Goal: Communication & Community: Answer question/provide support

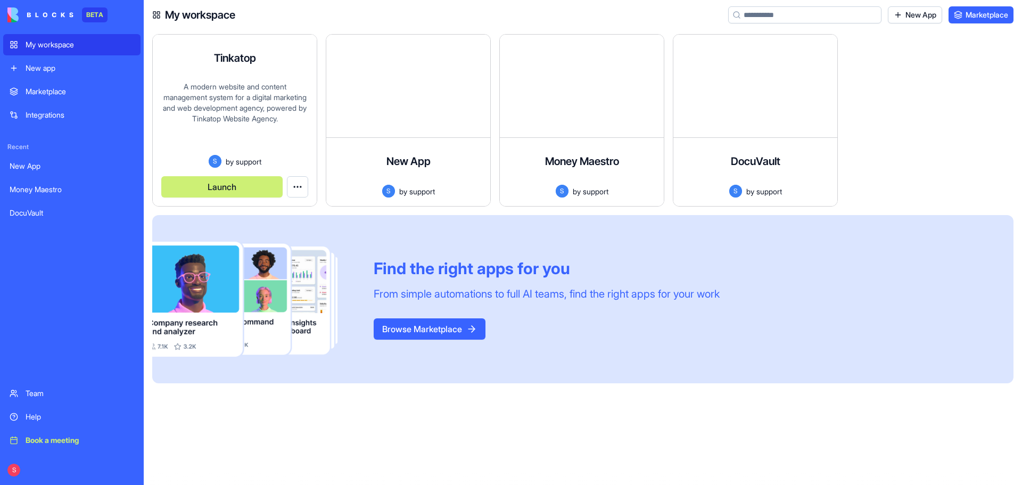
click at [263, 96] on div "A modern website and content management system for a digital marketing and web …" at bounding box center [234, 117] width 147 height 73
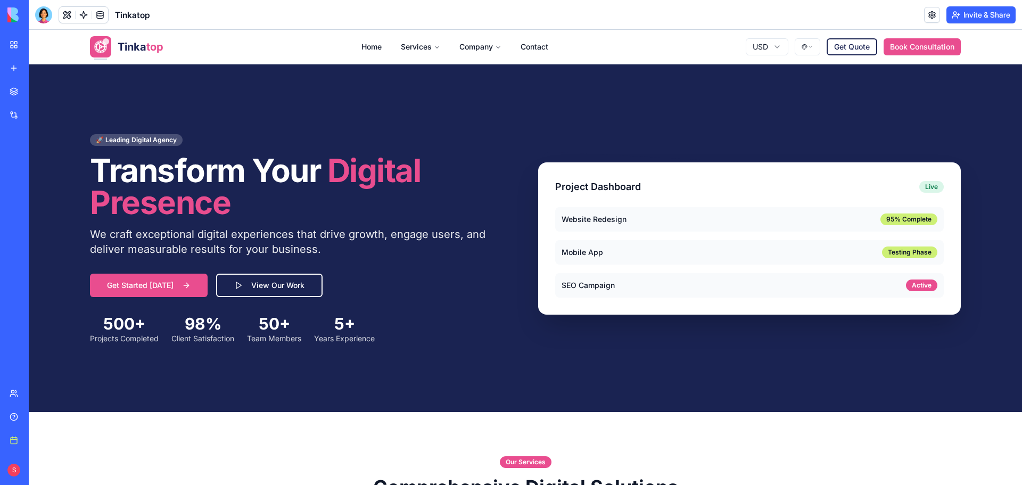
click at [988, 13] on button "Invite & Share" at bounding box center [981, 14] width 69 height 17
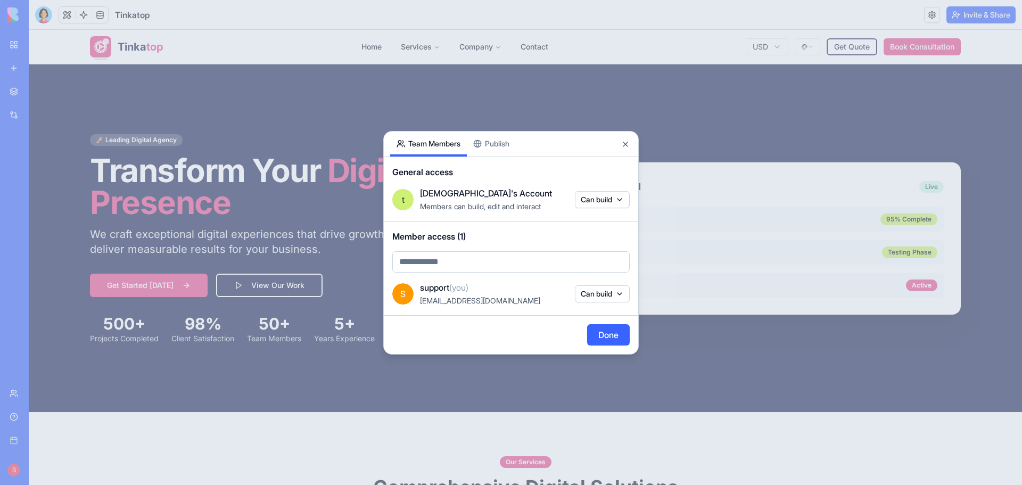
click at [496, 151] on button "Publish" at bounding box center [491, 144] width 49 height 25
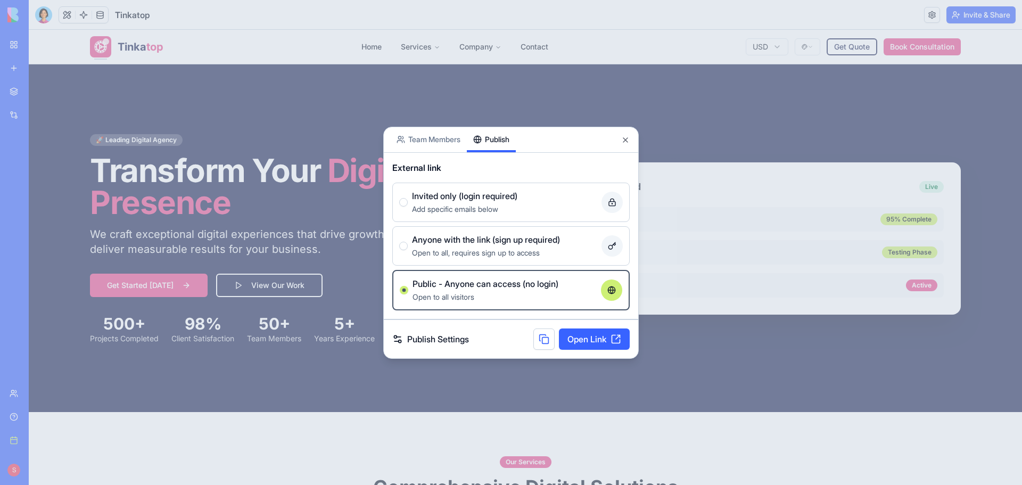
click at [589, 331] on link "Open Link" at bounding box center [594, 339] width 71 height 21
click at [627, 142] on button "Close" at bounding box center [625, 140] width 9 height 9
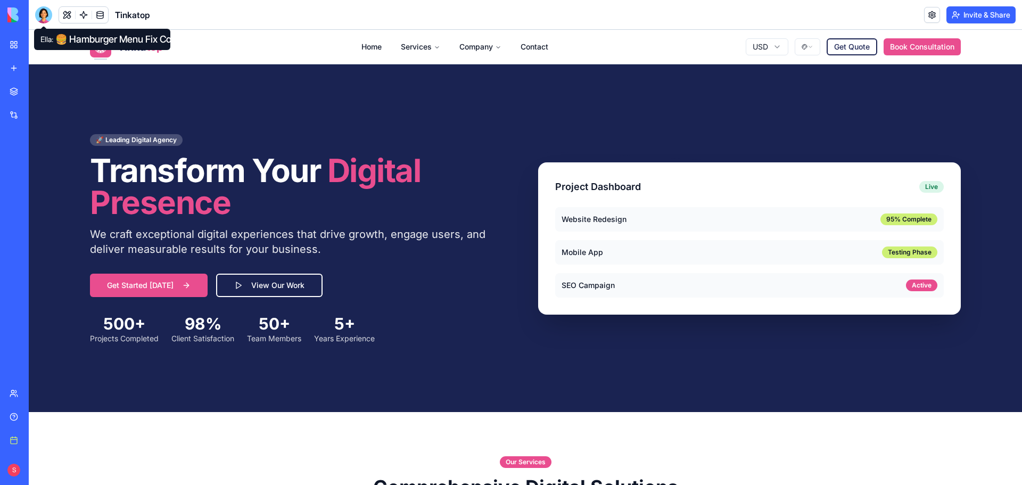
click at [45, 17] on div at bounding box center [43, 14] width 17 height 17
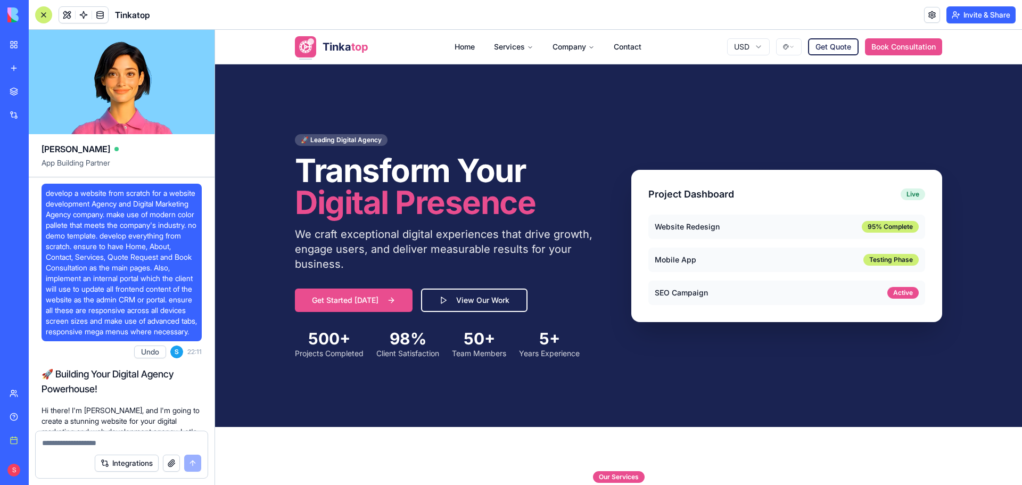
scroll to position [79625, 0]
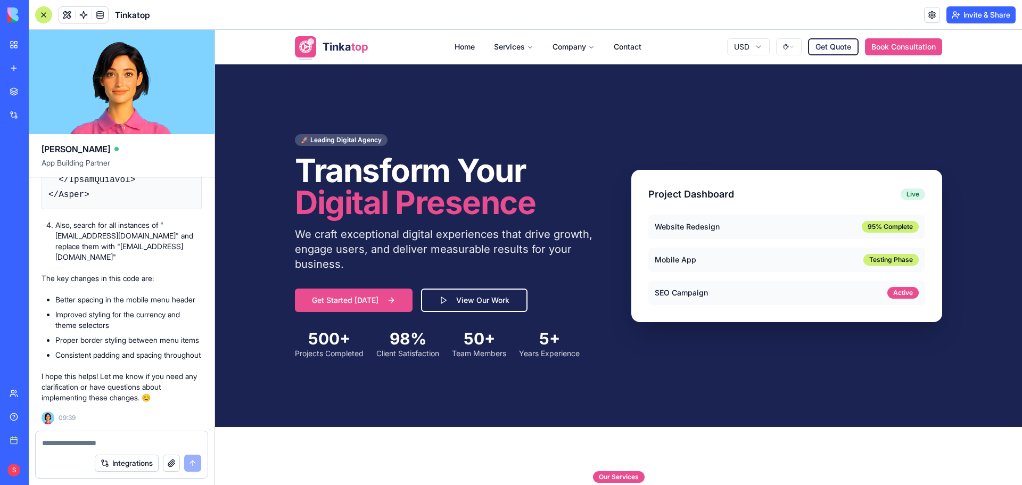
click at [173, 463] on button "button" at bounding box center [171, 463] width 17 height 17
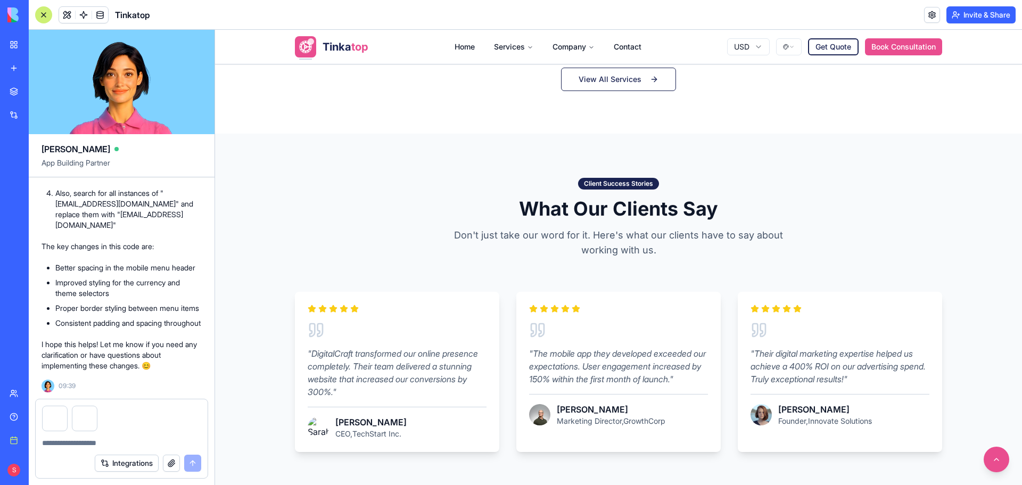
scroll to position [852, 0]
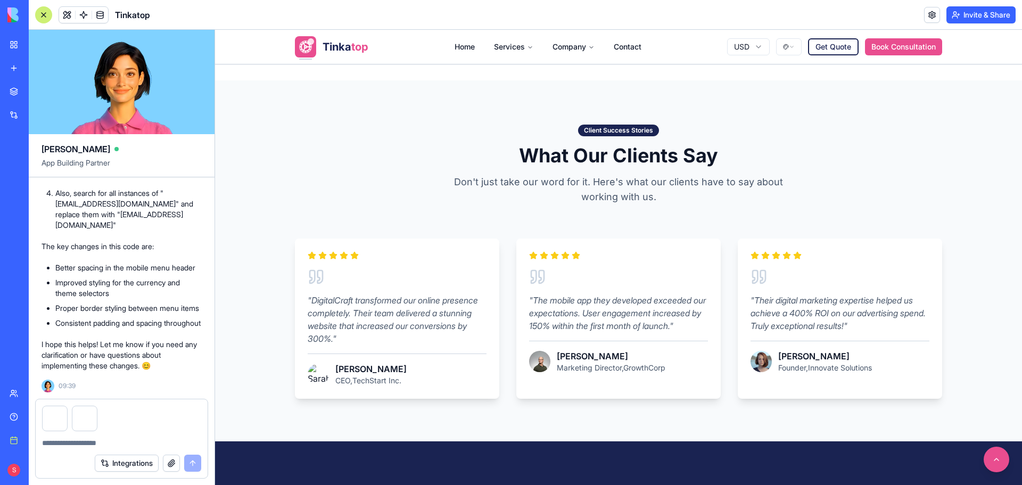
drag, startPoint x: 218, startPoint y: 80, endPoint x: 1009, endPoint y: 427, distance: 863.1
click at [0, 0] on div "1485x650 frames : 0 0 / 15 secs" at bounding box center [0, 0] width 0 height 0
click at [0, 0] on icon at bounding box center [0, 0] width 0 height 0
click at [0, 0] on img at bounding box center [0, 0] width 0 height 0
click at [175, 464] on button "button" at bounding box center [171, 463] width 17 height 17
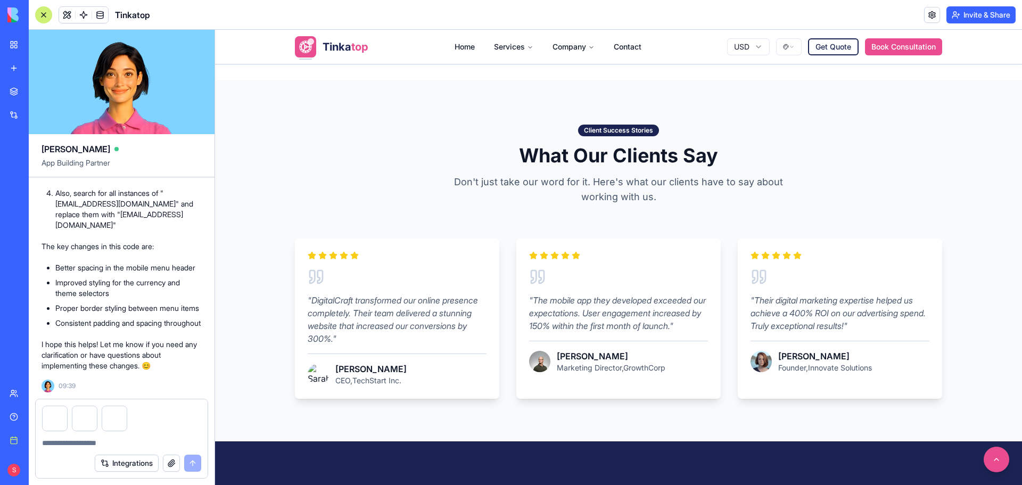
click at [113, 440] on textarea at bounding box center [121, 443] width 159 height 11
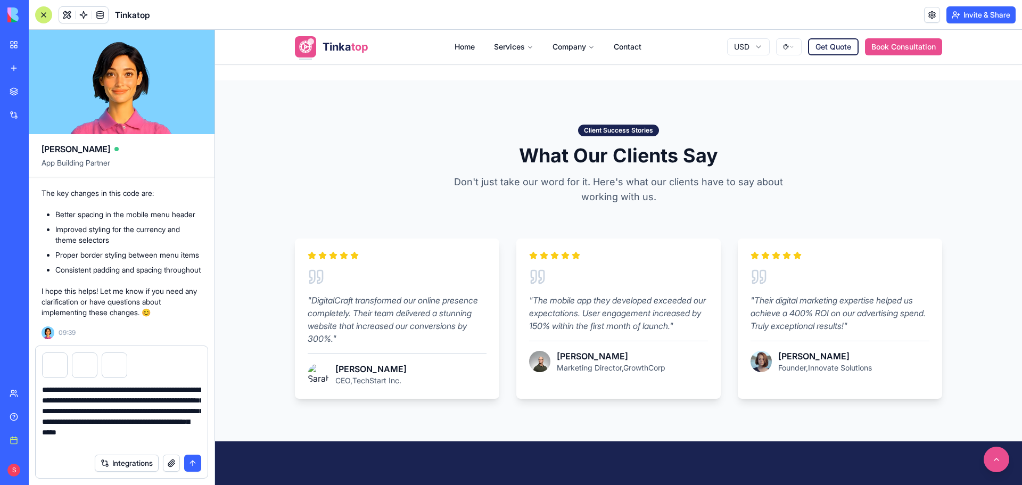
drag, startPoint x: 132, startPoint y: 447, endPoint x: 40, endPoint y: 390, distance: 108.1
click at [40, 390] on div "**********" at bounding box center [122, 413] width 172 height 70
type textarea "**********"
click at [191, 463] on button "submit" at bounding box center [192, 463] width 17 height 17
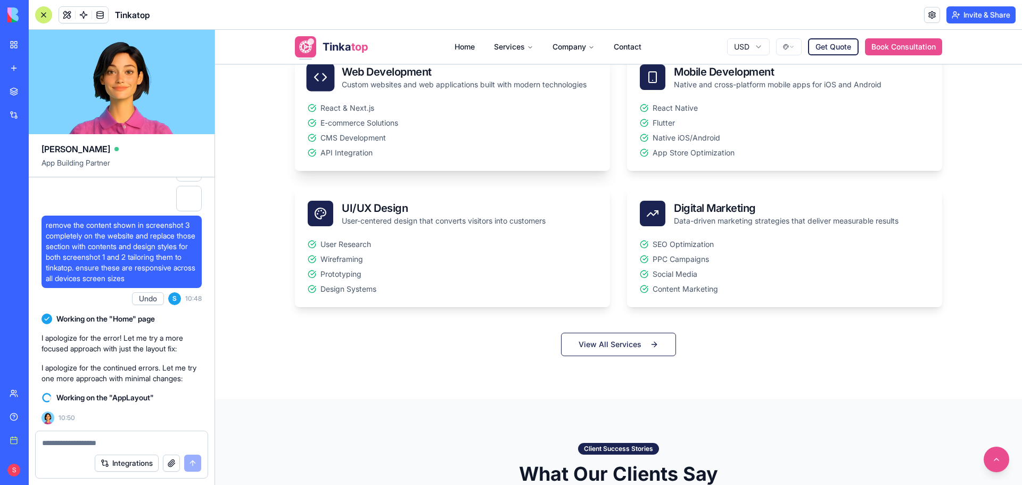
scroll to position [532, 0]
click at [841, 51] on button "Get Quote" at bounding box center [833, 47] width 53 height 18
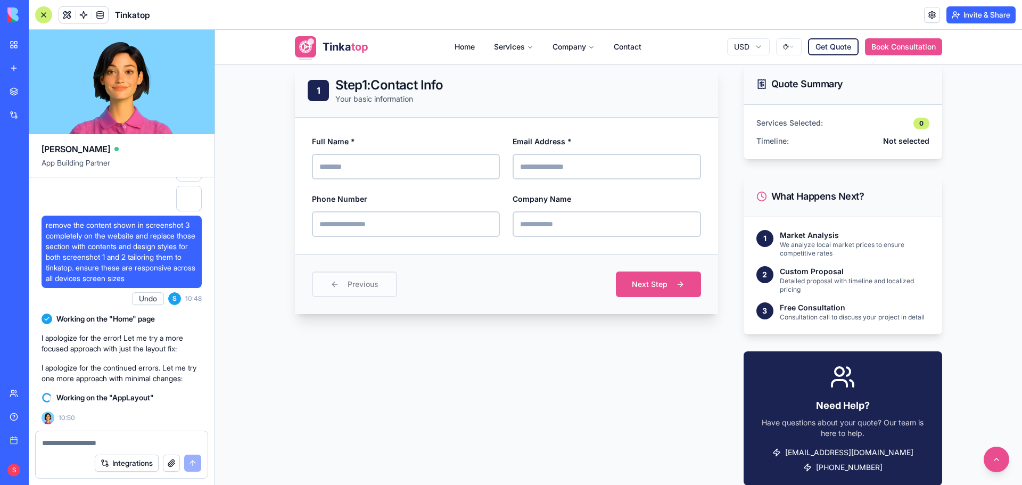
scroll to position [213, 0]
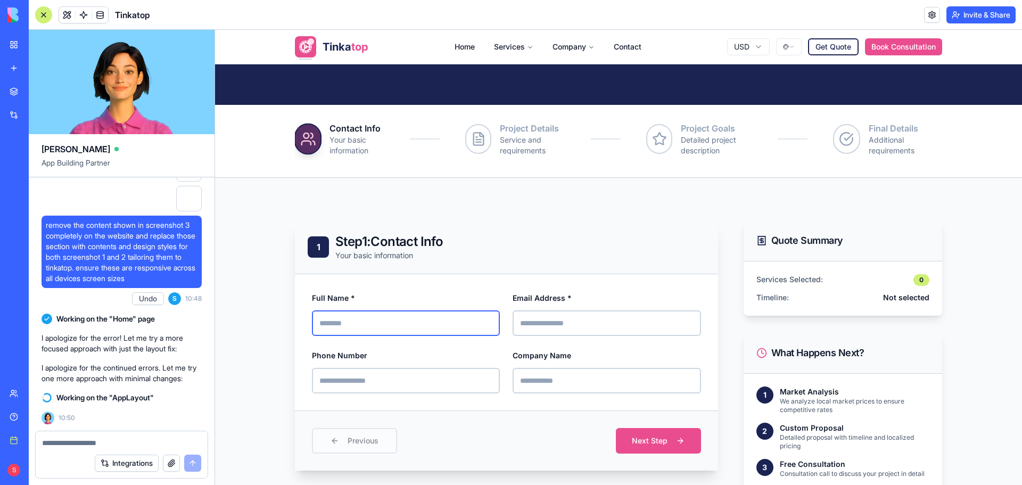
click at [344, 316] on input "Full Name *" at bounding box center [406, 323] width 188 height 26
type input "**********"
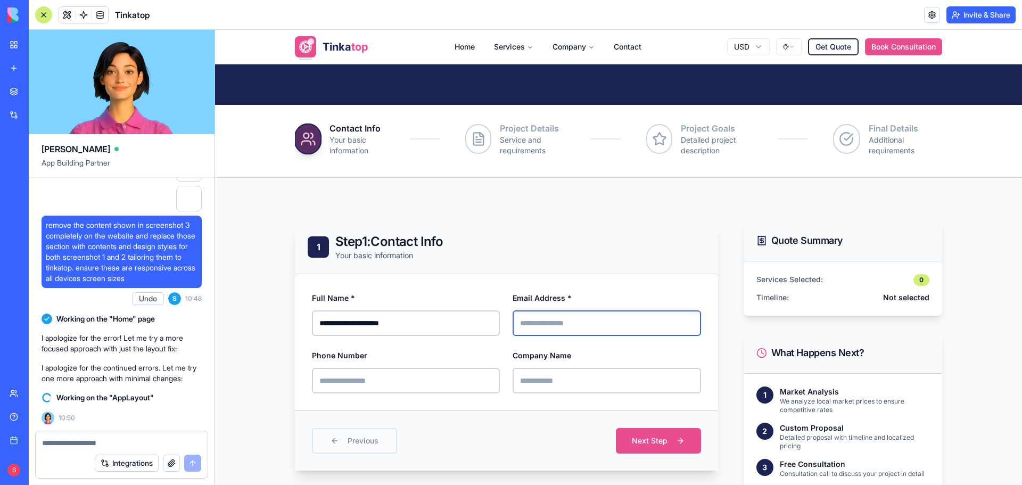
drag, startPoint x: 577, startPoint y: 334, endPoint x: 579, endPoint y: 319, distance: 15.0
click at [577, 334] on input "Email Address *" at bounding box center [607, 323] width 188 height 26
type input "**********"
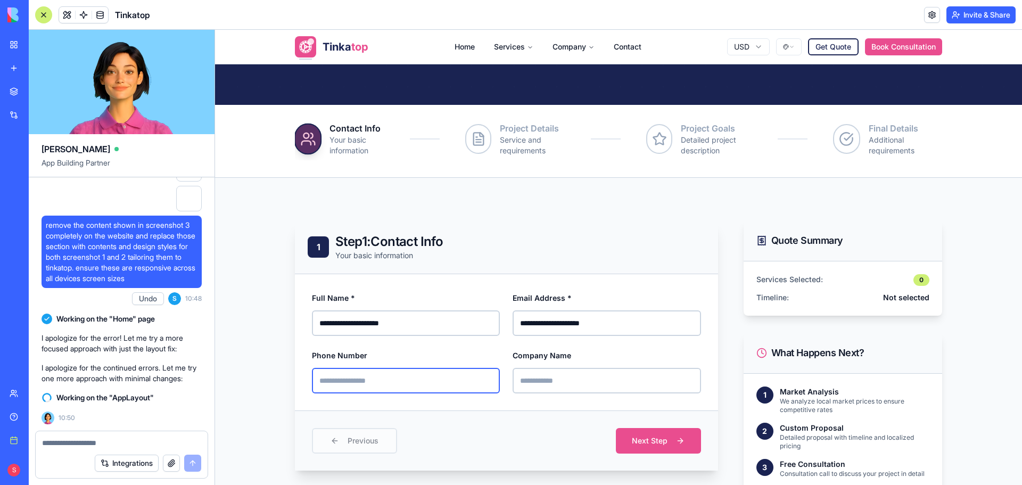
click at [453, 389] on input "Phone Number" at bounding box center [406, 381] width 188 height 26
type input "**********"
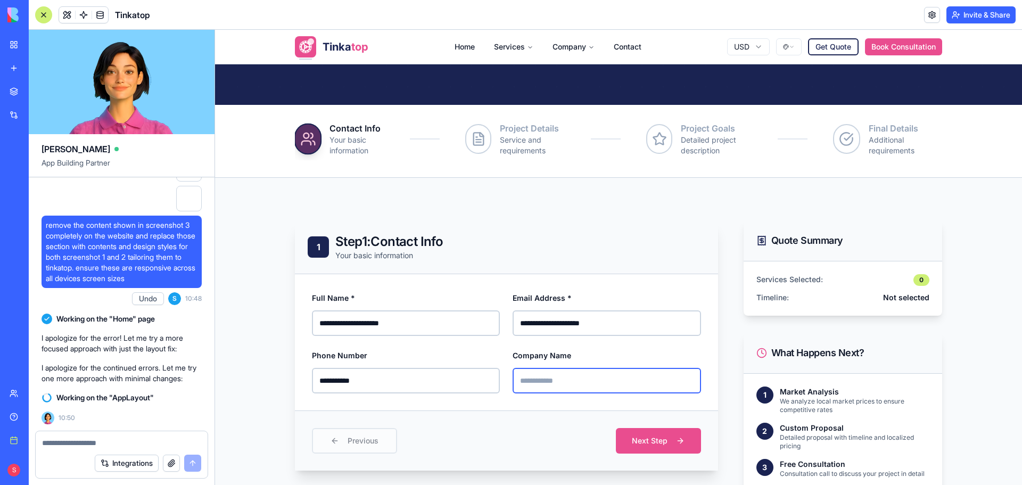
click at [525, 378] on input "Company Name" at bounding box center [607, 381] width 188 height 26
type input "********"
click at [677, 442] on button "Next Step" at bounding box center [658, 441] width 89 height 27
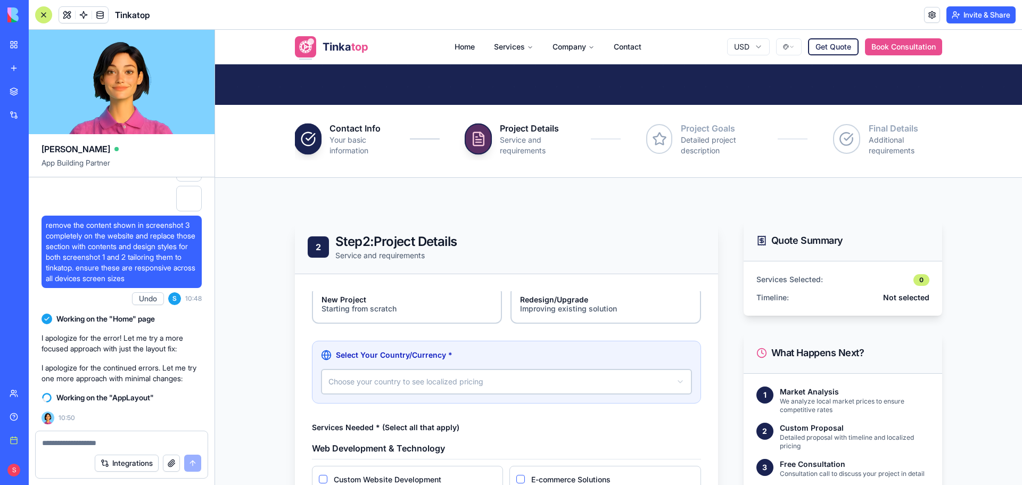
scroll to position [0, 0]
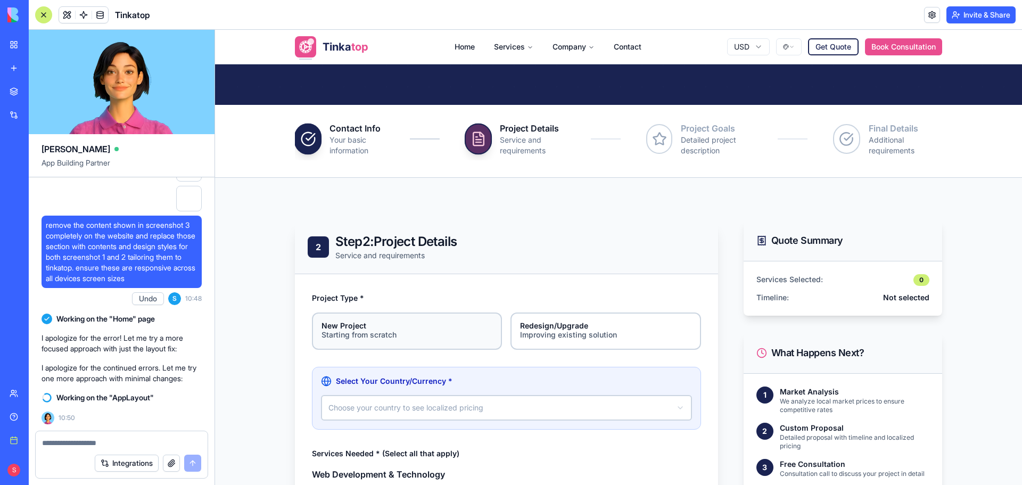
click at [447, 332] on div "Starting from scratch" at bounding box center [407, 335] width 171 height 11
click at [320, 321] on button "New Project Starting from scratch" at bounding box center [315, 316] width 9 height 9
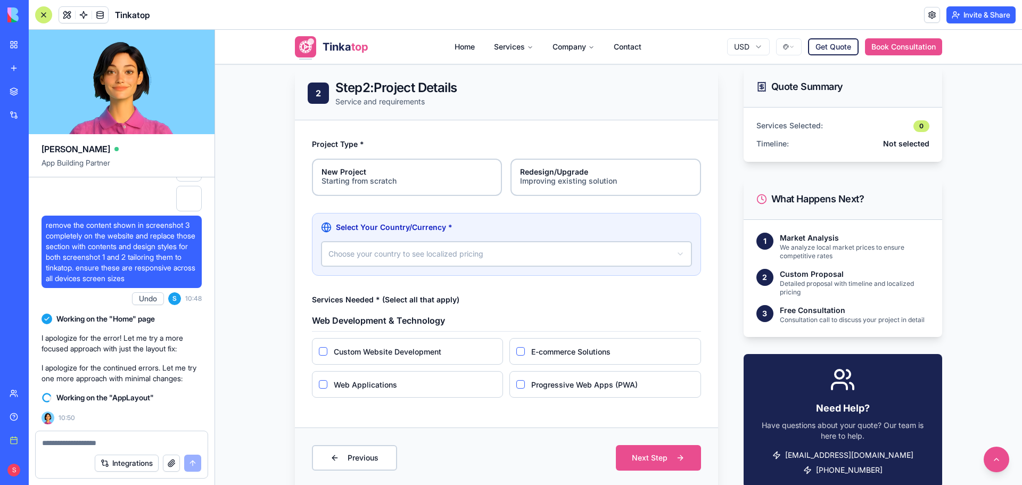
scroll to position [373, 0]
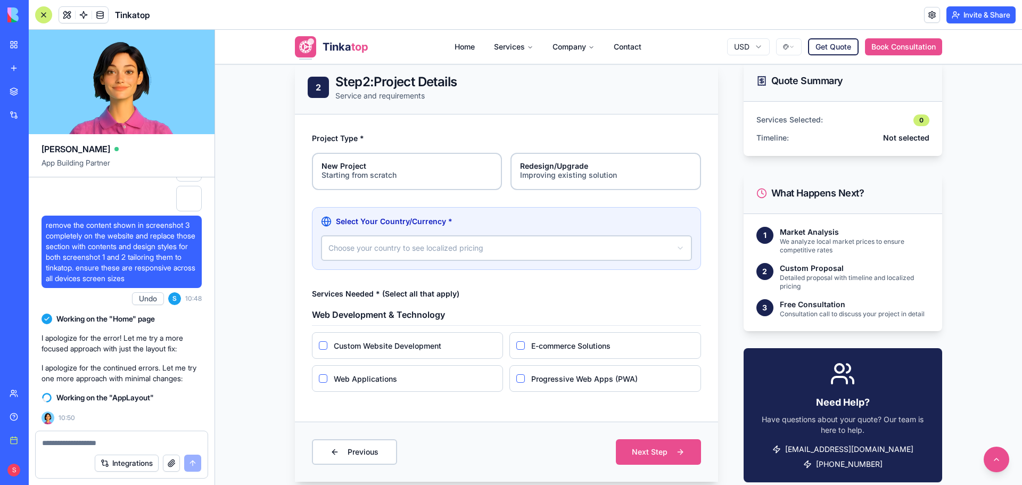
click at [474, 253] on html "**********" at bounding box center [618, 319] width 807 height 1325
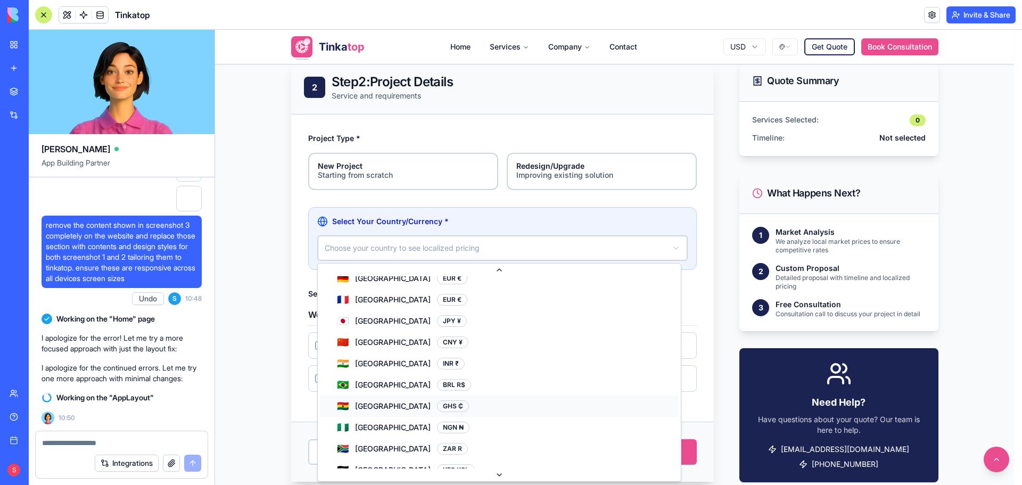
scroll to position [106, 0]
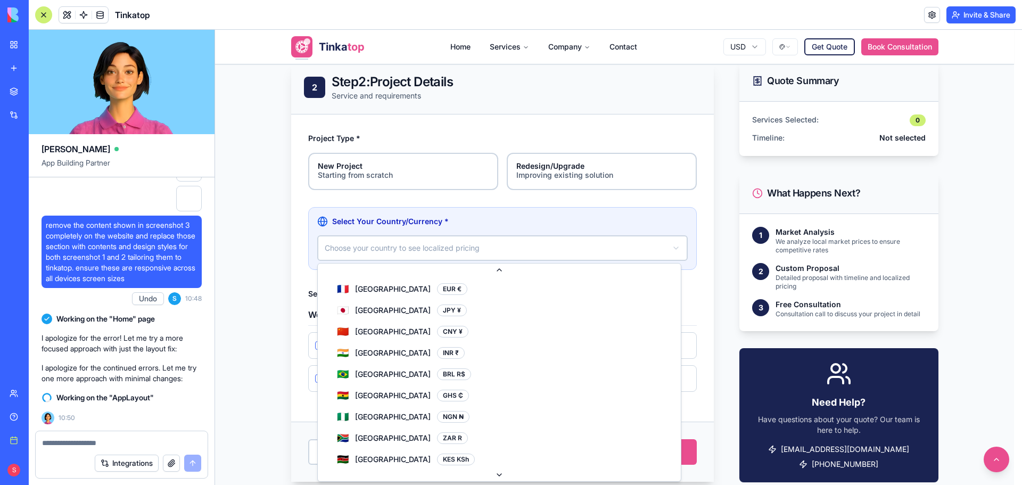
select select "**"
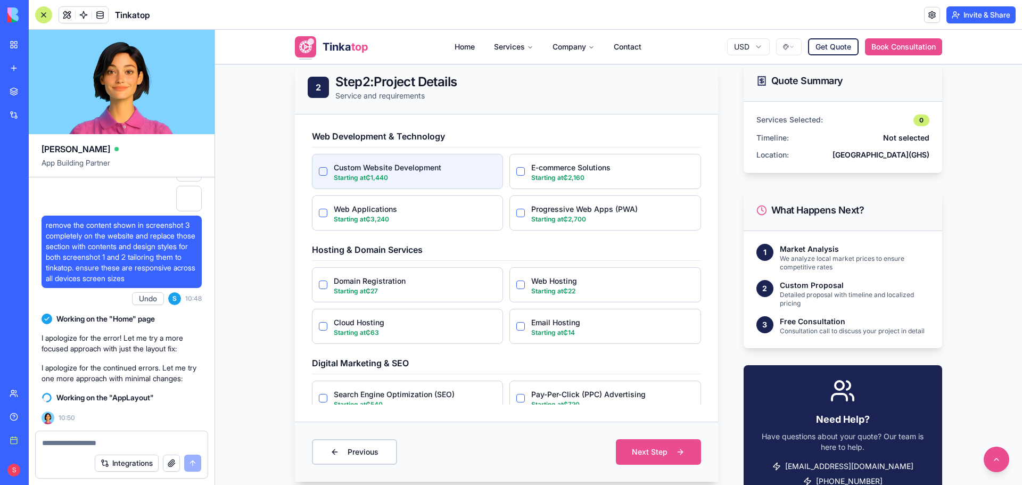
scroll to position [213, 0]
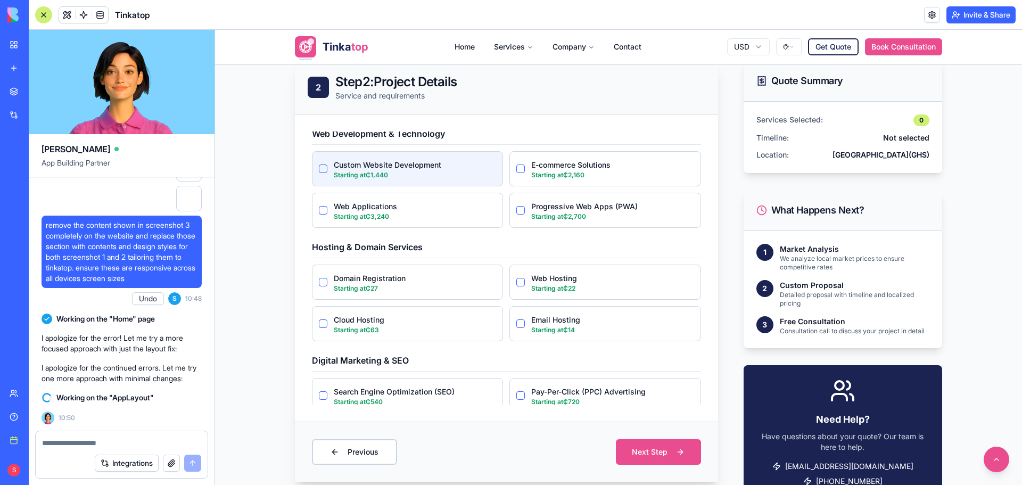
click at [403, 175] on div "Starting at ₵1,440" at bounding box center [415, 175] width 162 height 9
click at [321, 168] on Development "Custom Website Development" at bounding box center [323, 169] width 9 height 9
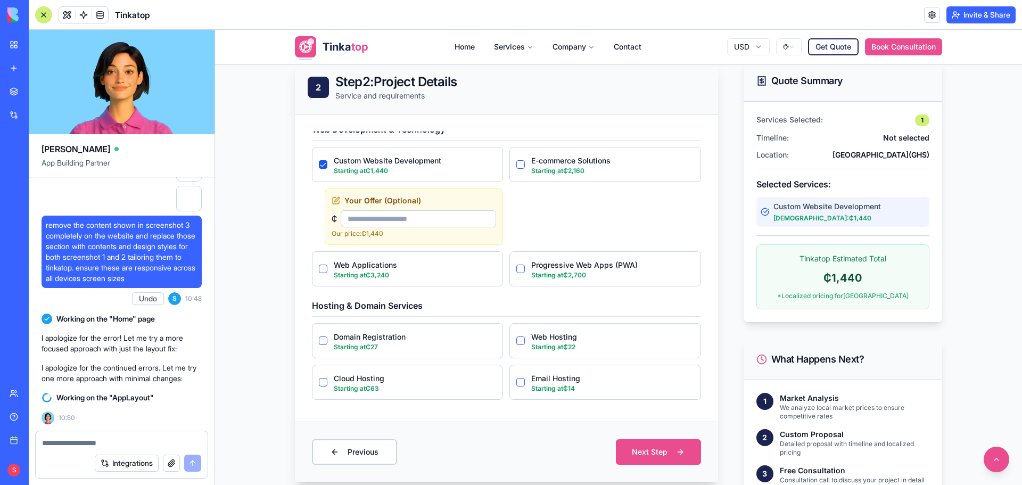
scroll to position [160, 0]
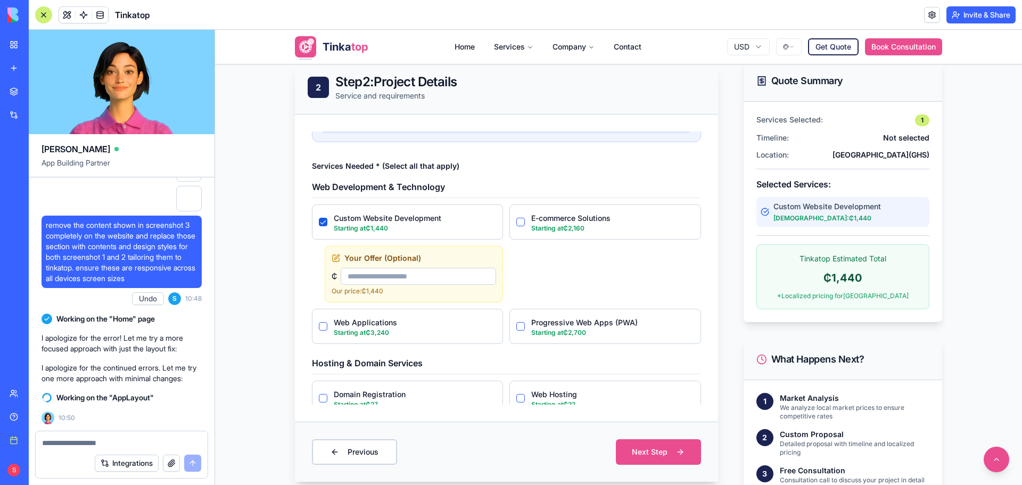
click at [378, 278] on input "number" at bounding box center [418, 276] width 155 height 17
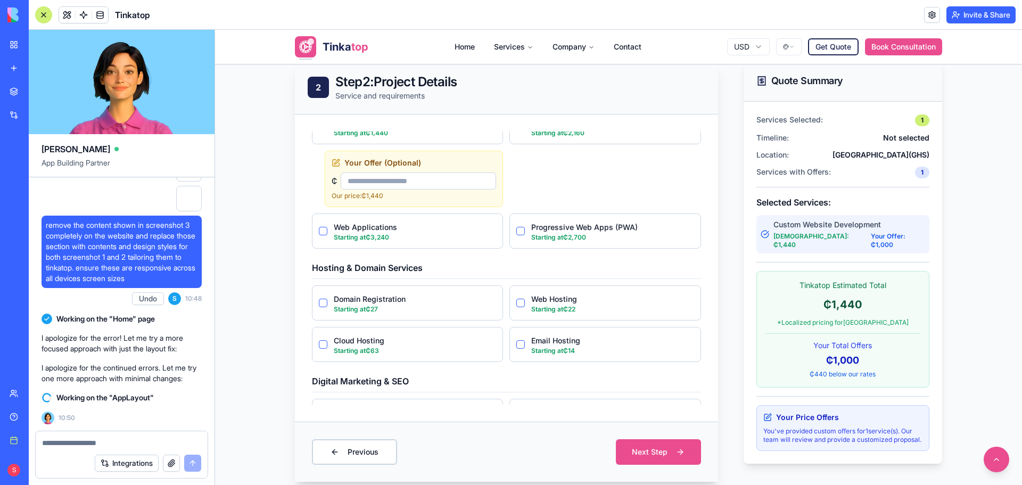
scroll to position [266, 0]
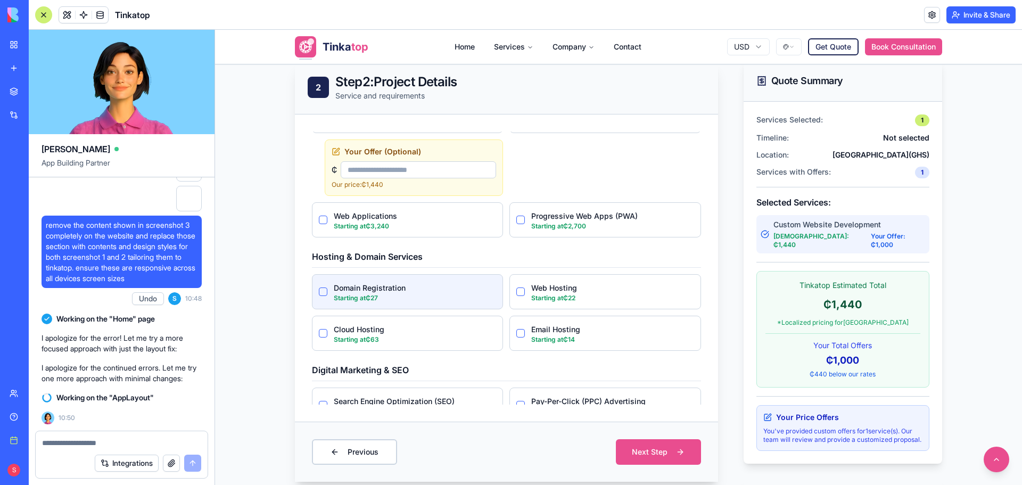
type input "****"
click at [320, 294] on Registration "Domain Registration" at bounding box center [323, 292] width 9 height 9
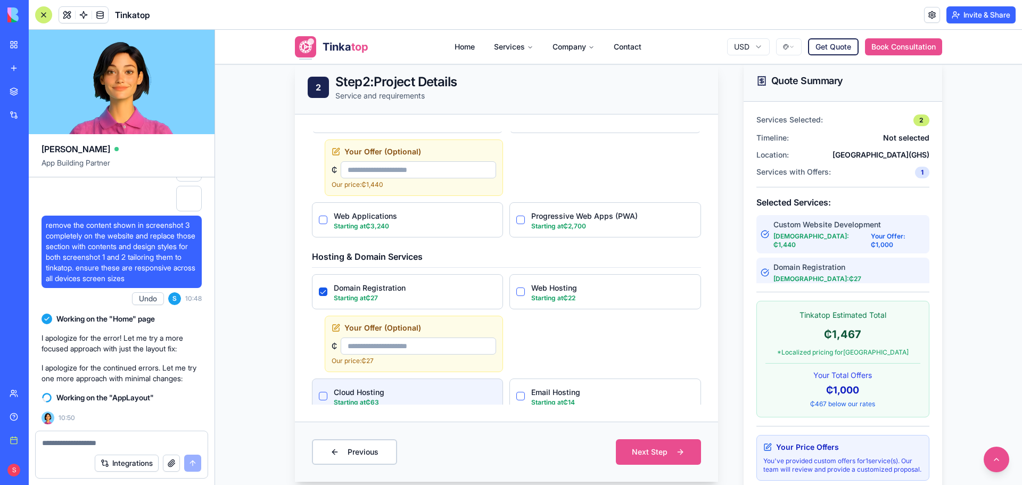
scroll to position [319, 0]
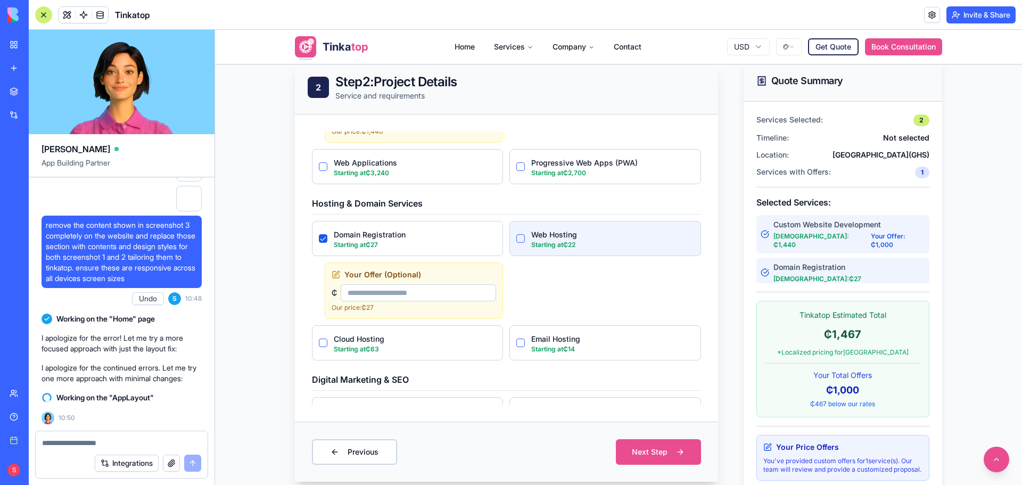
click at [516, 237] on Hosting "Web Hosting" at bounding box center [520, 238] width 9 height 9
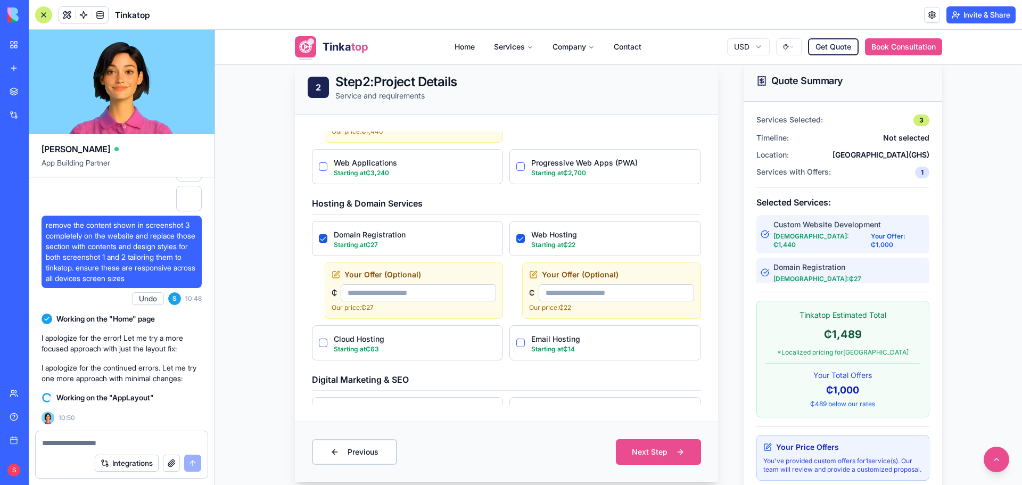
click at [376, 291] on input "number" at bounding box center [418, 292] width 155 height 17
type input "**"
click at [557, 298] on input "number" at bounding box center [616, 292] width 155 height 17
type input "*"
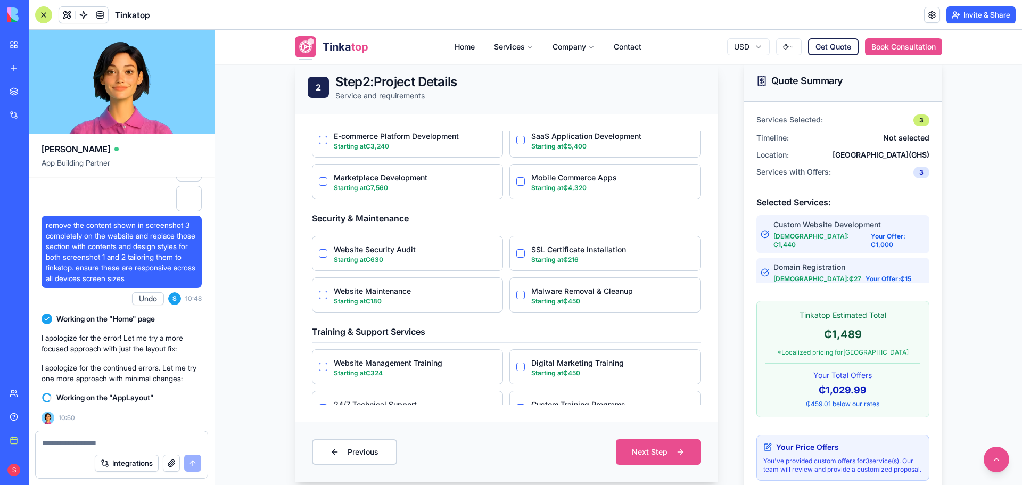
scroll to position [958, 0]
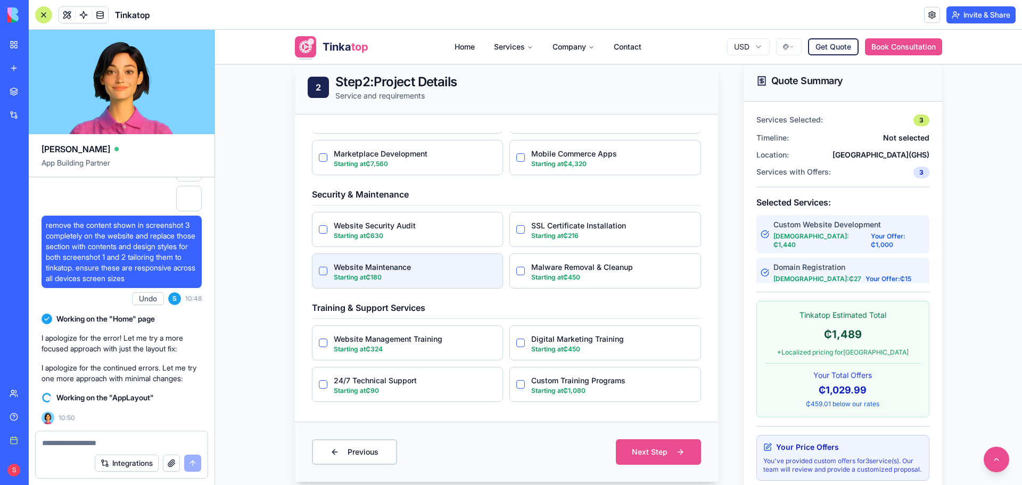
type input "*****"
click at [319, 268] on Maintenance "Website Maintenance" at bounding box center [323, 271] width 9 height 9
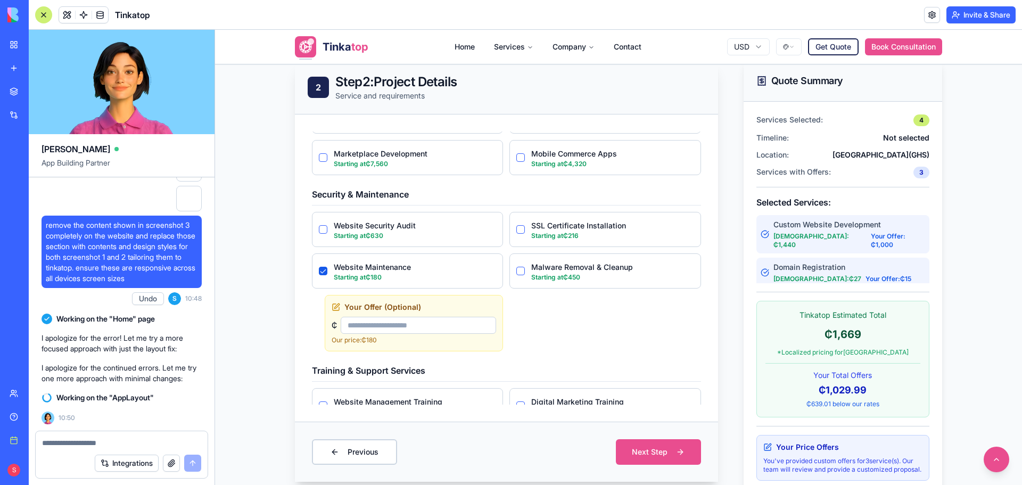
click at [367, 325] on input "number" at bounding box center [418, 325] width 155 height 17
type input "***"
click at [573, 344] on div "Malware Removal & Cleanup Starting at ₵450" at bounding box center [605, 302] width 191 height 98
click at [516, 227] on Installation "SSL Certificate Installation" at bounding box center [520, 229] width 9 height 9
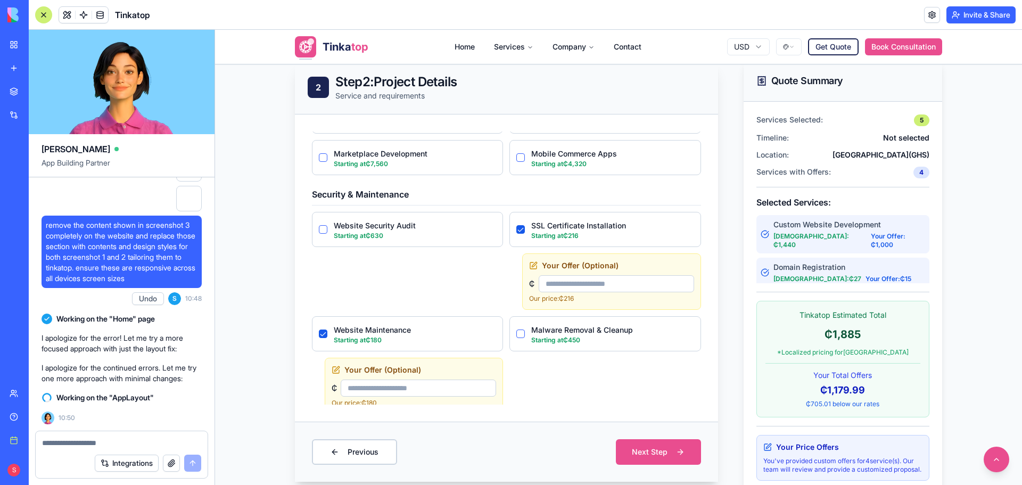
click at [564, 276] on input "number" at bounding box center [616, 283] width 155 height 17
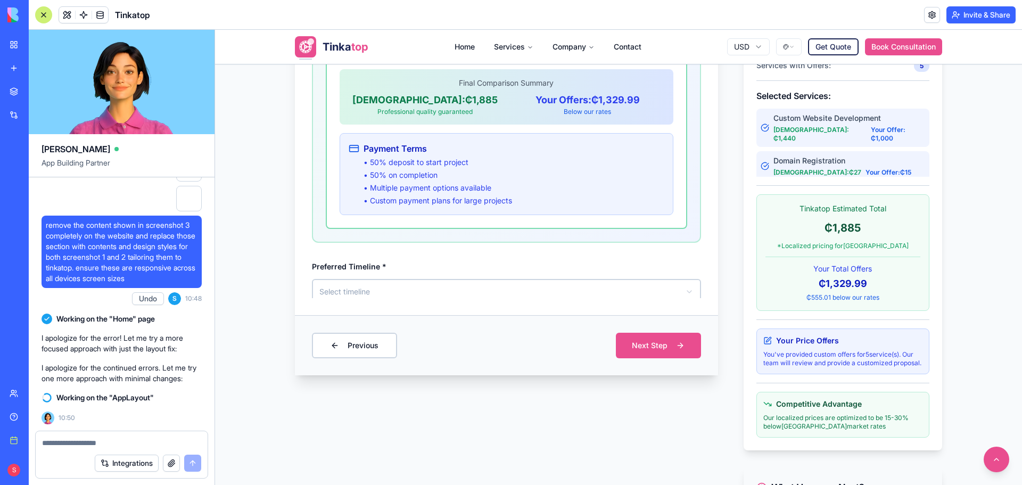
scroll to position [1733, 0]
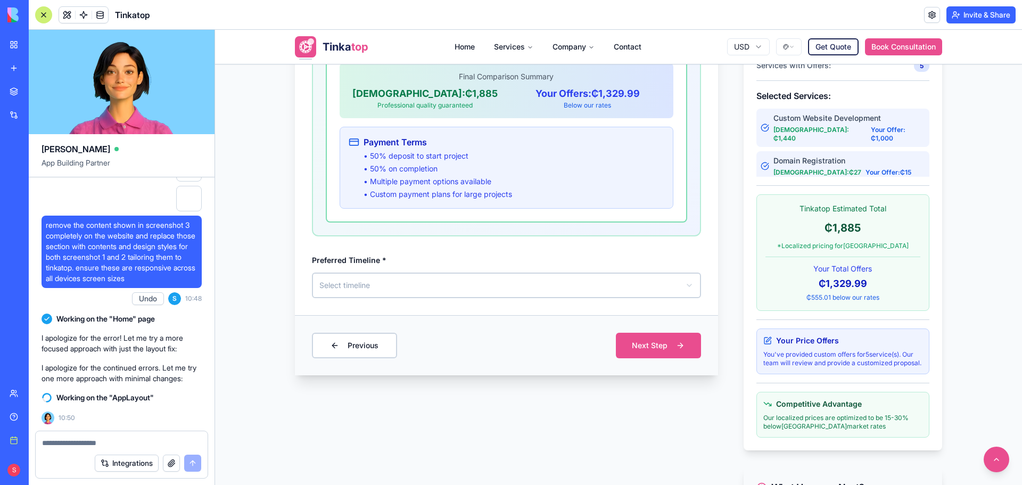
type input "***"
click at [592, 281] on html "**********" at bounding box center [618, 432] width 807 height 1762
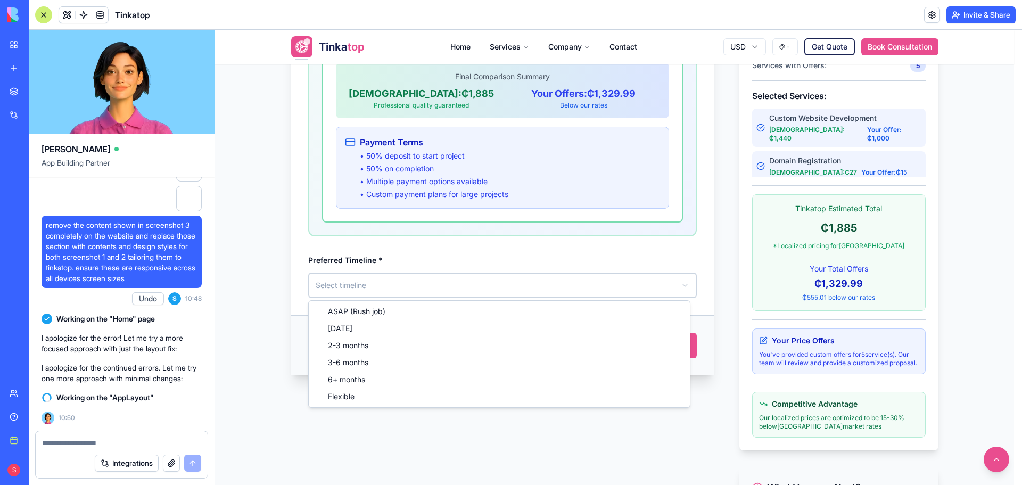
select select "*******"
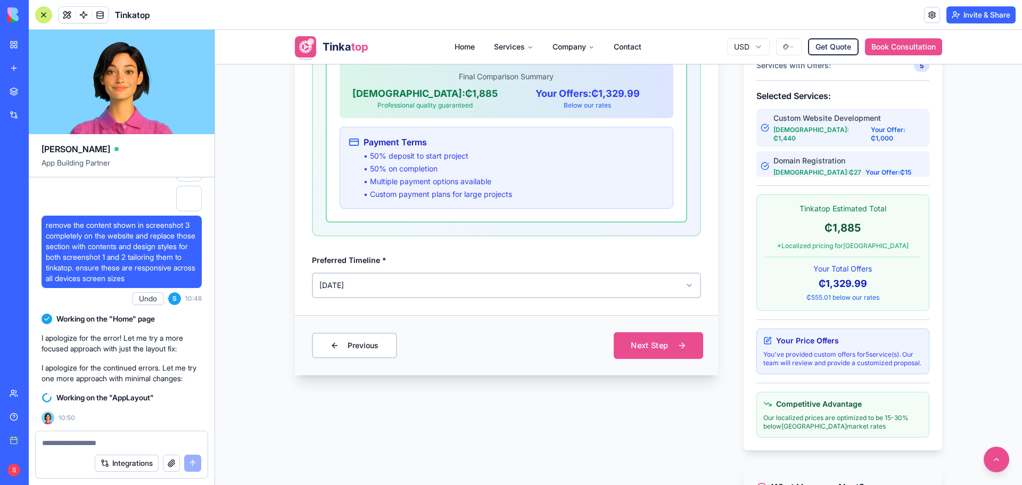
click at [633, 349] on button "Next Step" at bounding box center [658, 345] width 89 height 27
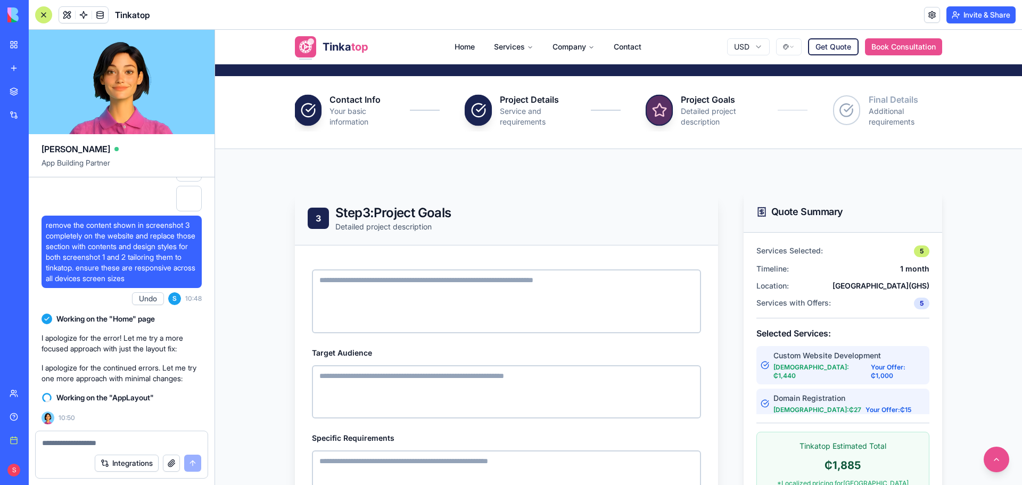
scroll to position [0, 0]
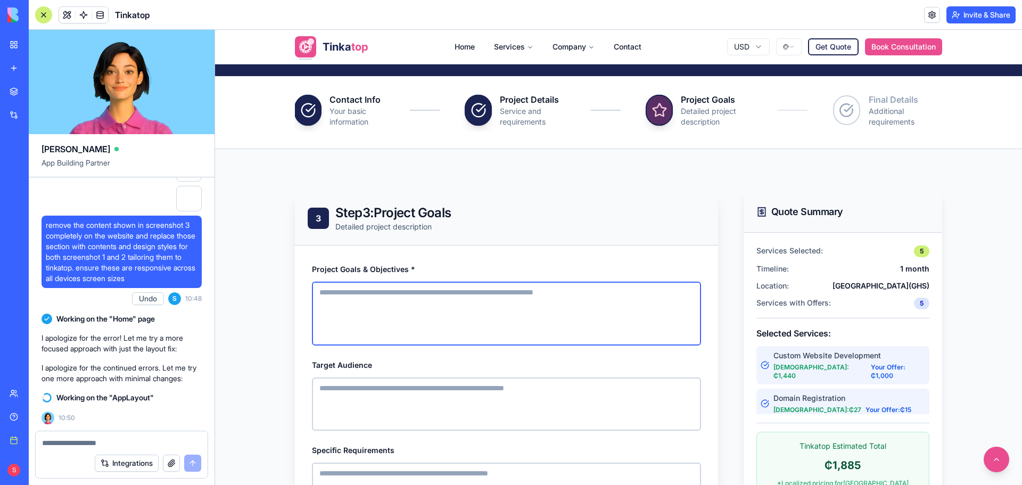
click at [557, 318] on textarea "Project Goals & Objectives *" at bounding box center [506, 314] width 389 height 64
paste textarea "**********"
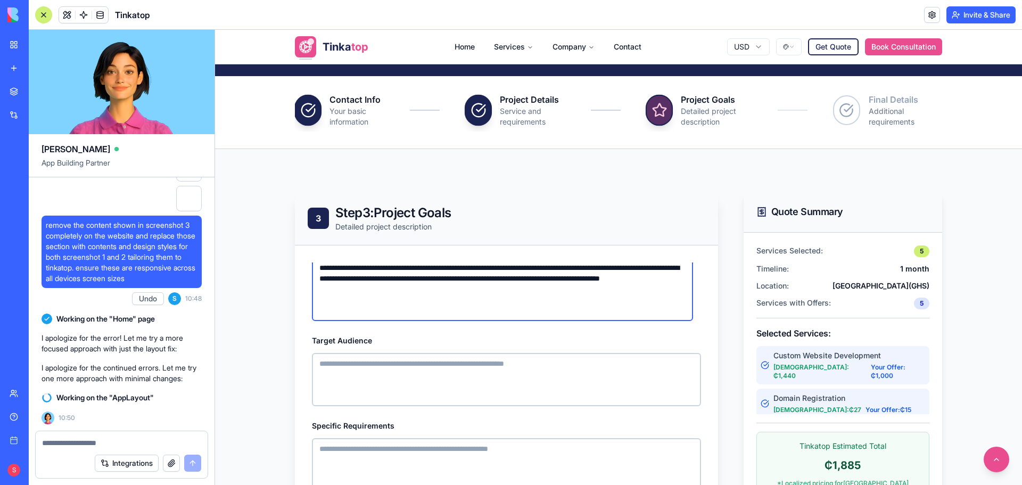
scroll to position [38, 0]
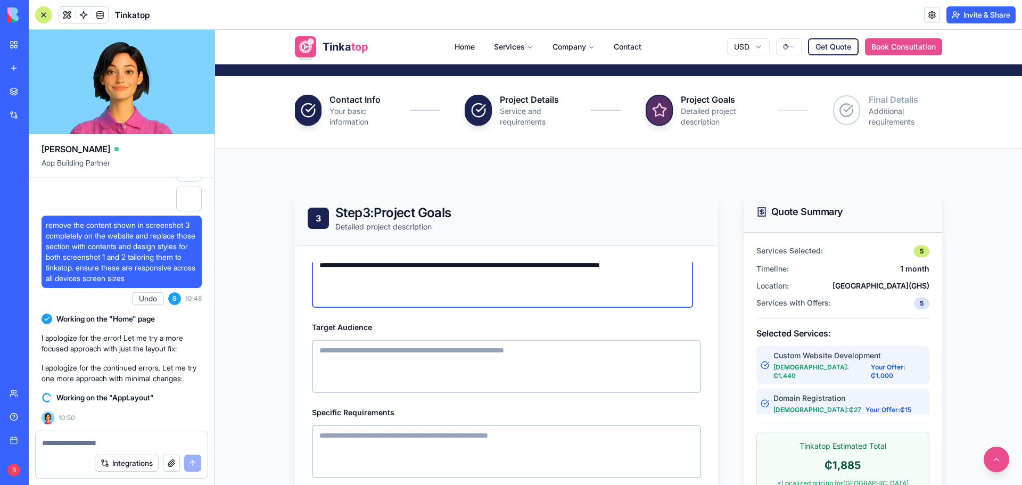
type textarea "**********"
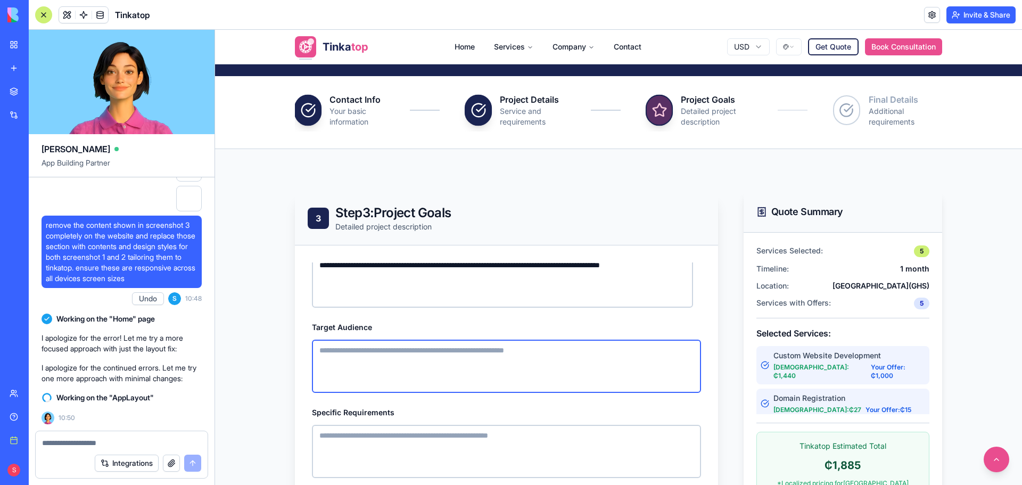
click at [464, 361] on textarea "Target Audience" at bounding box center [506, 366] width 389 height 53
paste textarea "**********"
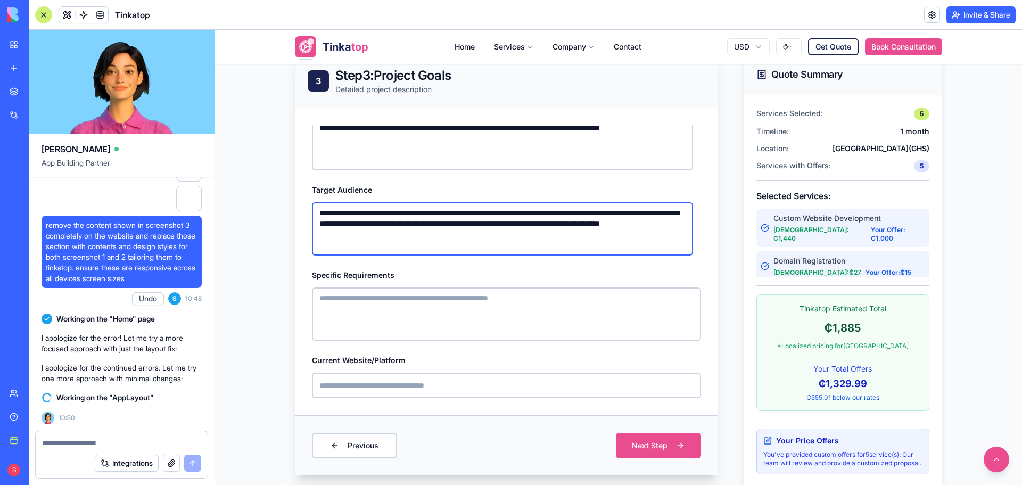
scroll to position [401, 0]
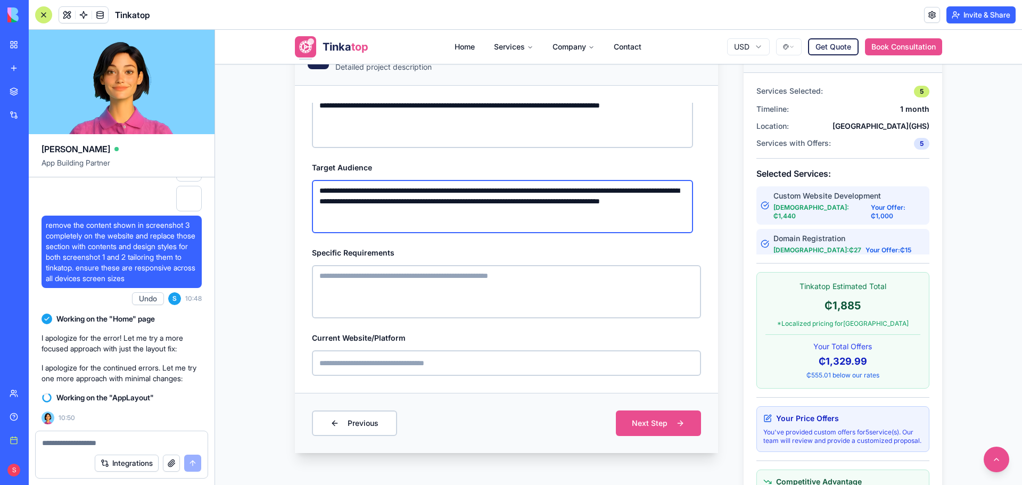
type textarea "**********"
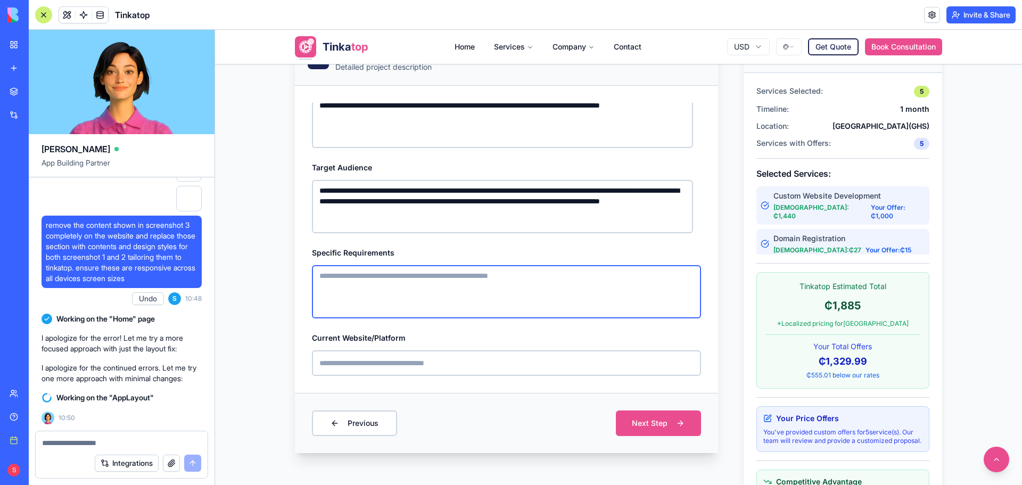
click at [450, 304] on textarea "Specific Requirements" at bounding box center [506, 291] width 389 height 53
paste textarea "**********"
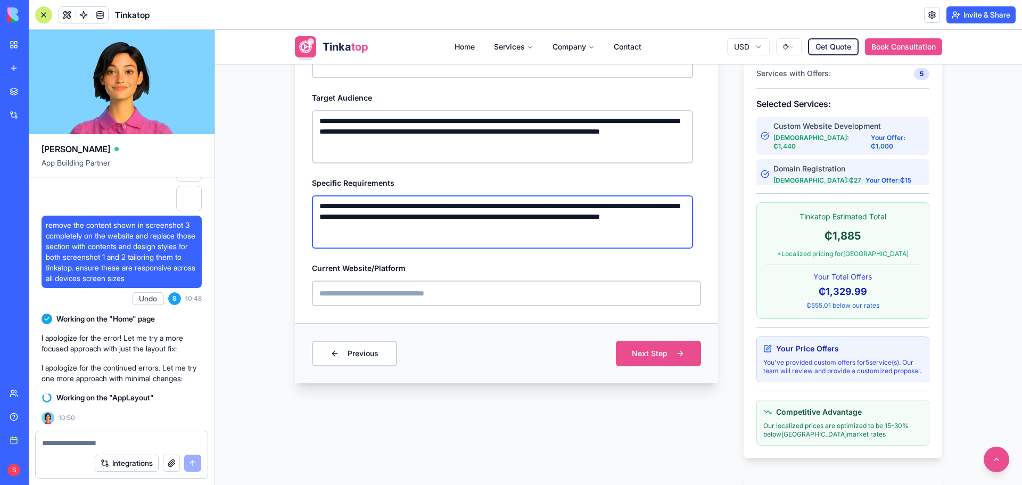
scroll to position [561, 0]
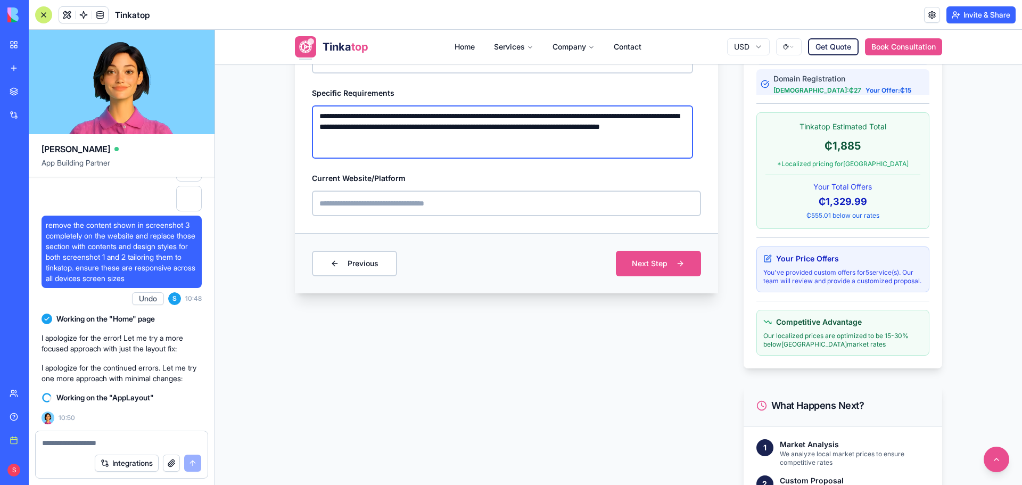
type textarea "**********"
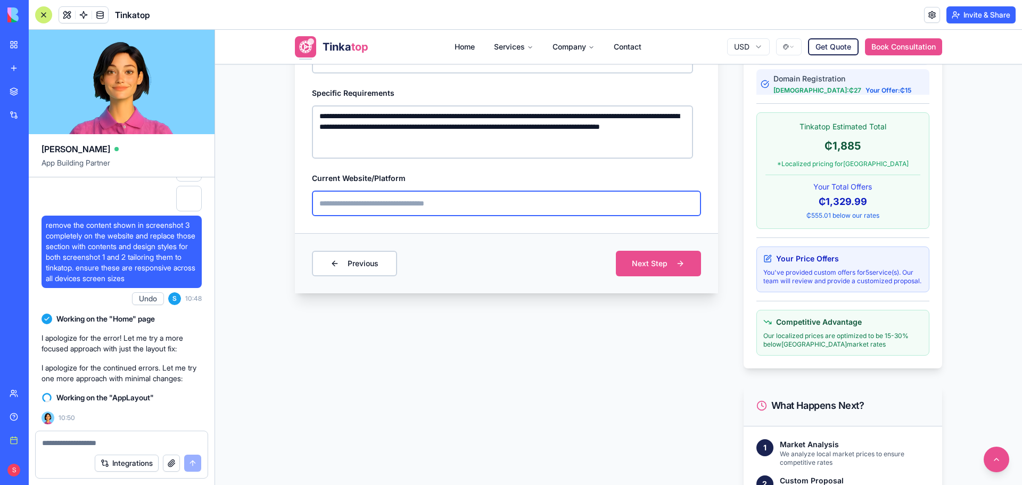
click at [449, 201] on input "Current Website/Platform" at bounding box center [506, 204] width 389 height 26
type input "**********"
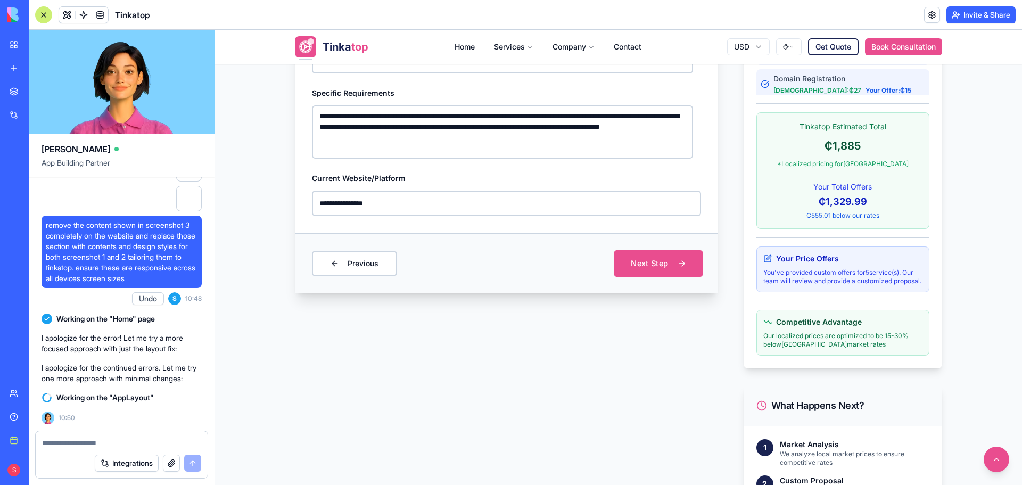
click at [618, 259] on button "Next Step" at bounding box center [658, 263] width 89 height 27
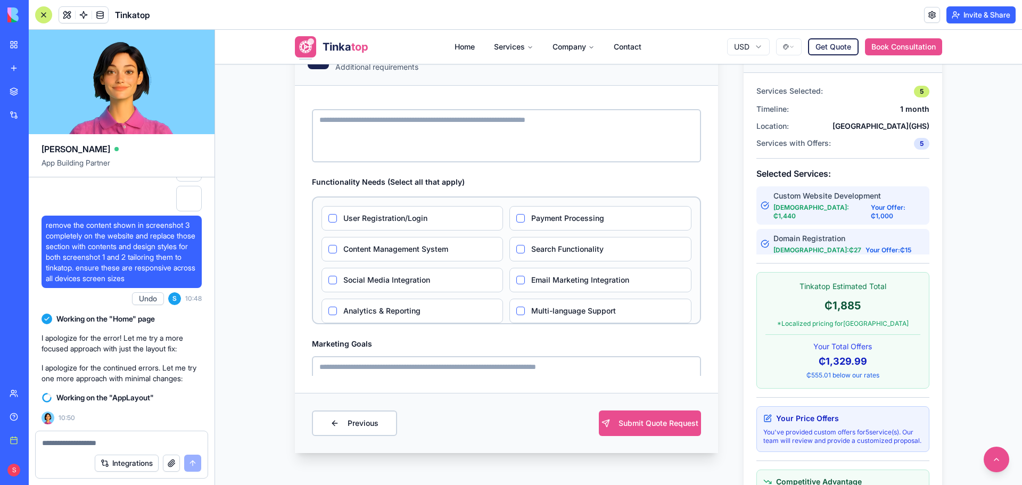
scroll to position [0, 0]
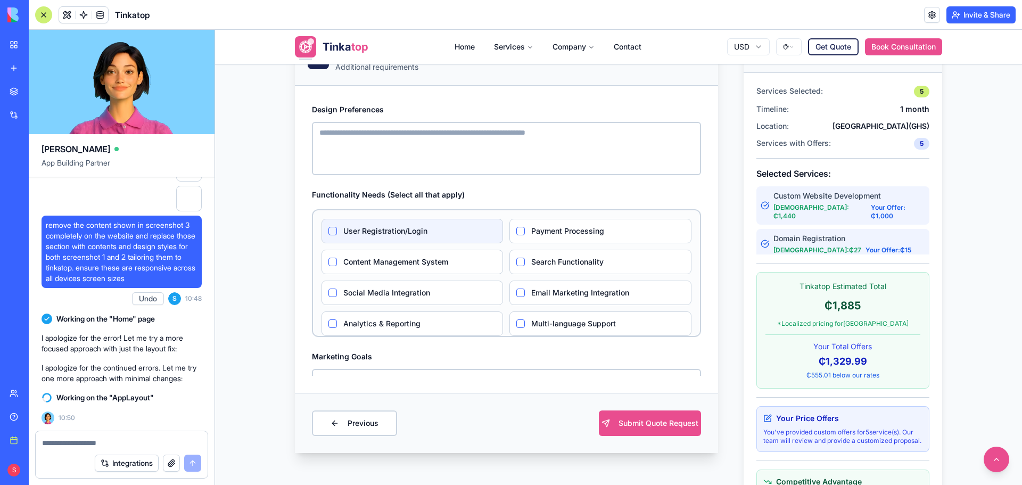
click at [371, 231] on label "User Registration/Login" at bounding box center [419, 231] width 153 height 11
click at [337, 231] on Registration\/Login "User Registration/Login" at bounding box center [333, 231] width 9 height 9
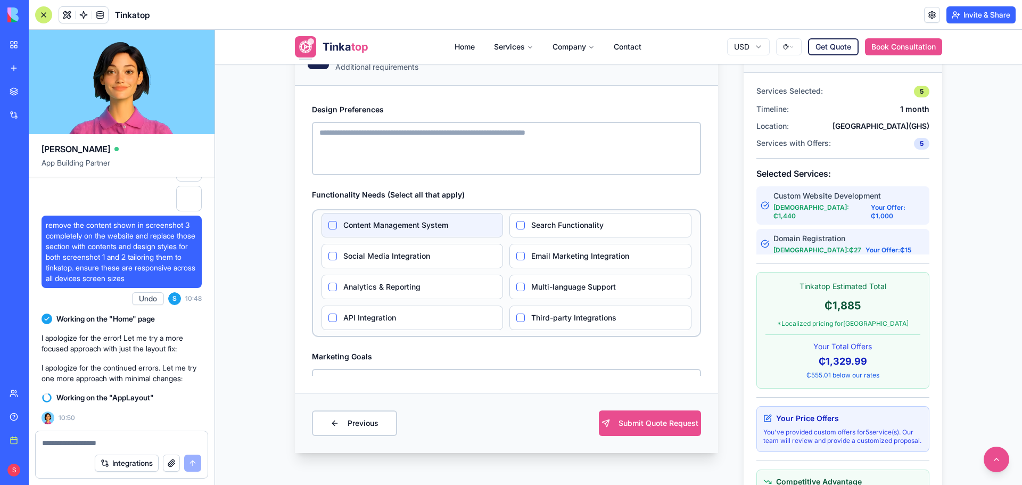
scroll to position [53, 0]
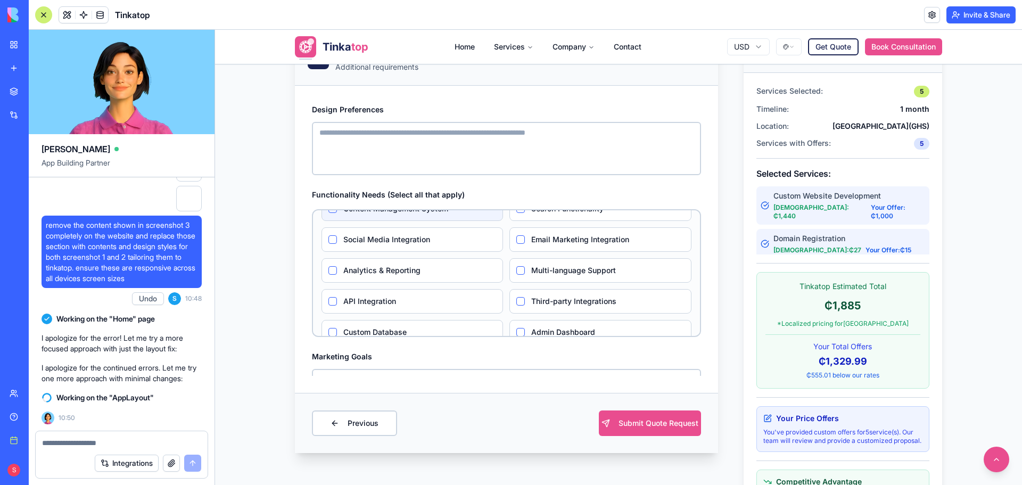
click at [432, 216] on div "Content Management System" at bounding box center [413, 208] width 182 height 24
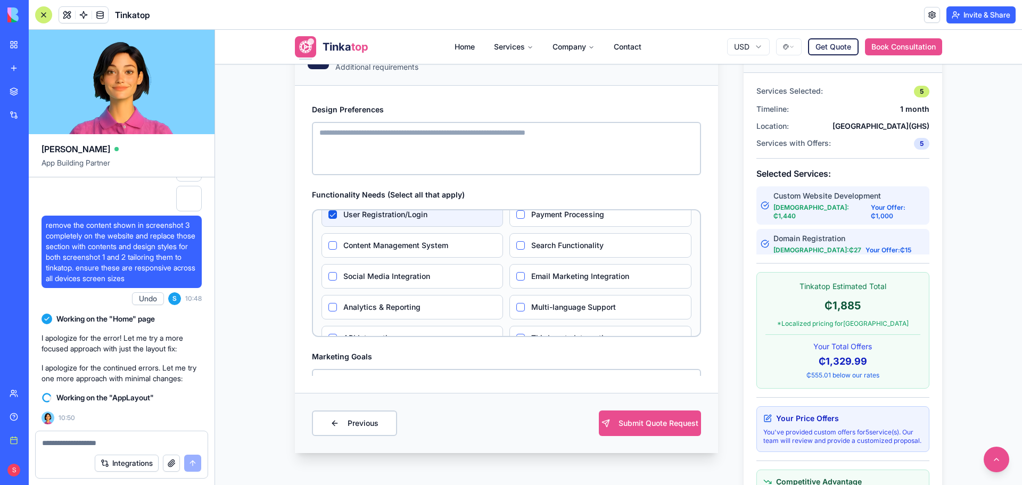
scroll to position [0, 0]
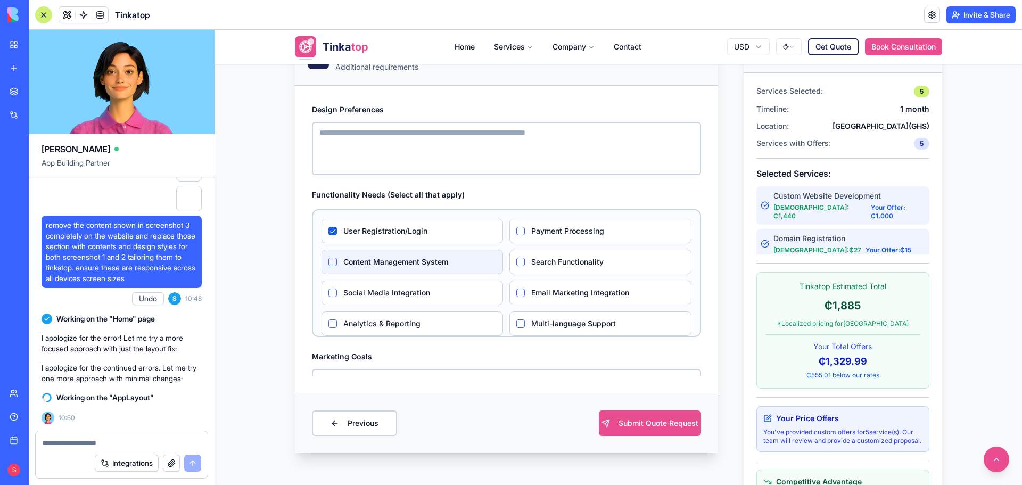
click at [359, 267] on div "Content Management System" at bounding box center [413, 262] width 182 height 24
click at [367, 260] on label "Content Management System" at bounding box center [419, 262] width 153 height 11
click at [337, 260] on System "Content Management System" at bounding box center [333, 262] width 9 height 9
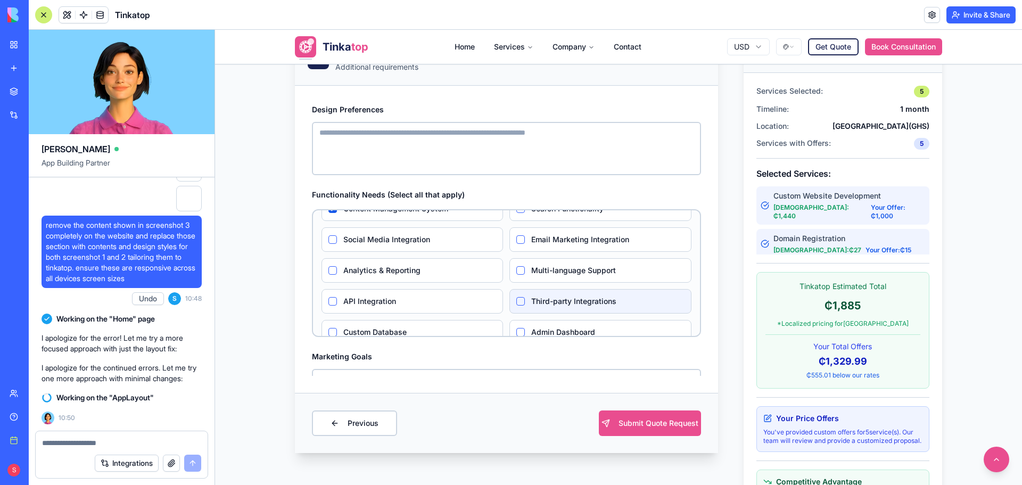
scroll to position [70, 0]
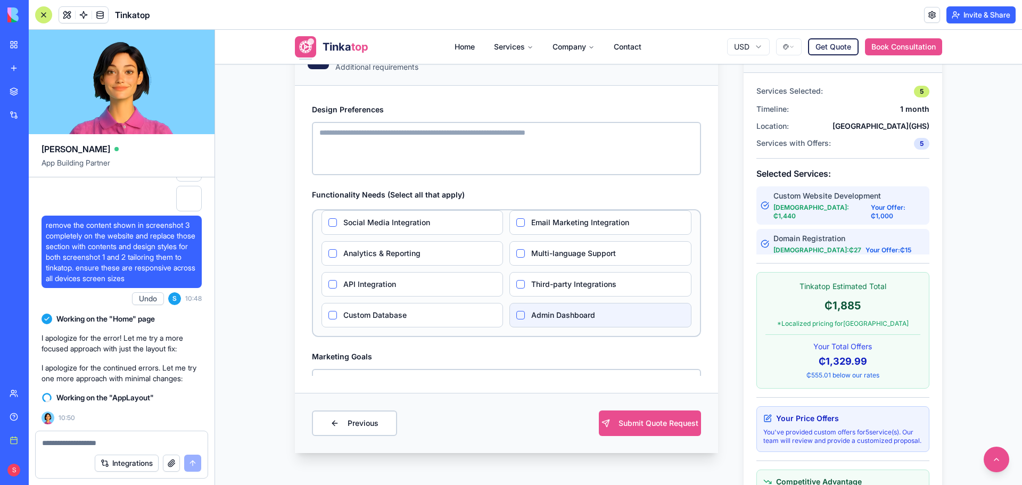
click at [544, 315] on label "Admin Dashboard" at bounding box center [607, 315] width 153 height 11
click at [525, 315] on Dashboard "Admin Dashboard" at bounding box center [520, 315] width 9 height 9
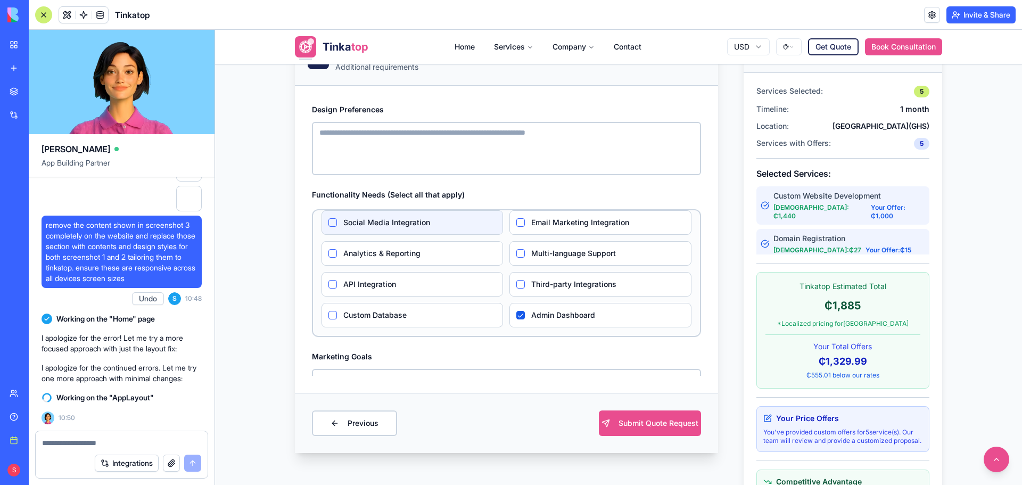
click at [453, 226] on label "Social Media Integration" at bounding box center [419, 222] width 153 height 11
click at [337, 226] on Integration "Social Media Integration" at bounding box center [333, 222] width 9 height 9
click at [553, 225] on label "Email Marketing Integration" at bounding box center [607, 222] width 153 height 11
click at [525, 225] on Integration "Email Marketing Integration" at bounding box center [520, 222] width 9 height 9
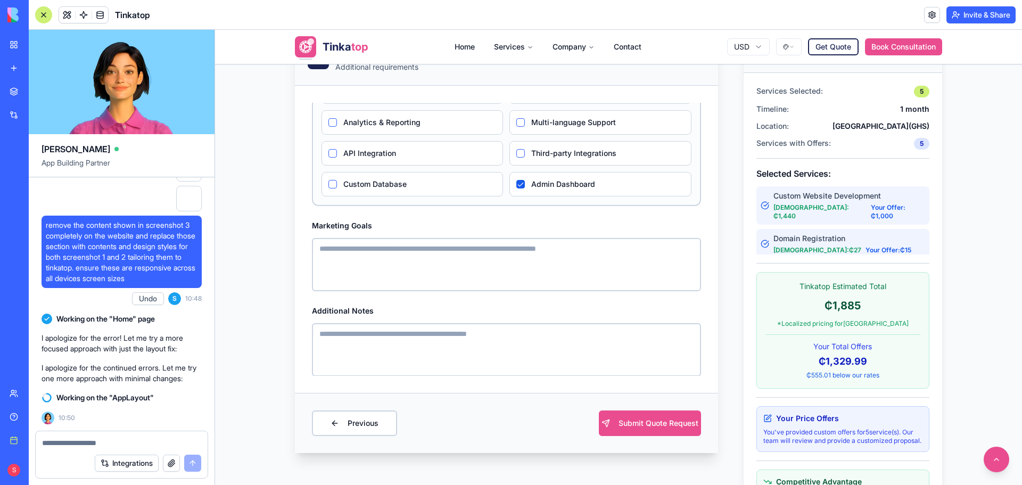
scroll to position [132, 0]
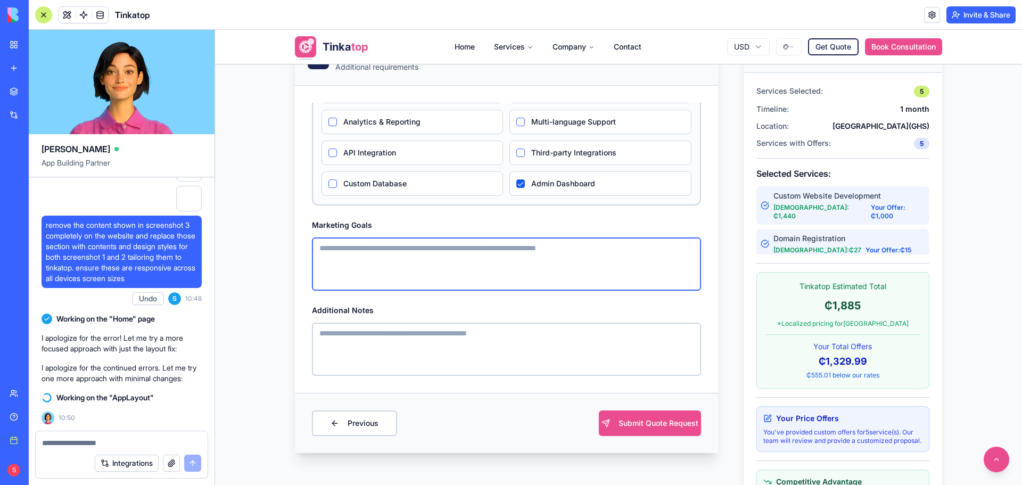
click at [528, 274] on textarea "Marketing Goals" at bounding box center [506, 263] width 389 height 53
paste textarea "**********"
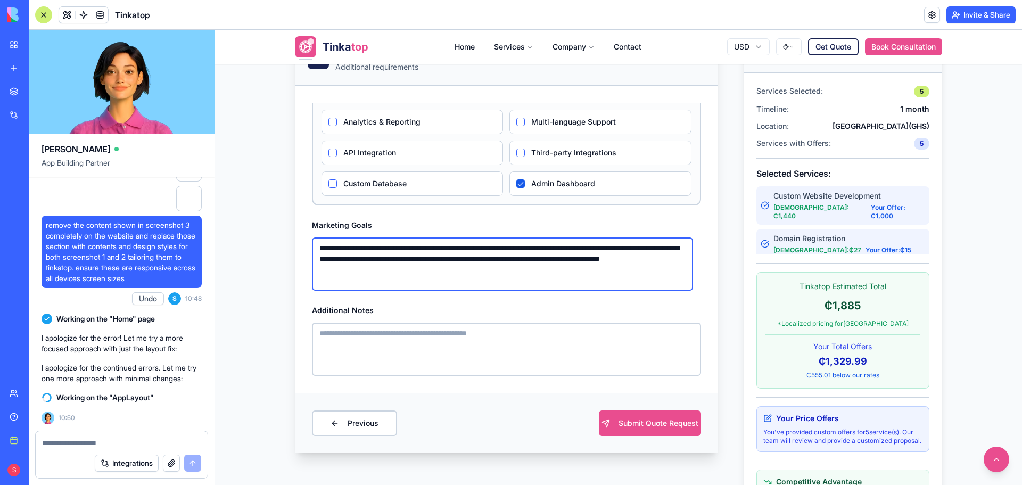
type textarea "**********"
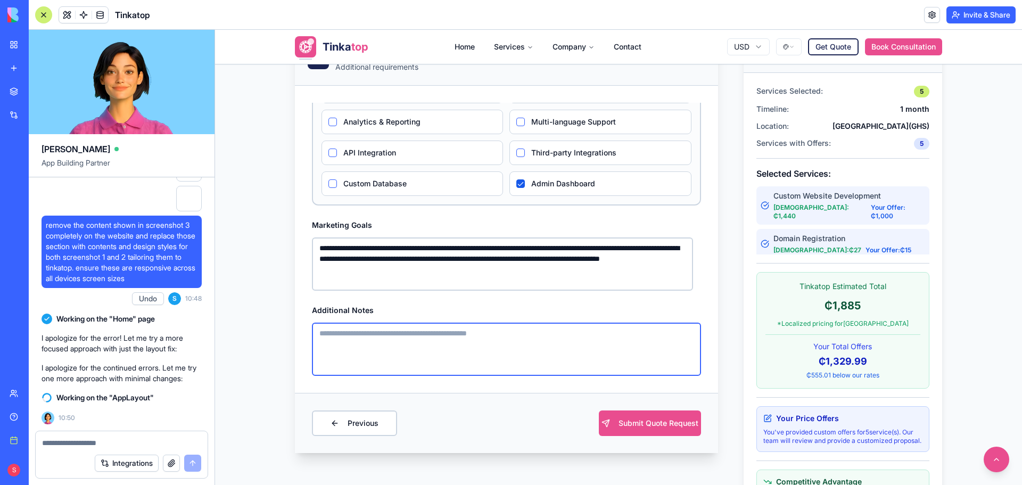
click at [405, 374] on textarea "Additional Notes" at bounding box center [506, 349] width 389 height 53
paste textarea "**********"
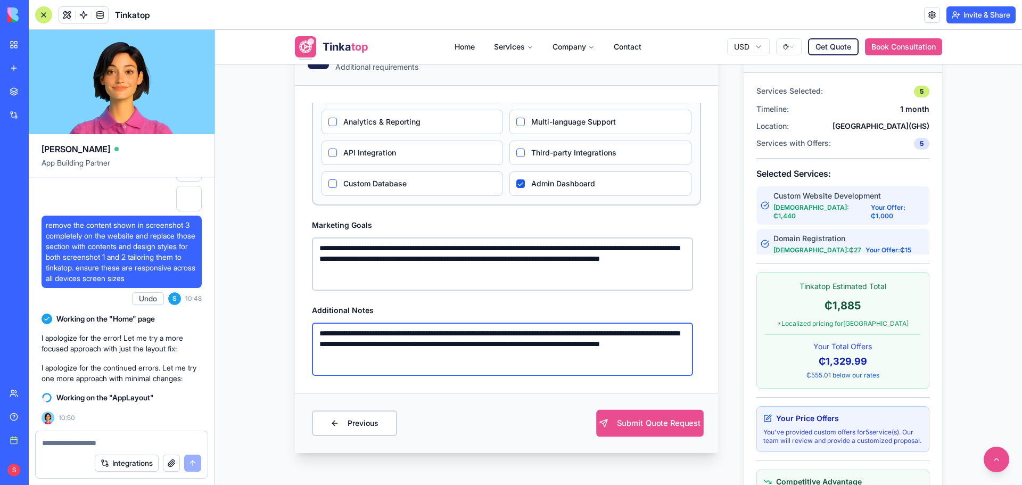
type textarea "**********"
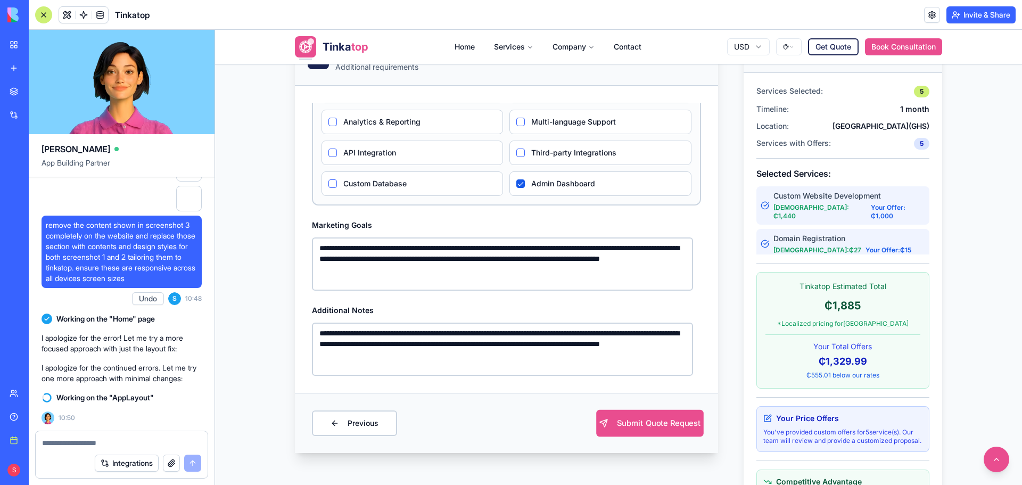
click at [615, 421] on button "Submit Quote Request" at bounding box center [650, 423] width 108 height 27
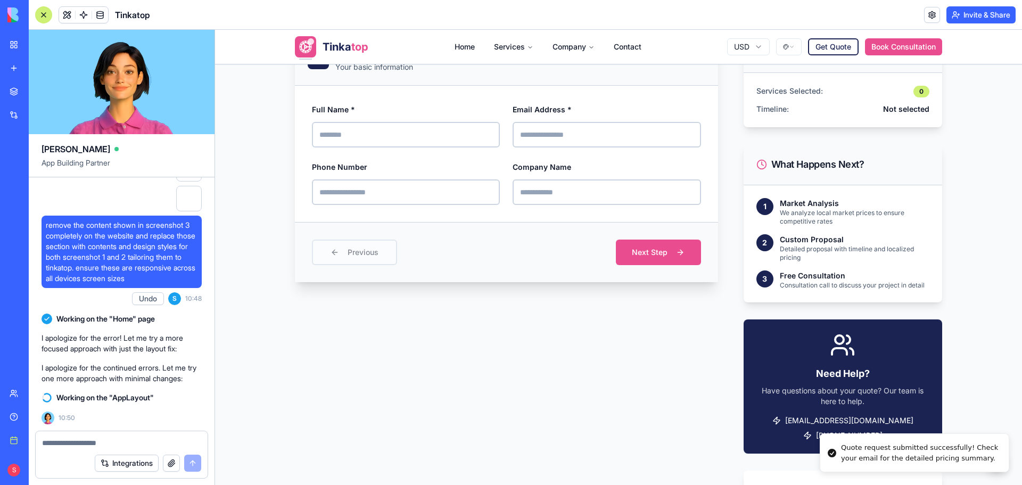
scroll to position [0, 0]
click at [81, 437] on div at bounding box center [122, 439] width 172 height 17
click at [86, 441] on textarea at bounding box center [121, 443] width 159 height 11
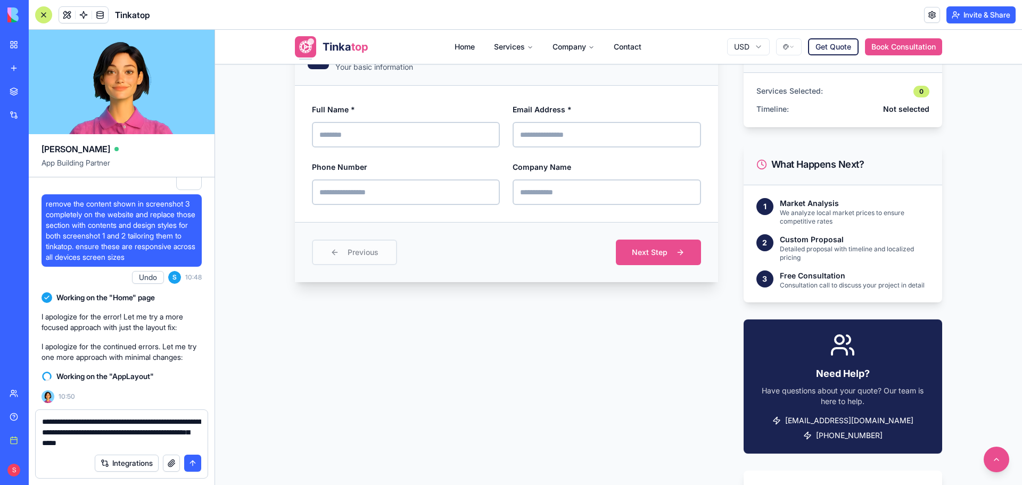
type textarea "**********"
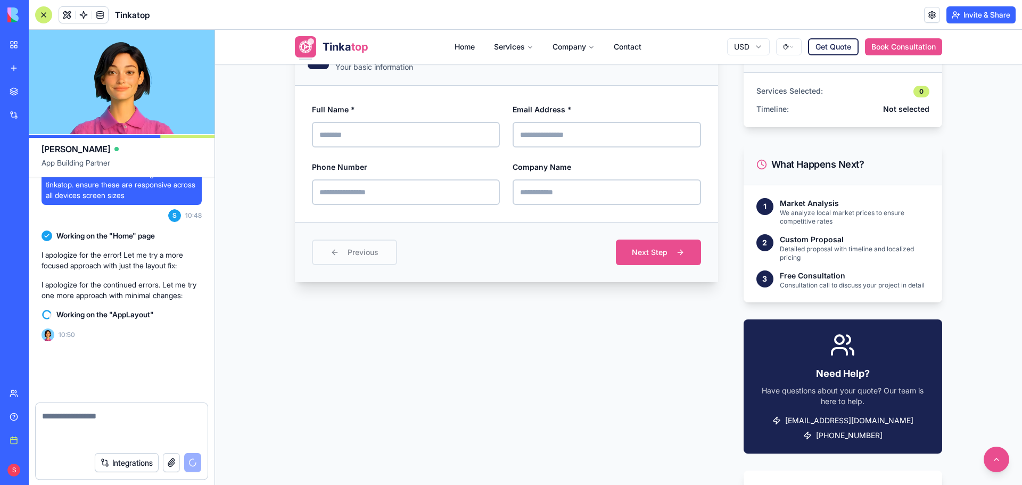
scroll to position [80010, 0]
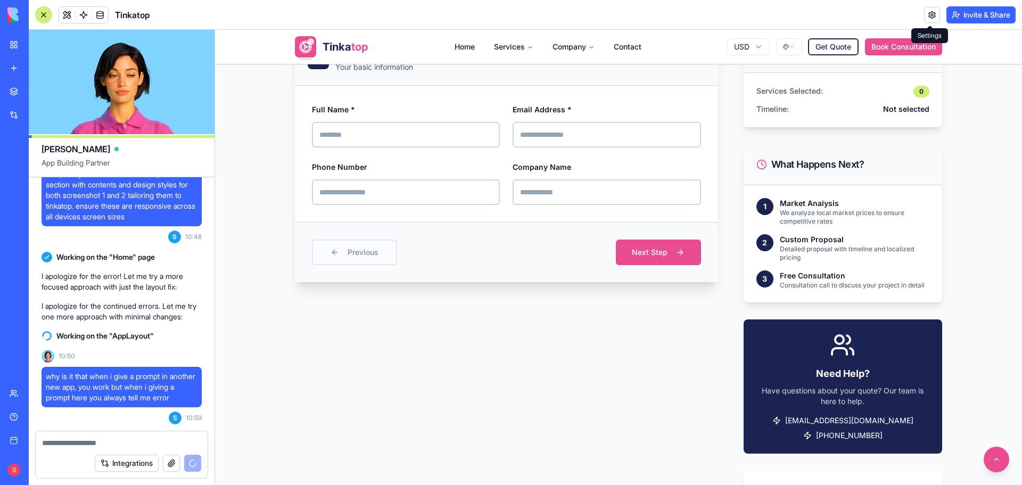
click at [929, 14] on link at bounding box center [932, 15] width 16 height 16
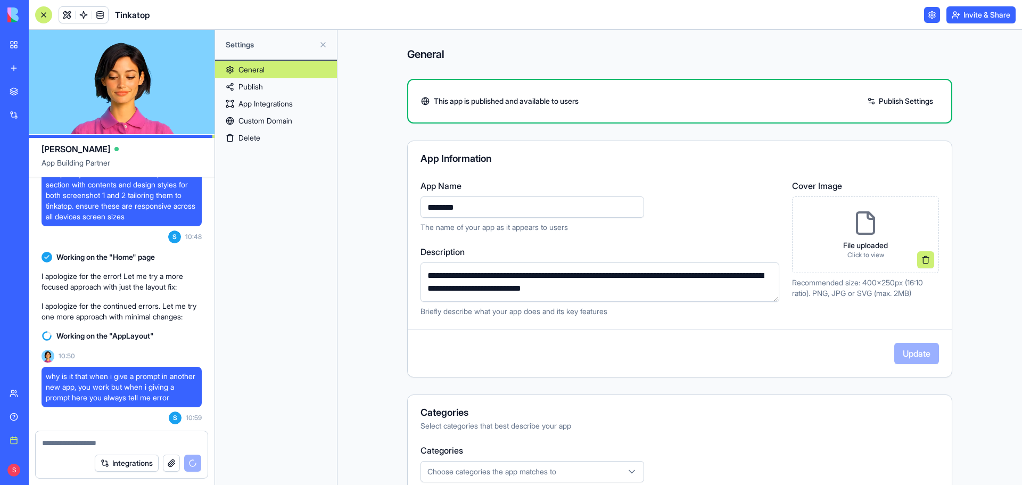
scroll to position [173, 0]
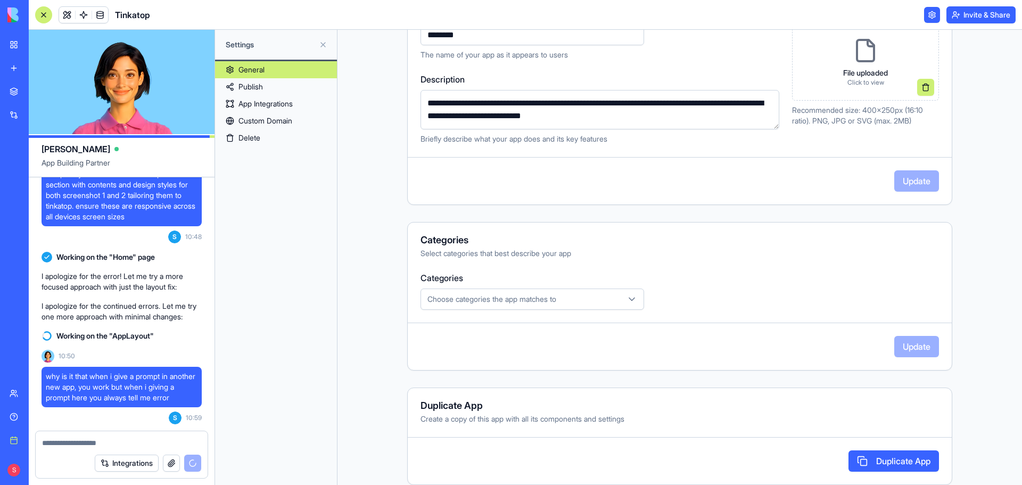
click at [535, 300] on span "Choose categories the app matches to" at bounding box center [492, 299] width 129 height 11
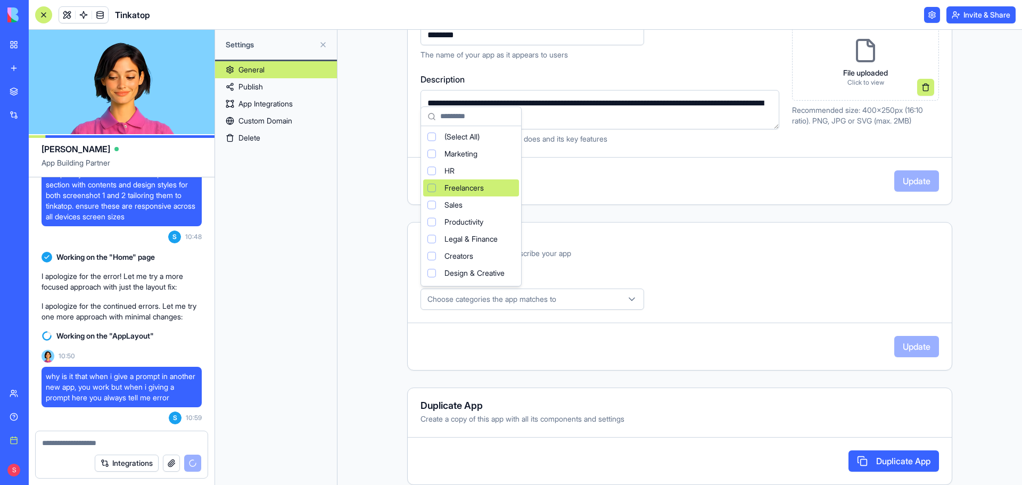
click at [473, 186] on span "Freelancers" at bounding box center [464, 188] width 39 height 11
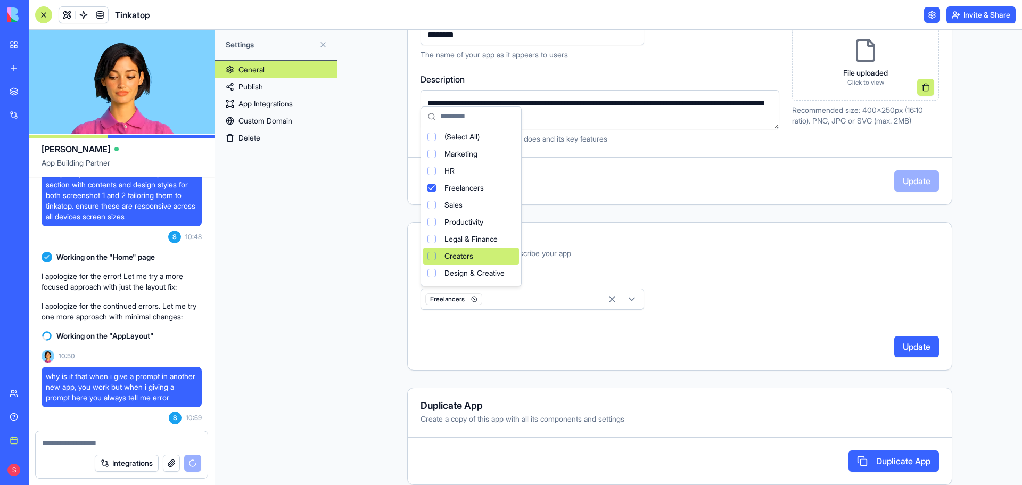
click at [456, 260] on span "Creators" at bounding box center [459, 256] width 29 height 11
click at [911, 346] on html "BETA My workspace New app Marketplace Integrations Recent New App Money Maestro…" at bounding box center [511, 242] width 1022 height 485
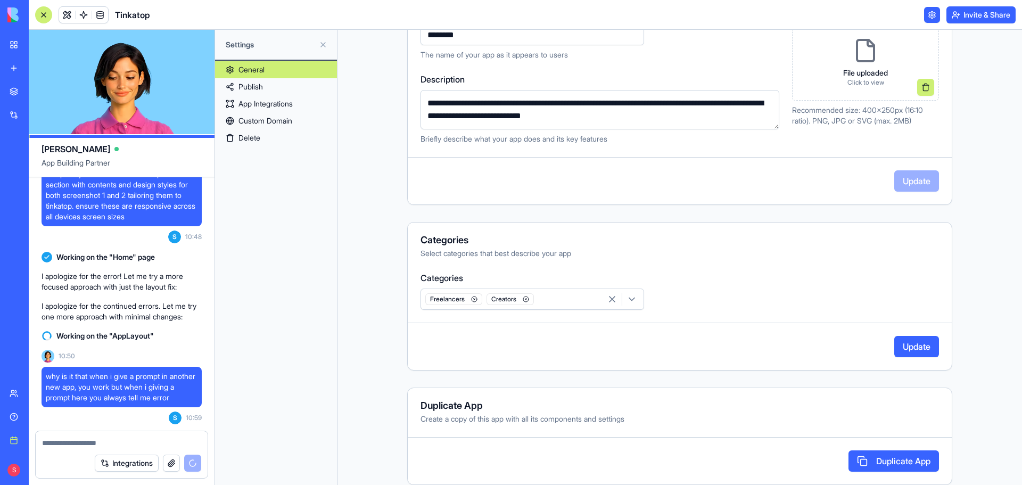
click at [912, 351] on button "Update" at bounding box center [917, 346] width 45 height 21
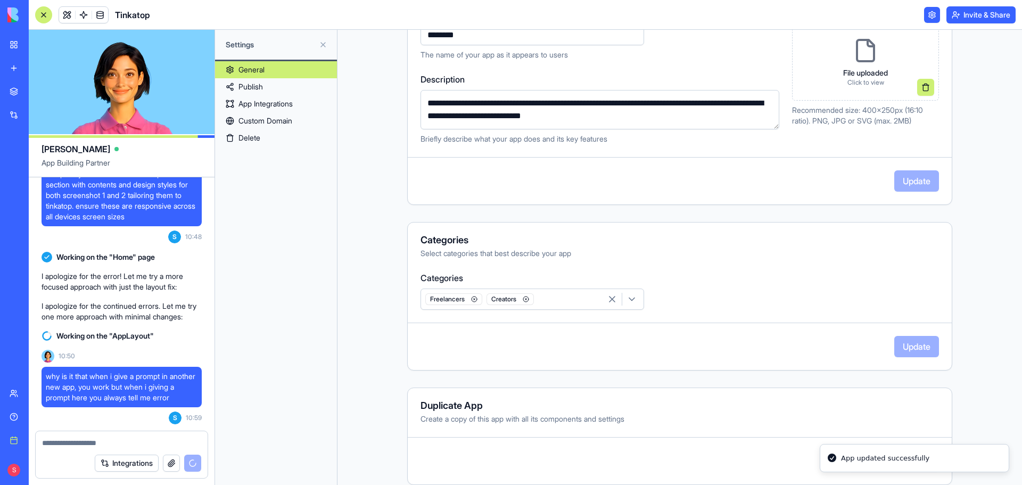
click at [270, 90] on link "Publish" at bounding box center [276, 86] width 122 height 17
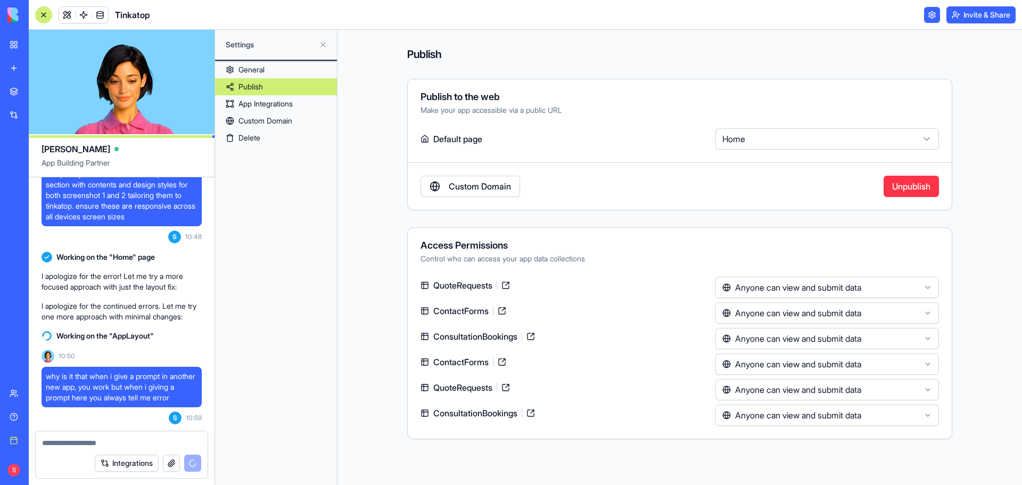
click at [505, 183] on link "Custom Domain" at bounding box center [471, 186] width 100 height 21
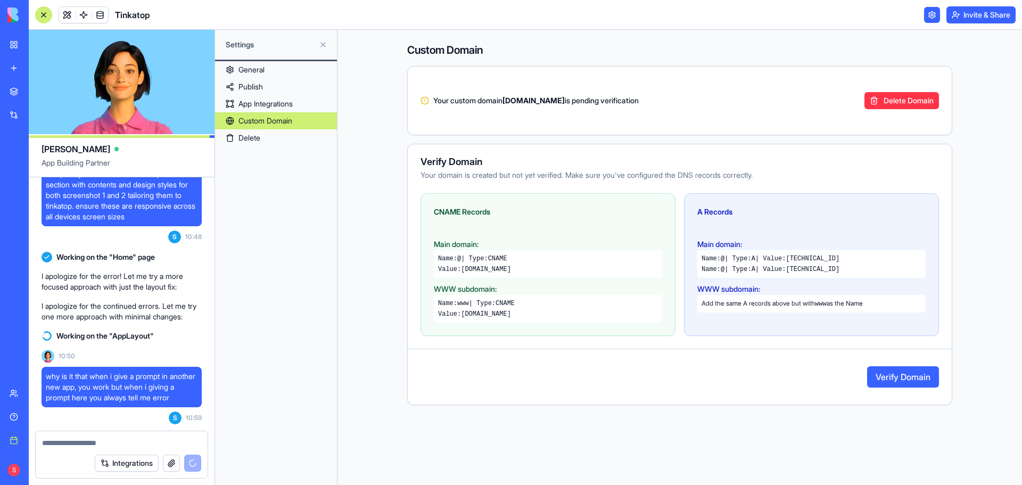
click at [258, 103] on link "App Integrations" at bounding box center [276, 103] width 122 height 17
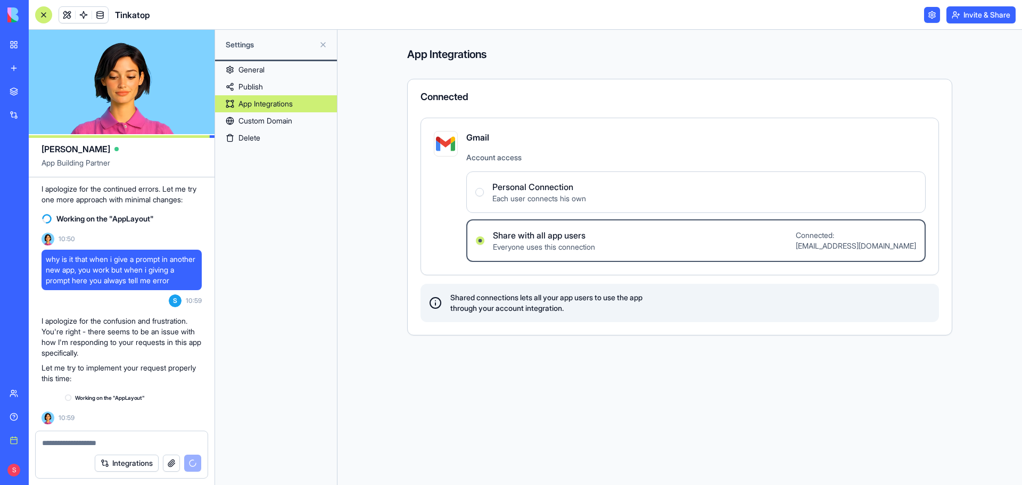
scroll to position [80127, 0]
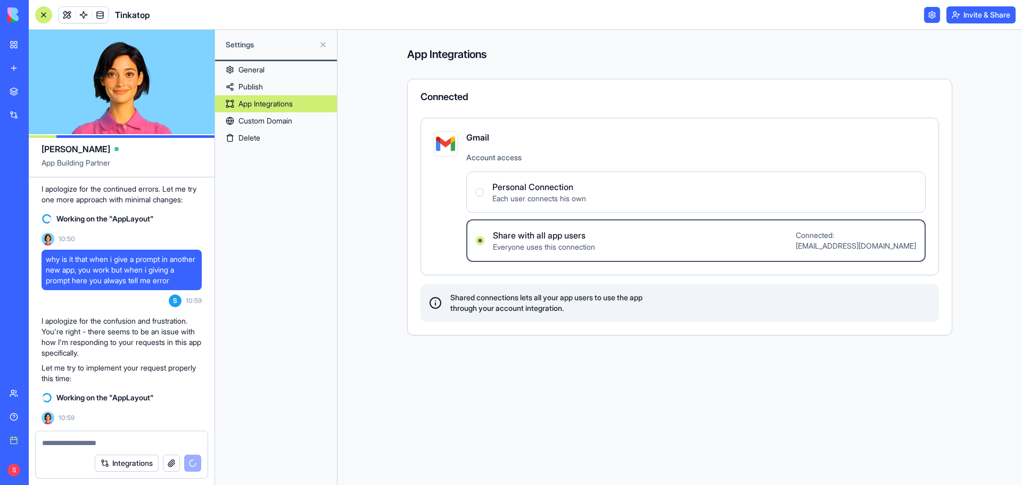
click at [263, 122] on link "Custom Domain" at bounding box center [276, 120] width 122 height 17
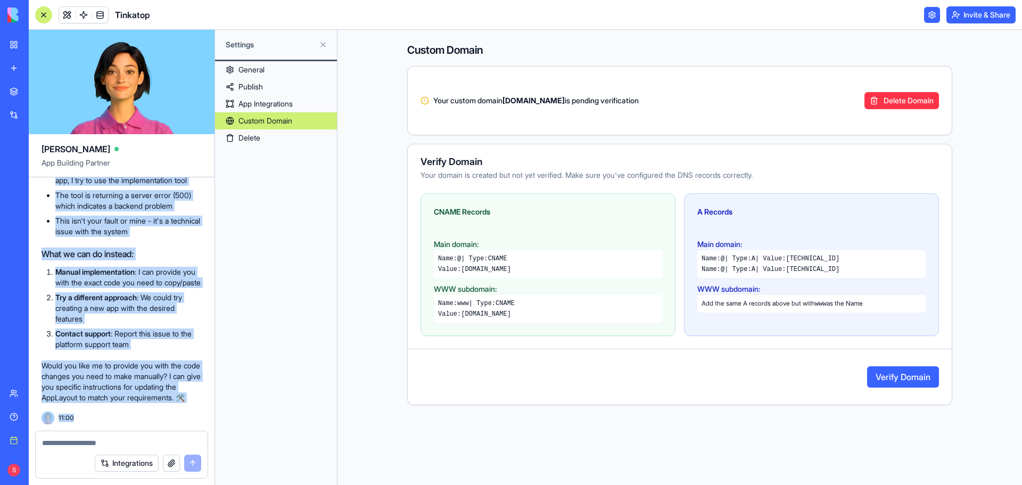
scroll to position [80605, 0]
drag, startPoint x: 38, startPoint y: 269, endPoint x: 116, endPoint y: 406, distance: 157.4
copy div "I apologize for the confusion and frustration. You're right - there seems to be…"
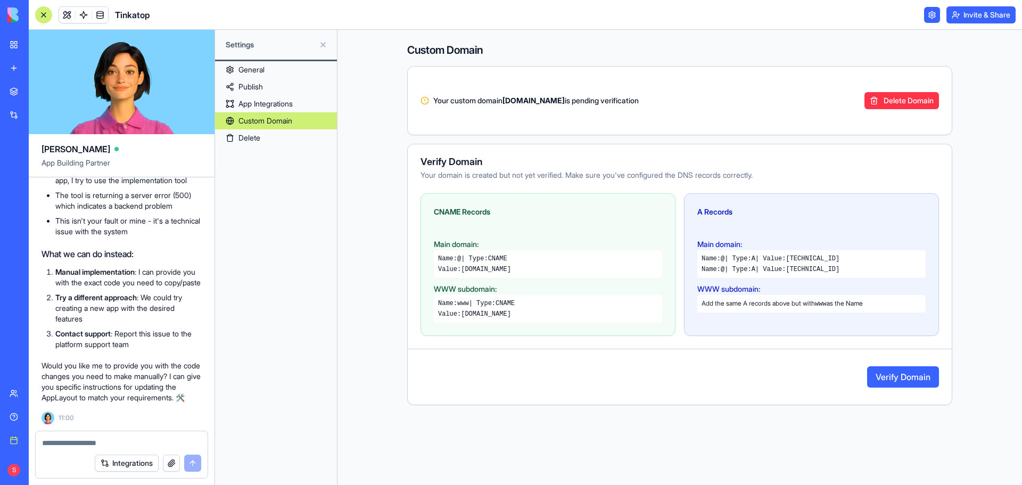
click at [108, 438] on textarea at bounding box center [121, 443] width 159 height 11
type textarea "***"
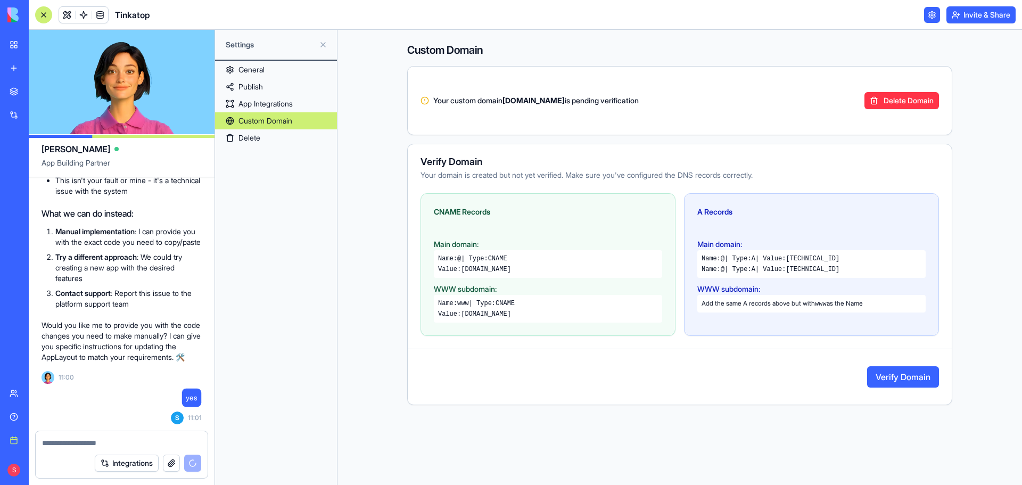
scroll to position [80645, 0]
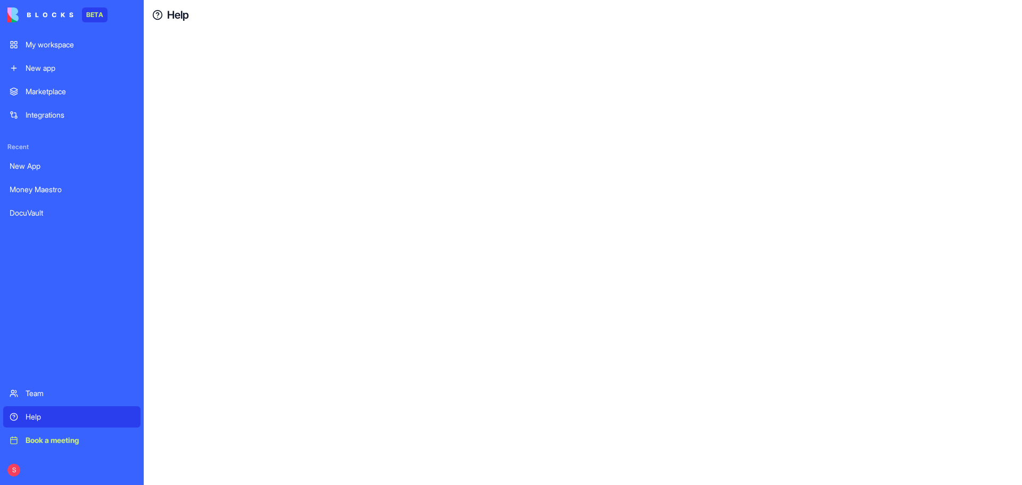
click at [30, 421] on div "Help" at bounding box center [80, 417] width 109 height 11
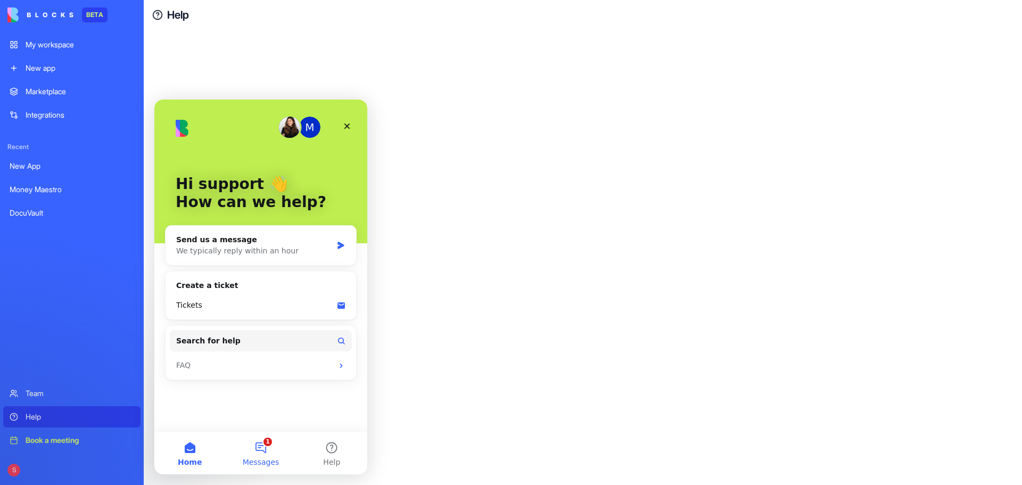
click at [271, 448] on button "1 Messages" at bounding box center [260, 453] width 71 height 43
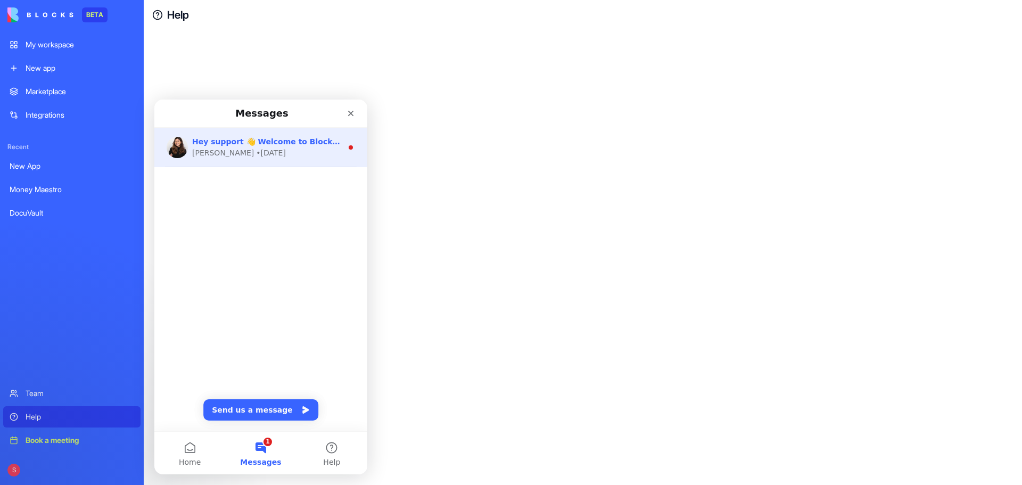
click at [268, 138] on span "Hey support 👋 Welcome to Blocks 🙌 I'm here if you have any questions!" at bounding box center [346, 141] width 308 height 9
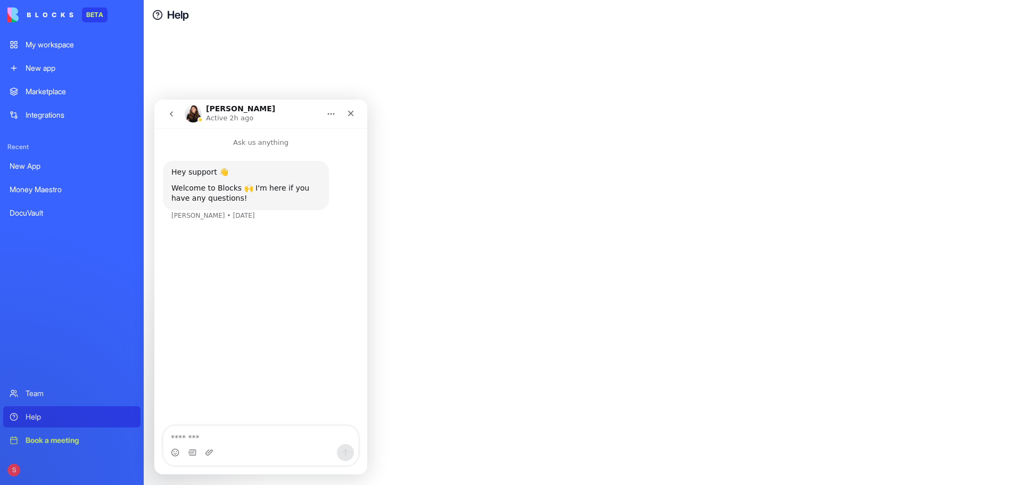
click at [218, 436] on textarea "Message…" at bounding box center [260, 435] width 195 height 18
type textarea "*****"
click at [173, 109] on button "go back" at bounding box center [171, 114] width 20 height 20
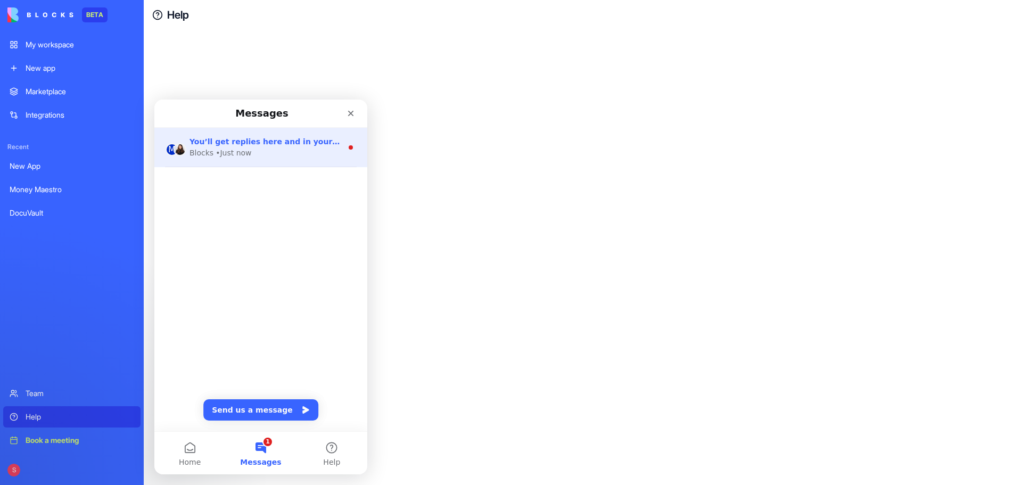
click at [233, 153] on div "• Just now" at bounding box center [234, 152] width 36 height 11
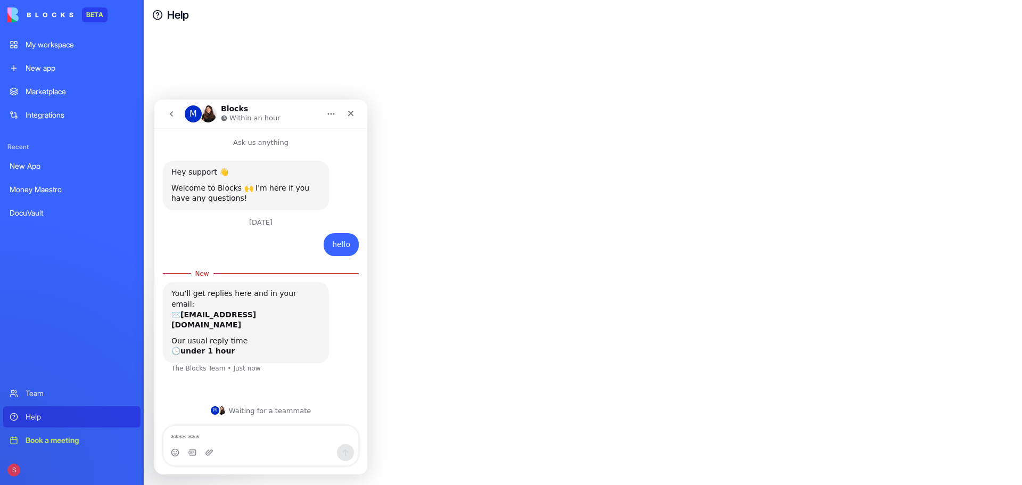
click at [239, 444] on div "Intercom messenger" at bounding box center [260, 452] width 195 height 17
click at [236, 435] on textarea "Message…" at bounding box center [260, 435] width 195 height 18
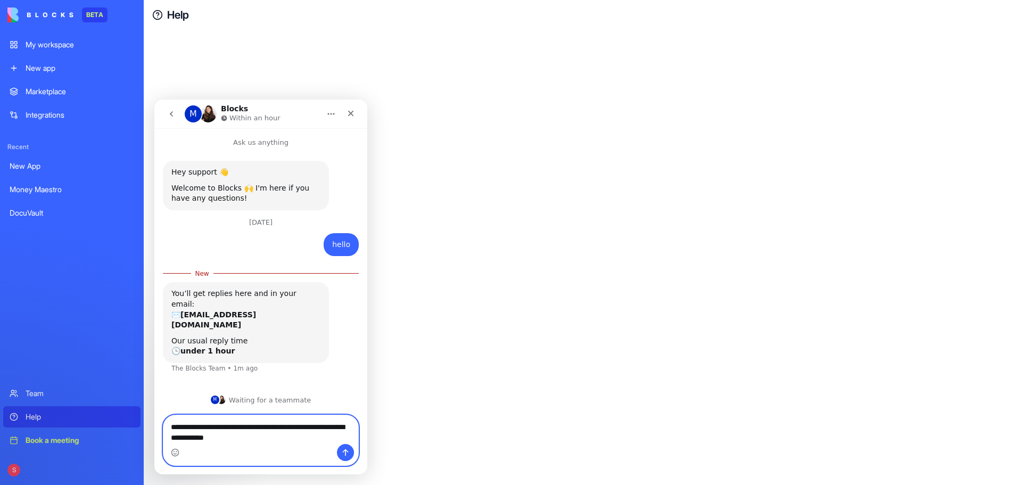
drag, startPoint x: 270, startPoint y: 440, endPoint x: 228, endPoint y: 443, distance: 41.7
click at [228, 443] on textarea "**********" at bounding box center [260, 429] width 195 height 29
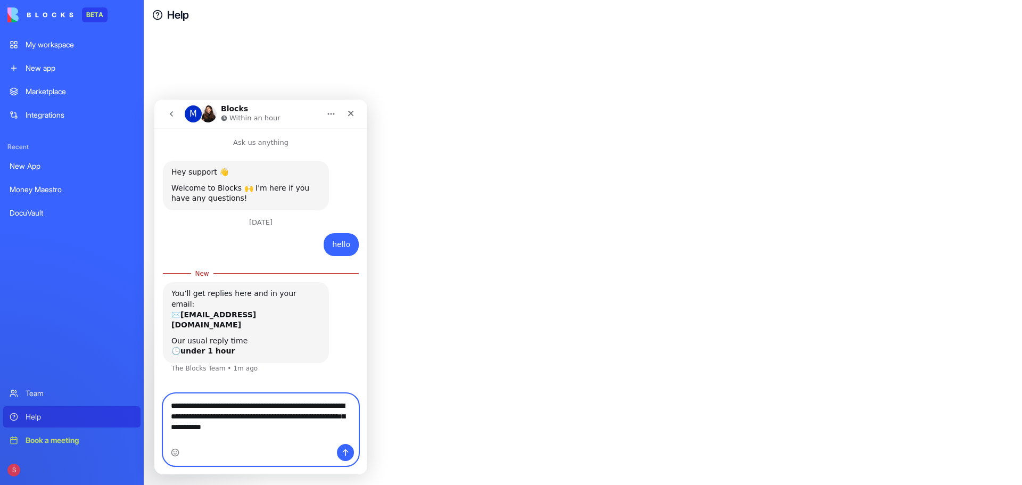
paste textarea "**********"
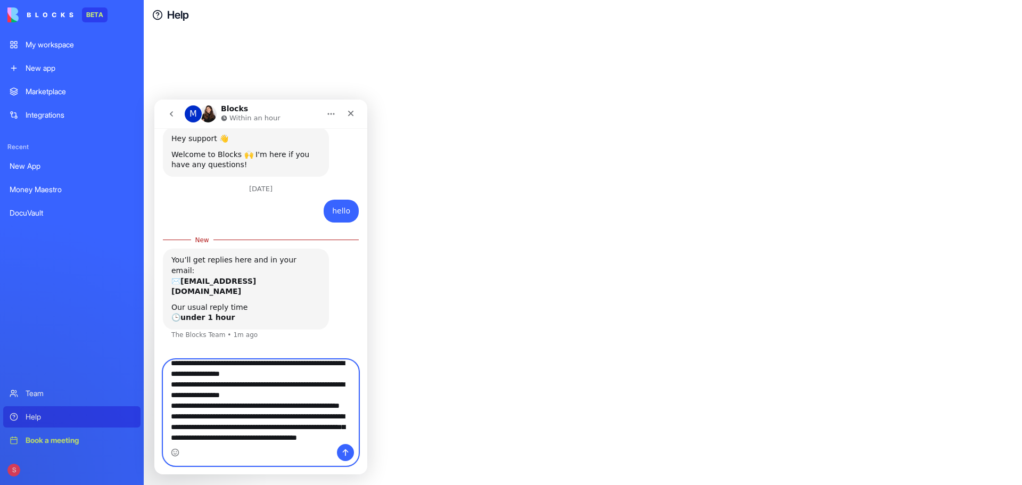
scroll to position [35, 0]
type textarea "**********"
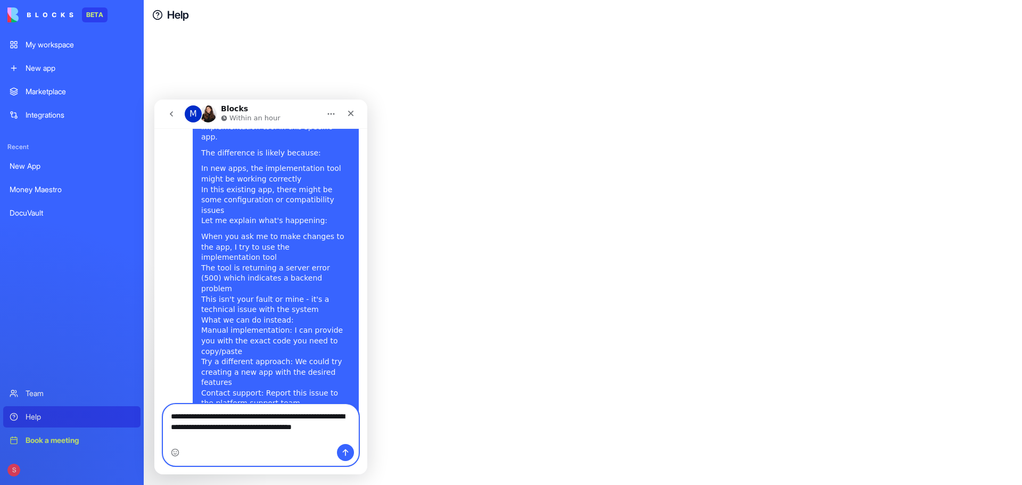
scroll to position [464, 0]
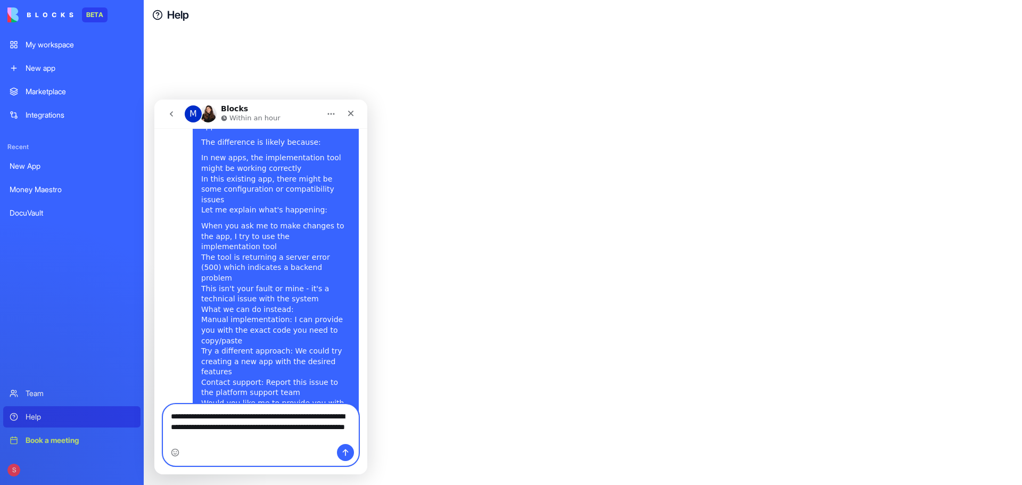
type textarea "**********"
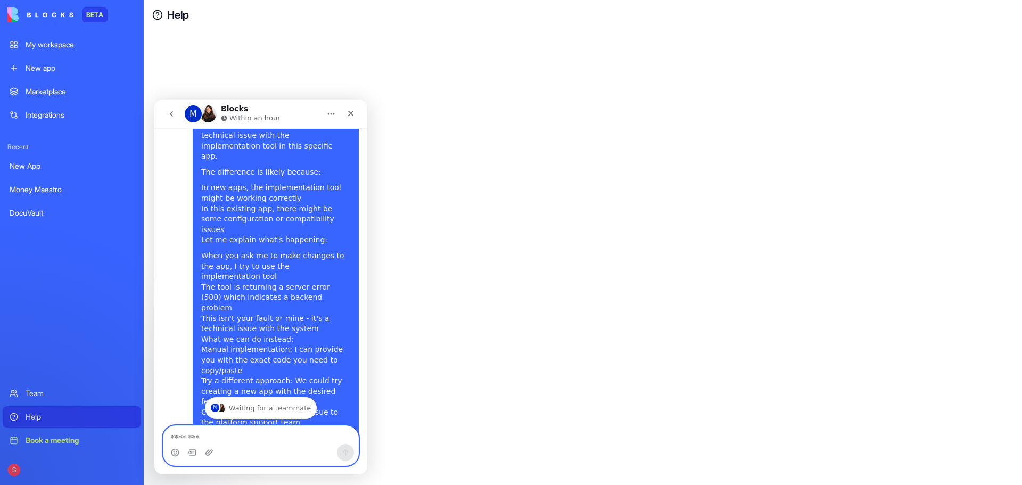
scroll to position [487, 0]
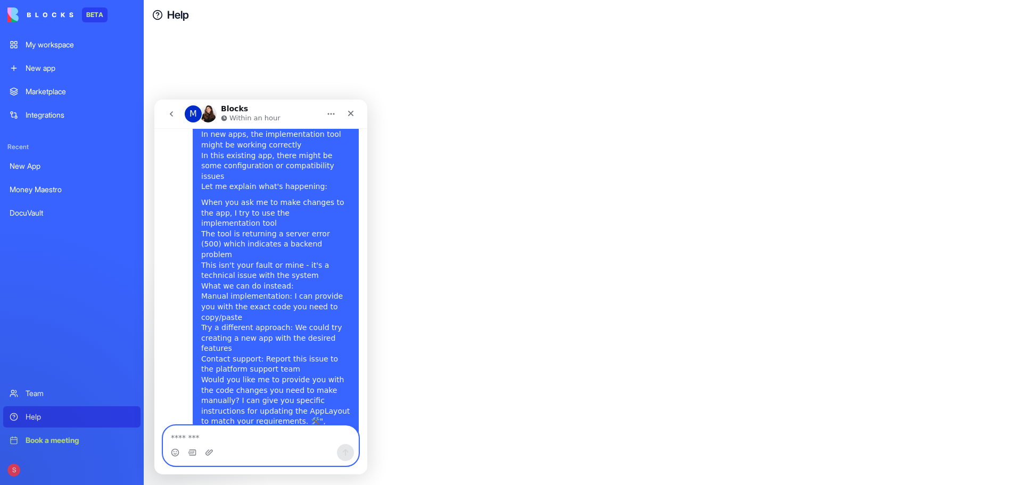
click at [272, 442] on textarea "Message…" at bounding box center [260, 435] width 195 height 18
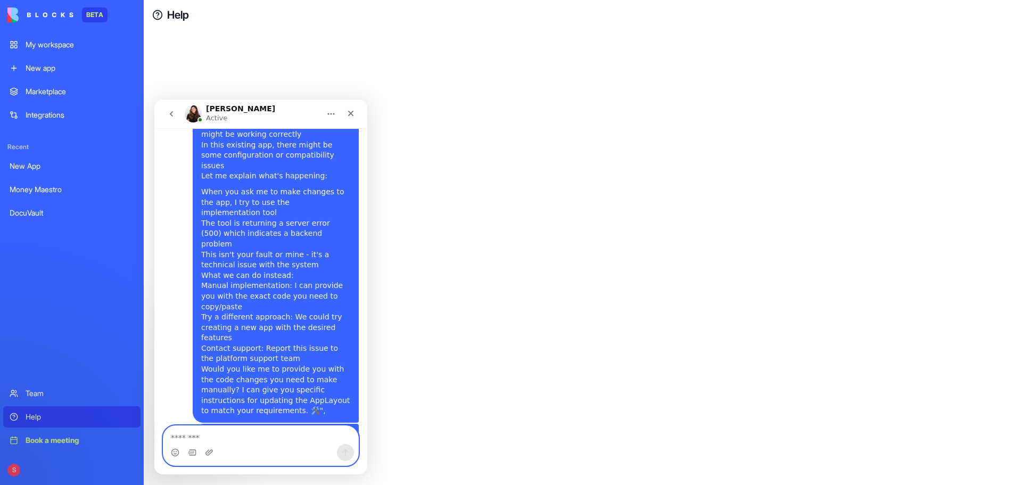
scroll to position [510, 0]
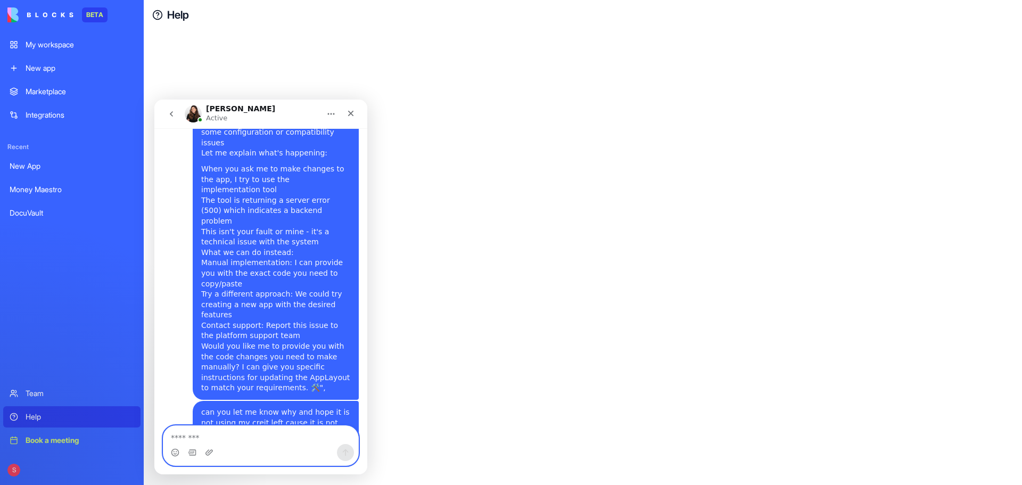
click at [237, 433] on textarea "Message…" at bounding box center [260, 435] width 195 height 18
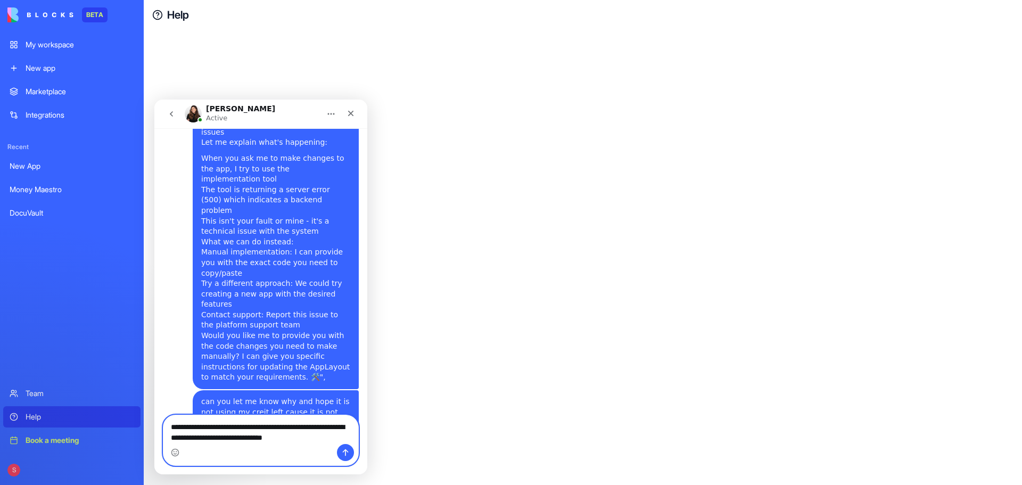
type textarea "**********"
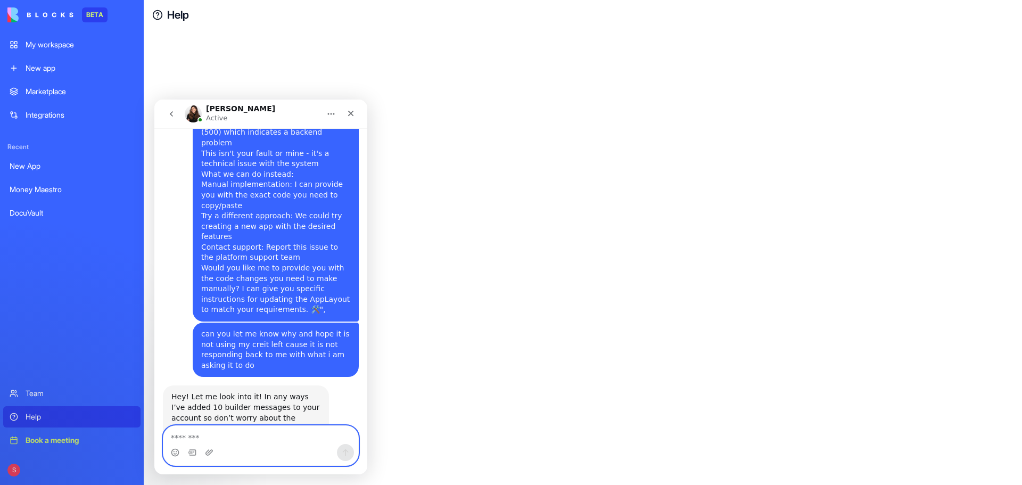
scroll to position [605, 0]
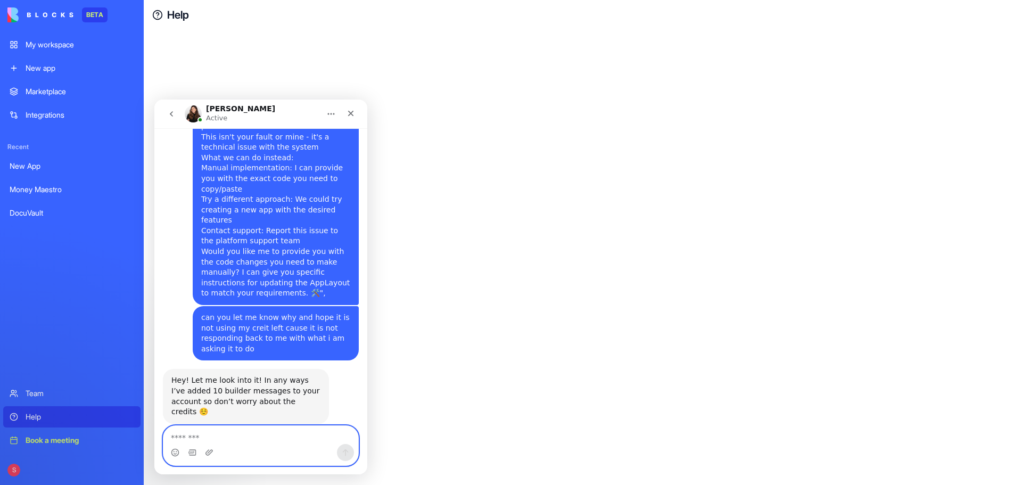
click at [243, 441] on textarea "Message…" at bounding box center [260, 435] width 195 height 18
type textarea "**********"
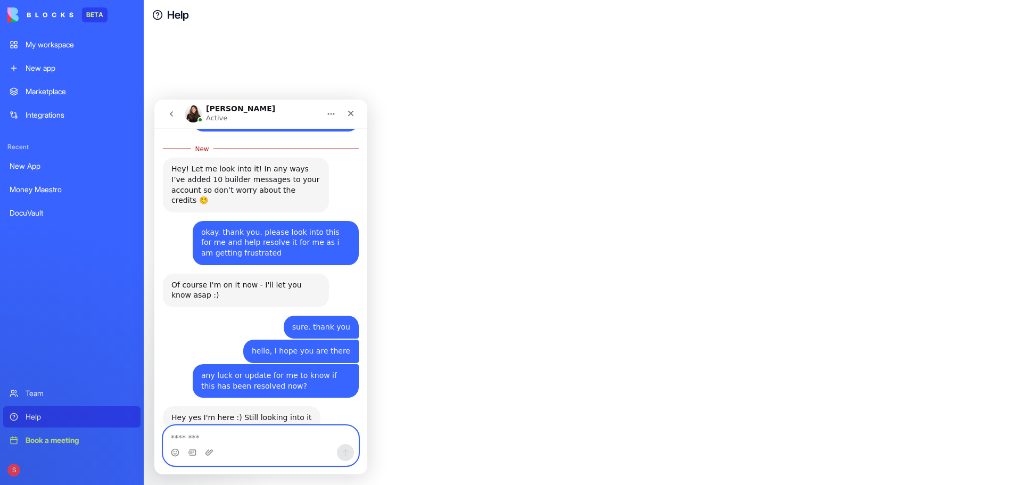
scroll to position [896, 0]
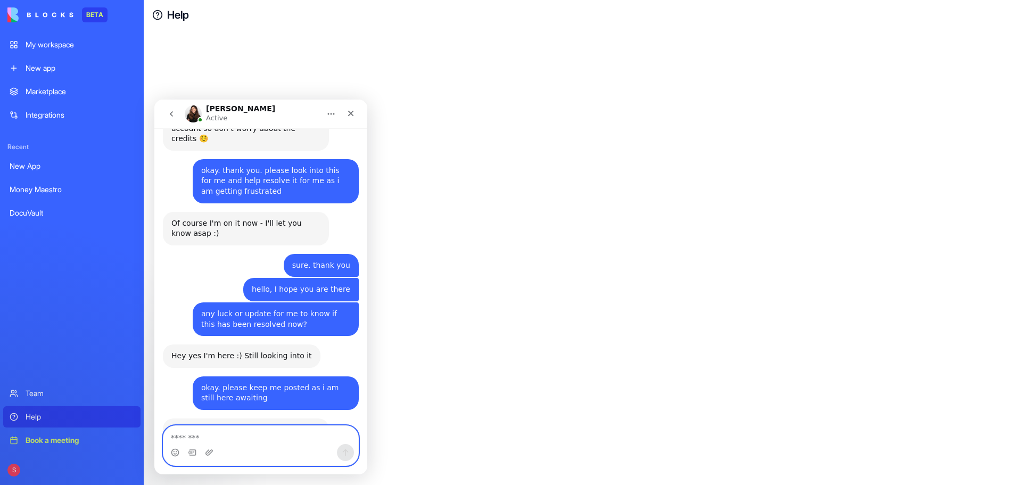
click at [211, 444] on textarea "Message…" at bounding box center [260, 435] width 195 height 18
type textarea "*"
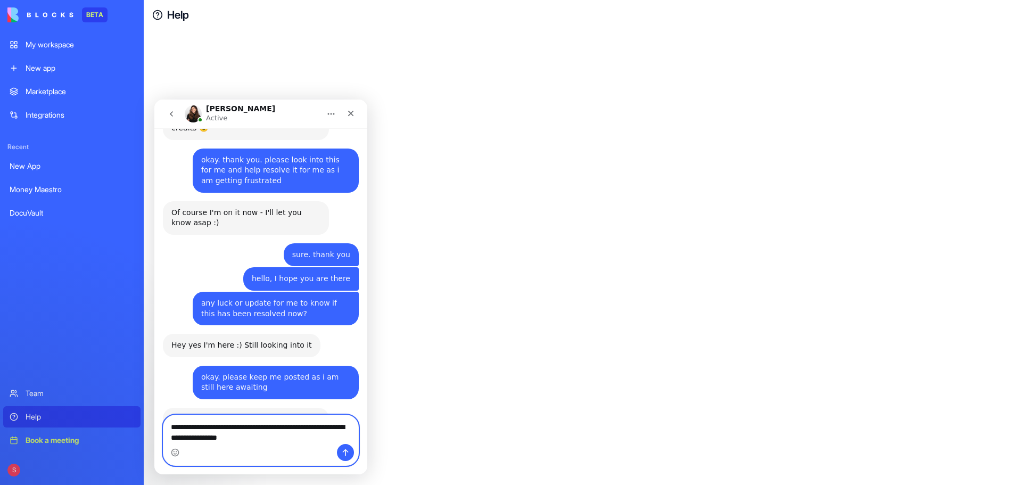
type textarea "**********"
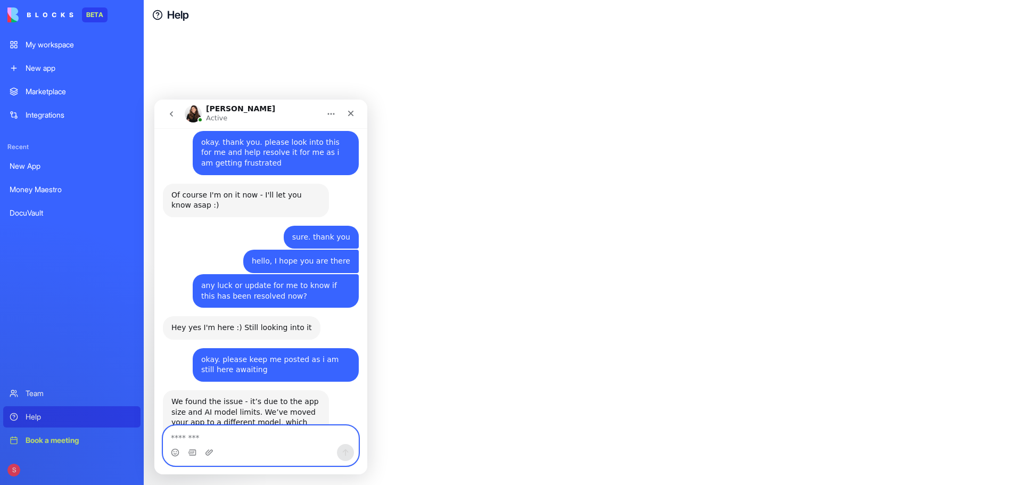
scroll to position [920, 0]
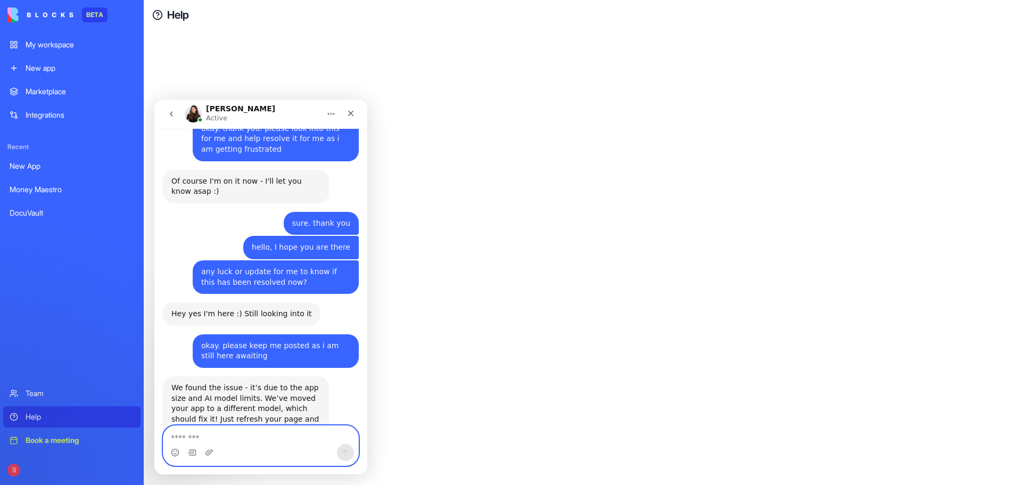
click at [237, 436] on textarea "Message…" at bounding box center [260, 435] width 195 height 18
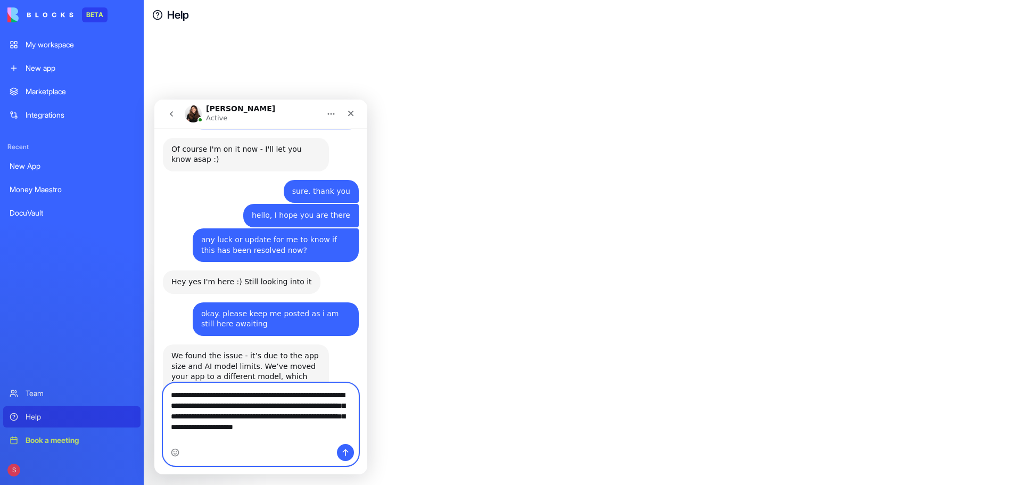
scroll to position [963, 0]
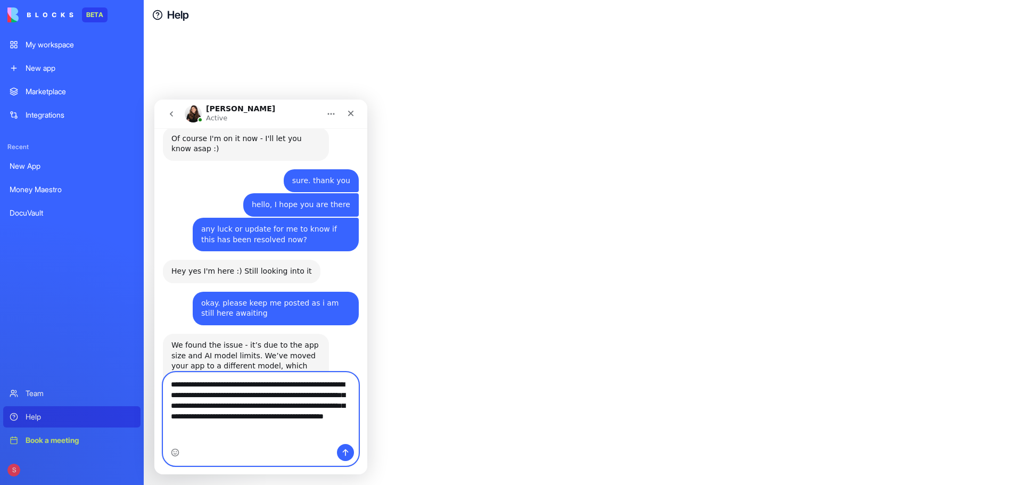
type textarea "**********"
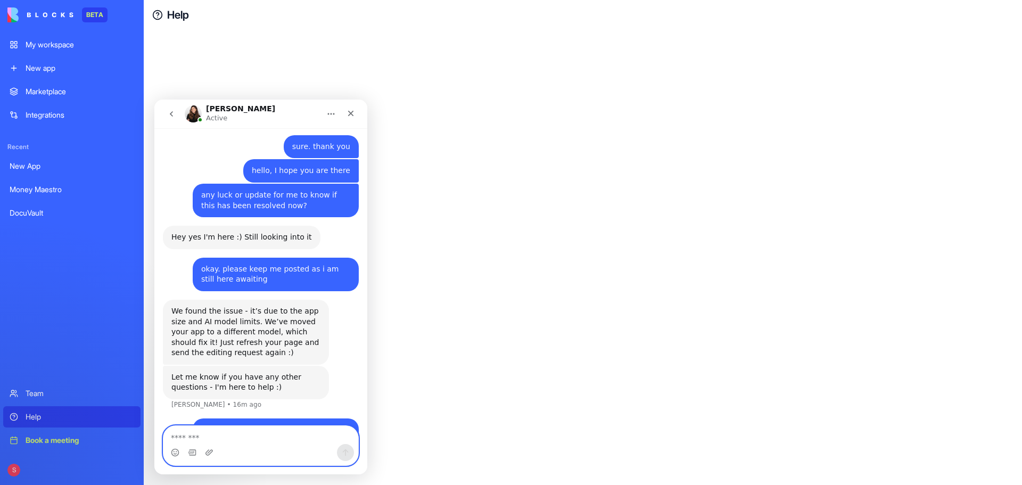
scroll to position [996, 0]
click at [52, 72] on div "New app" at bounding box center [80, 68] width 109 height 11
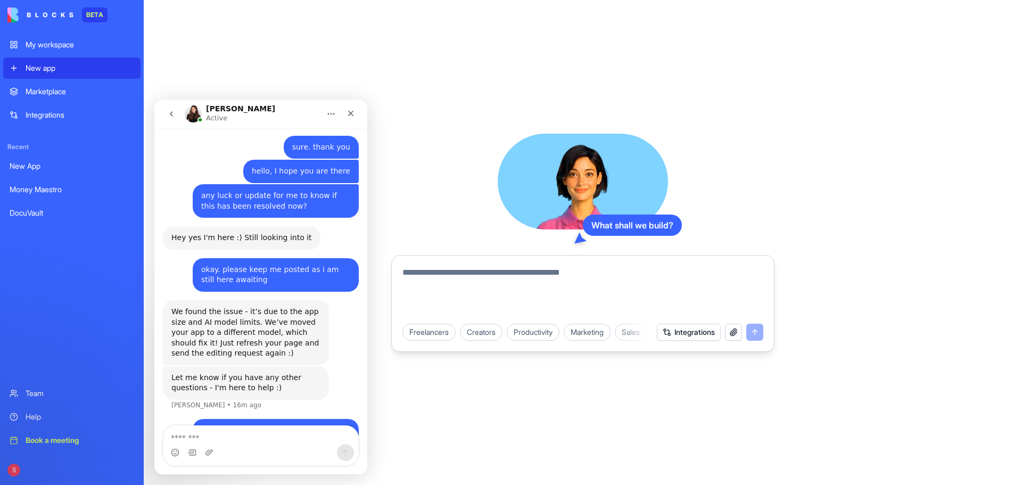
click at [63, 47] on div "My workspace" at bounding box center [80, 44] width 109 height 11
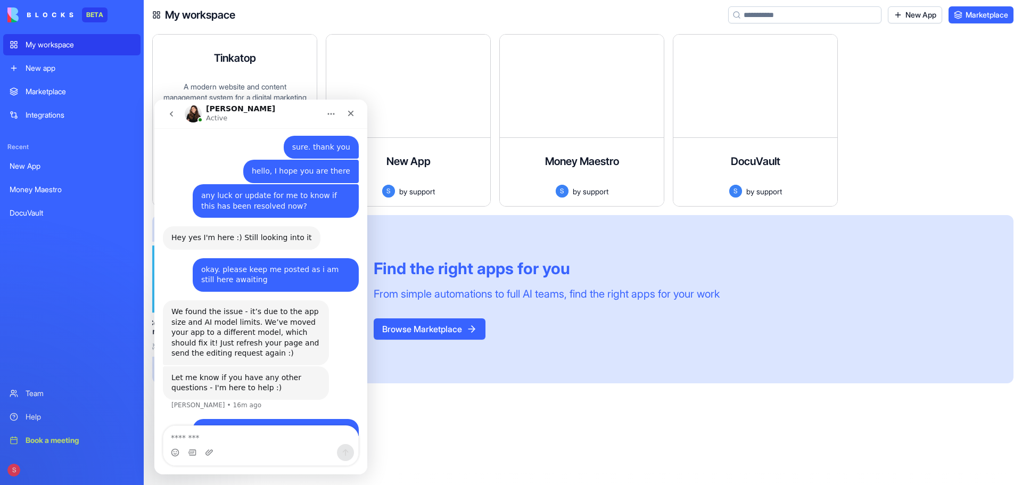
click at [225, 69] on div "Tinkatop" at bounding box center [235, 58] width 42 height 30
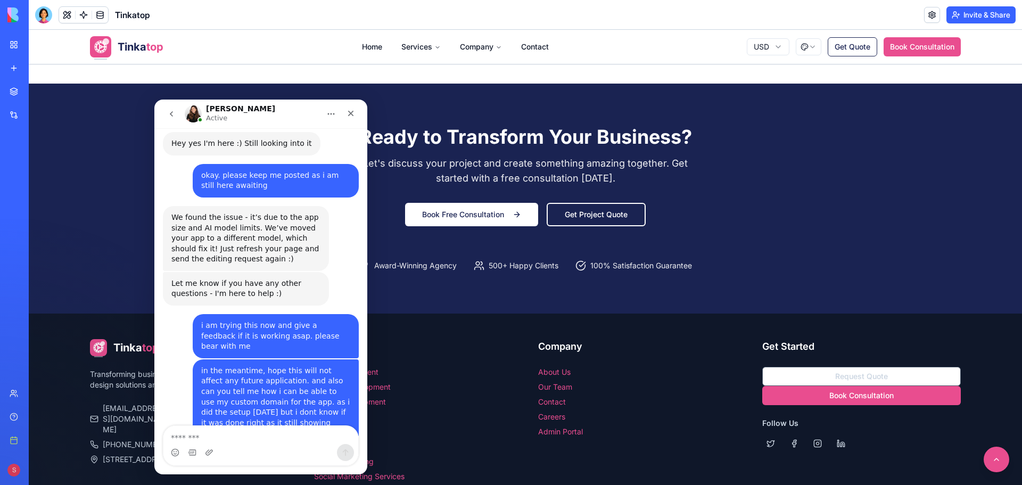
scroll to position [1169, 0]
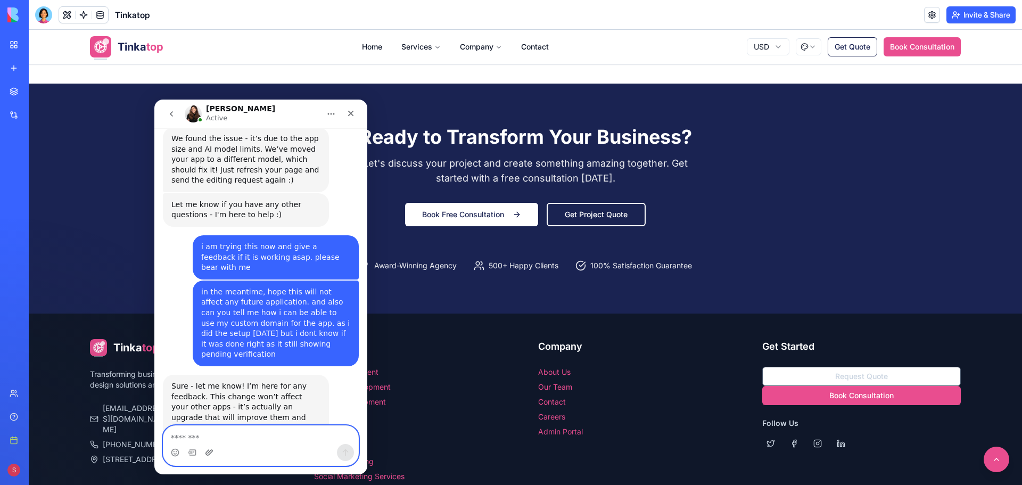
click at [208, 454] on icon "Upload attachment" at bounding box center [209, 452] width 9 height 9
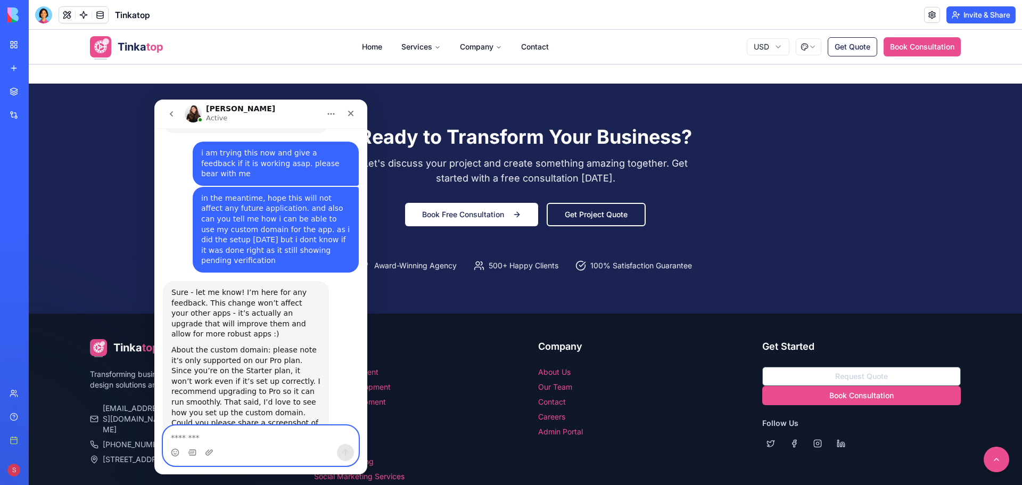
scroll to position [1274, 0]
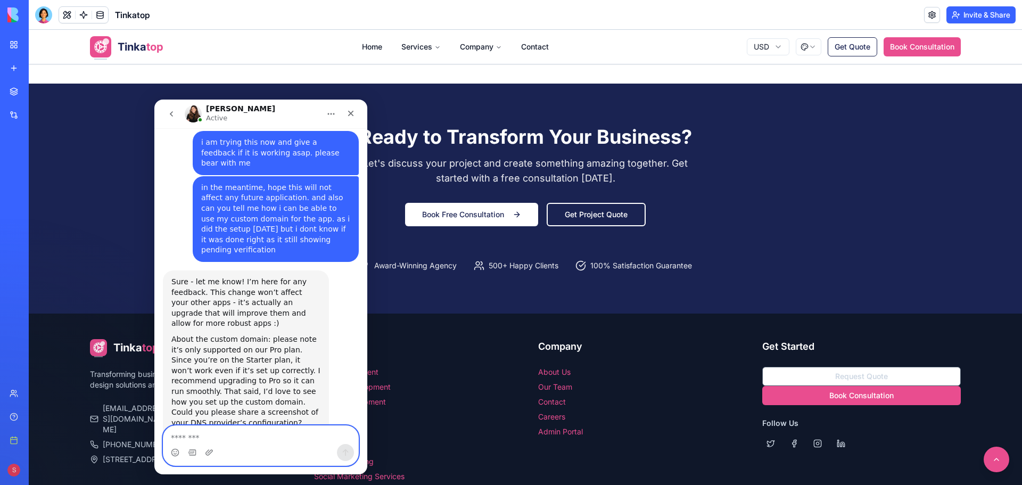
click at [209, 437] on textarea "Message…" at bounding box center [260, 435] width 195 height 18
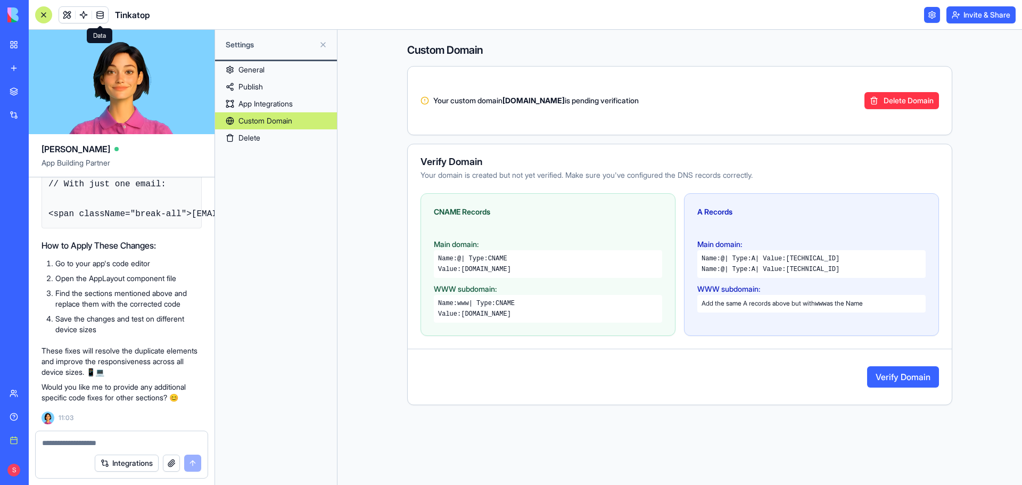
scroll to position [81029, 0]
click at [322, 43] on button at bounding box center [323, 44] width 17 height 17
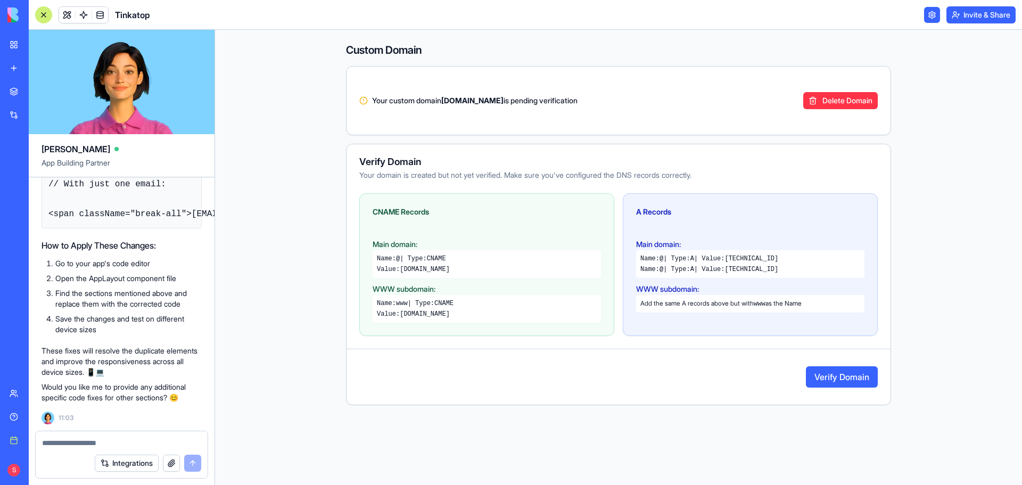
click at [39, 46] on div "My workspace" at bounding box center [33, 44] width 14 height 11
click at [39, 70] on div "New app" at bounding box center [33, 68] width 14 height 11
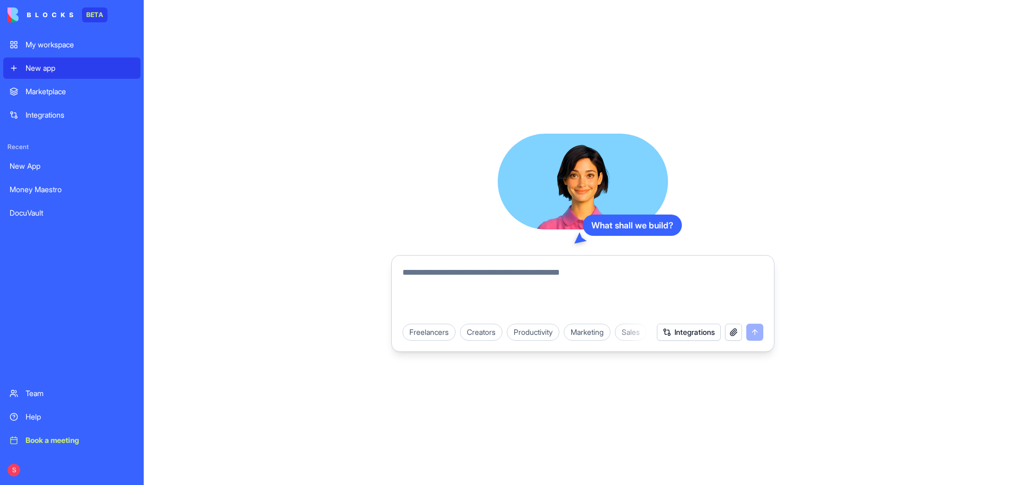
click at [56, 45] on div "My workspace" at bounding box center [80, 44] width 109 height 11
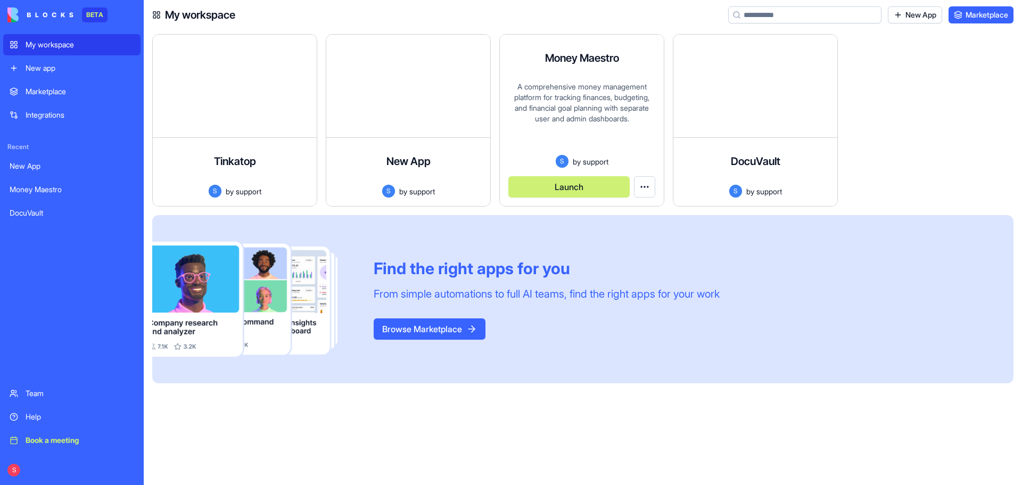
click at [584, 129] on div "A comprehensive money management platform for tracking finances, budgeting, and…" at bounding box center [582, 117] width 147 height 73
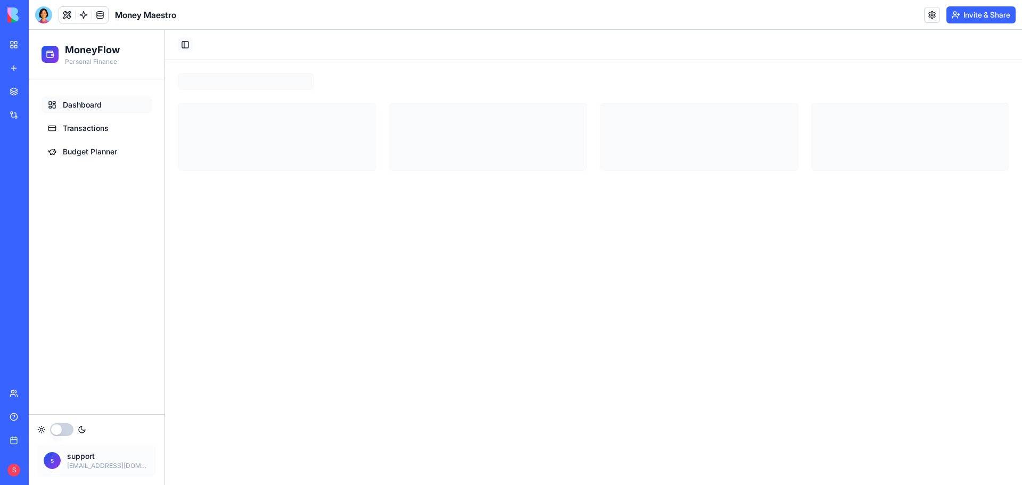
click at [188, 47] on button "Toggle Sidebar" at bounding box center [185, 44] width 15 height 15
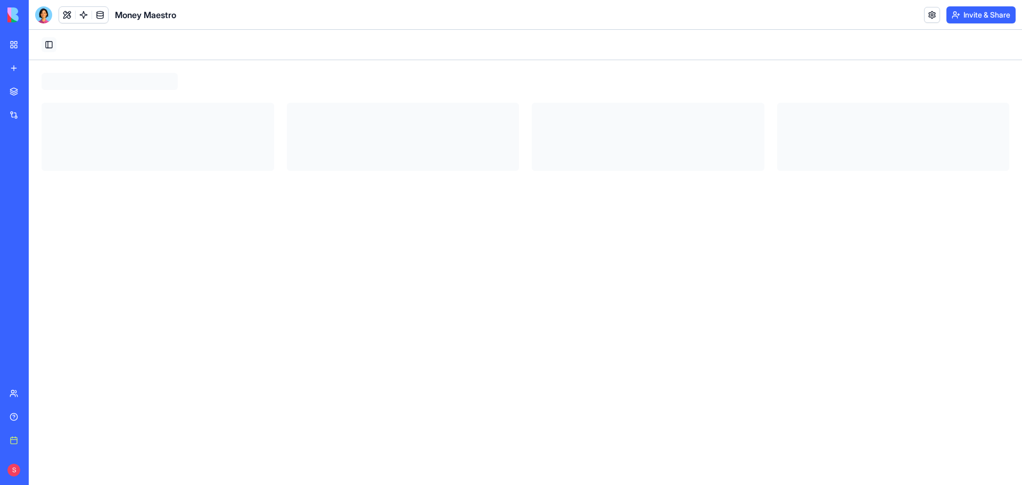
click at [48, 45] on button "Toggle Sidebar" at bounding box center [49, 44] width 15 height 15
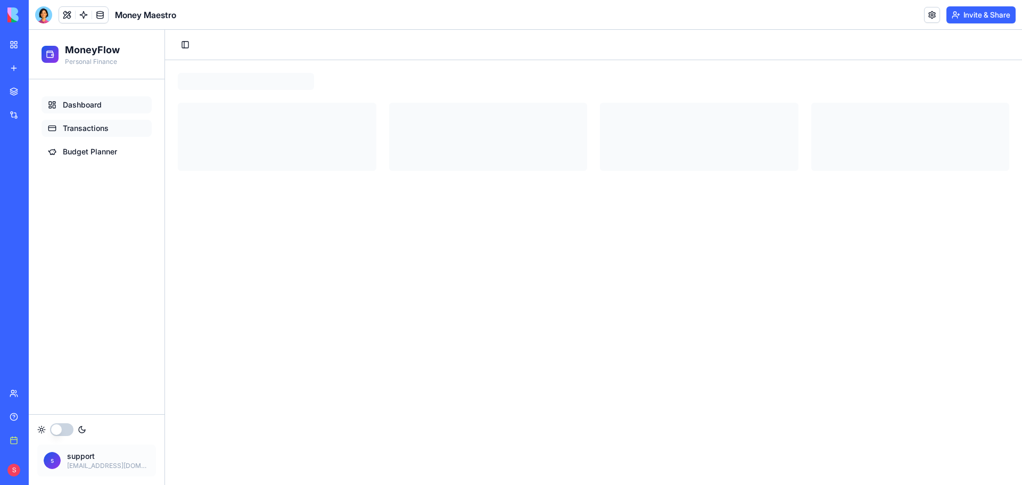
click at [71, 130] on span "Transactions" at bounding box center [86, 128] width 46 height 11
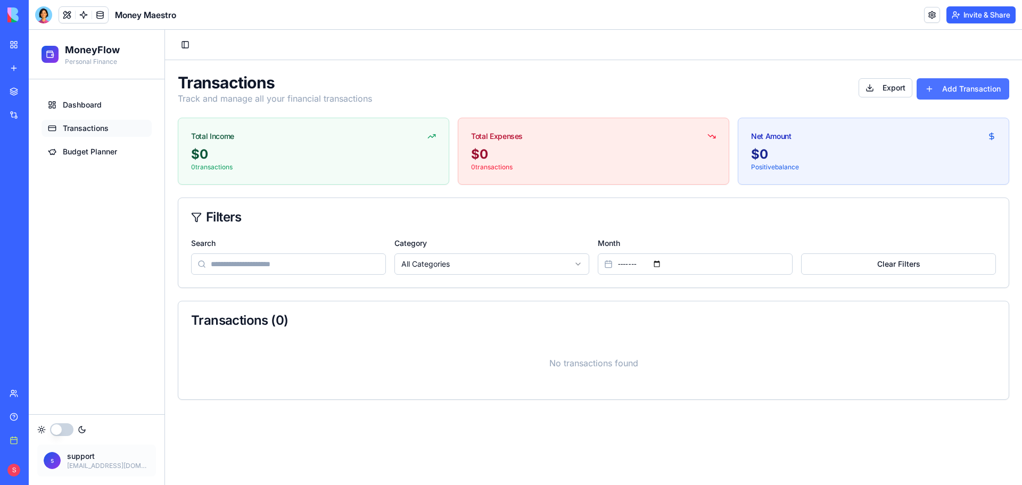
click at [947, 79] on button "Add Transaction" at bounding box center [963, 88] width 93 height 21
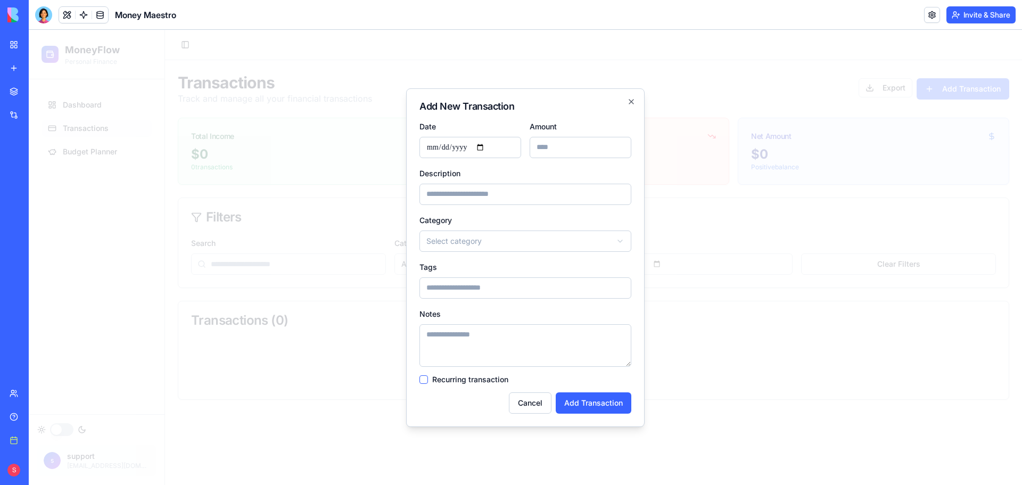
click at [539, 149] on input "Amount" at bounding box center [581, 147] width 102 height 21
click at [554, 151] on input "Amount" at bounding box center [581, 147] width 102 height 21
type input "****"
click at [482, 199] on input "Description" at bounding box center [526, 194] width 212 height 21
type input "**********"
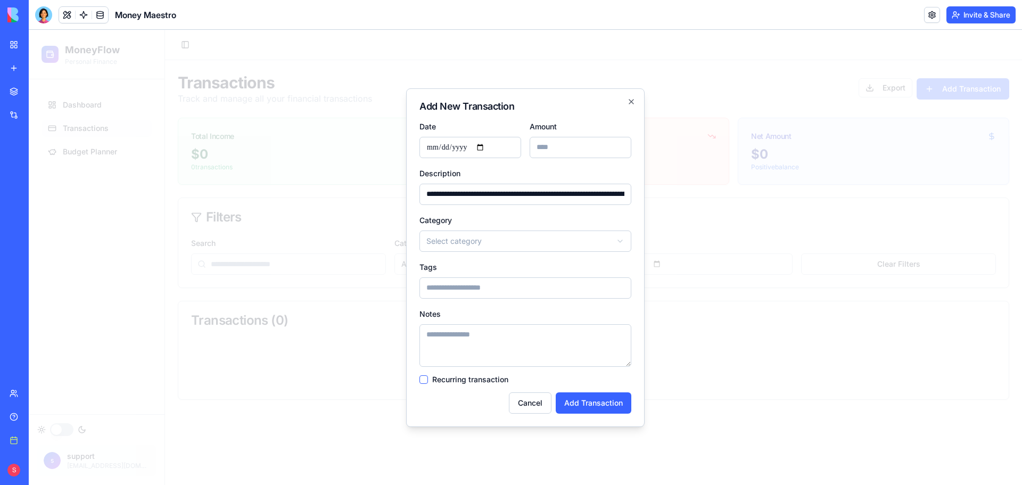
click at [522, 230] on body "**********" at bounding box center [526, 257] width 994 height 455
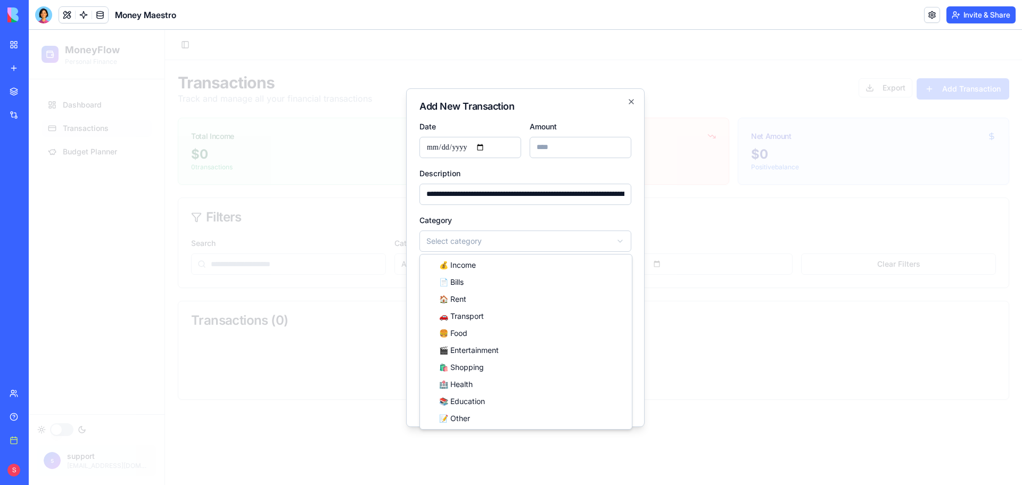
select select "******"
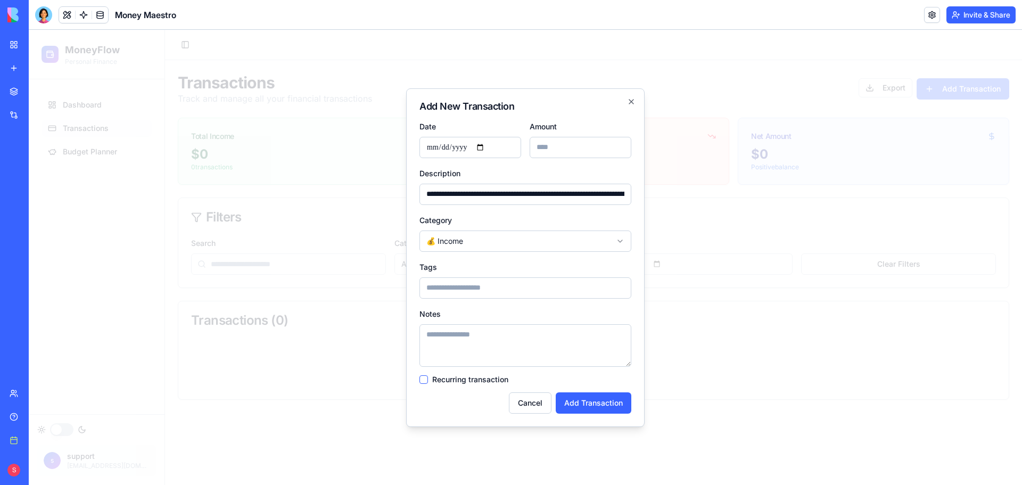
click at [466, 287] on input "Tags" at bounding box center [526, 287] width 212 height 21
click at [570, 404] on button "Add Transaction" at bounding box center [594, 402] width 76 height 21
click at [632, 103] on icon "button" at bounding box center [631, 101] width 9 height 9
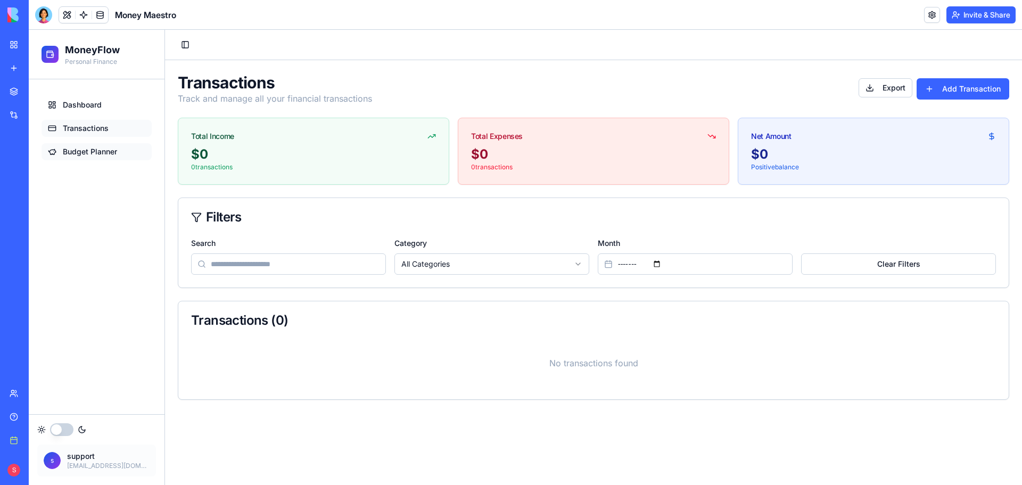
click at [96, 155] on span "Budget Planner" at bounding box center [90, 151] width 54 height 11
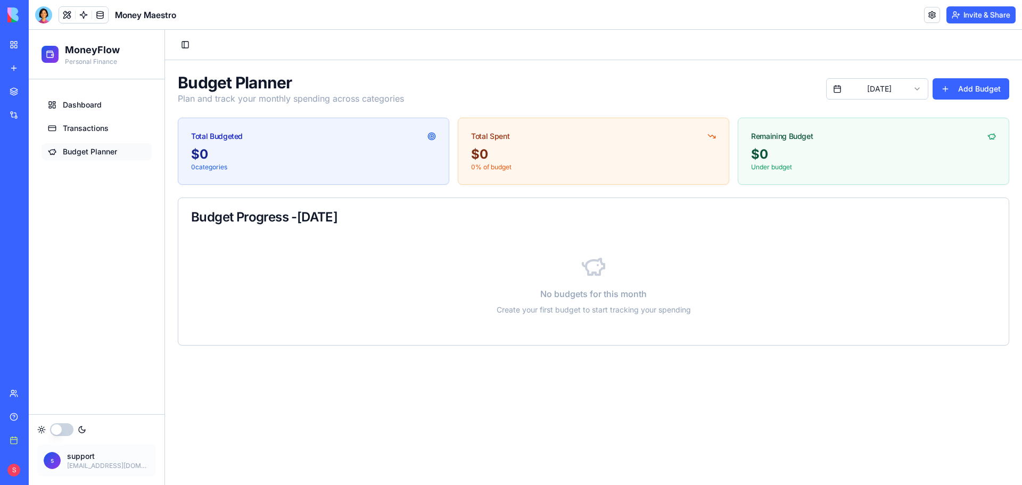
click at [56, 432] on button "button" at bounding box center [61, 429] width 23 height 13
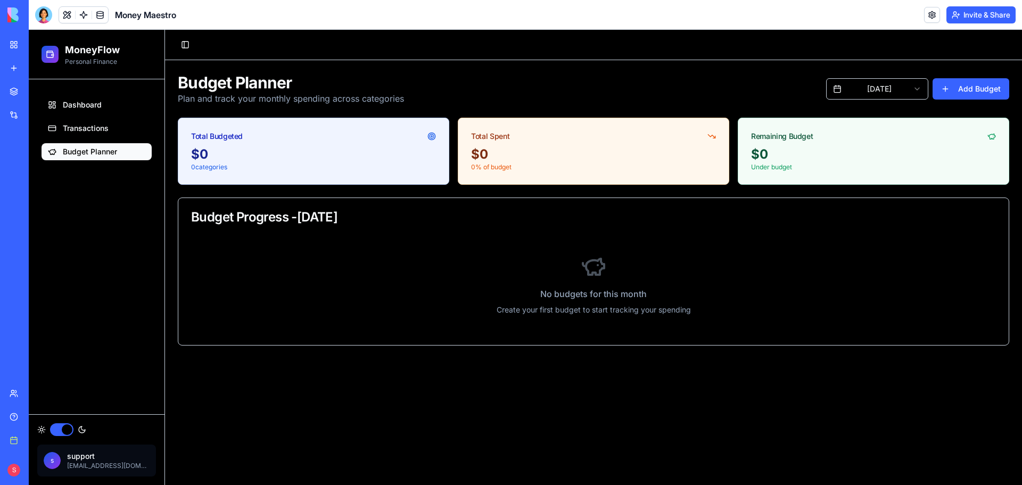
click at [56, 432] on button "button" at bounding box center [61, 429] width 23 height 13
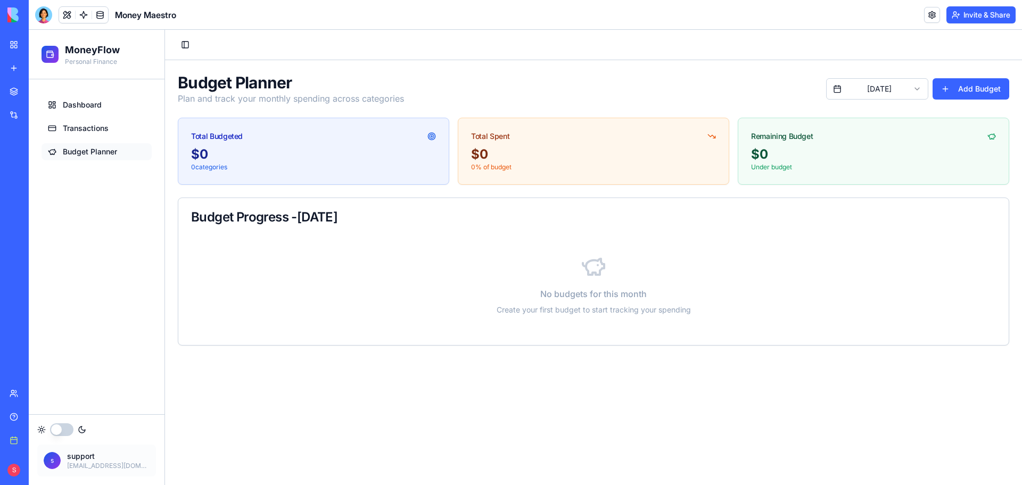
click at [56, 432] on button "button" at bounding box center [61, 429] width 23 height 13
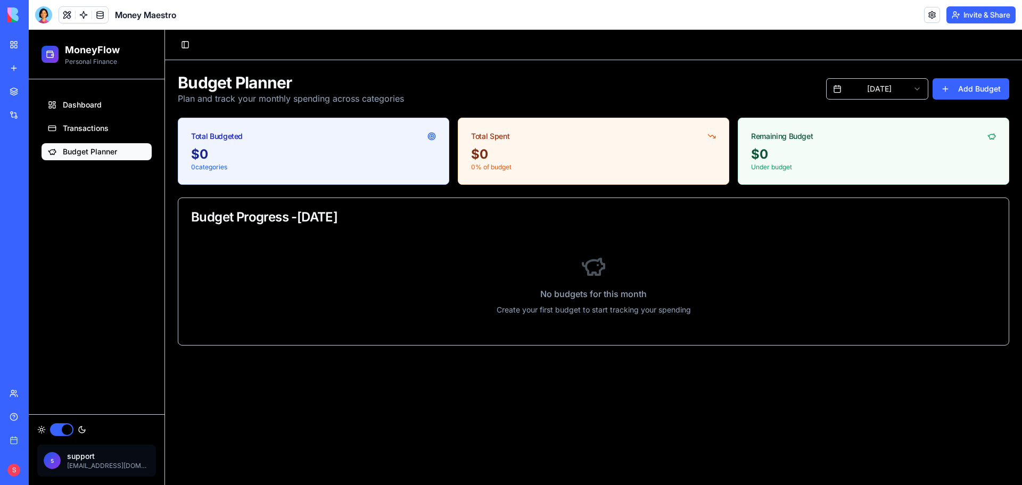
click at [56, 432] on button "button" at bounding box center [61, 429] width 23 height 13
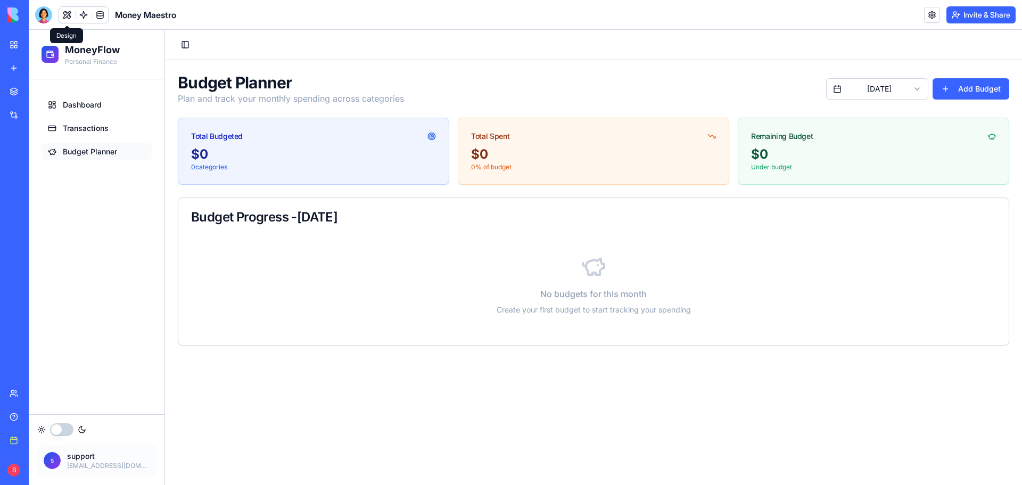
click at [39, 47] on div "My workspace" at bounding box center [33, 44] width 14 height 11
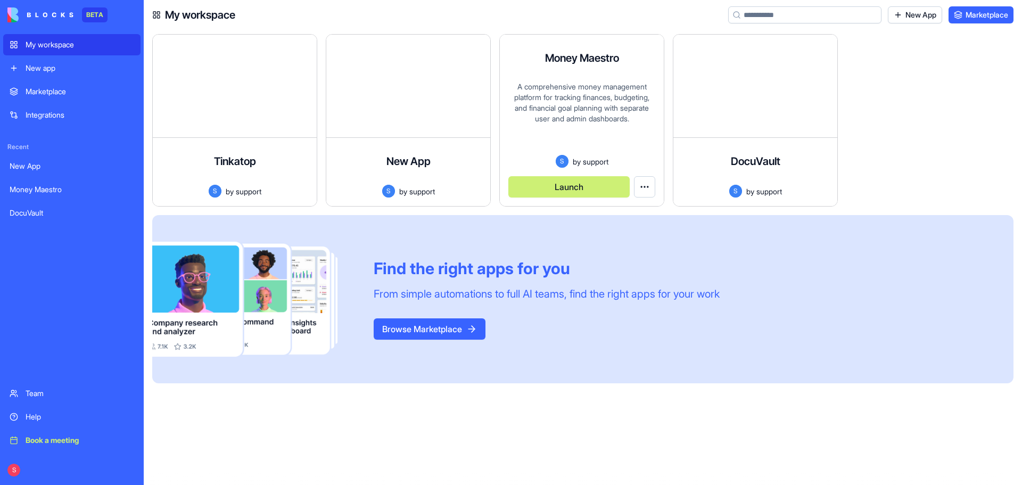
click at [644, 188] on html "BETA My workspace New app Marketplace Integrations Recent New App Money Maestro…" at bounding box center [511, 242] width 1022 height 485
click at [627, 225] on span "Delete app" at bounding box center [625, 230] width 36 height 11
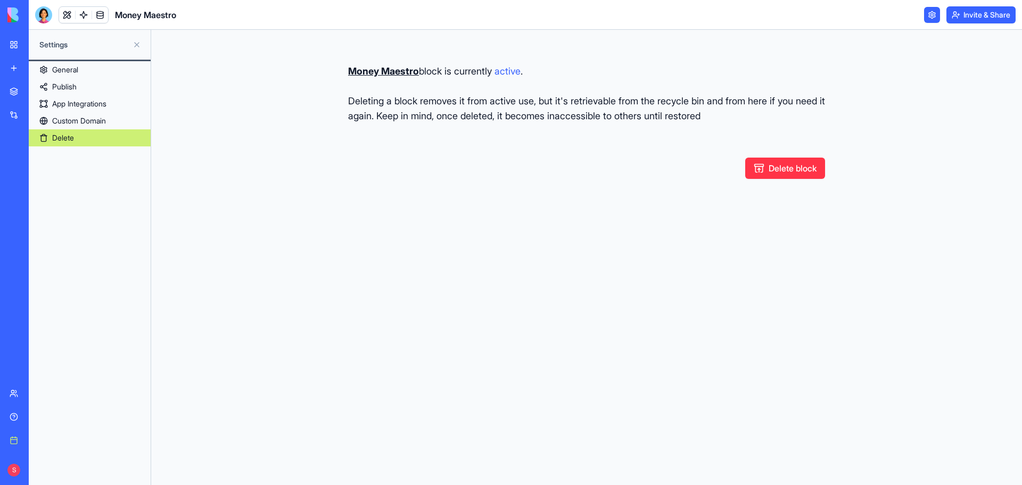
click at [765, 167] on button "Delete block" at bounding box center [785, 168] width 80 height 21
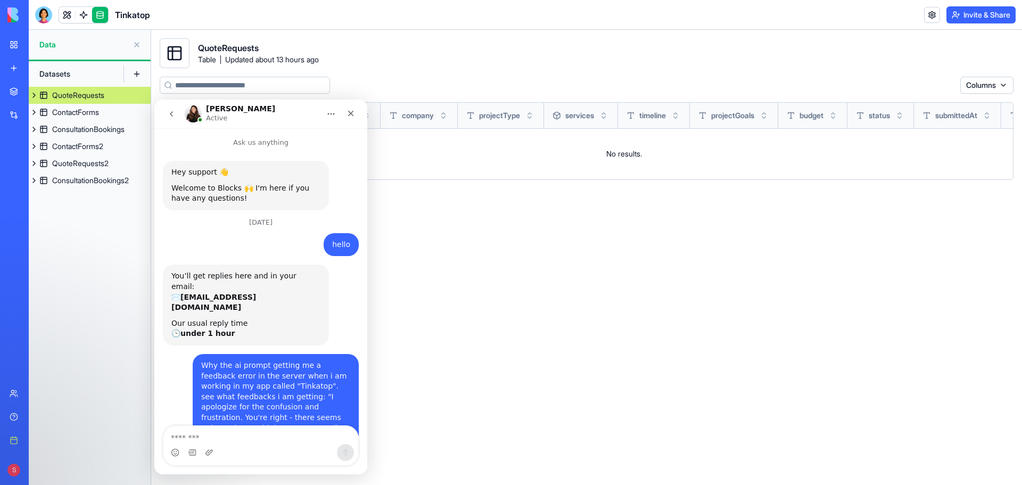
scroll to position [637, 0]
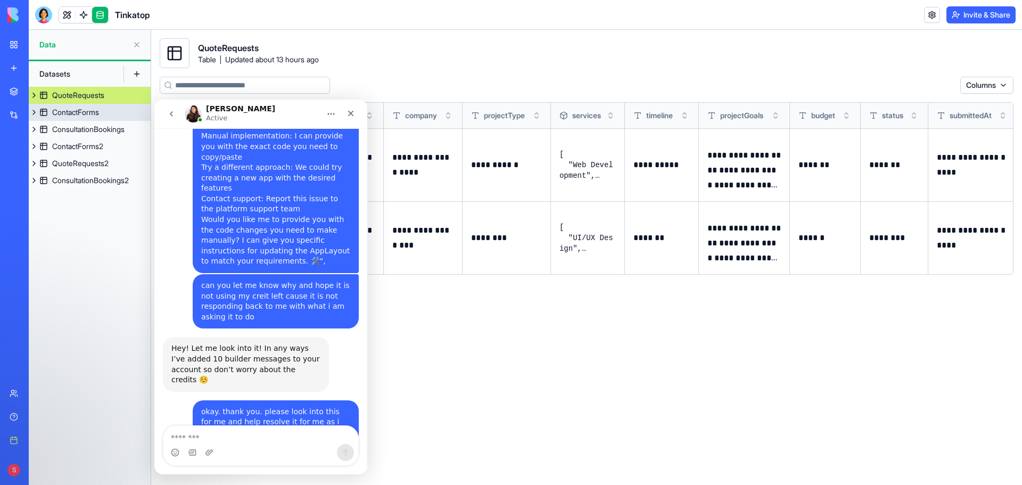
click at [81, 110] on div "ContactForms" at bounding box center [75, 112] width 47 height 11
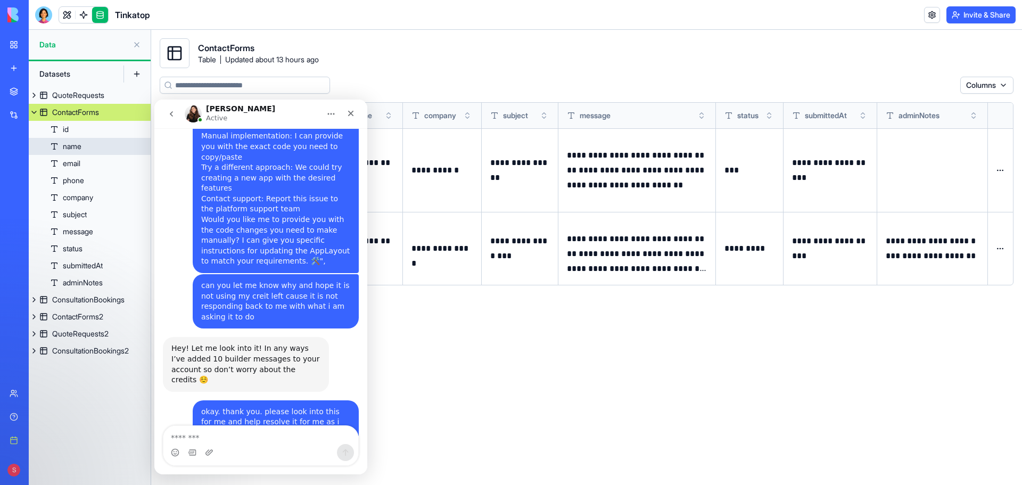
click at [86, 153] on link "name" at bounding box center [90, 146] width 122 height 17
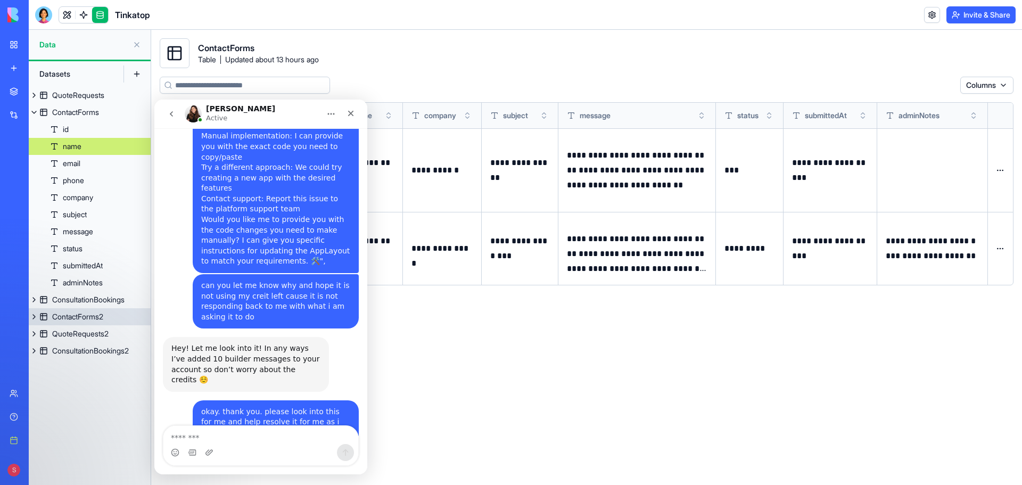
click at [96, 320] on div "ContactForms2" at bounding box center [77, 316] width 51 height 11
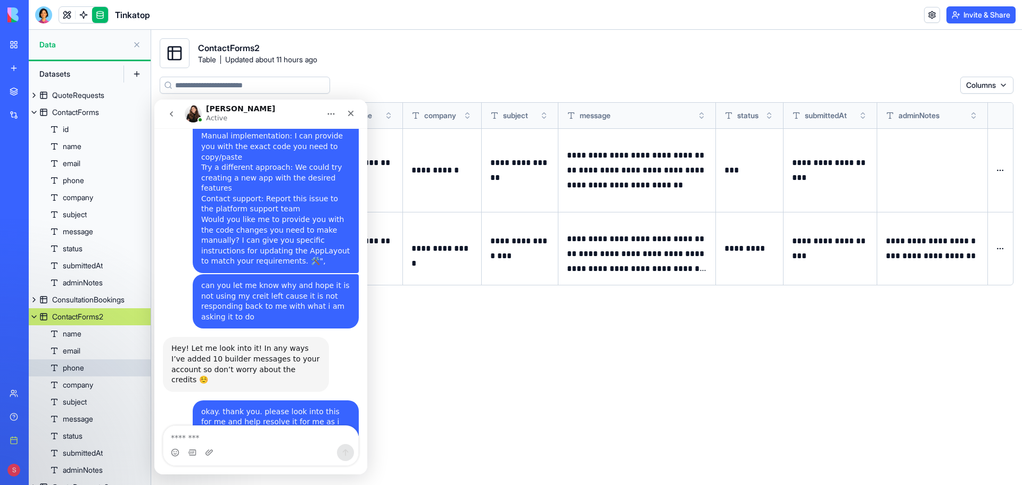
scroll to position [28, 0]
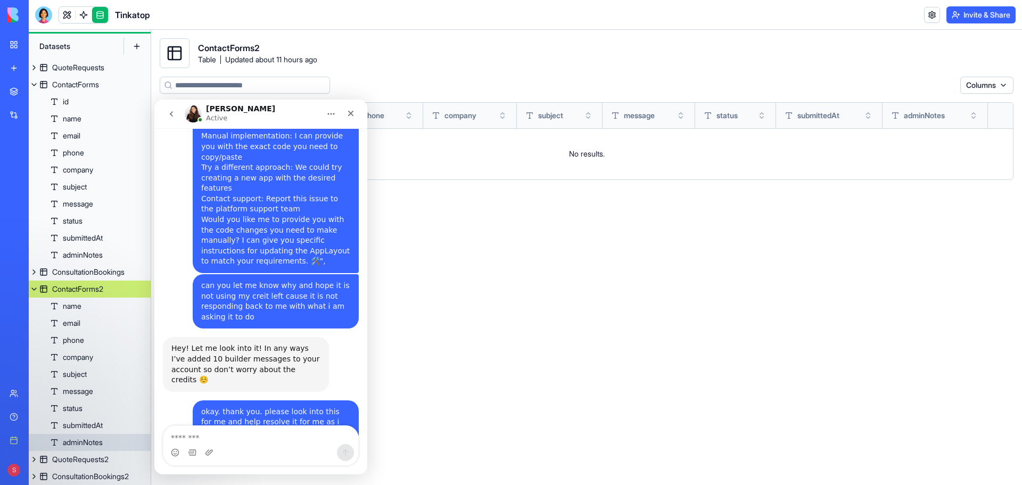
click at [79, 445] on div "adminNotes" at bounding box center [83, 442] width 40 height 11
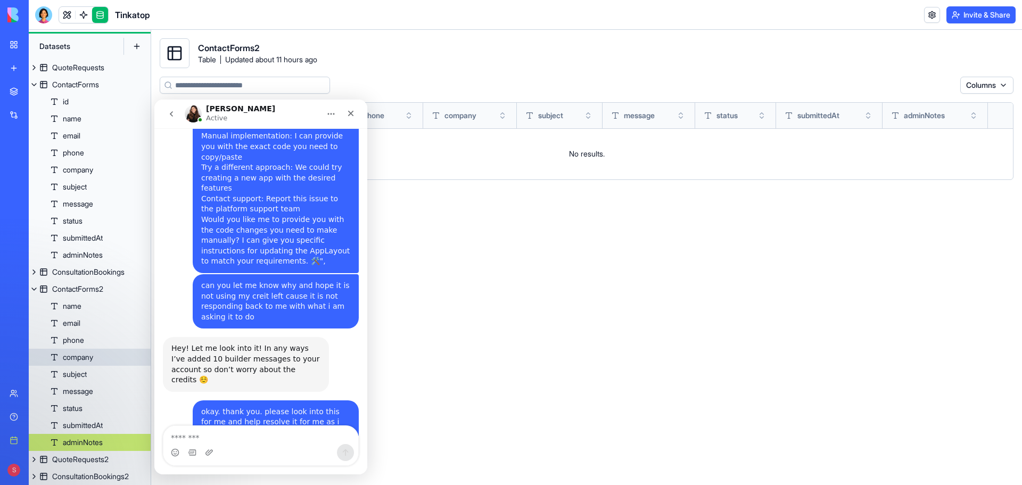
click at [77, 349] on link "company" at bounding box center [90, 357] width 122 height 17
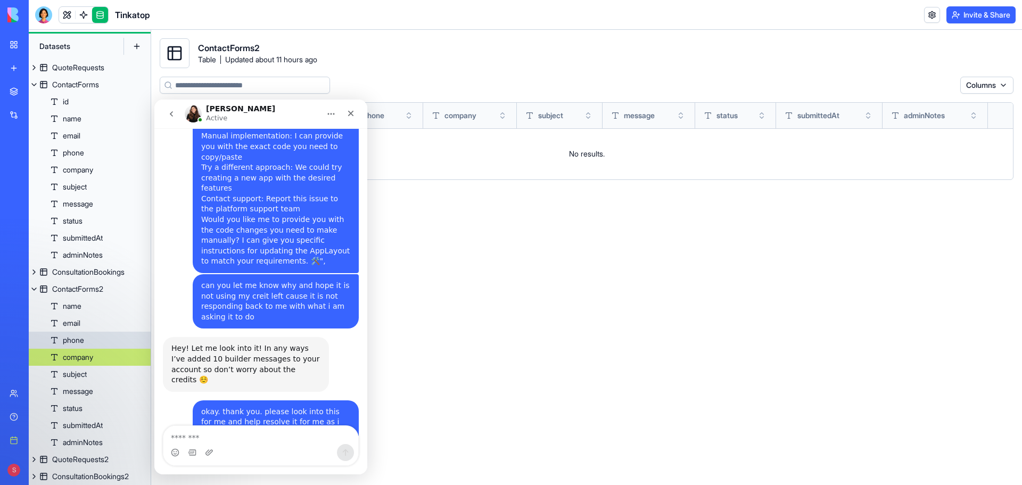
click at [75, 337] on div "phone" at bounding box center [73, 340] width 21 height 11
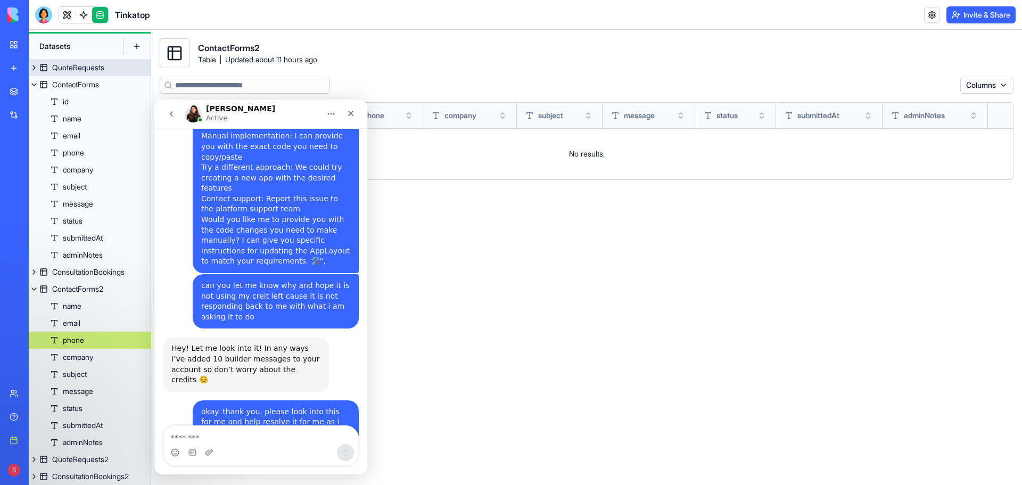
click at [86, 71] on div "QuoteRequests" at bounding box center [78, 67] width 52 height 11
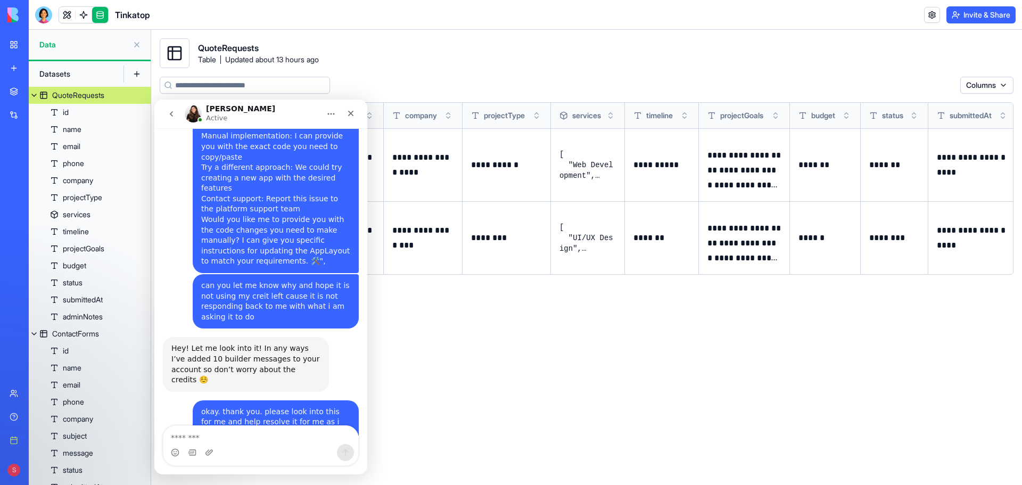
click at [0, 0] on button at bounding box center [0, 0] width 0 height 0
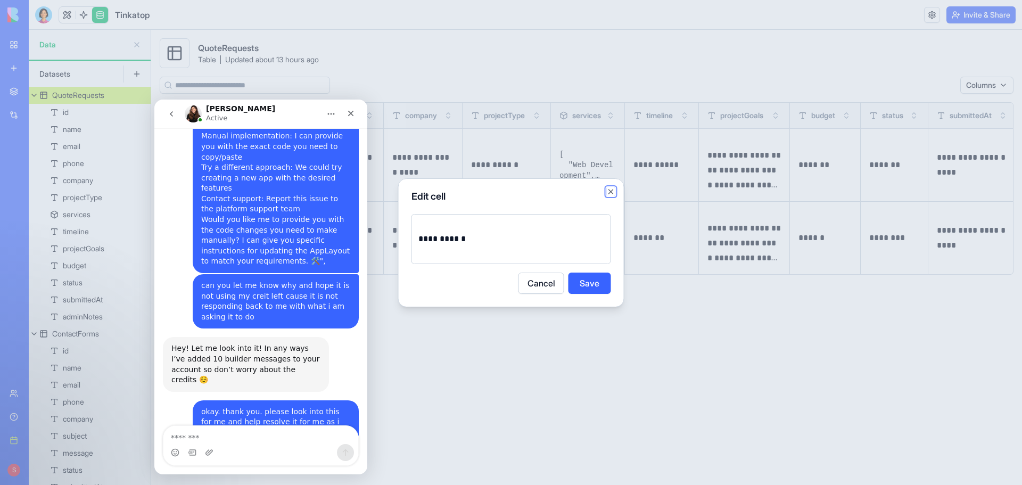
click at [609, 189] on button "Close" at bounding box center [611, 191] width 9 height 9
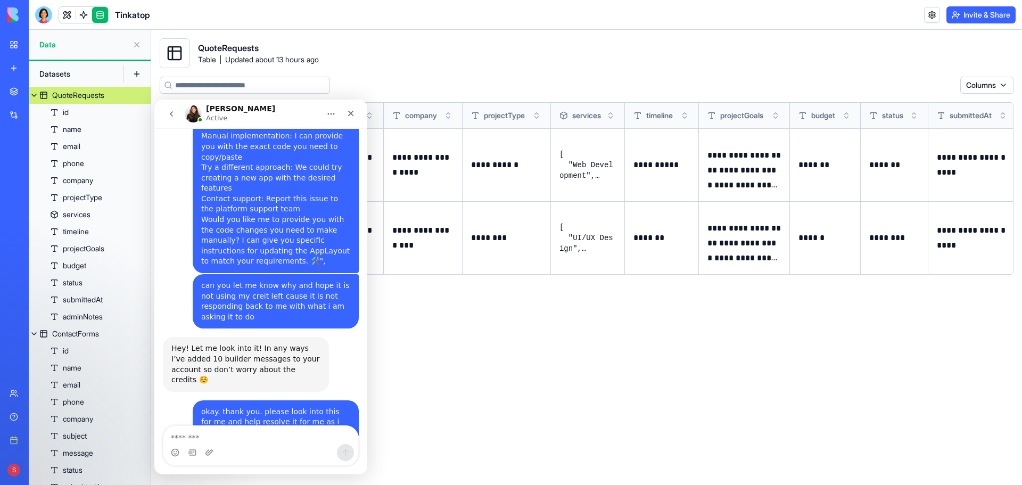
click at [0, 0] on button at bounding box center [0, 0] width 0 height 0
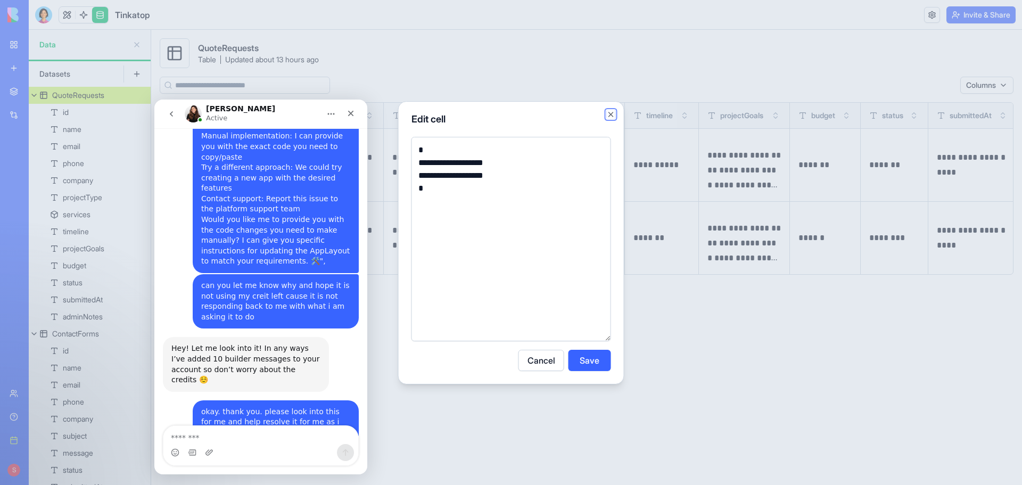
click at [611, 114] on button "Close" at bounding box center [611, 114] width 9 height 9
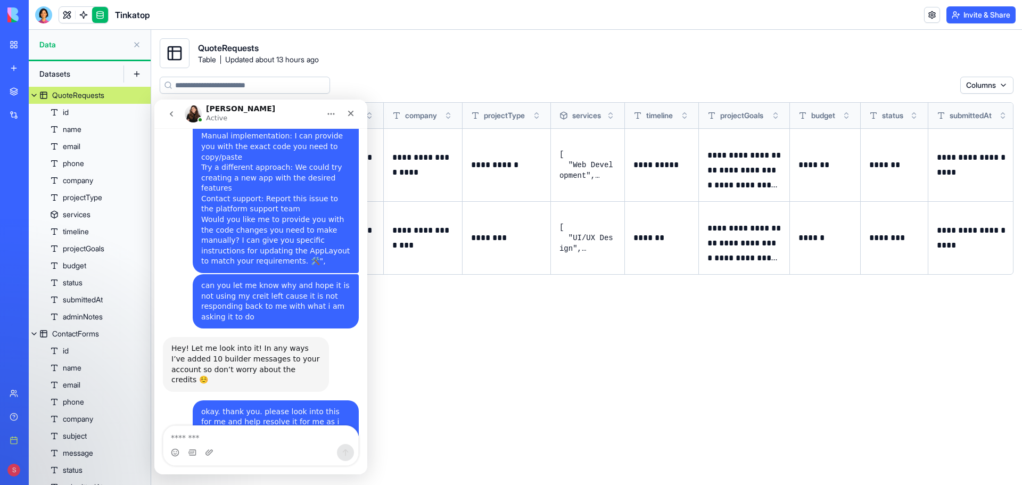
click at [0, 0] on button at bounding box center [0, 0] width 0 height 0
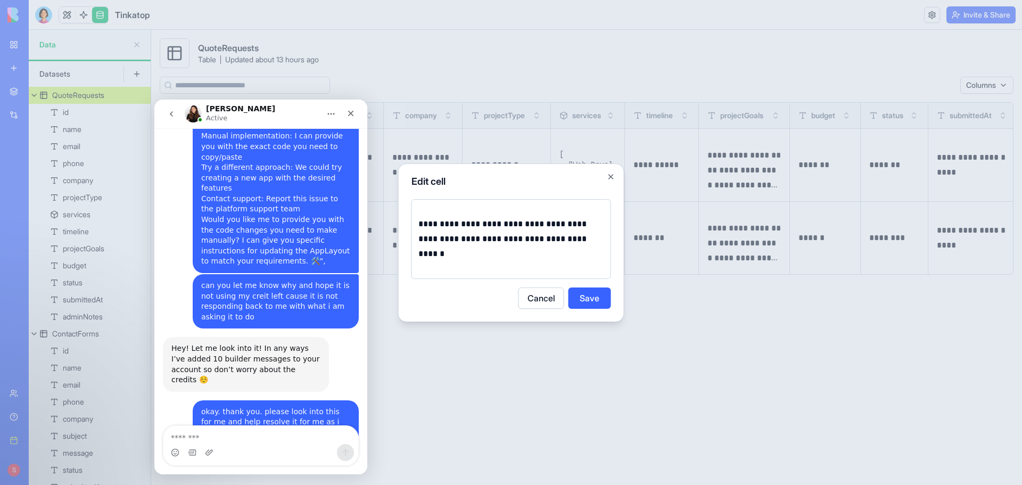
click at [547, 297] on button "Cancel" at bounding box center [542, 298] width 46 height 21
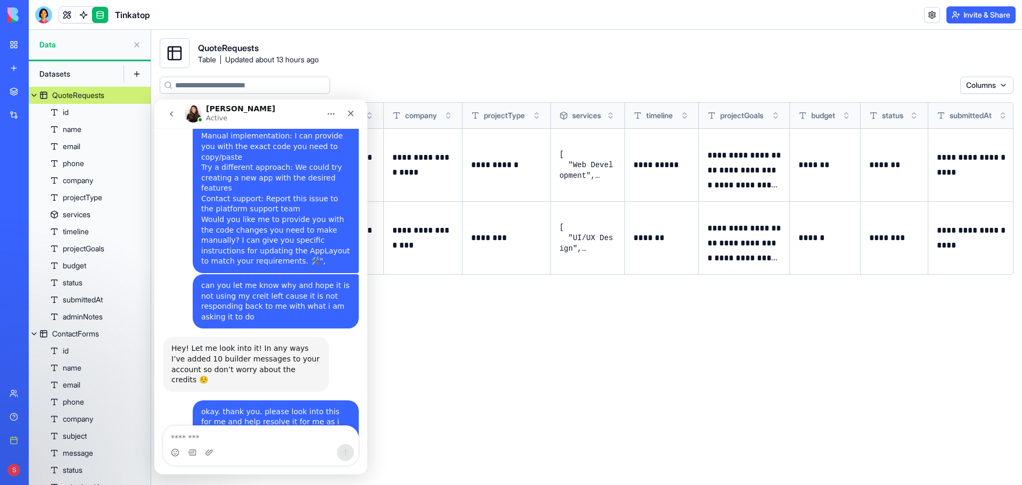
click at [0, 0] on button at bounding box center [0, 0] width 0 height 0
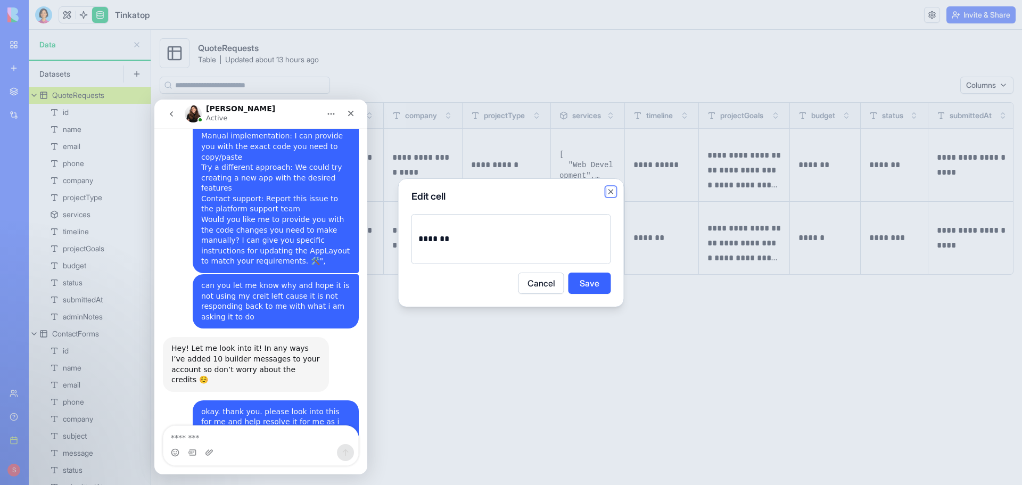
click at [613, 194] on button "Close" at bounding box center [611, 191] width 9 height 9
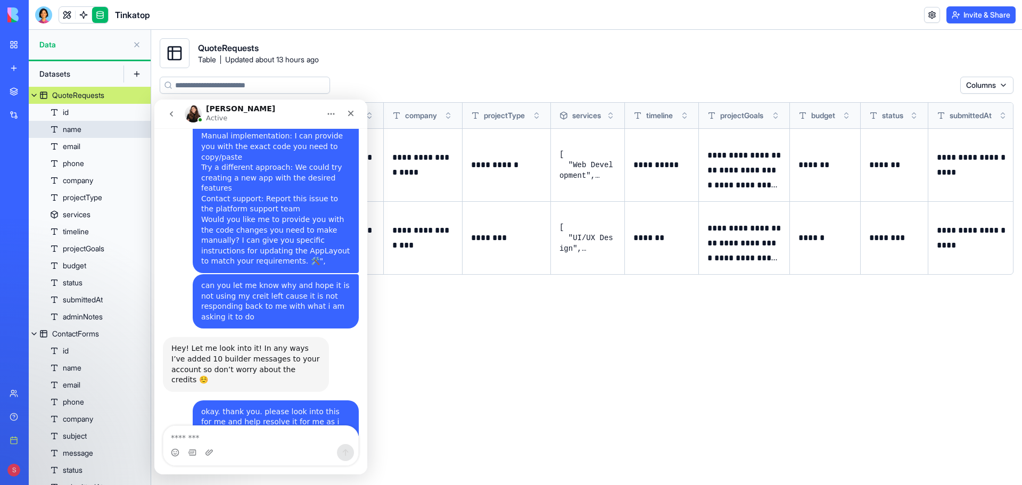
click at [70, 128] on div "name" at bounding box center [72, 129] width 19 height 11
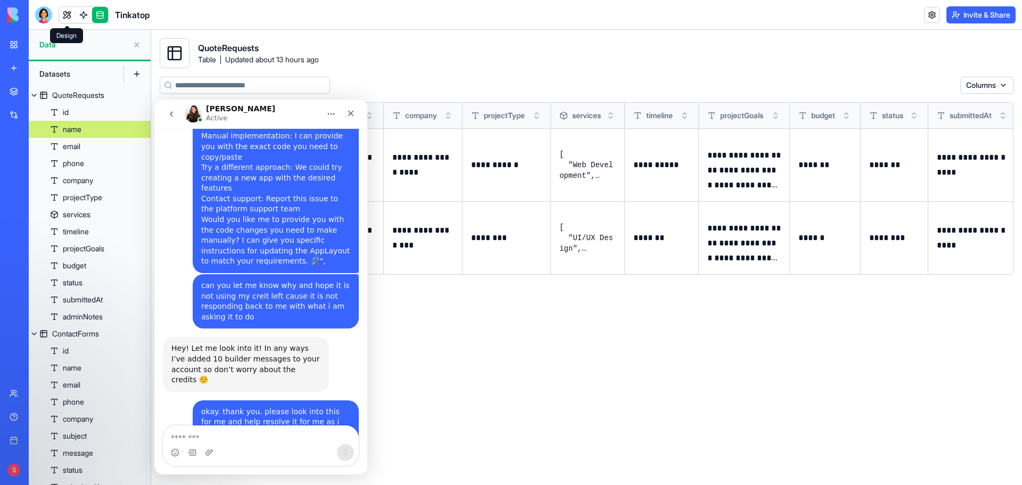
click at [70, 17] on link at bounding box center [67, 15] width 16 height 16
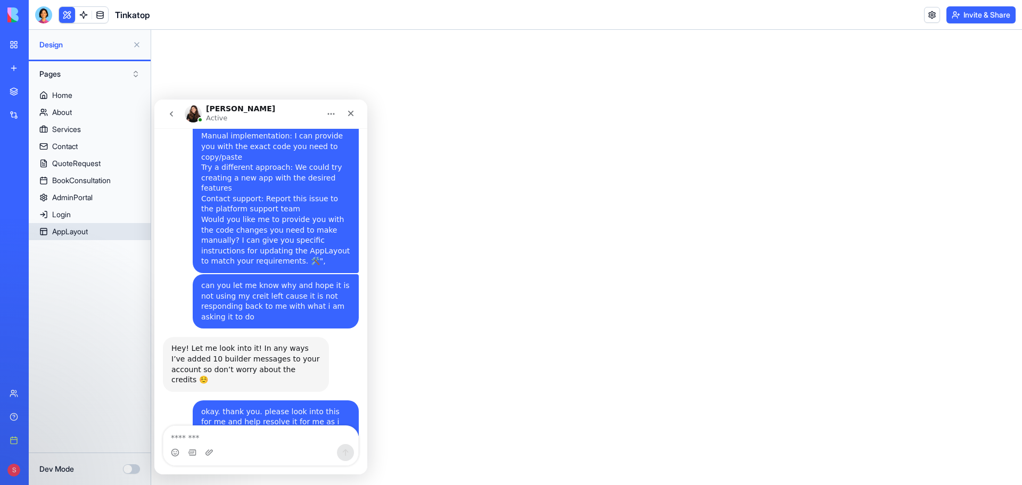
click at [97, 229] on link "AppLayout" at bounding box center [90, 231] width 122 height 17
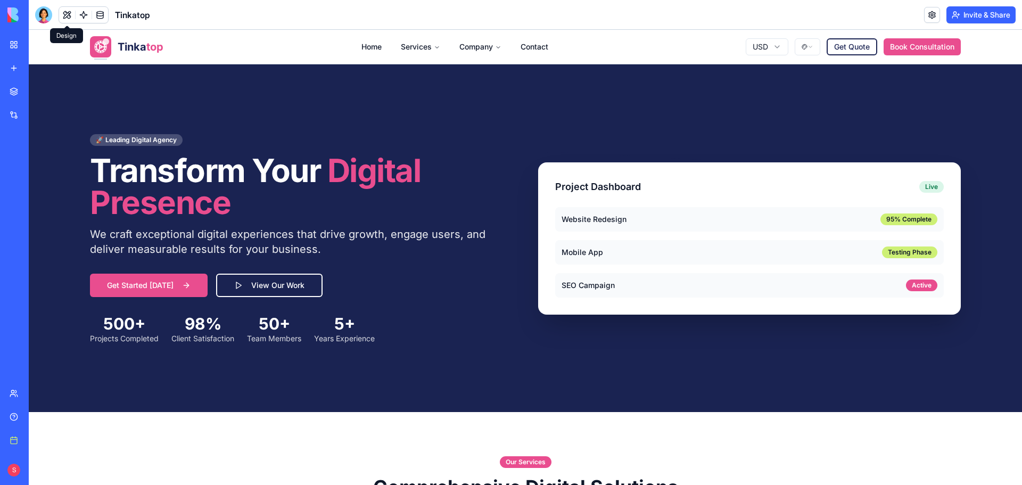
click at [69, 14] on button at bounding box center [67, 15] width 16 height 16
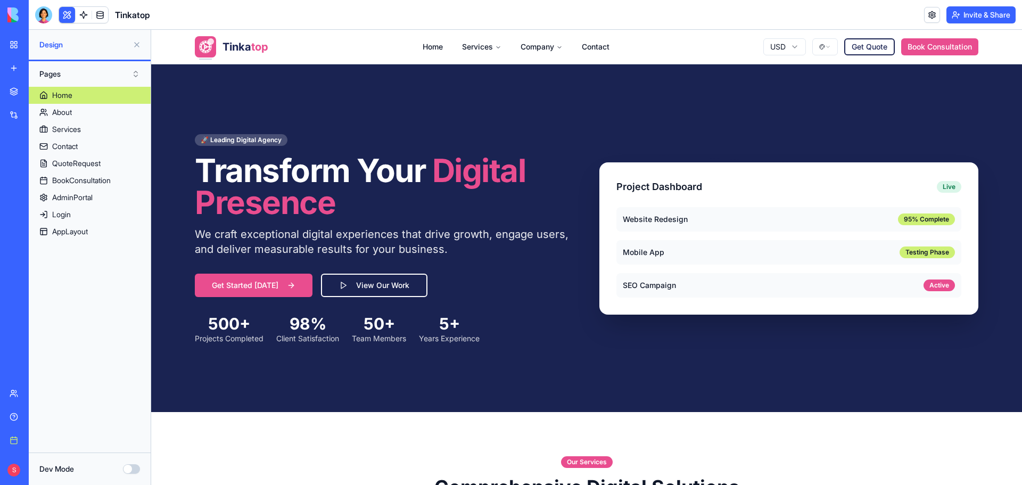
click at [69, 14] on button at bounding box center [67, 15] width 16 height 16
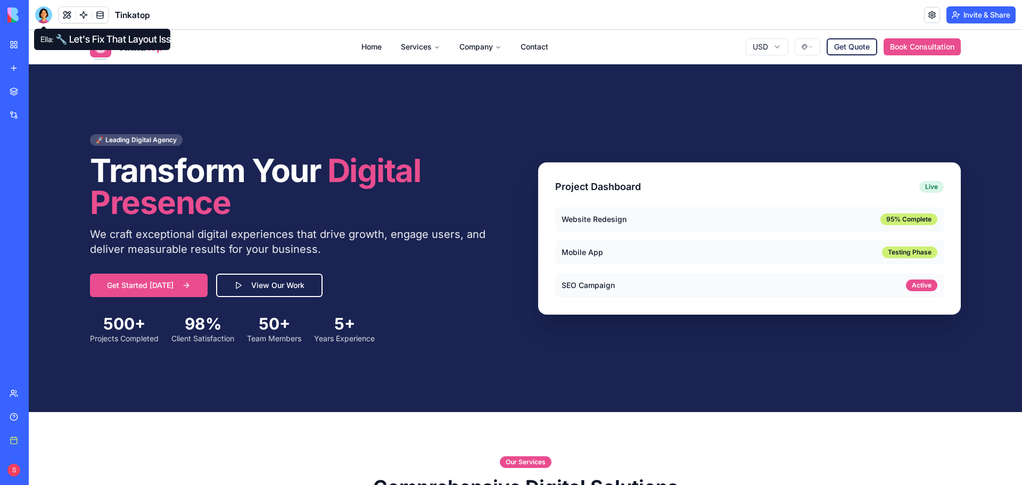
click at [48, 14] on div at bounding box center [43, 14] width 17 height 17
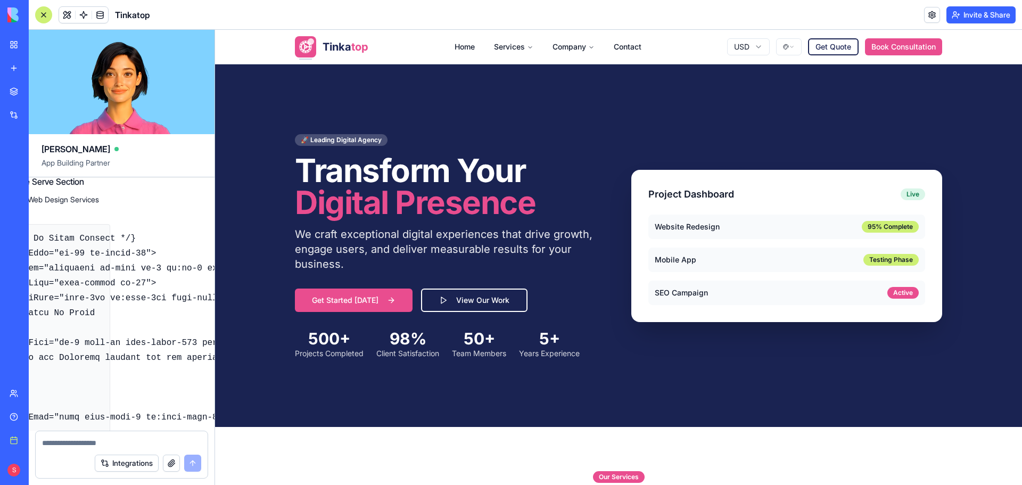
scroll to position [80049, 92]
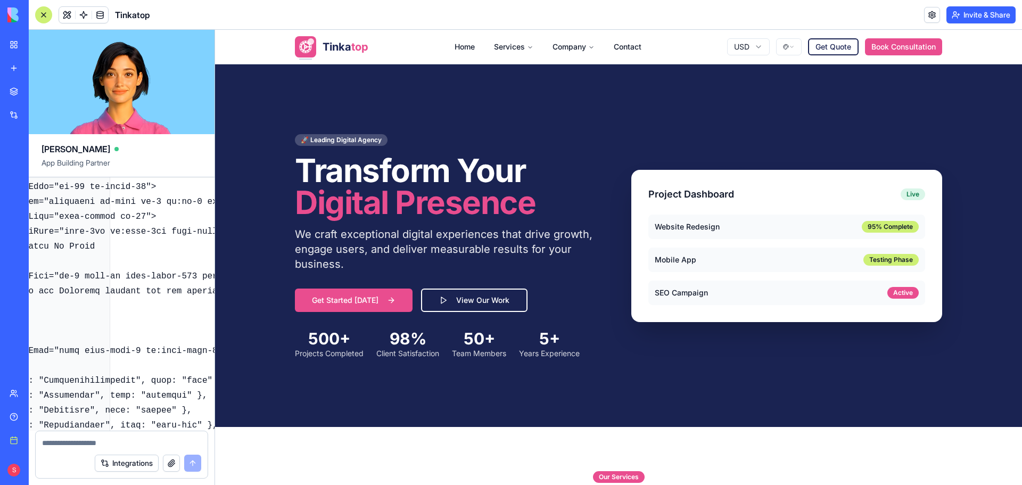
drag, startPoint x: 81, startPoint y: 404, endPoint x: 141, endPoint y: 412, distance: 60.6
click at [141, 412] on div "develop a website from scratch for a website development Agency and Digital Mar…" at bounding box center [122, 303] width 186 height 253
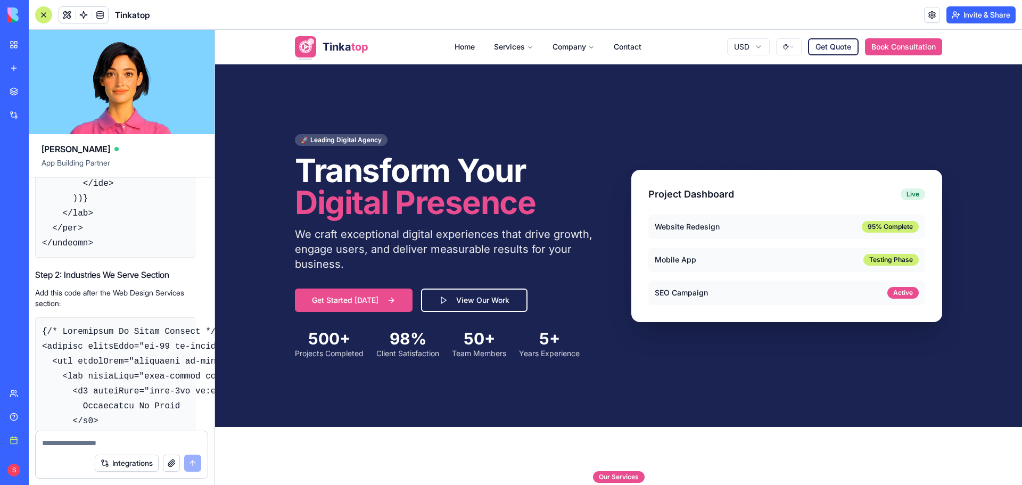
scroll to position [79889, 0]
drag, startPoint x: 191, startPoint y: 319, endPoint x: 38, endPoint y: 261, distance: 163.0
copy span "remove the content shown in screenshot 3 completely on the website and replace …"
click at [170, 467] on button "button" at bounding box center [171, 463] width 17 height 17
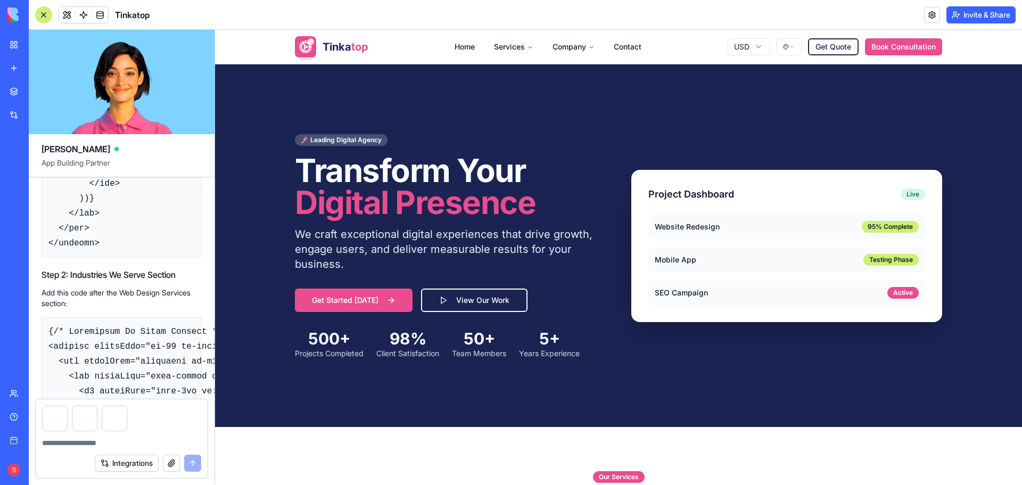
click at [70, 442] on textarea at bounding box center [121, 443] width 159 height 11
paste textarea "**********"
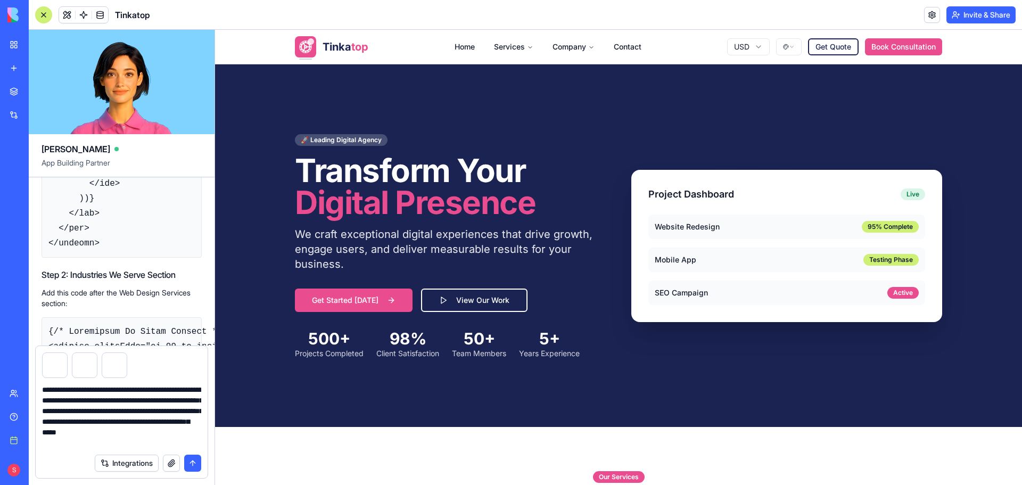
type textarea "**********"
click at [199, 465] on button "submit" at bounding box center [192, 463] width 17 height 17
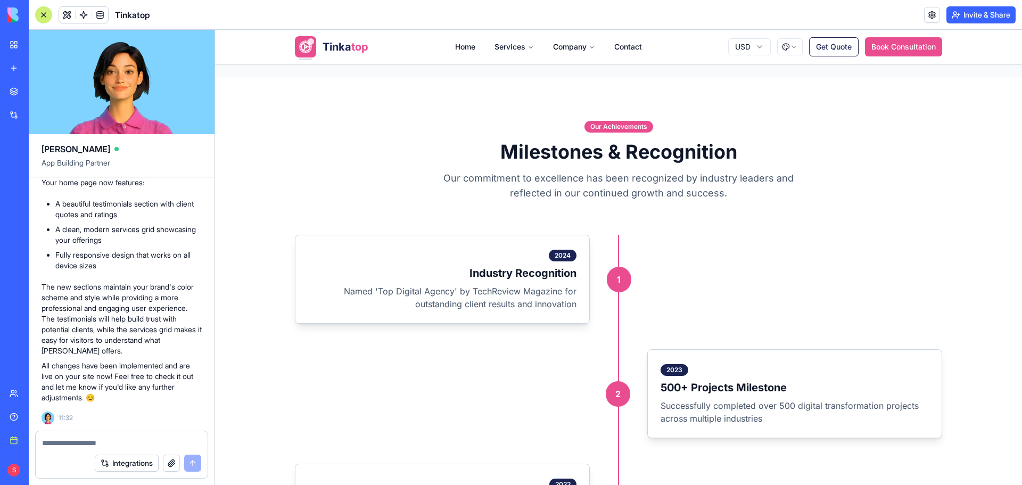
scroll to position [87850, 0]
click at [460, 44] on link "Home" at bounding box center [465, 46] width 37 height 21
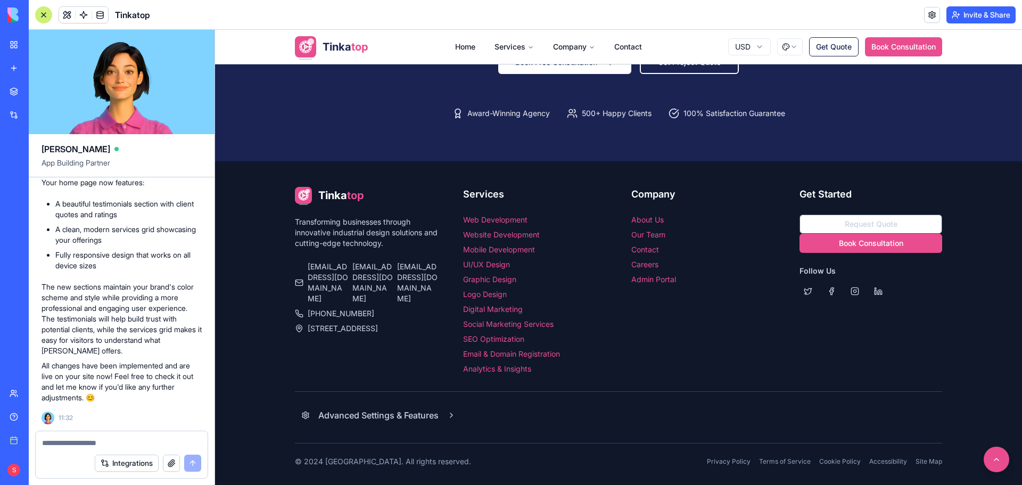
scroll to position [2049, 0]
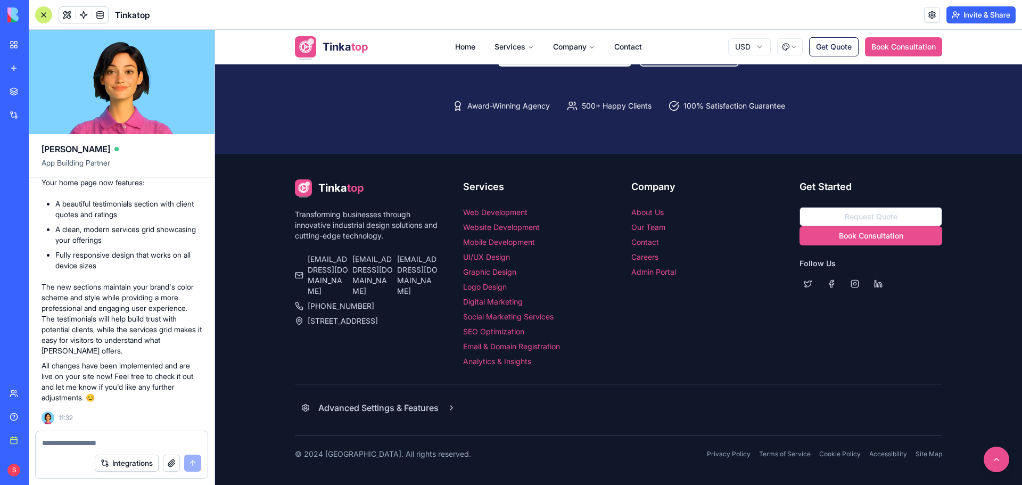
click at [47, 17] on div at bounding box center [43, 14] width 17 height 17
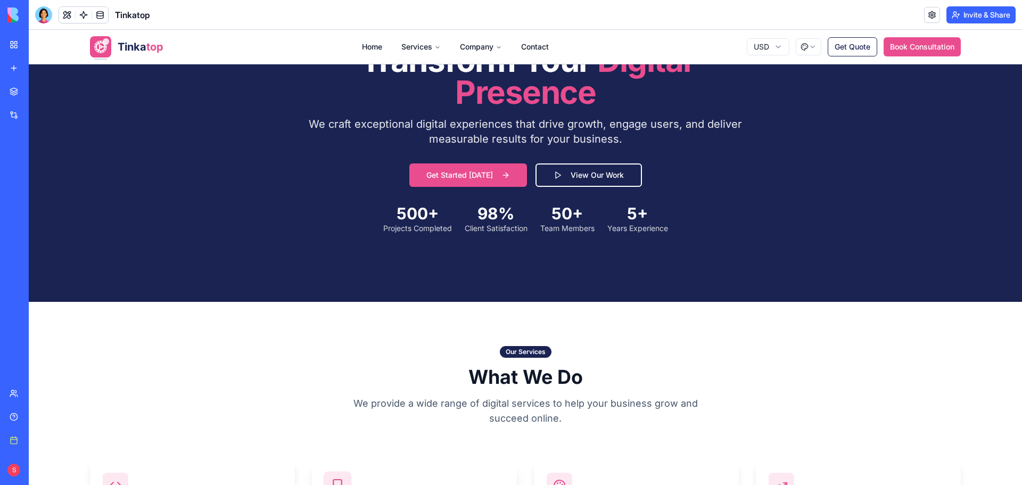
scroll to position [0, 0]
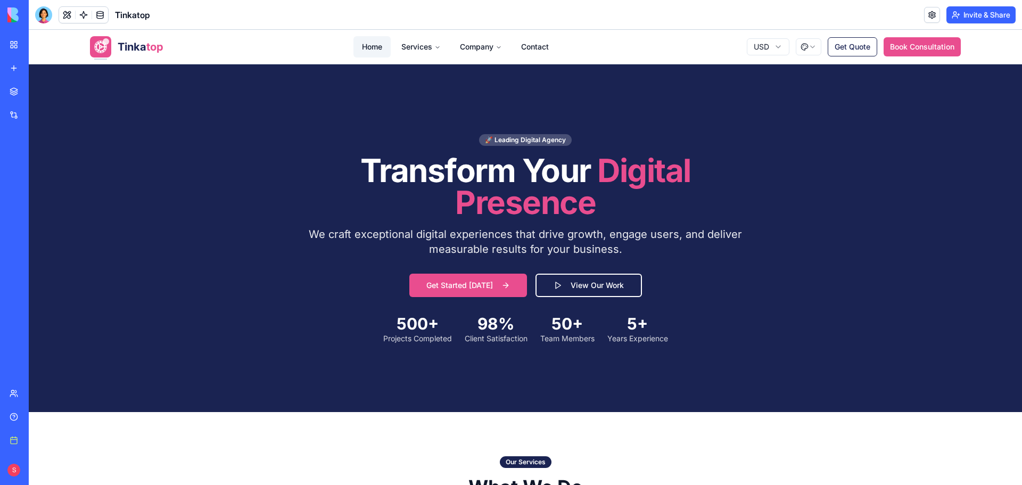
click at [362, 42] on link "Home" at bounding box center [372, 46] width 37 height 21
click at [417, 43] on button "Services" at bounding box center [421, 46] width 56 height 21
click at [417, 47] on button "Services" at bounding box center [421, 46] width 56 height 21
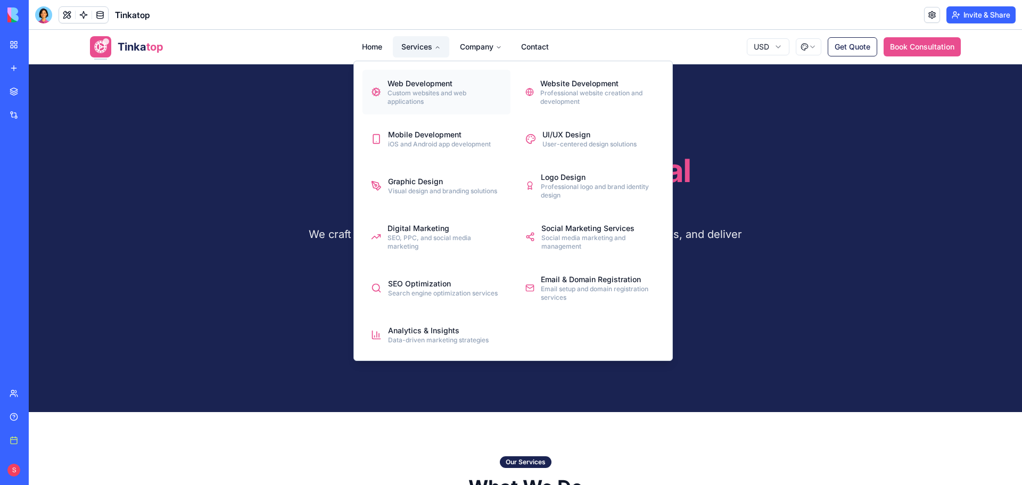
click at [416, 96] on div "Custom websites and web applications" at bounding box center [445, 97] width 114 height 17
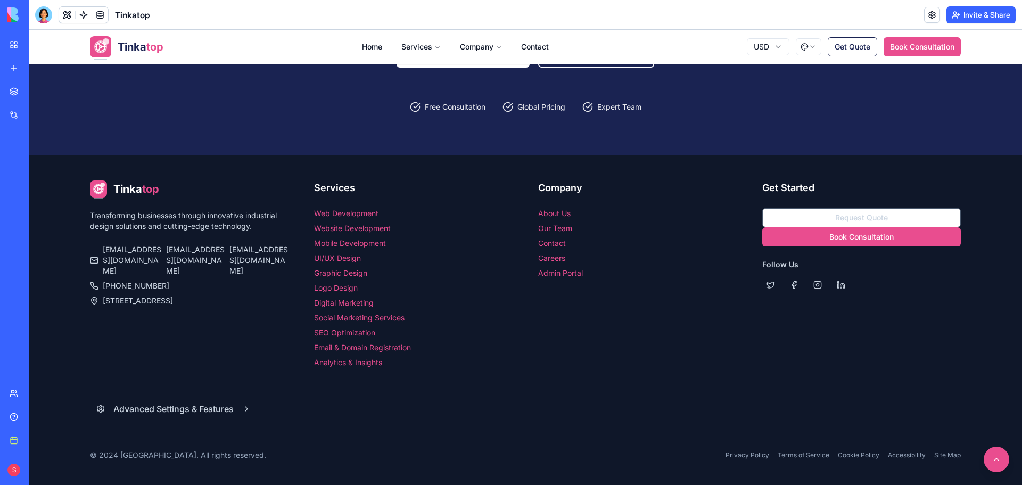
scroll to position [1493, 0]
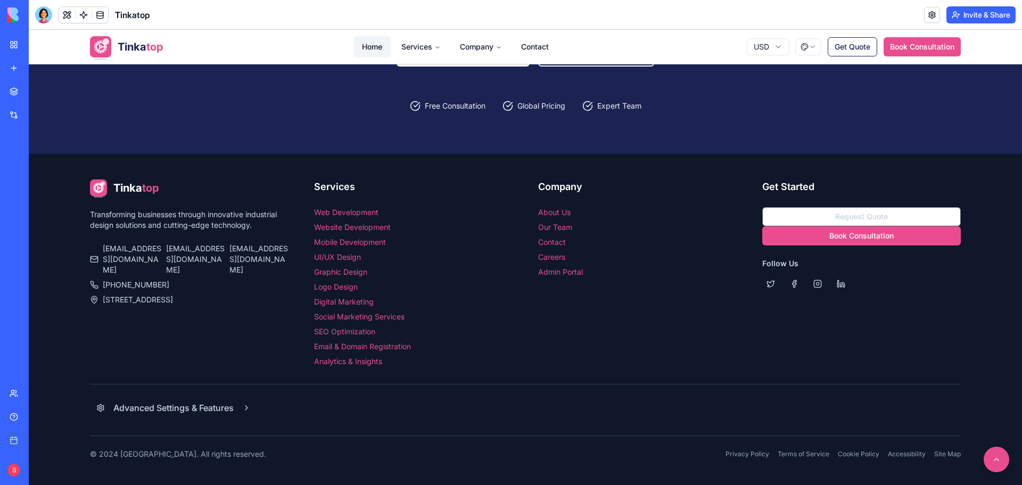
click at [372, 49] on link "Home" at bounding box center [372, 46] width 37 height 21
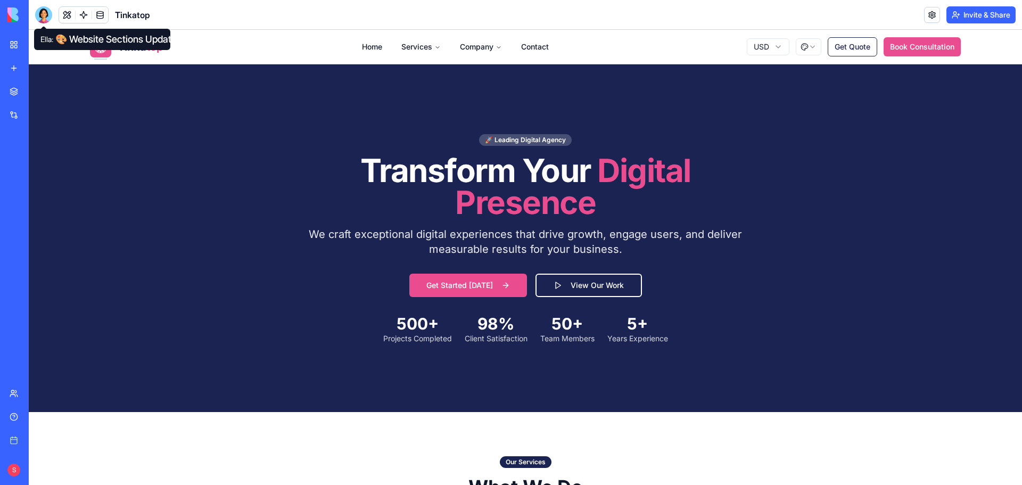
click at [47, 17] on div at bounding box center [43, 14] width 17 height 17
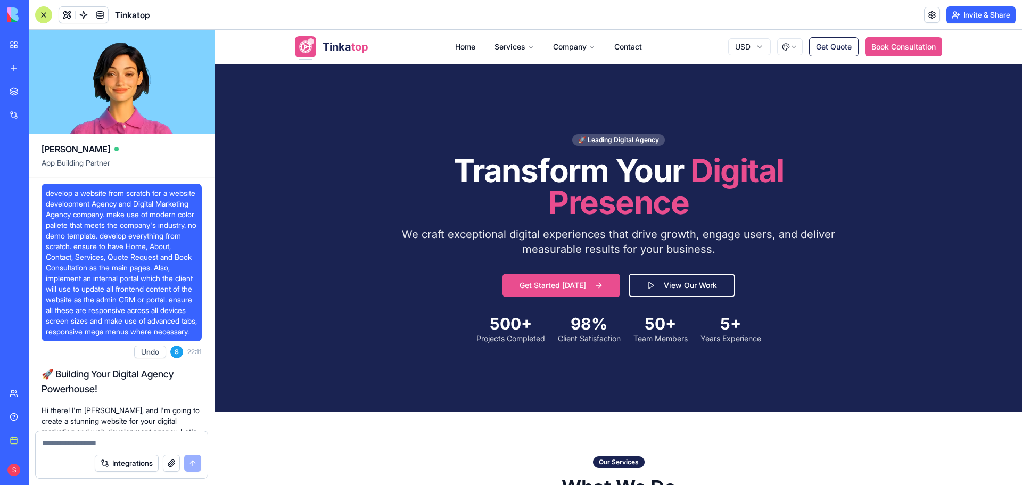
scroll to position [88010, 0]
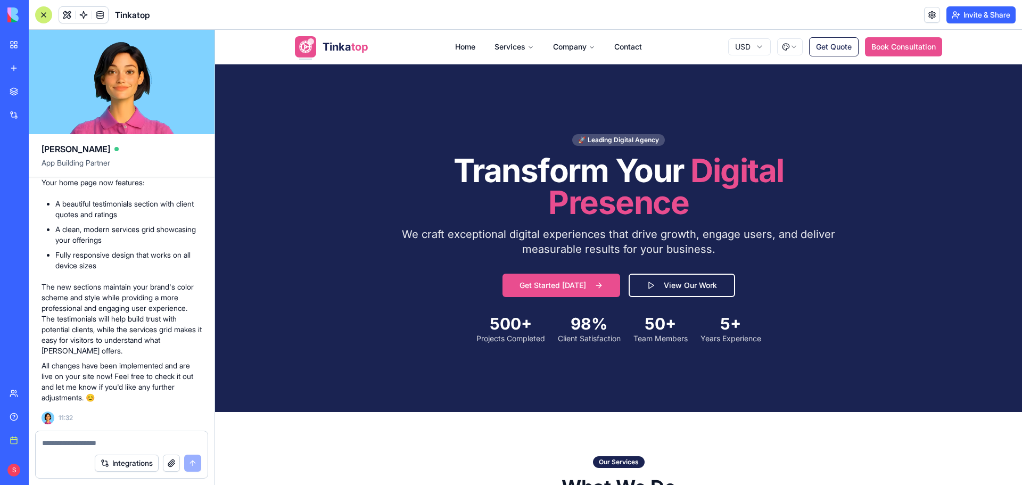
click at [86, 442] on textarea at bounding box center [121, 443] width 159 height 11
type textarea "******"
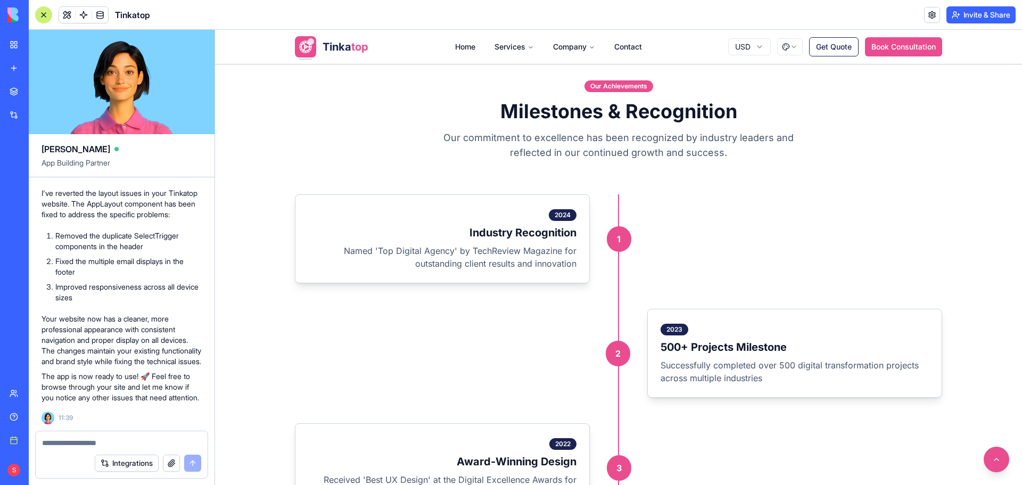
scroll to position [88229, 0]
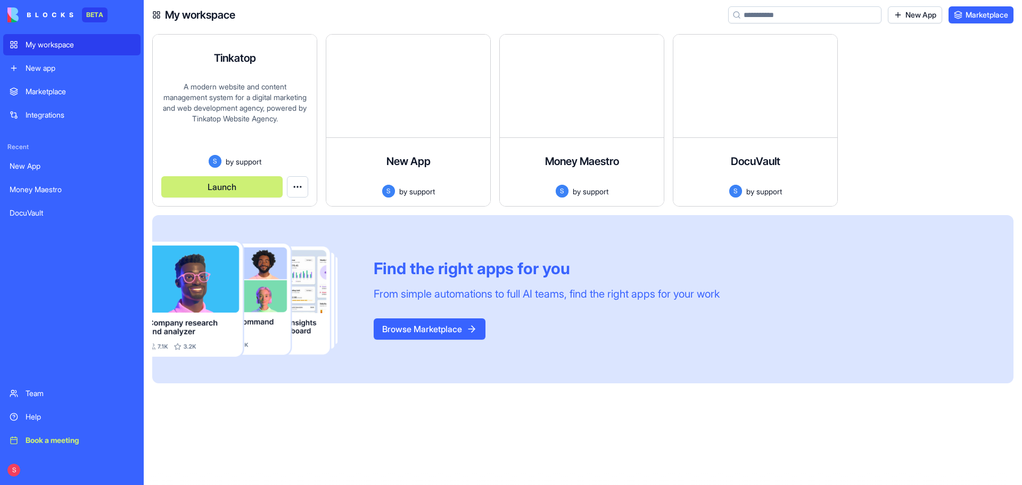
click at [241, 103] on div "A modern website and content management system for a digital marketing and web …" at bounding box center [234, 117] width 147 height 73
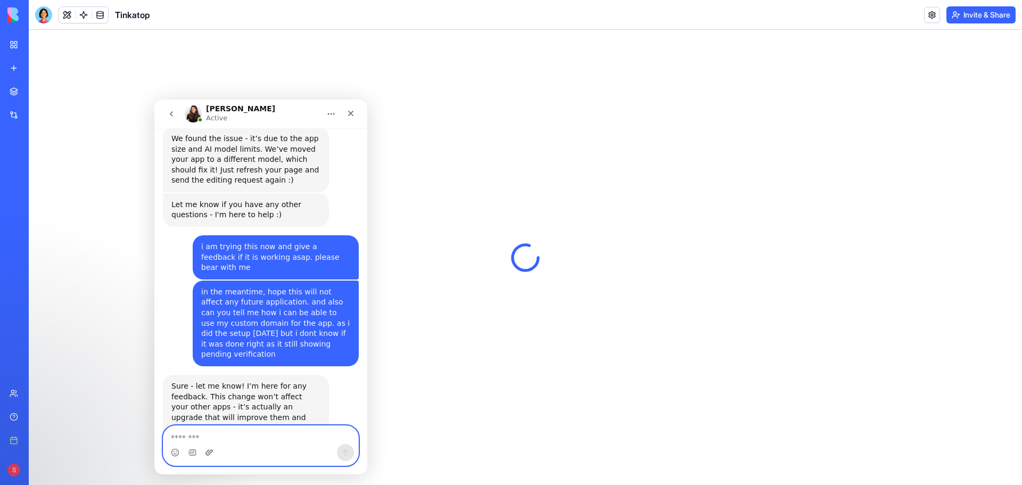
click at [209, 453] on icon "Upload attachment" at bounding box center [209, 452] width 9 height 9
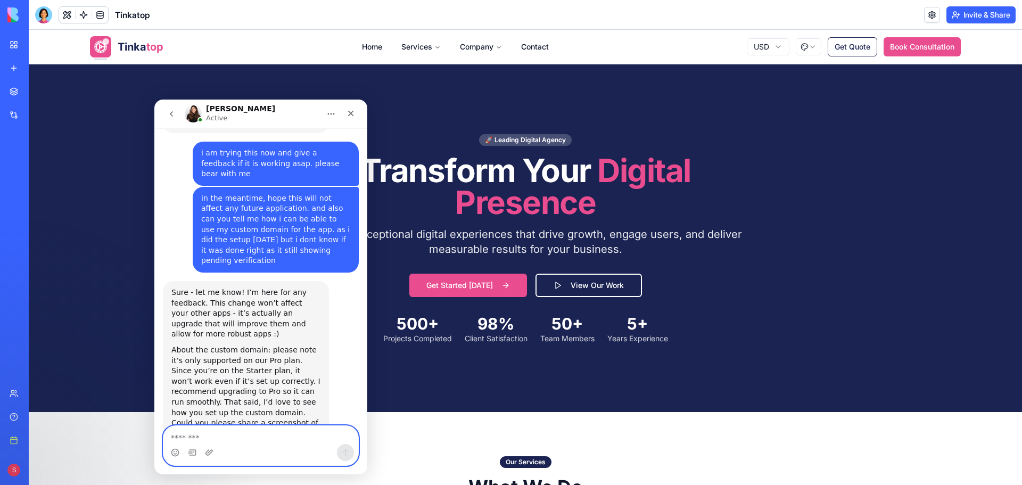
click at [217, 436] on textarea "Message…" at bounding box center [260, 435] width 195 height 18
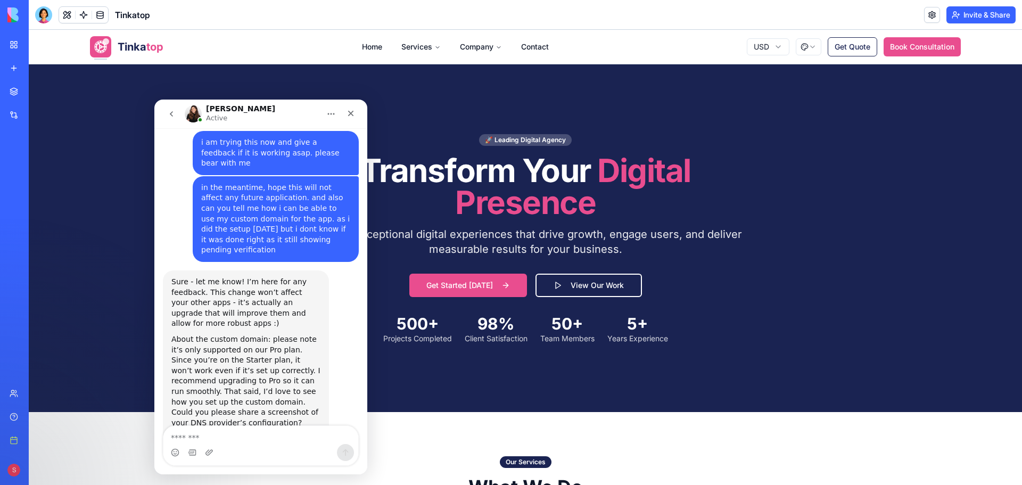
click at [266, 440] on textarea "Message…" at bounding box center [260, 435] width 195 height 18
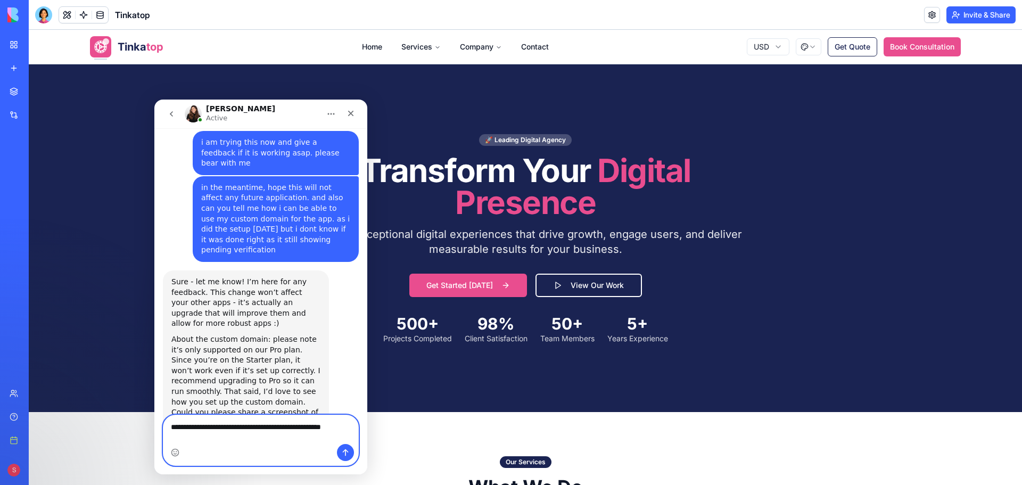
scroll to position [1284, 0]
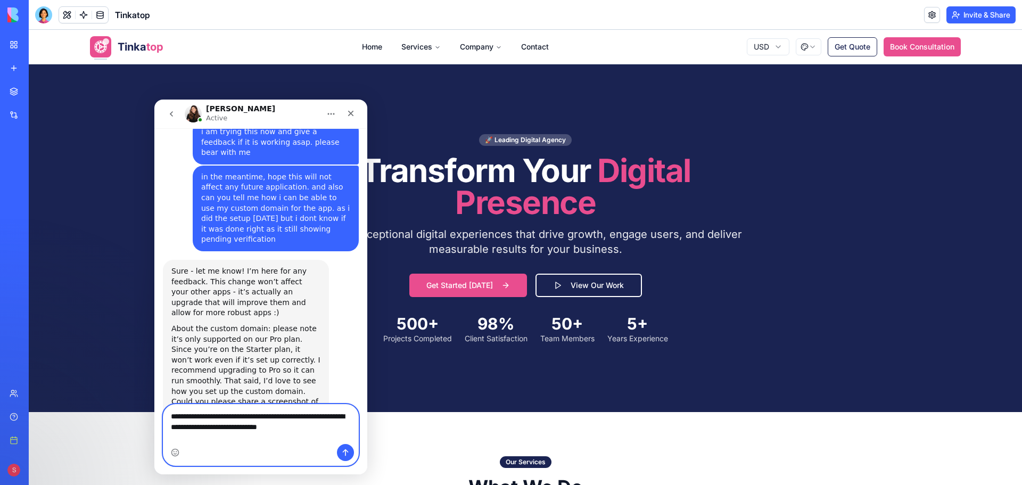
type textarea "**********"
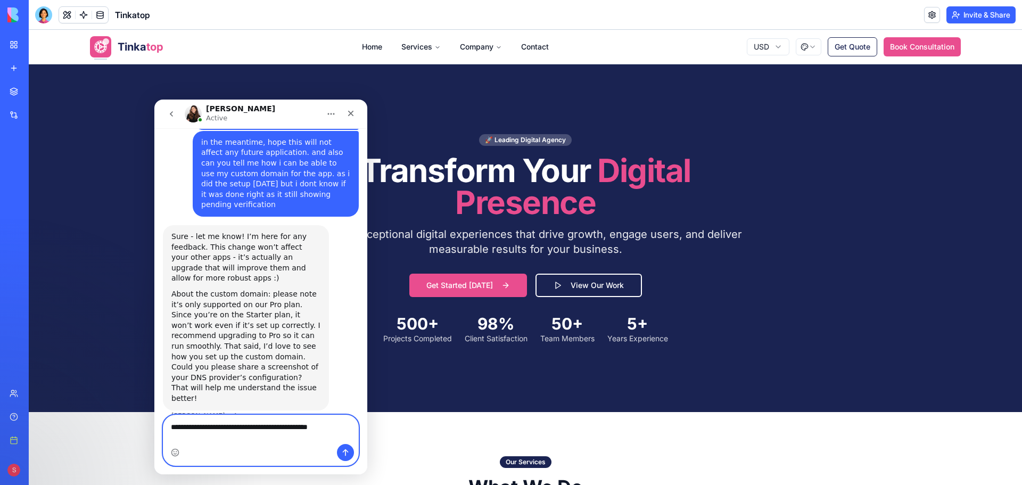
type textarea "**********"
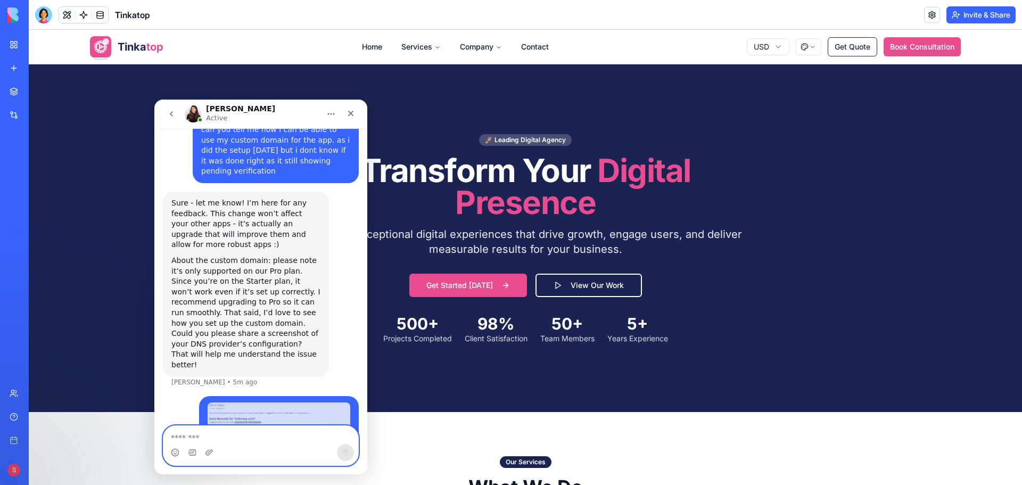
scroll to position [1354, 0]
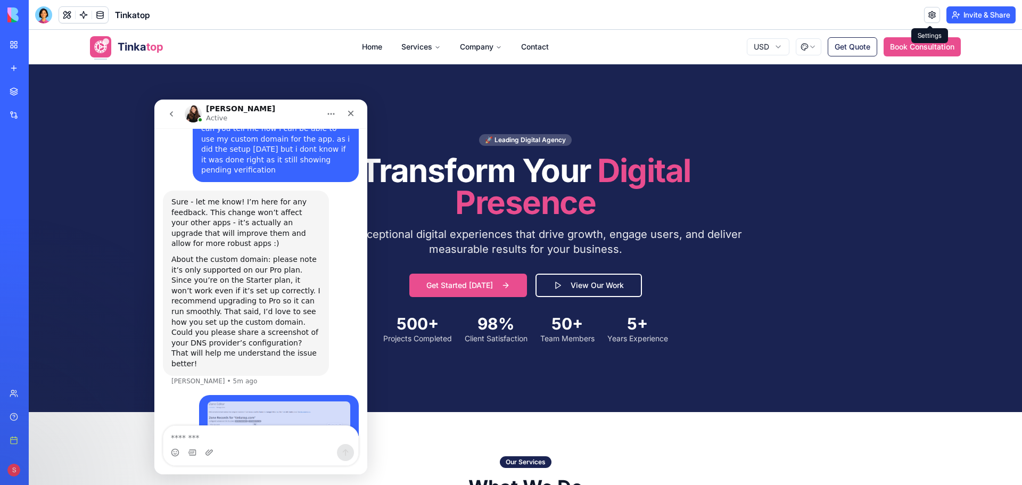
click at [929, 13] on link at bounding box center [932, 15] width 16 height 16
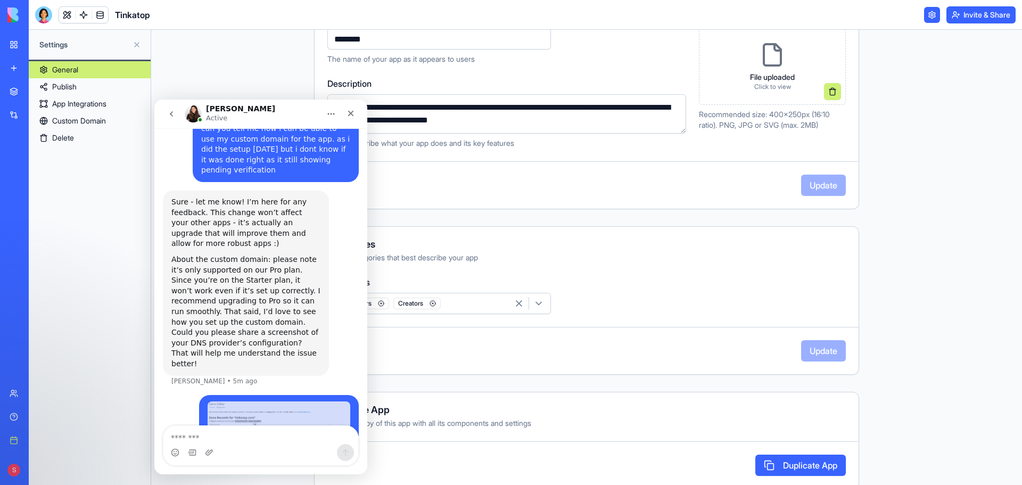
scroll to position [173, 0]
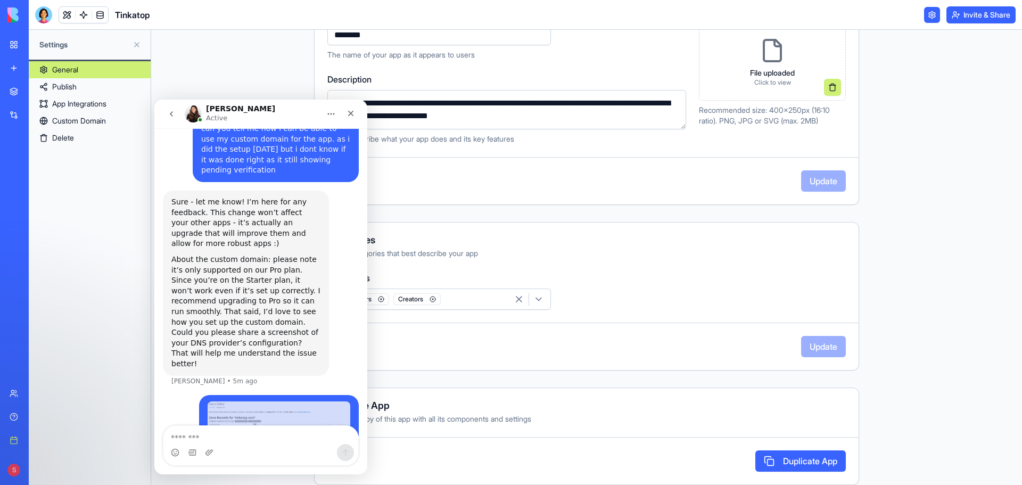
click at [332, 113] on icon "Home" at bounding box center [331, 114] width 9 height 9
click at [923, 281] on div "**********" at bounding box center [586, 257] width 871 height 455
click at [899, 228] on div "**********" at bounding box center [586, 257] width 871 height 455
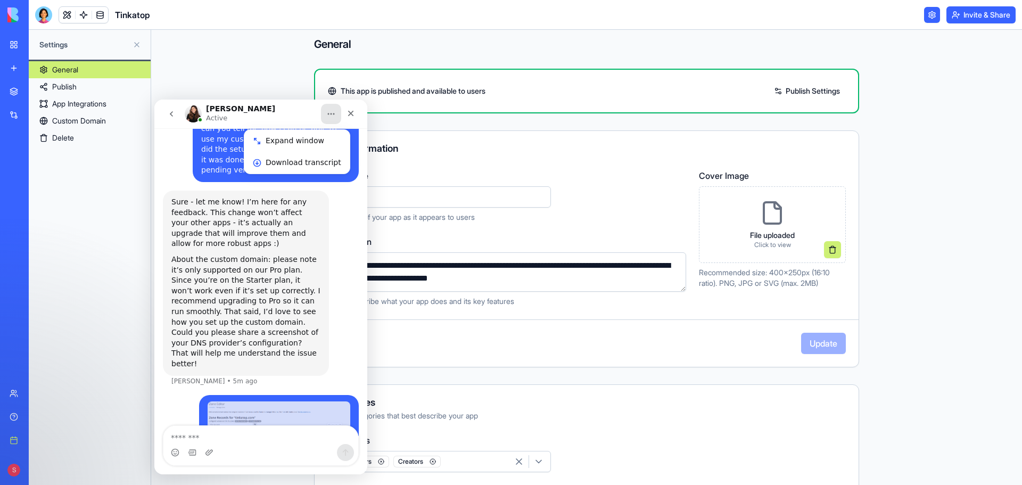
scroll to position [0, 0]
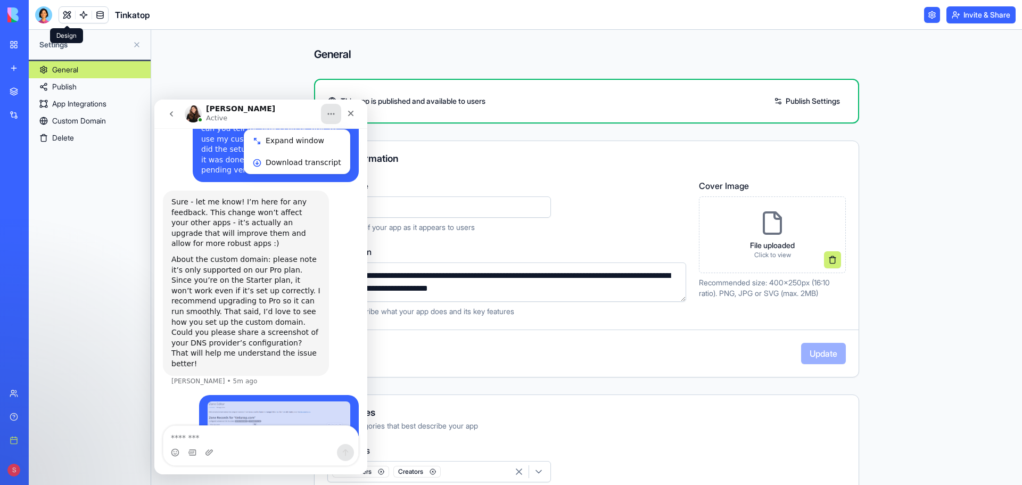
click at [65, 14] on link at bounding box center [67, 15] width 16 height 16
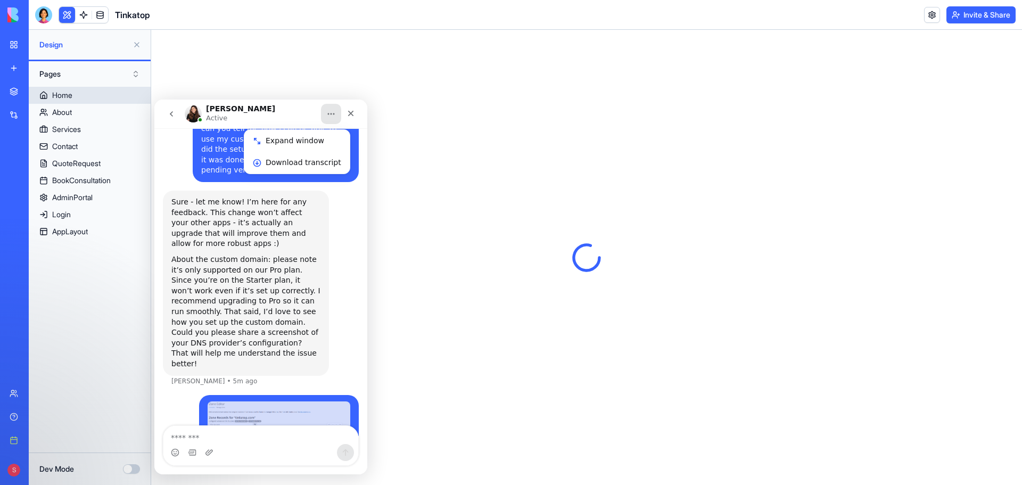
click at [75, 96] on link "Home" at bounding box center [90, 95] width 122 height 17
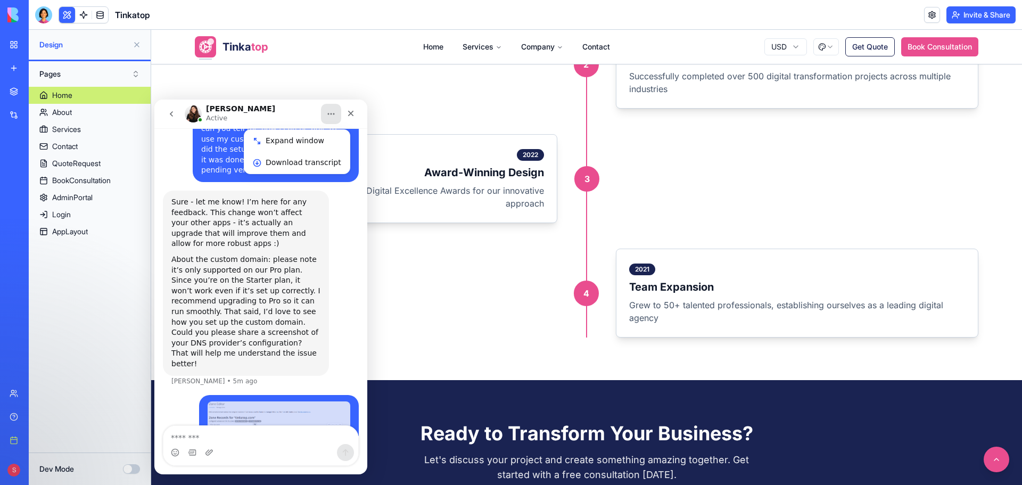
scroll to position [1544, 0]
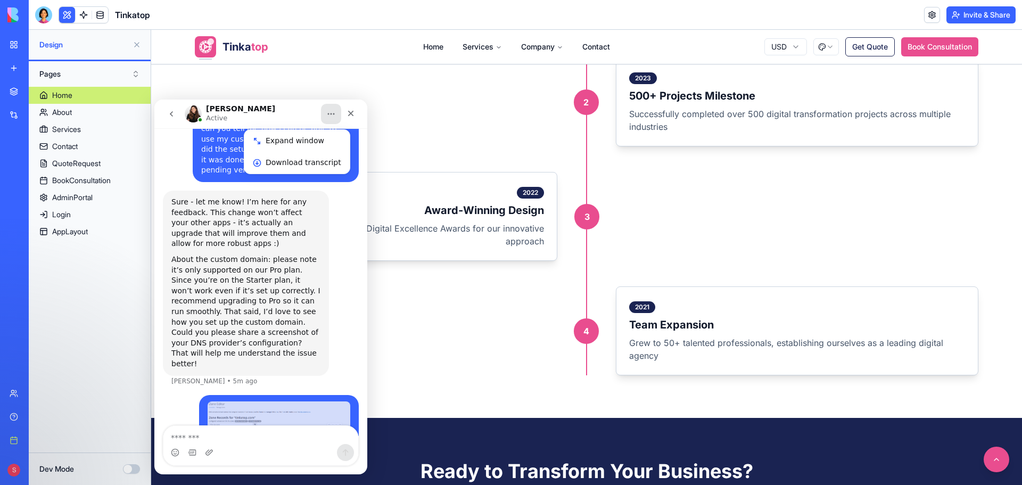
click at [450, 386] on section "Our Achievements Milestones & Recognition Our commitment to excellence has been…" at bounding box center [586, 101] width 871 height 633
click at [331, 484] on div "Couldn't send" at bounding box center [334, 487] width 47 height 7
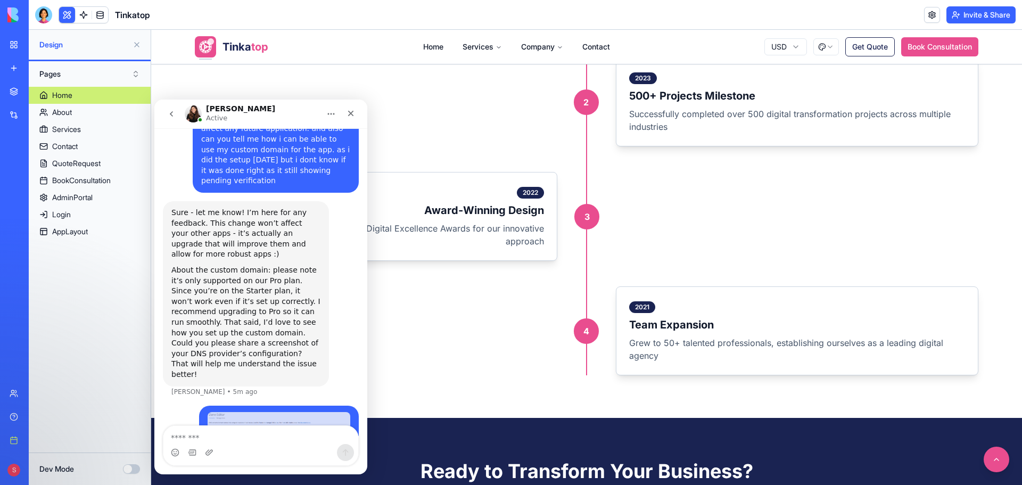
scroll to position [1354, 0]
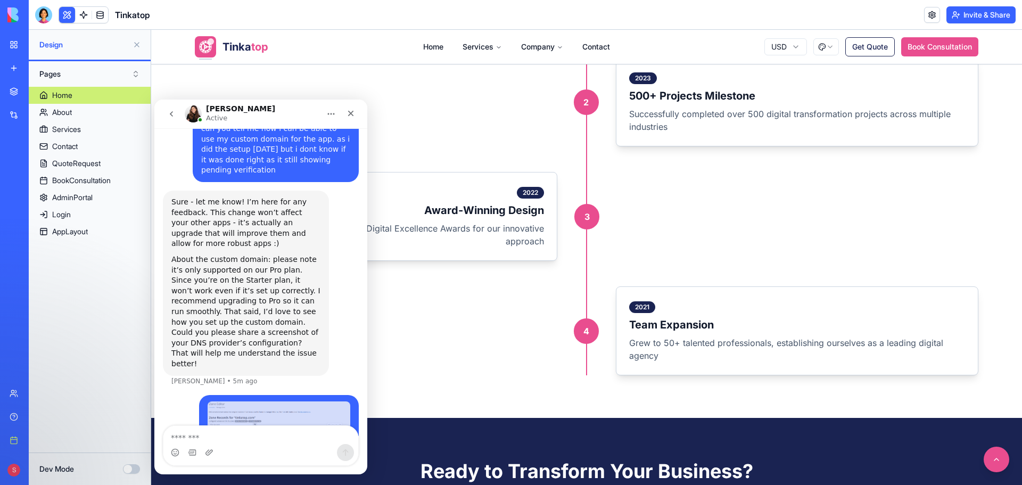
click at [393, 312] on div "2021 Team Expansion Grew to 50+ talented professionals, establishing ourselves …" at bounding box center [587, 330] width 784 height 89
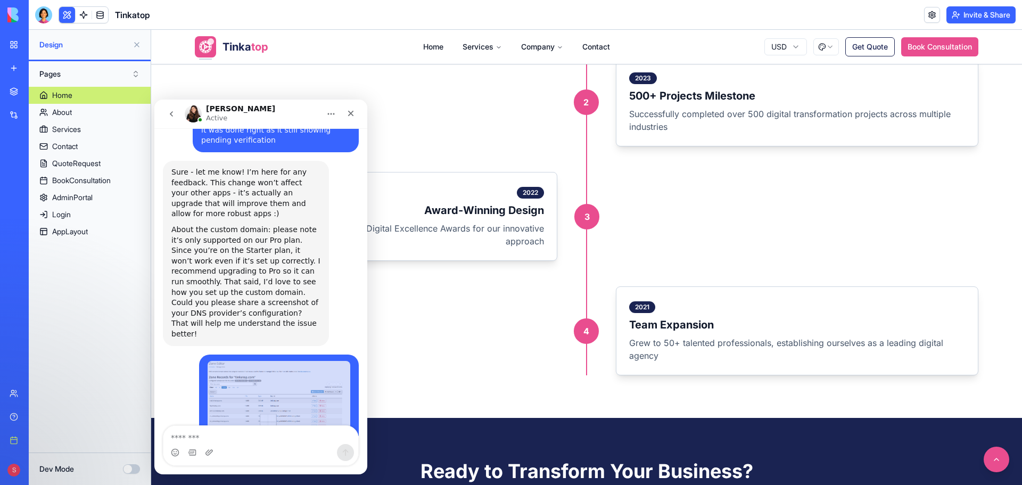
scroll to position [1396, 0]
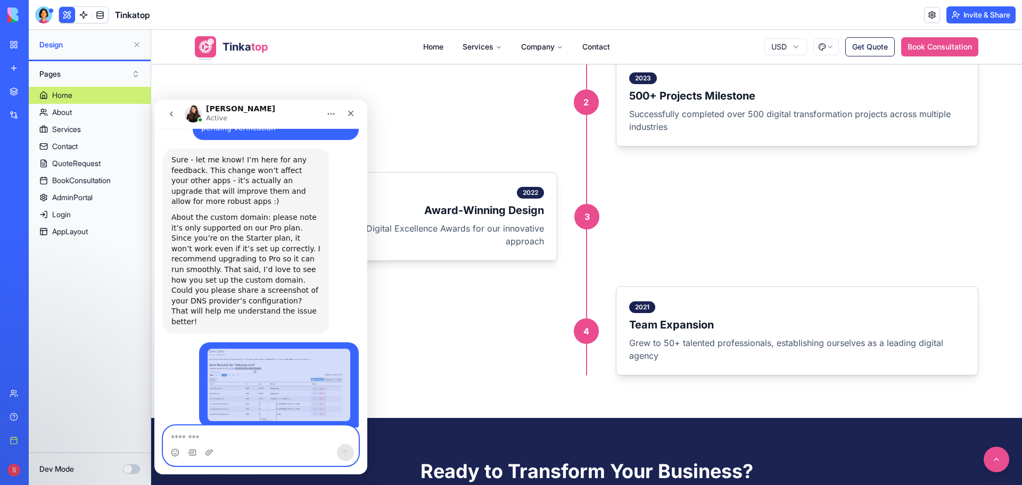
click at [209, 434] on textarea "Message…" at bounding box center [260, 435] width 195 height 18
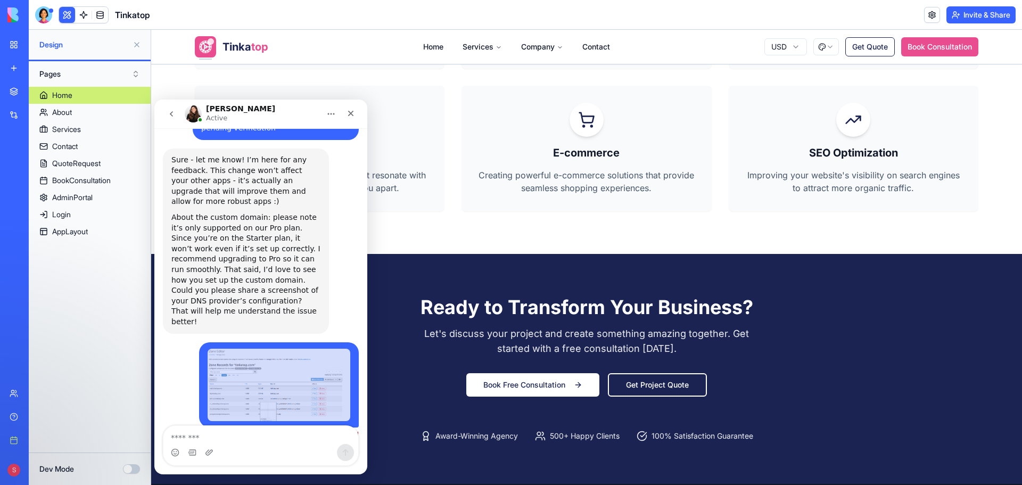
click at [243, 445] on div "Intercom messenger" at bounding box center [260, 452] width 195 height 17
click at [243, 438] on textarea "Message…" at bounding box center [260, 435] width 195 height 18
type textarea "********"
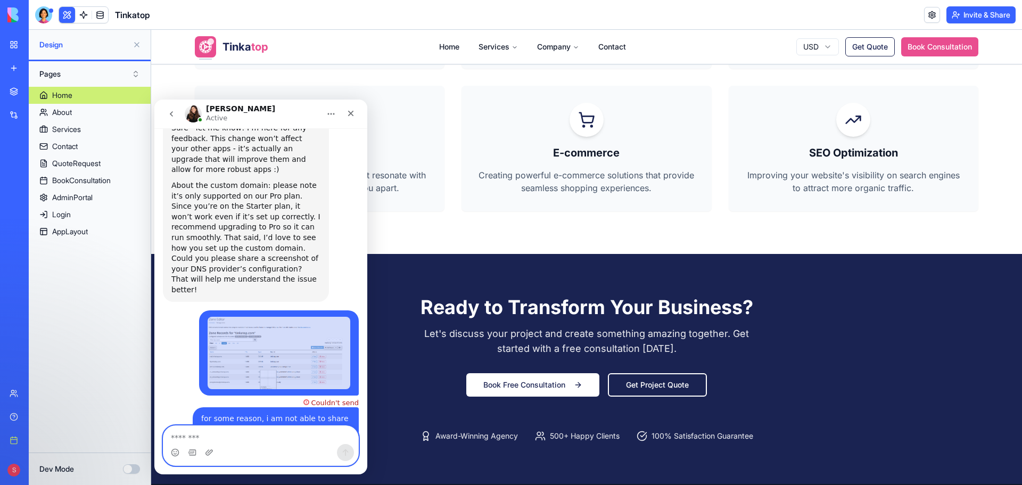
scroll to position [1608, 0]
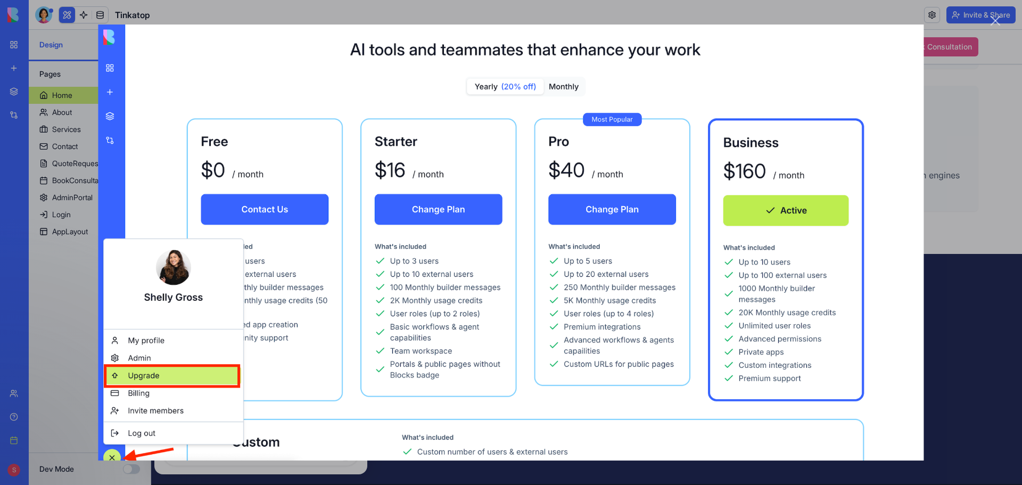
click at [998, 20] on div "Close" at bounding box center [996, 21] width 10 height 10
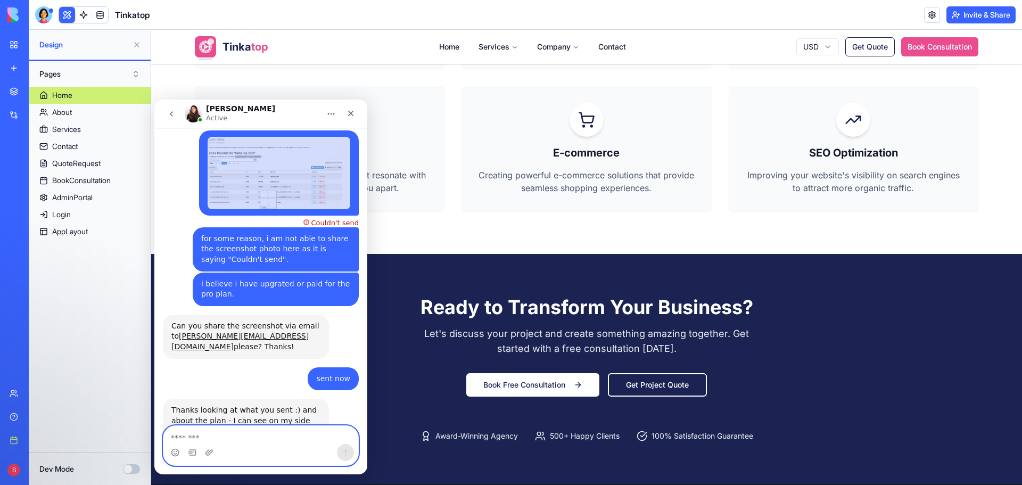
click at [260, 435] on textarea "Message…" at bounding box center [260, 435] width 195 height 18
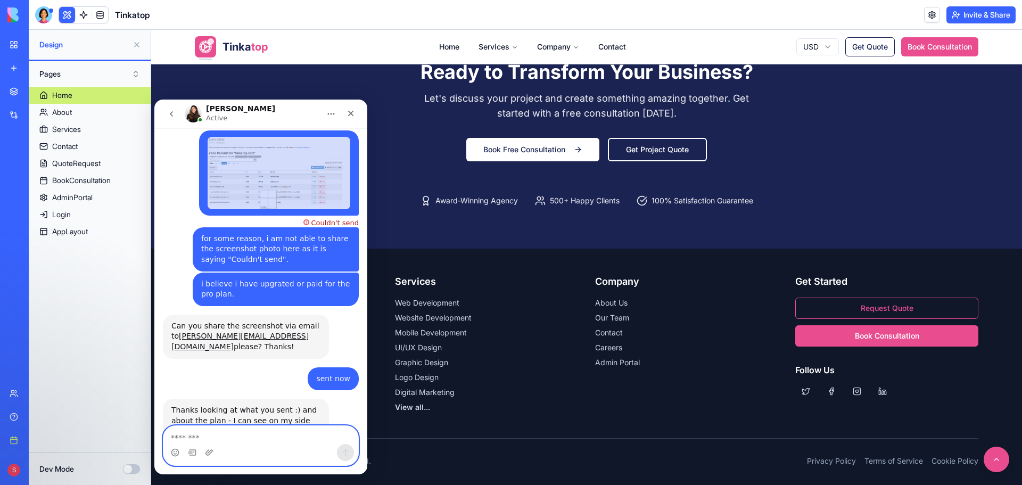
scroll to position [1786, 0]
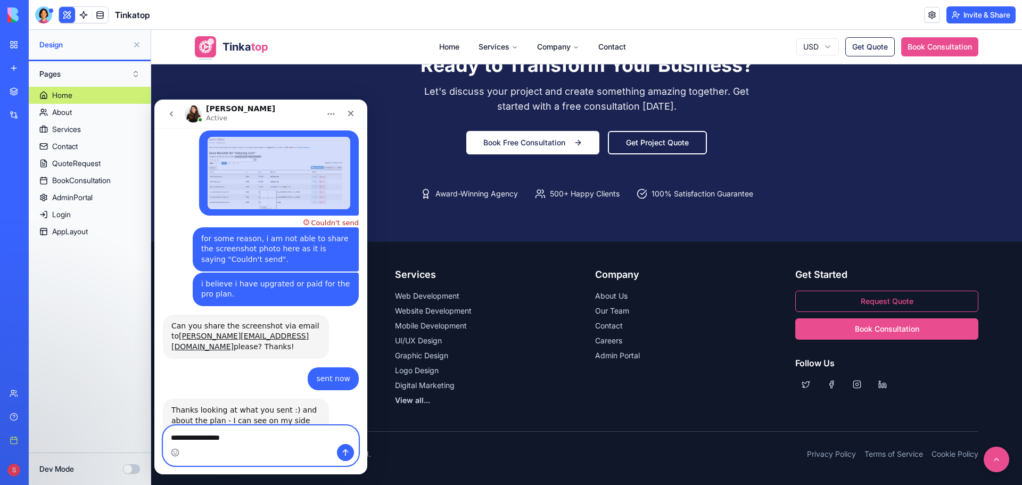
type textarea "**********"
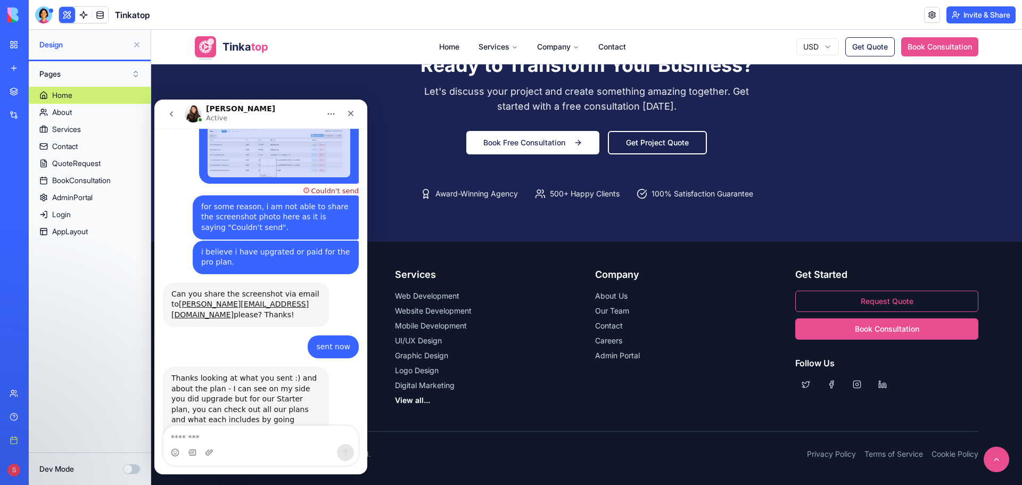
click at [422, 401] on link "View all..." at bounding box center [412, 400] width 35 height 9
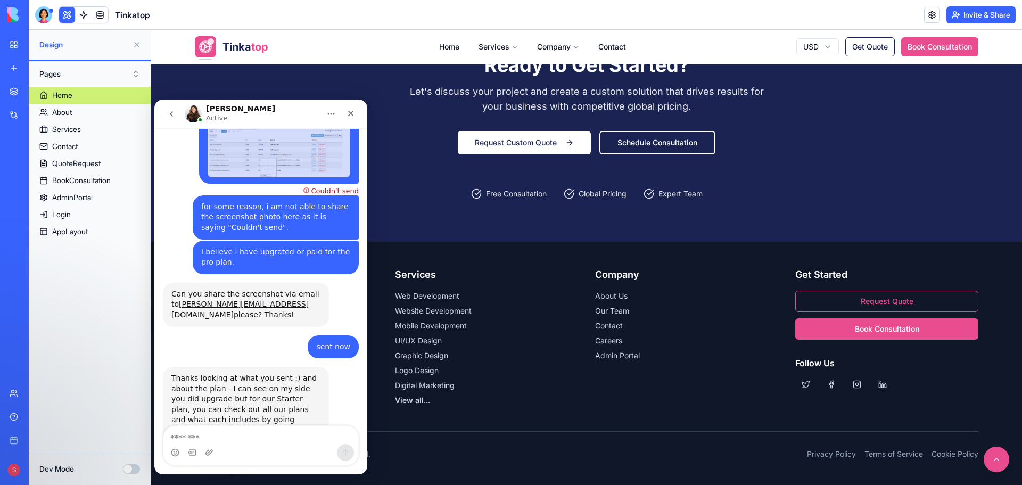
scroll to position [1405, 0]
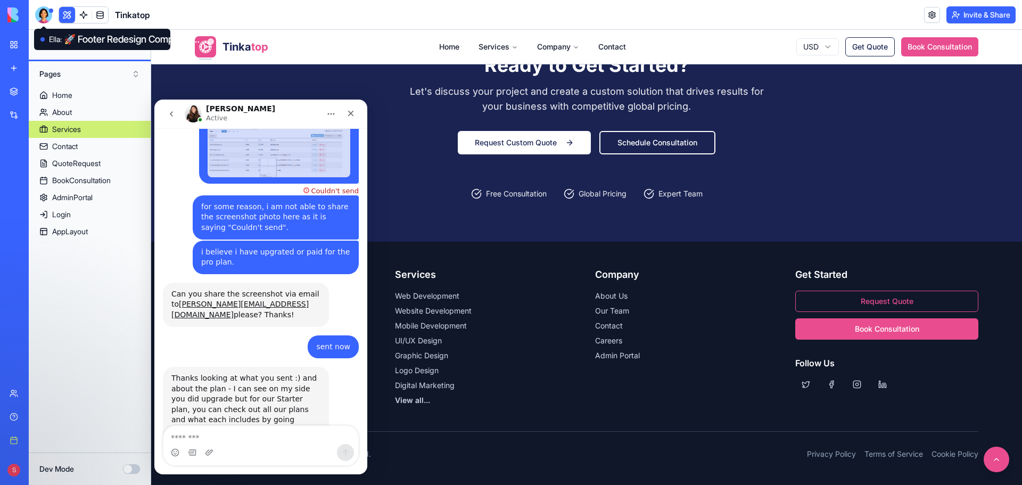
click at [46, 13] on div at bounding box center [43, 14] width 17 height 17
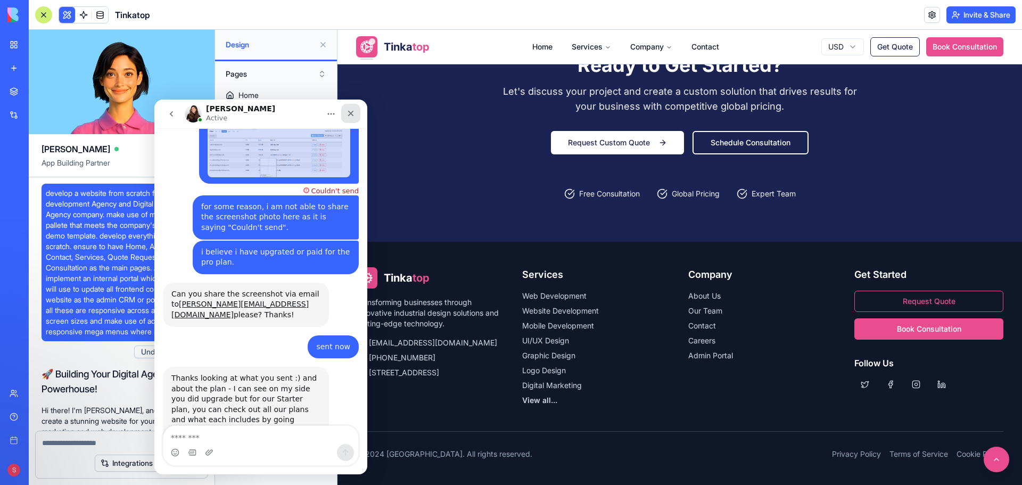
scroll to position [89537, 0]
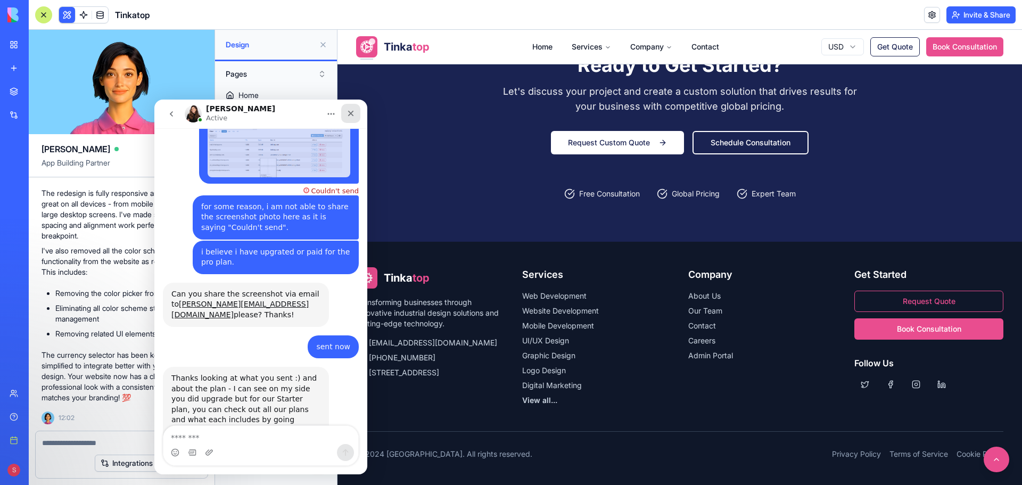
click at [354, 113] on icon "Close" at bounding box center [351, 113] width 9 height 9
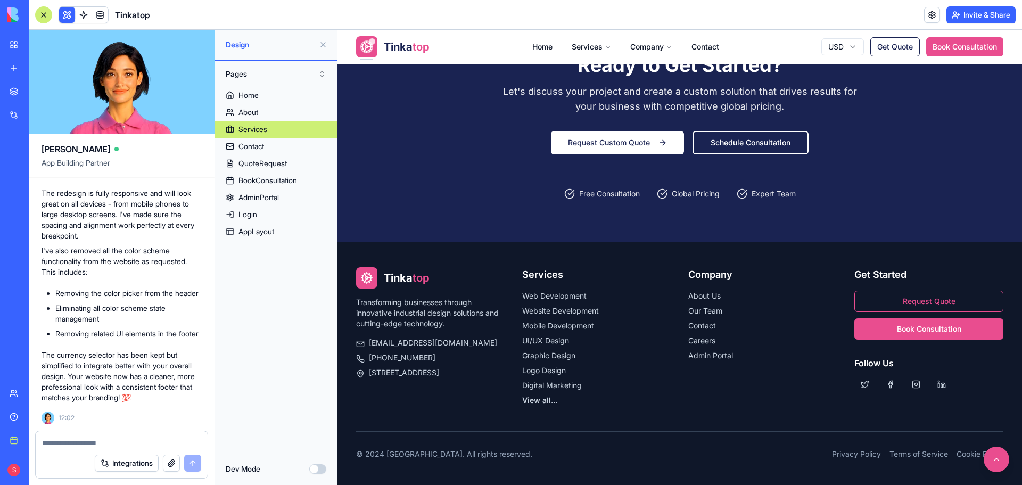
scroll to position [1639, 0]
click at [109, 439] on textarea at bounding box center [121, 443] width 159 height 11
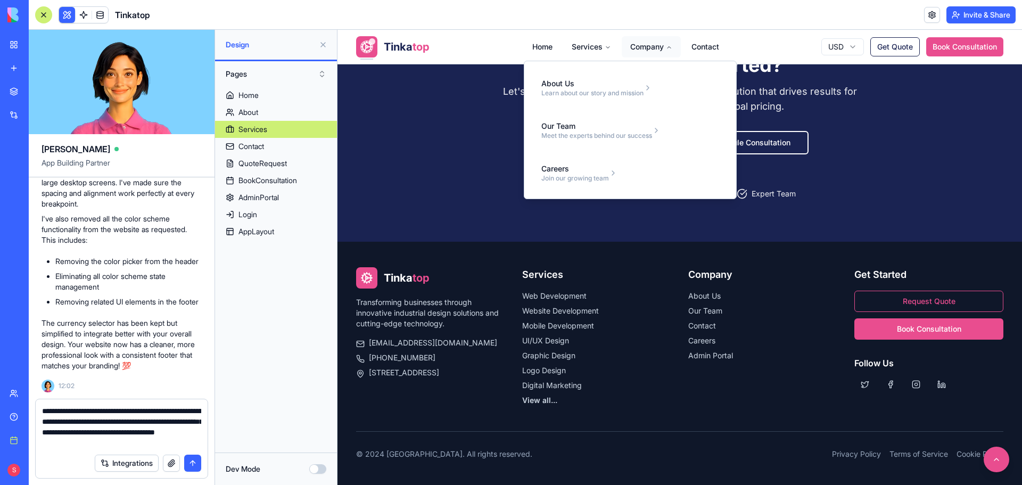
click at [638, 47] on button "Company" at bounding box center [651, 46] width 59 height 21
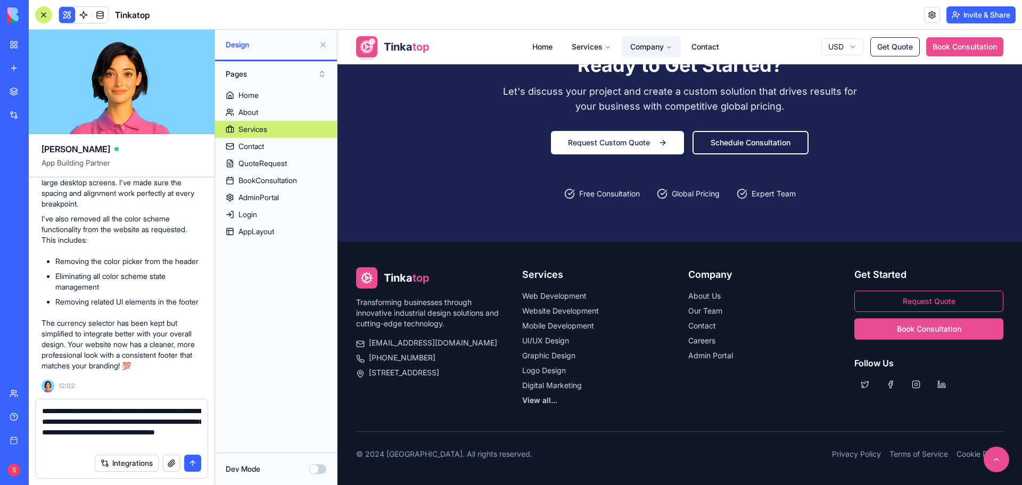
click at [638, 47] on button "Company" at bounding box center [651, 46] width 59 height 21
click at [193, 443] on textarea "**********" at bounding box center [121, 427] width 159 height 43
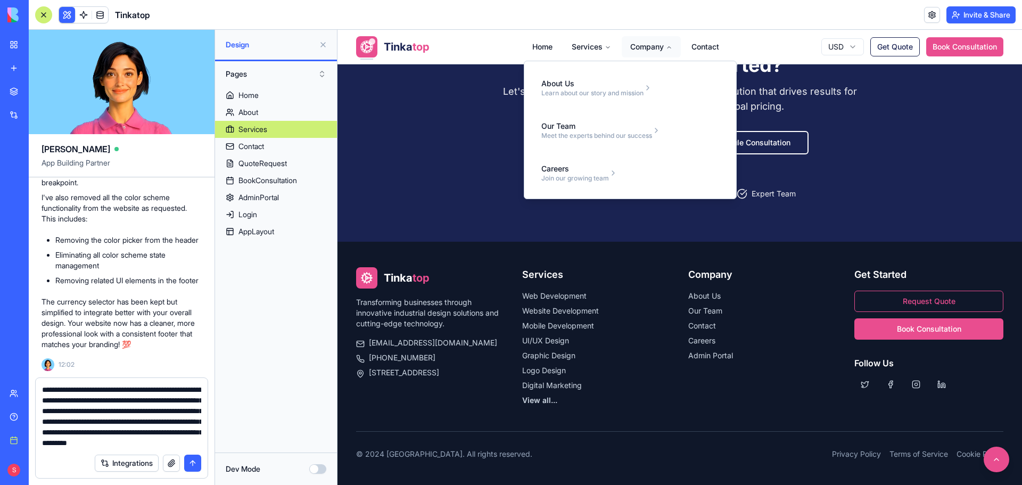
scroll to position [31, 0]
type textarea "**********"
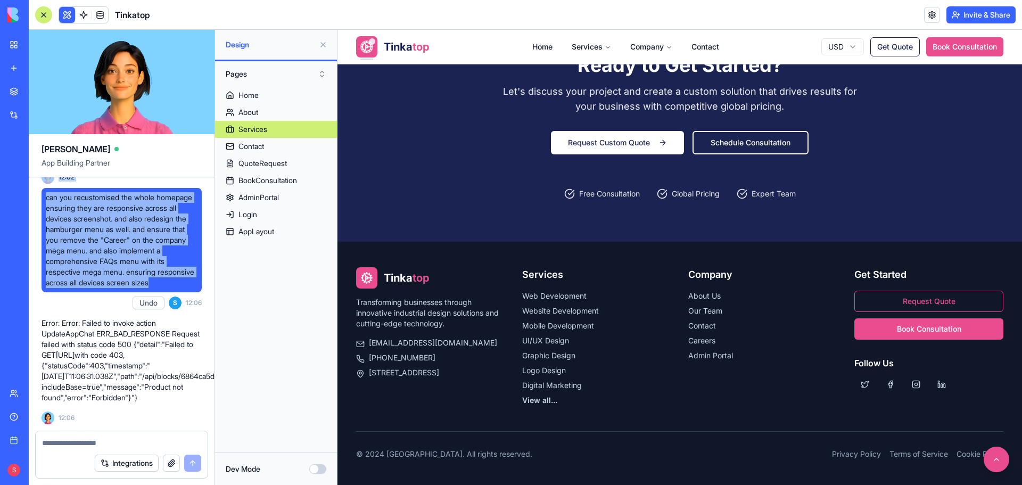
scroll to position [89698, 0]
drag, startPoint x: 197, startPoint y: 250, endPoint x: 46, endPoint y: 277, distance: 153.6
click at [46, 277] on span "can you recustomised the whole homepage ensuring they are responsive across all…" at bounding box center [122, 240] width 152 height 96
copy span "can you recustomised the whole homepage ensuring they are responsive across all…"
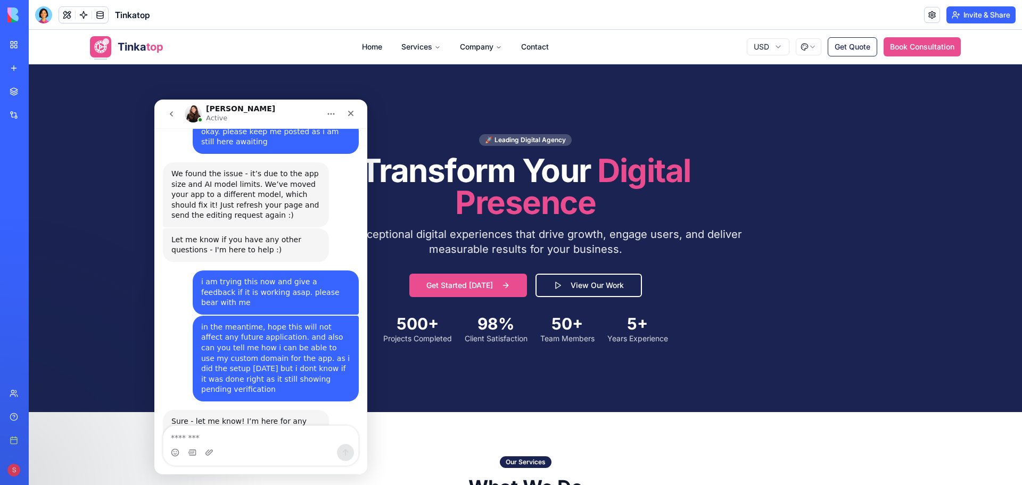
scroll to position [1257, 0]
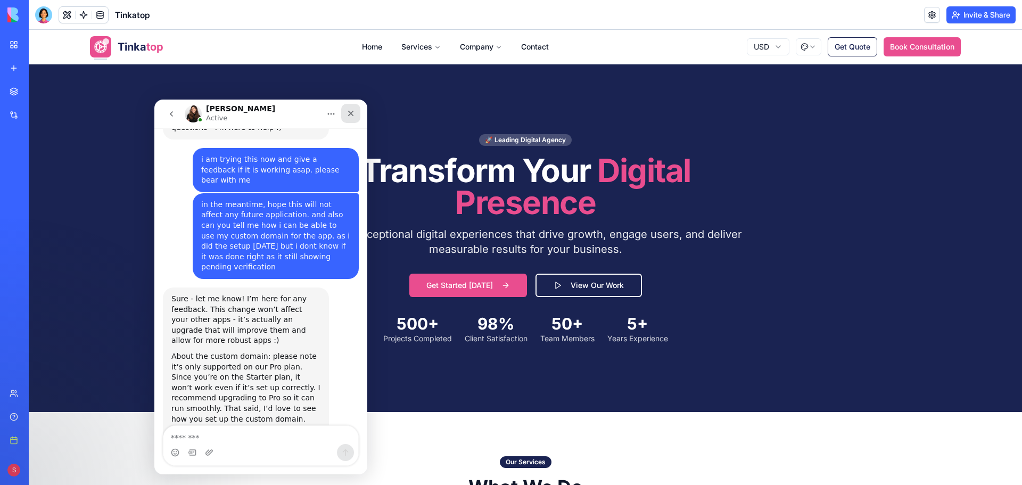
click at [352, 113] on icon "Close" at bounding box center [351, 113] width 9 height 9
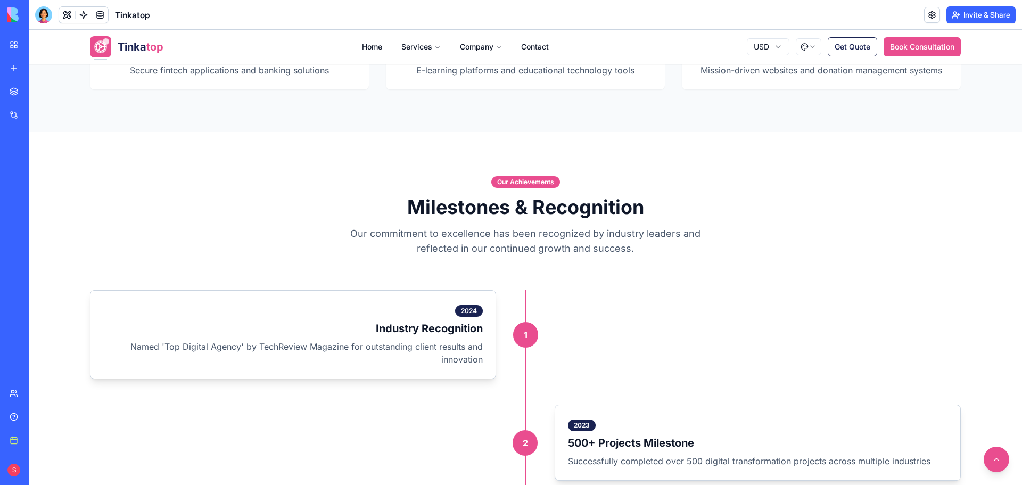
scroll to position [1171, 0]
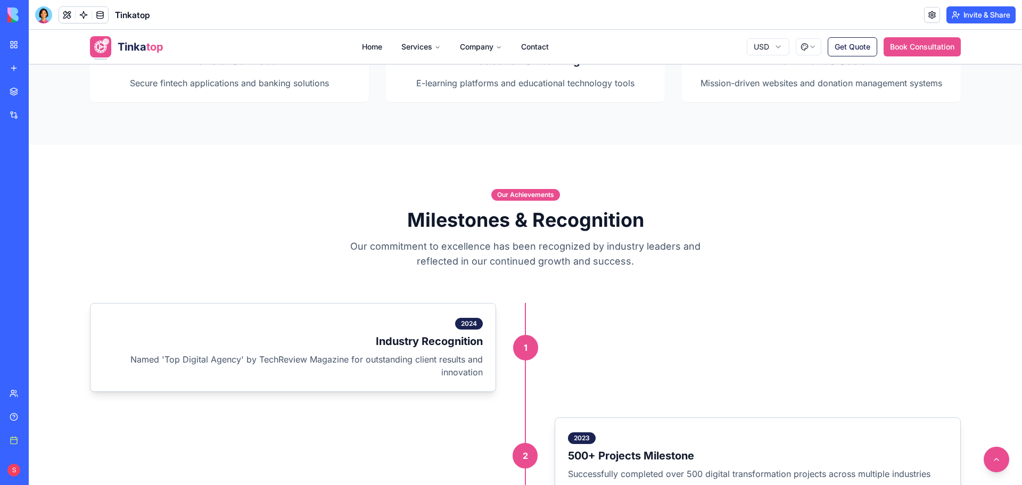
drag, startPoint x: 43, startPoint y: 149, endPoint x: 1022, endPoint y: 503, distance: 1040.6
click at [1022, 485] on html "BETA My workspace New app Marketplace Integrations Recent New App Money Maestro…" at bounding box center [511, 242] width 1022 height 485
click at [0, 0] on icon at bounding box center [0, 0] width 0 height 0
drag, startPoint x: 1018, startPoint y: 135, endPoint x: 989, endPoint y: 105, distance: 41.8
click at [0, 0] on img at bounding box center [0, 0] width 0 height 0
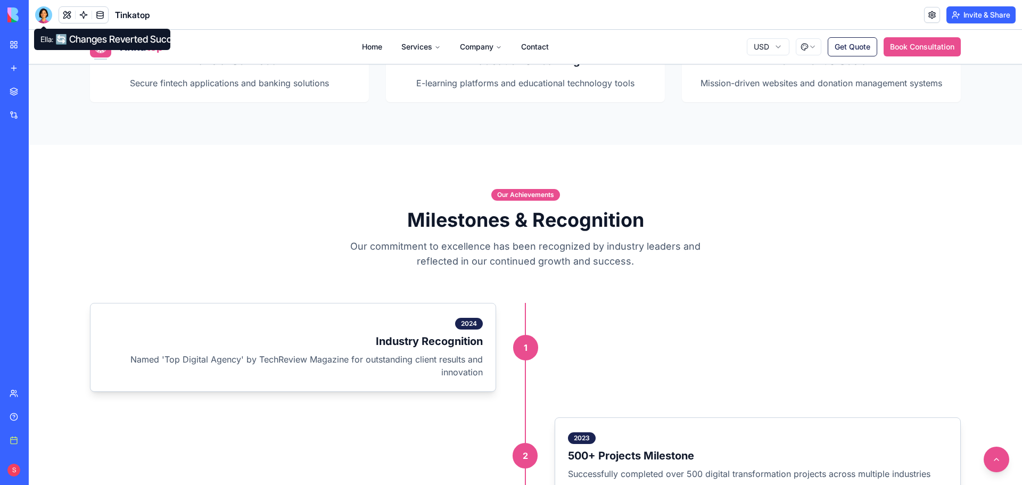
click at [43, 17] on div at bounding box center [43, 14] width 17 height 17
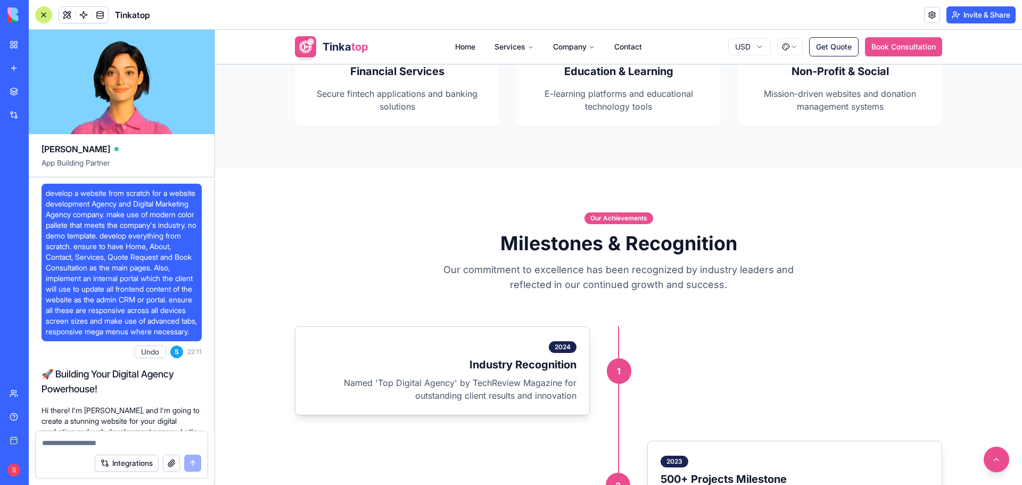
scroll to position [88389, 0]
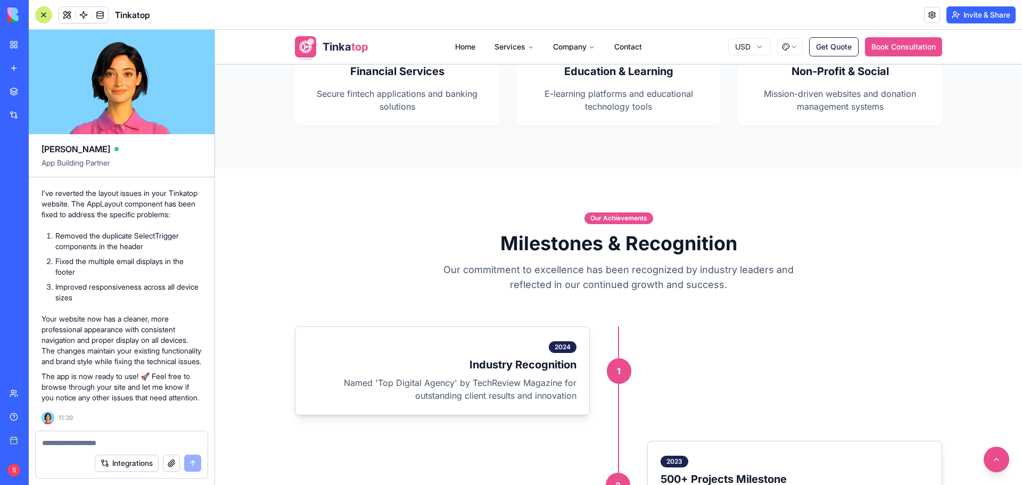
click at [167, 466] on button "button" at bounding box center [171, 463] width 17 height 17
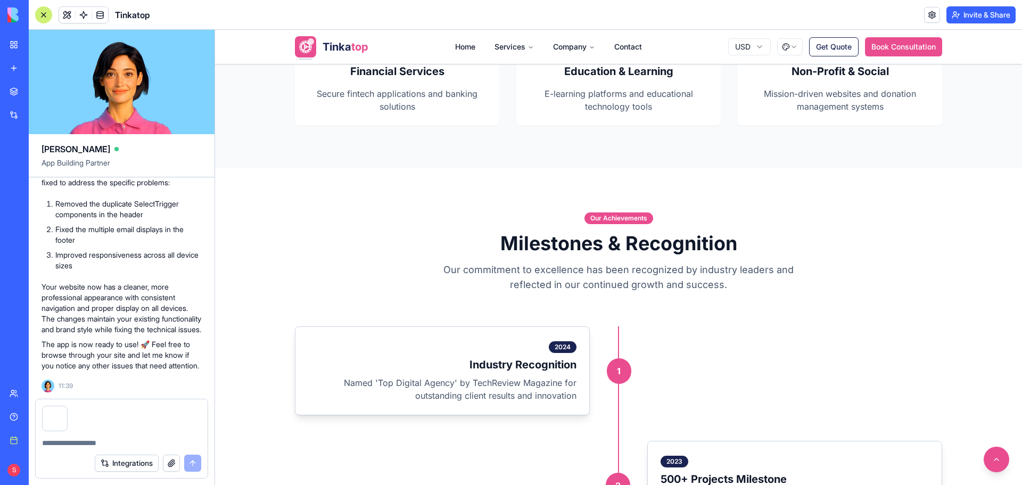
click at [167, 464] on button "button" at bounding box center [171, 463] width 17 height 17
click at [78, 444] on textarea at bounding box center [121, 443] width 159 height 11
click at [69, 442] on textarea "**********" at bounding box center [121, 443] width 159 height 11
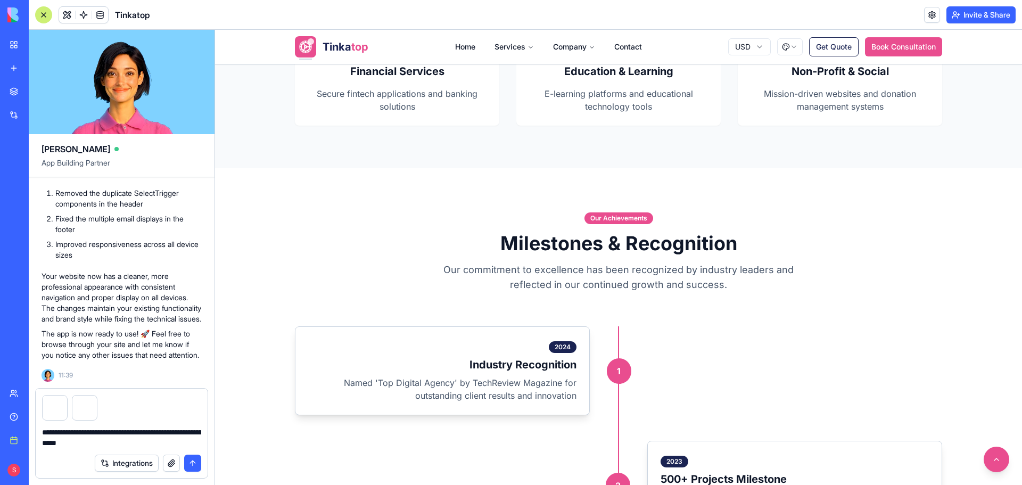
click at [70, 433] on textarea "**********" at bounding box center [121, 437] width 159 height 21
click at [198, 442] on textarea "**********" at bounding box center [121, 437] width 159 height 21
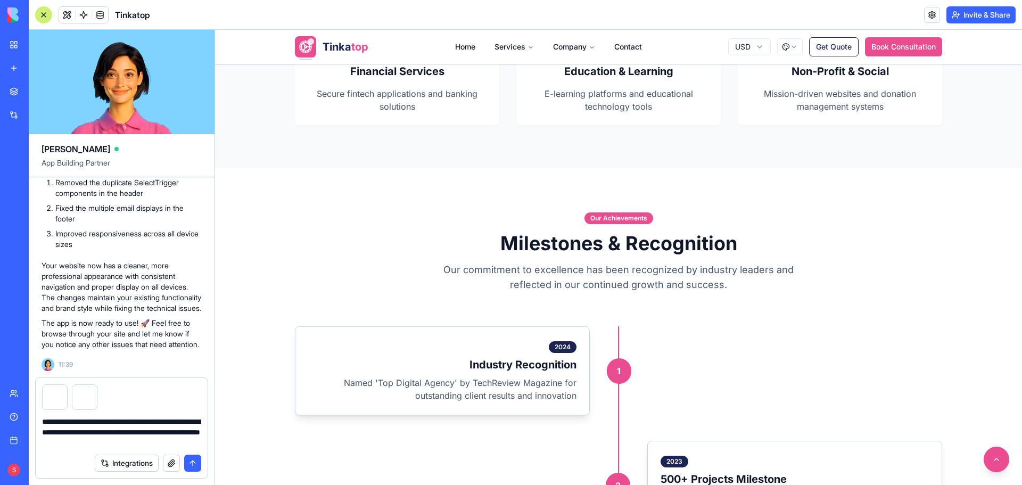
type textarea "**********"
click at [200, 463] on button "submit" at bounding box center [192, 463] width 17 height 17
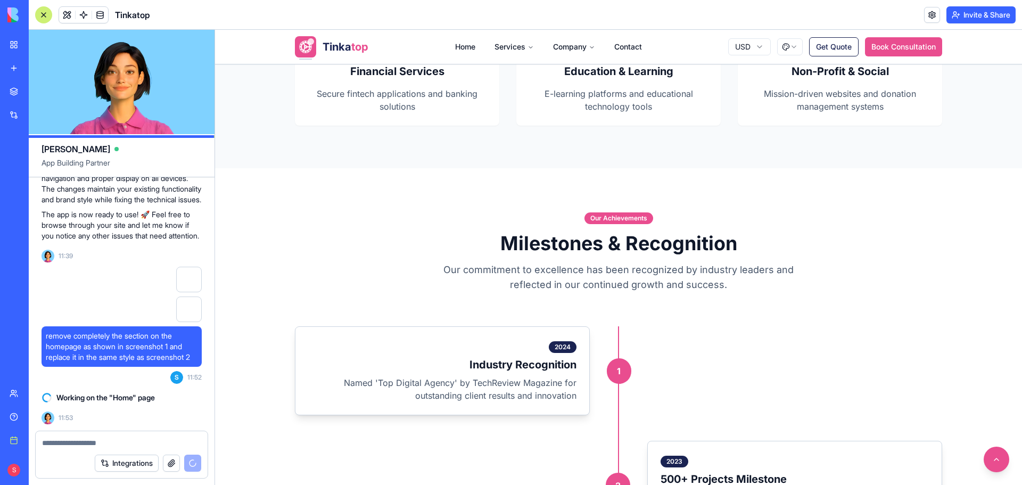
scroll to position [88562, 0]
click at [924, 17] on link at bounding box center [932, 15] width 16 height 16
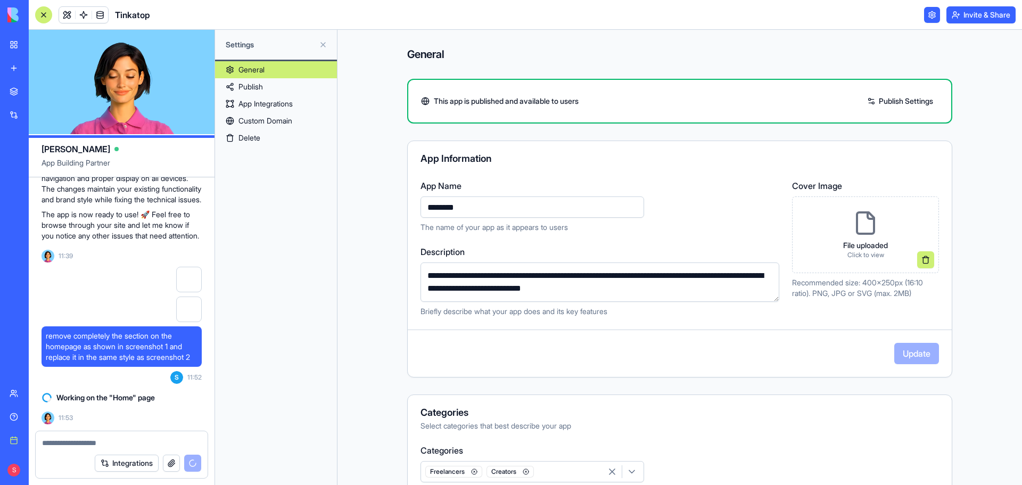
click at [263, 122] on link "Custom Domain" at bounding box center [276, 120] width 122 height 17
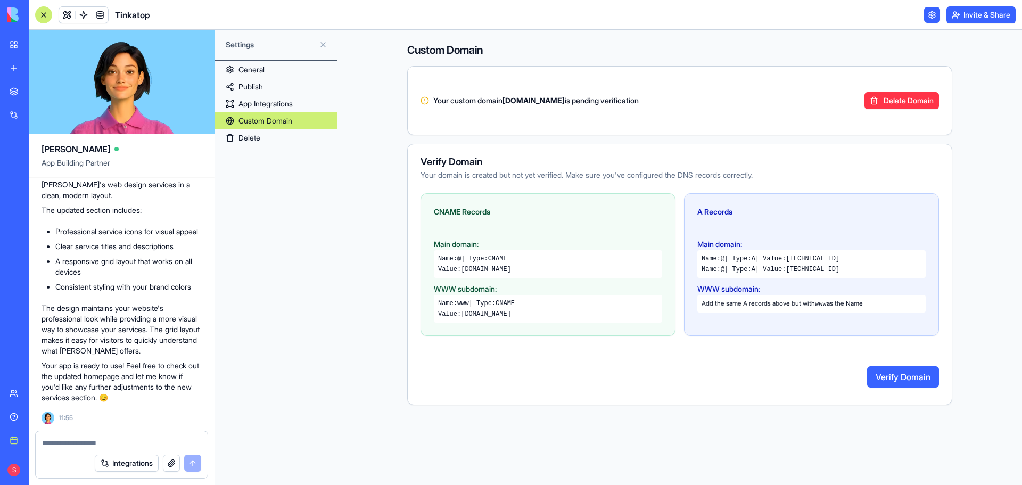
scroll to position [88692, 0]
click at [70, 19] on link at bounding box center [67, 15] width 16 height 16
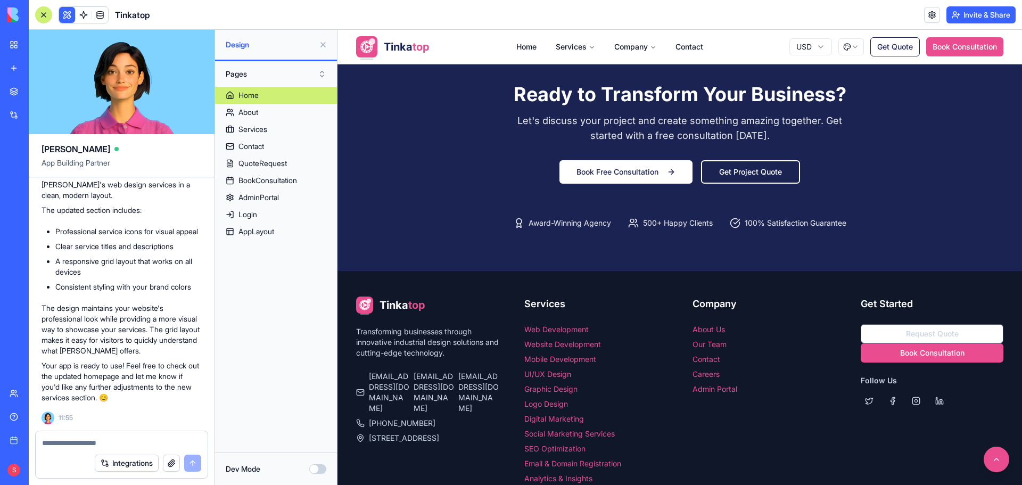
scroll to position [1810, 0]
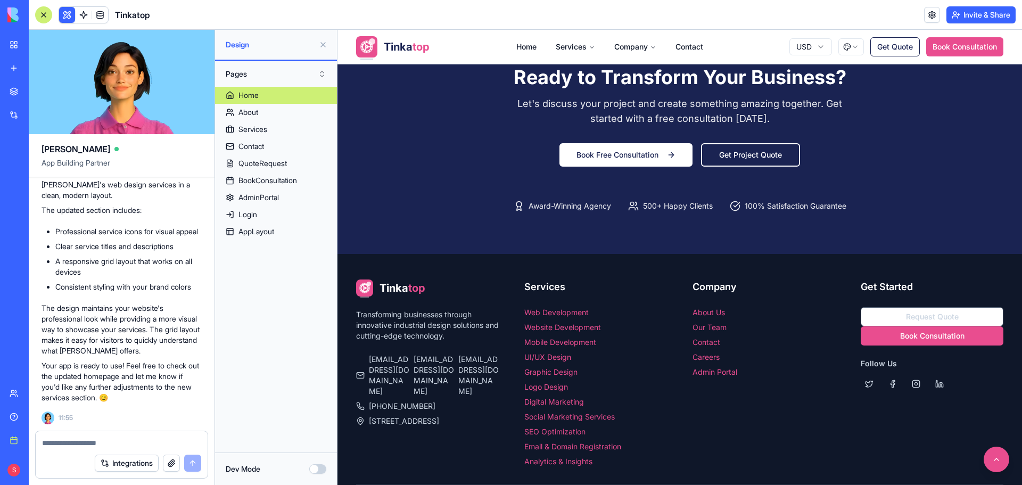
drag, startPoint x: 337, startPoint y: 249, endPoint x: 1020, endPoint y: 482, distance: 722.0
click at [0, 0] on icon at bounding box center [0, 0] width 0 height 0
click at [0, 0] on img at bounding box center [0, 0] width 0 height 0
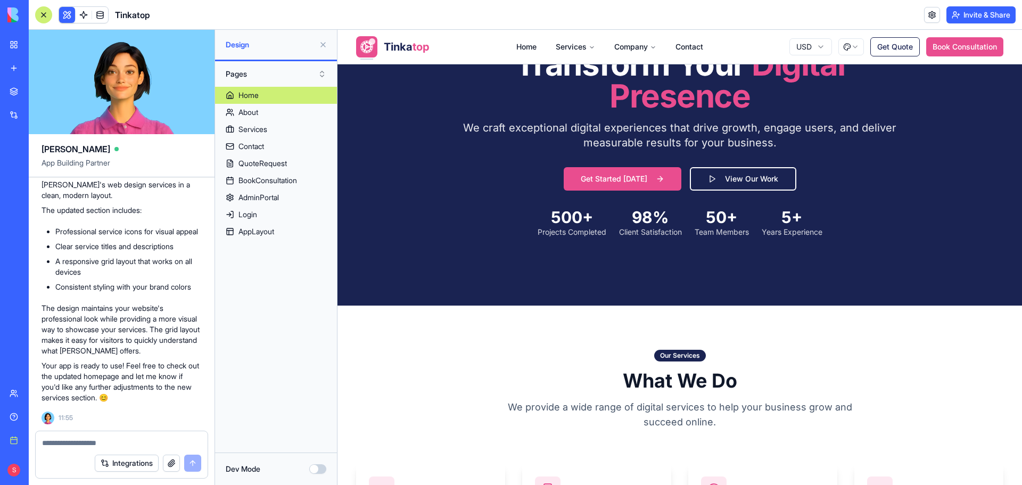
scroll to position [0, 0]
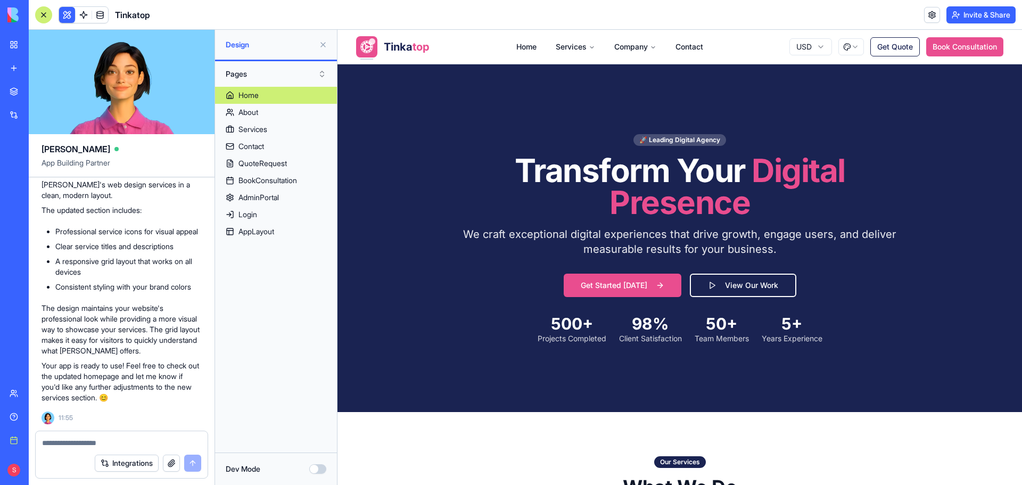
click at [170, 462] on button "button" at bounding box center [171, 463] width 17 height 17
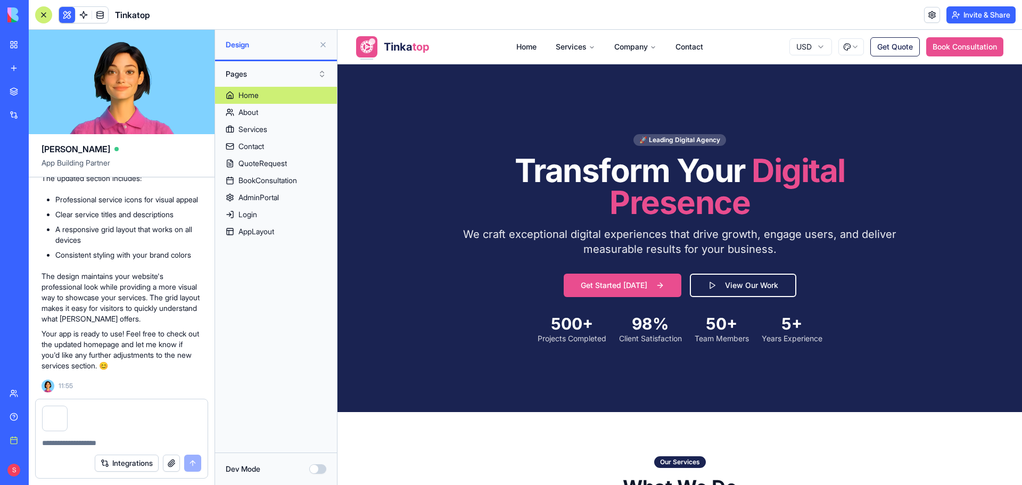
click at [109, 439] on div at bounding box center [122, 439] width 172 height 17
click at [101, 433] on div at bounding box center [122, 439] width 172 height 17
click at [65, 446] on textarea at bounding box center [121, 443] width 159 height 11
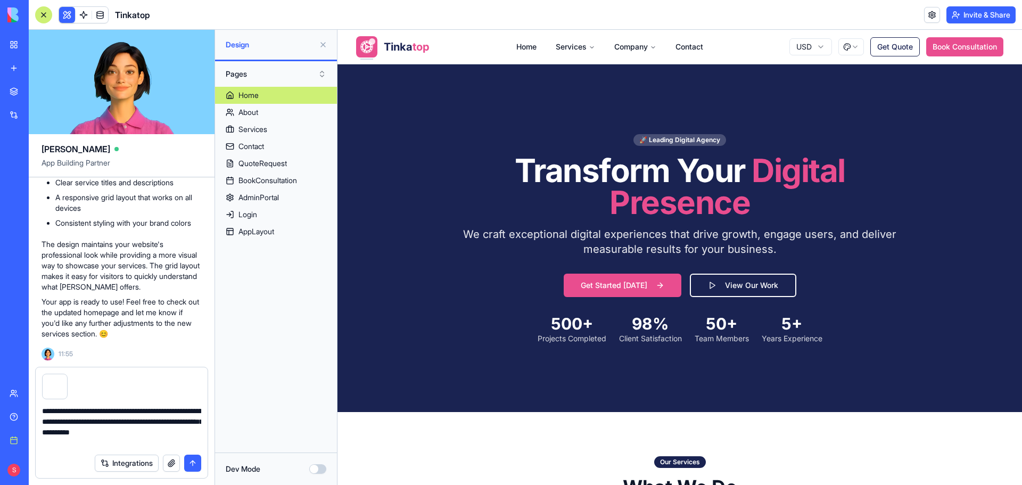
scroll to position [1371, 0]
type textarea "**********"
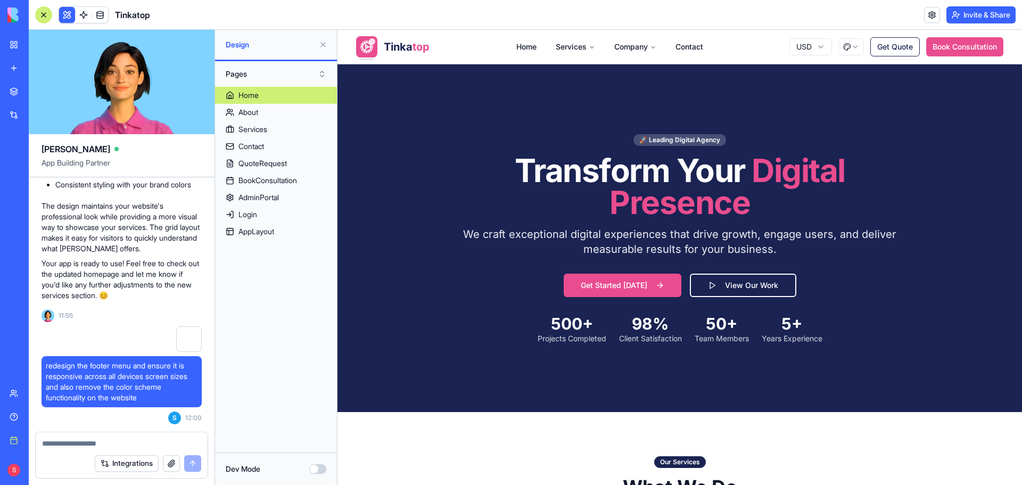
scroll to position [89007, 0]
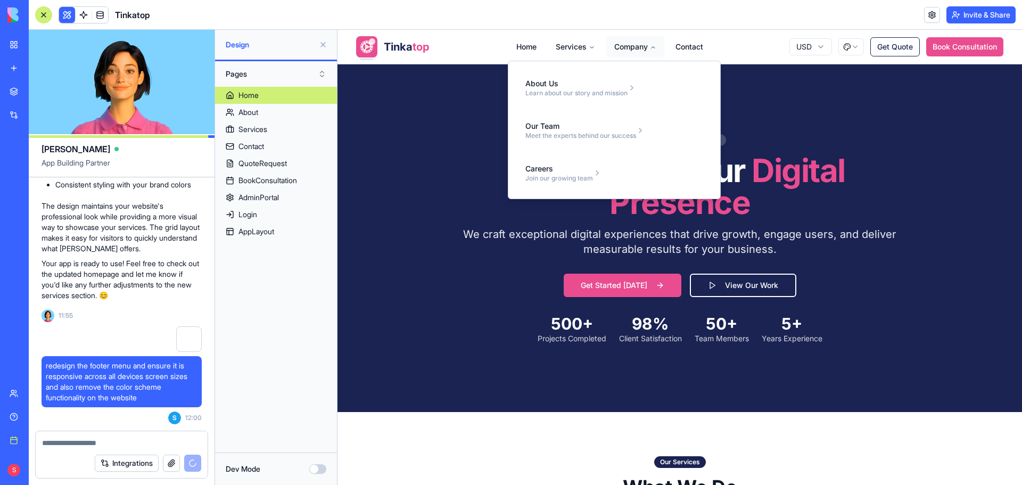
click at [636, 46] on button "Company" at bounding box center [635, 46] width 59 height 21
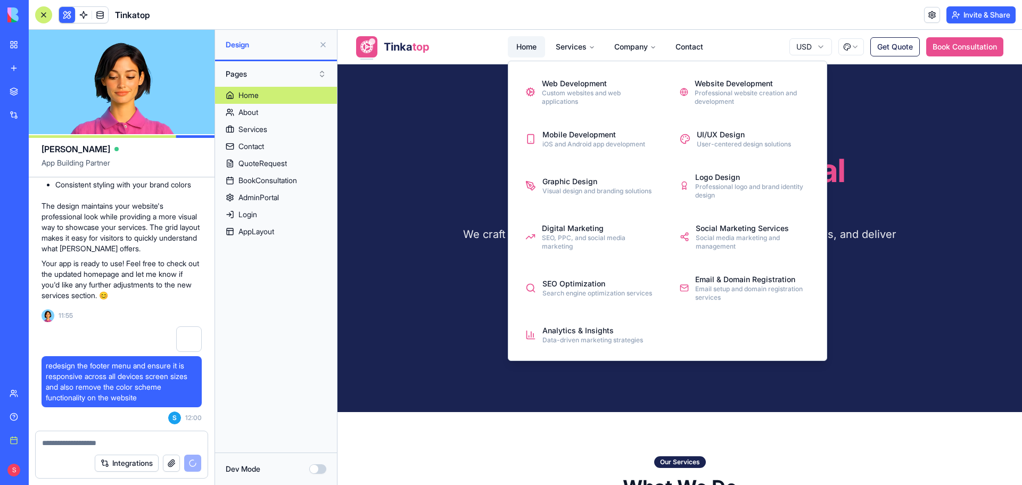
click at [515, 48] on link "Home" at bounding box center [526, 46] width 37 height 21
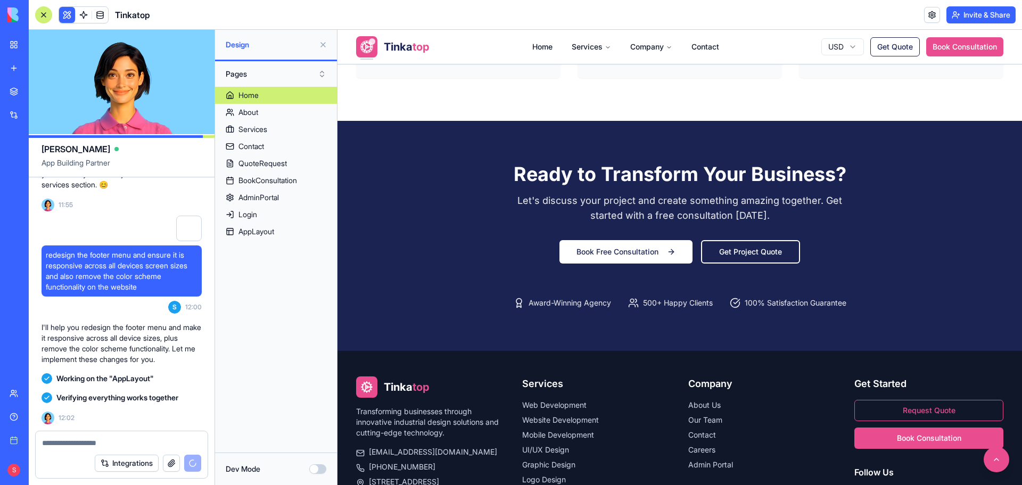
scroll to position [1663, 0]
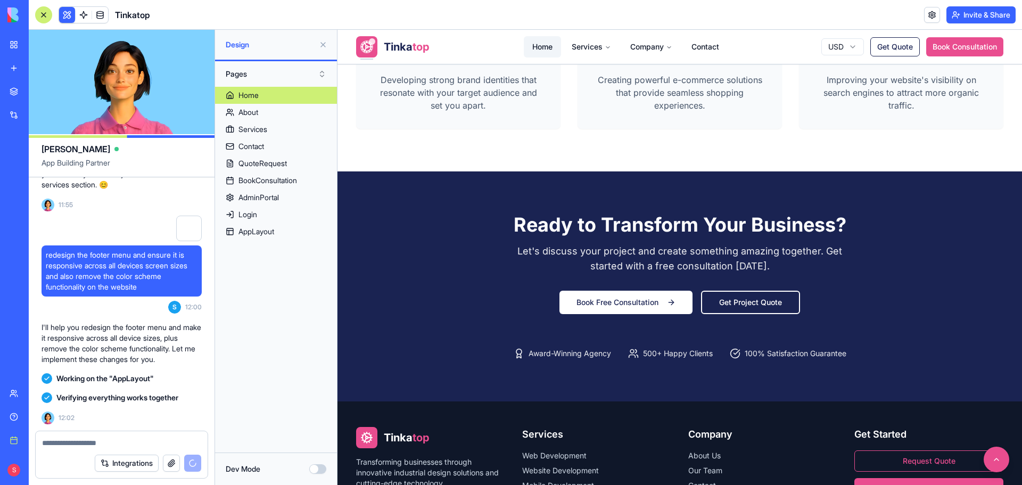
click at [530, 45] on link "Home" at bounding box center [542, 46] width 37 height 21
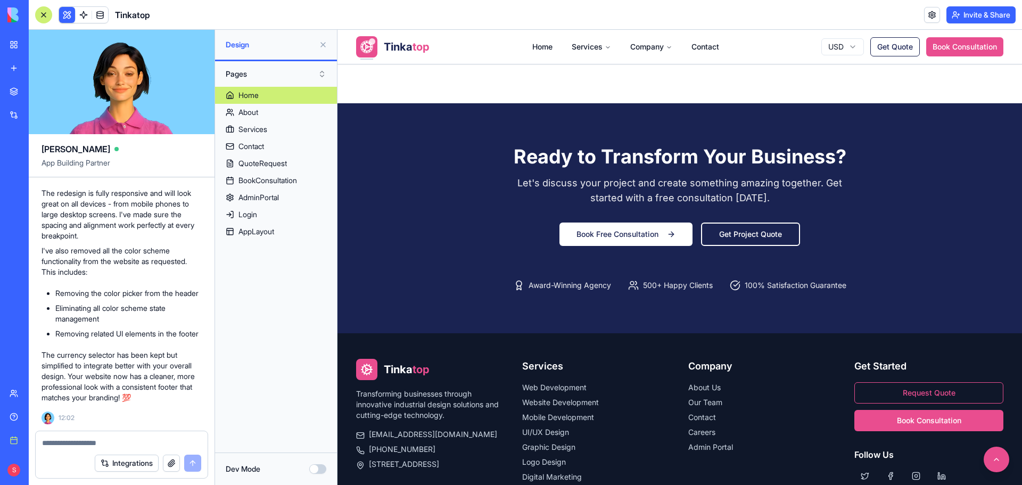
scroll to position [1823, 0]
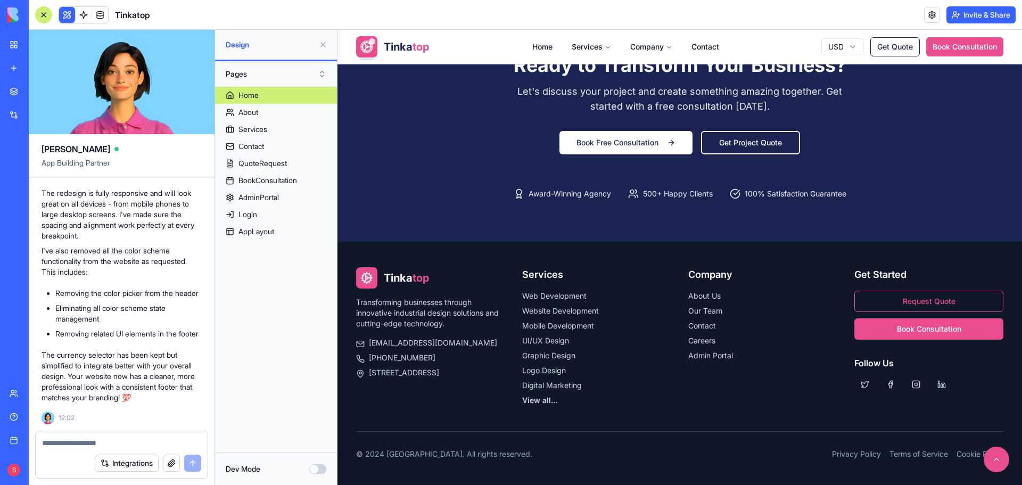
click at [979, 18] on button "Invite & Share" at bounding box center [981, 14] width 69 height 17
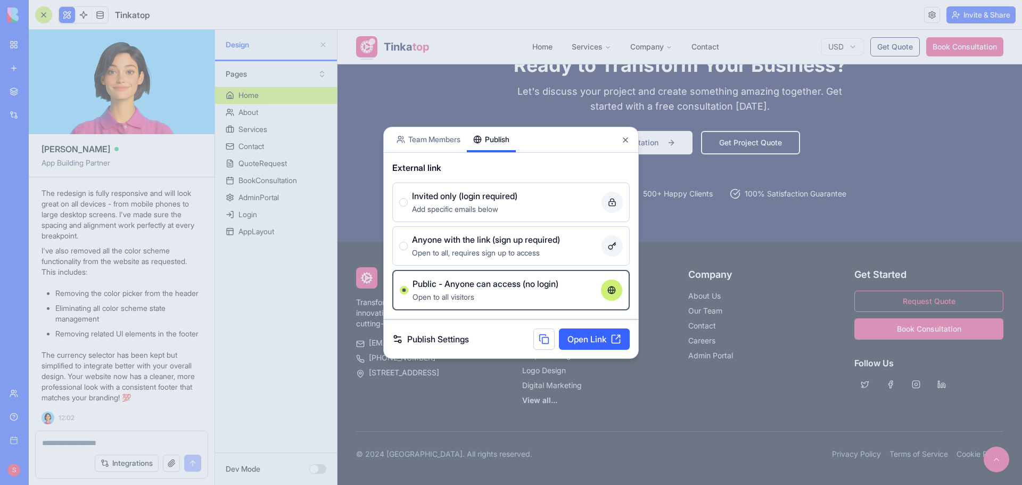
click at [494, 143] on button "Publish" at bounding box center [491, 139] width 49 height 25
click at [599, 342] on link "Open Link" at bounding box center [594, 339] width 71 height 21
click at [626, 137] on button "Close" at bounding box center [625, 140] width 9 height 9
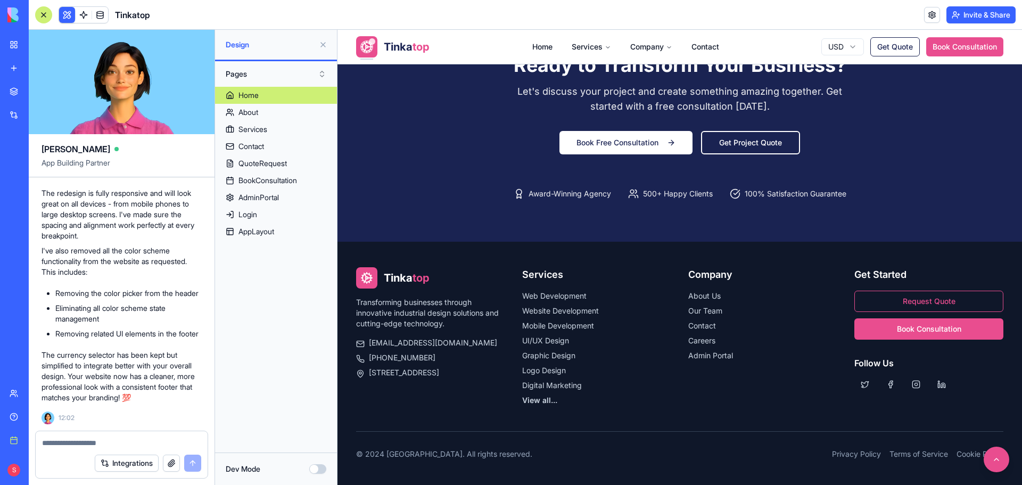
click at [322, 42] on button at bounding box center [323, 44] width 17 height 17
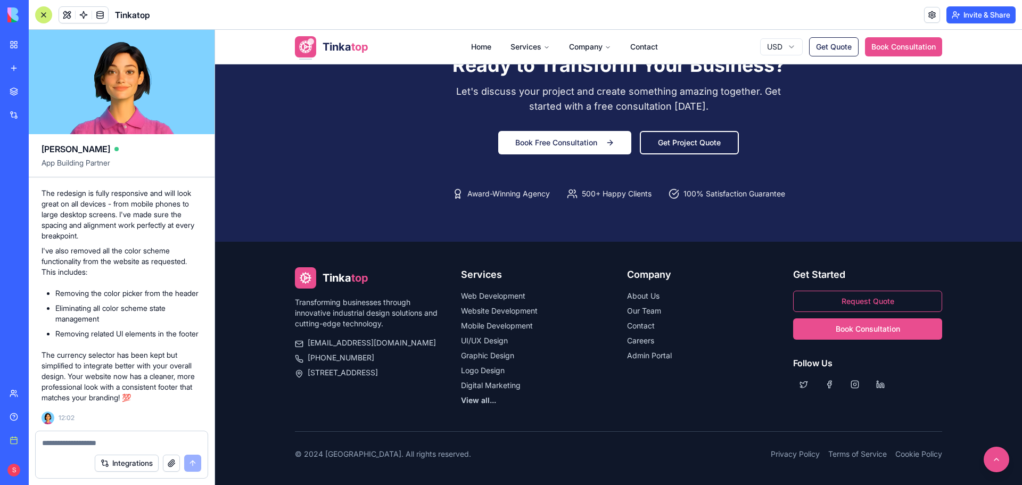
click at [44, 15] on div at bounding box center [43, 14] width 17 height 17
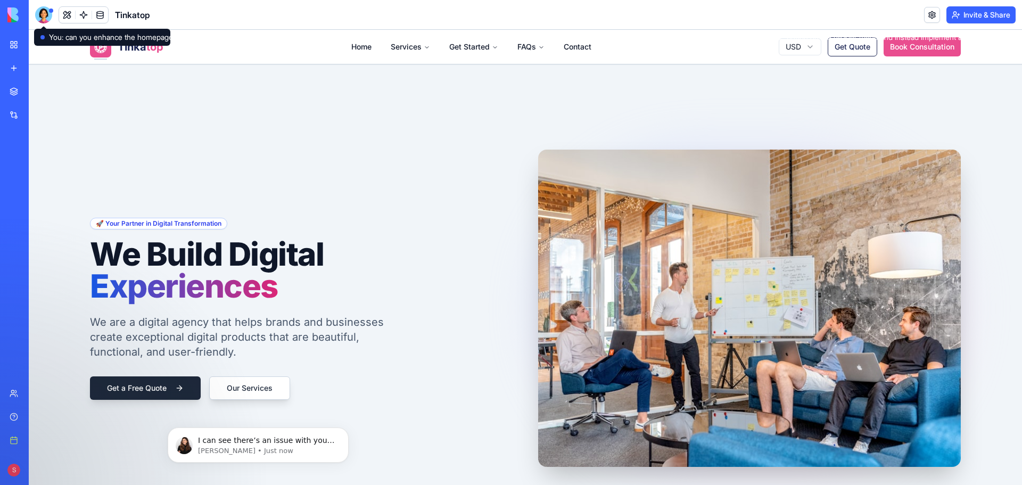
scroll to position [0, 0]
click at [227, 449] on p "[PERSON_NAME] • Just now" at bounding box center [266, 451] width 137 height 10
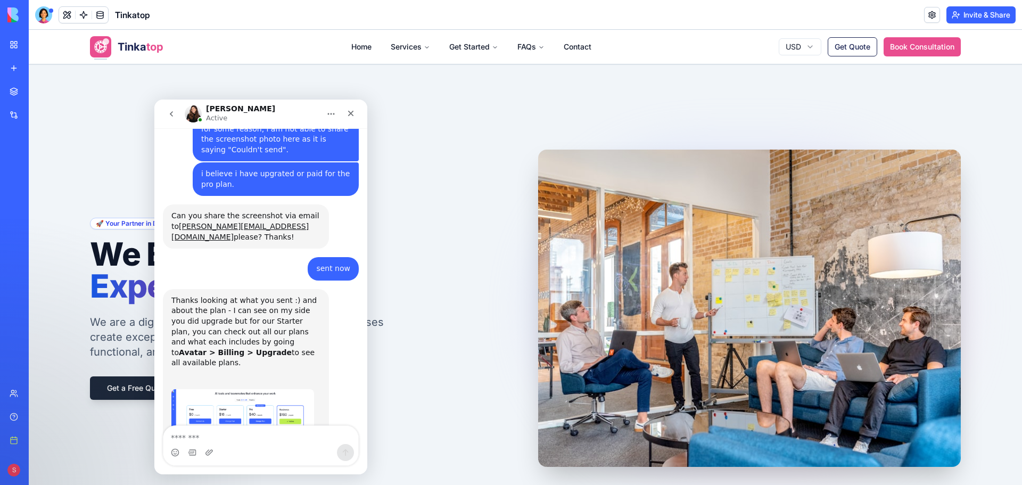
scroll to position [1664, 0]
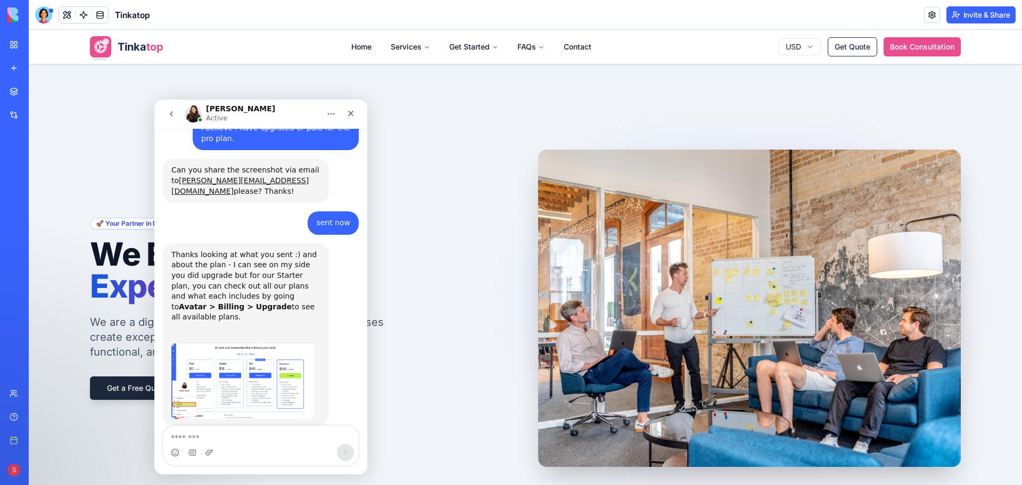
click at [261, 438] on textarea "Message…" at bounding box center [260, 435] width 195 height 18
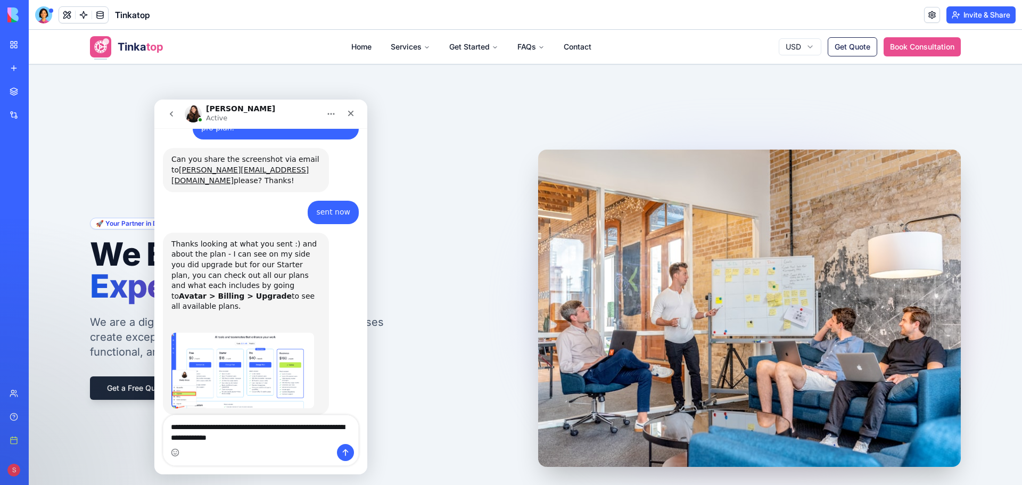
type textarea "**********"
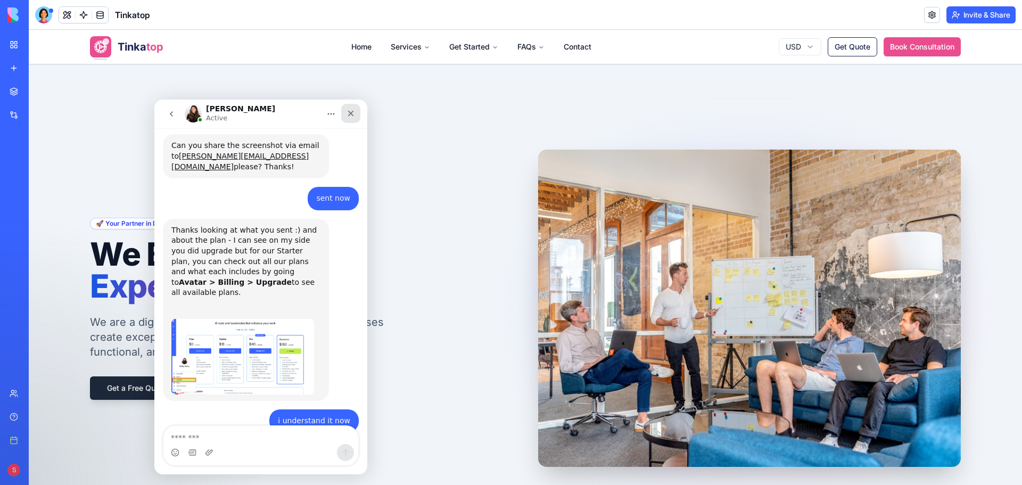
click at [358, 114] on div "Close" at bounding box center [350, 113] width 19 height 19
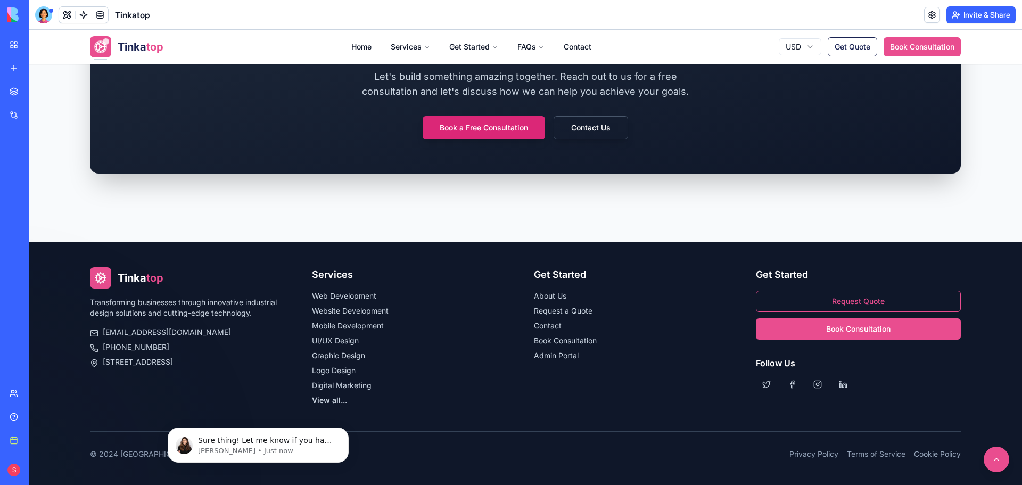
scroll to position [0, 0]
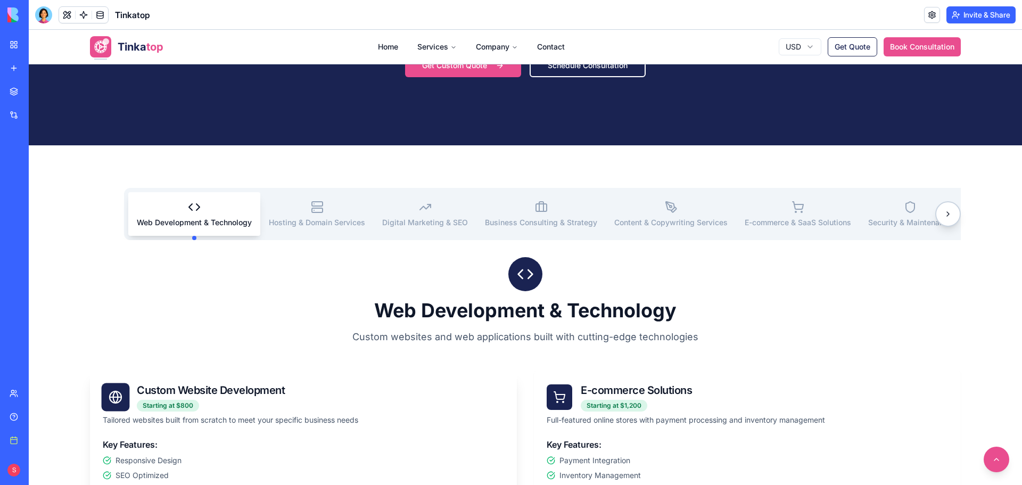
scroll to position [266, 0]
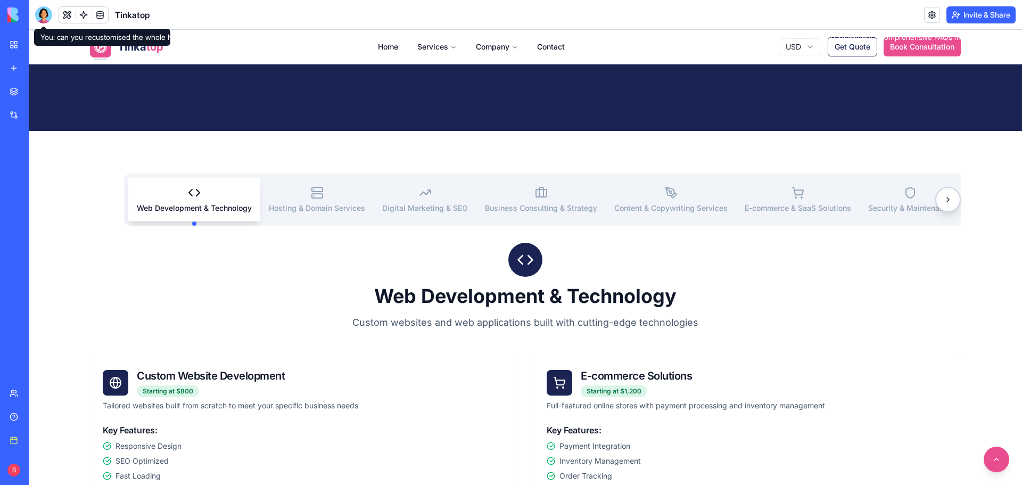
click at [47, 17] on div at bounding box center [43, 14] width 17 height 17
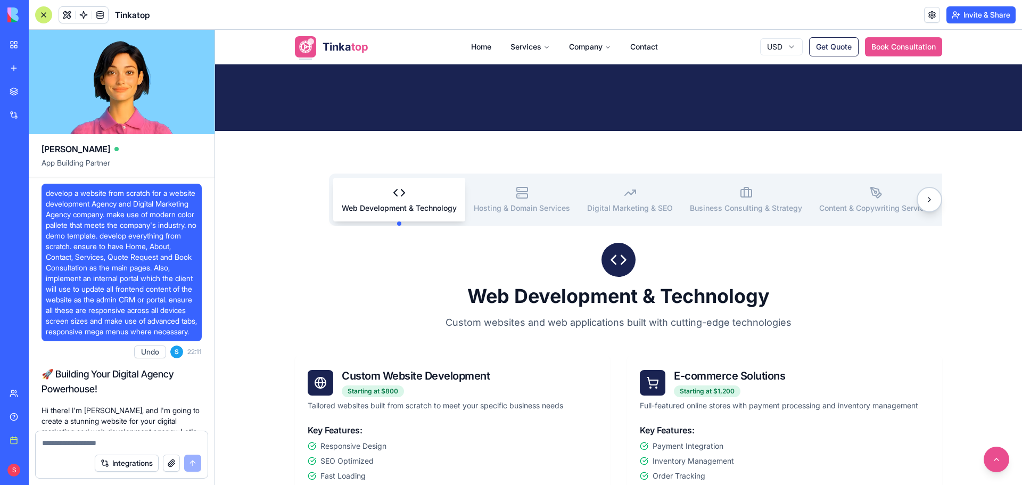
scroll to position [89663, 0]
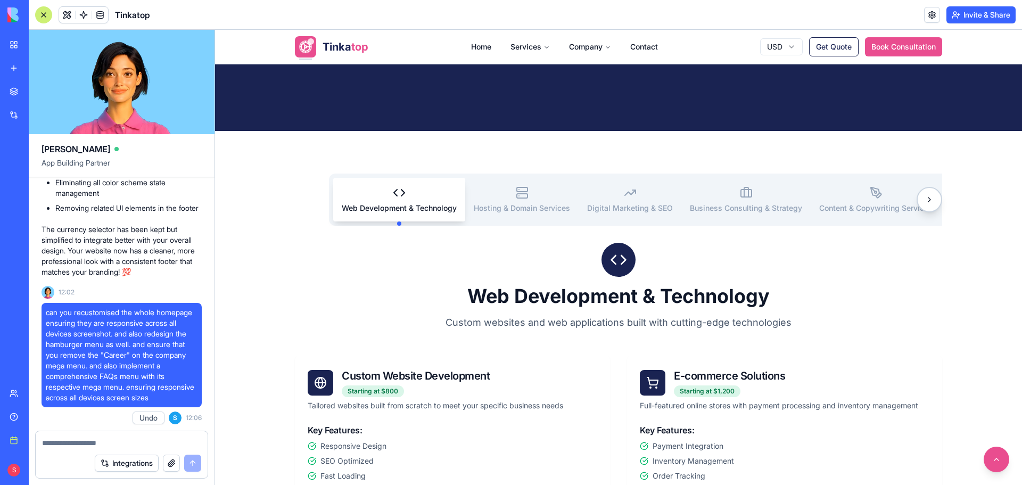
click at [102, 441] on textarea at bounding box center [121, 443] width 159 height 11
paste textarea "**********"
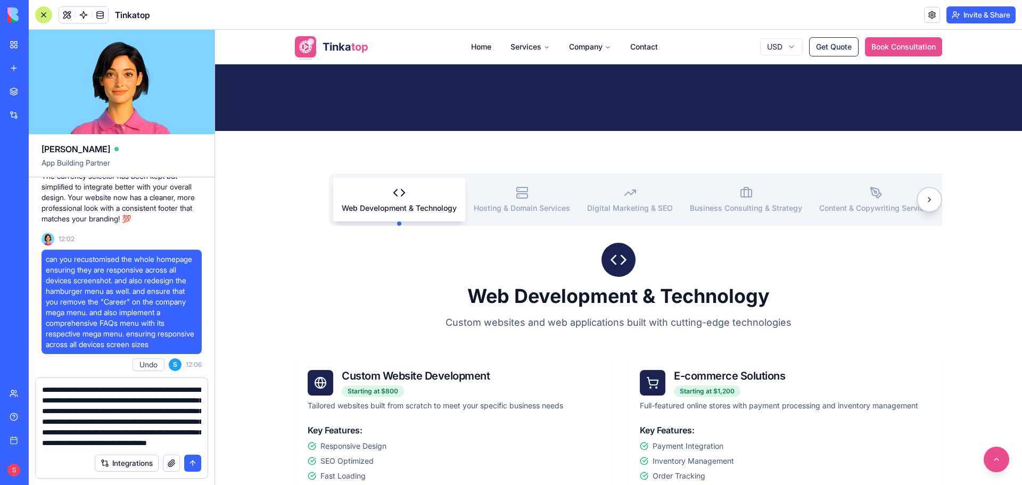
scroll to position [31, 0]
type textarea "**********"
click at [196, 469] on button "submit" at bounding box center [192, 463] width 17 height 17
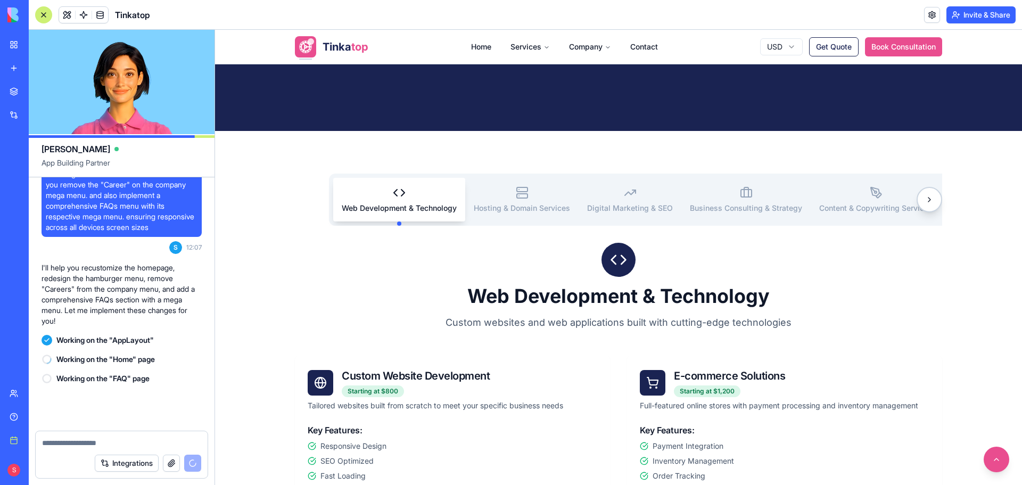
scroll to position [89938, 0]
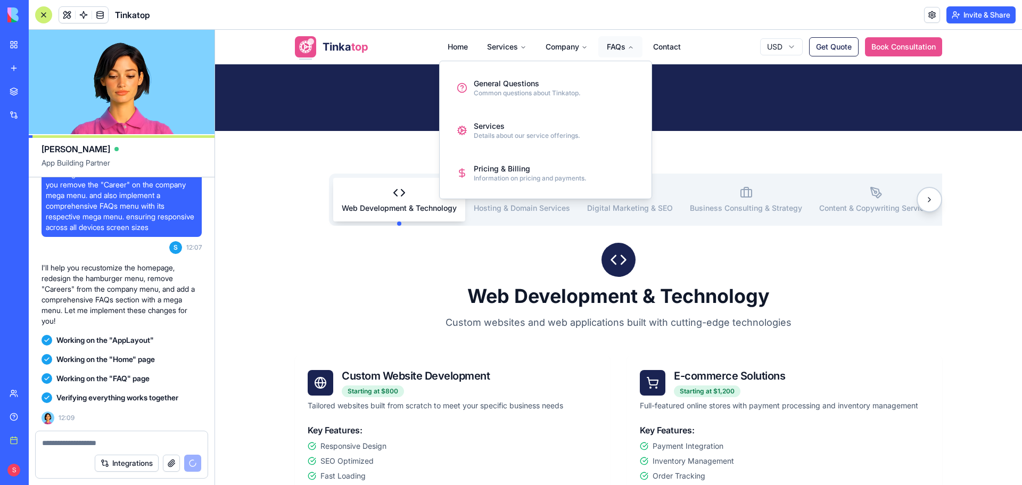
click at [619, 52] on button "FAQs" at bounding box center [620, 46] width 44 height 21
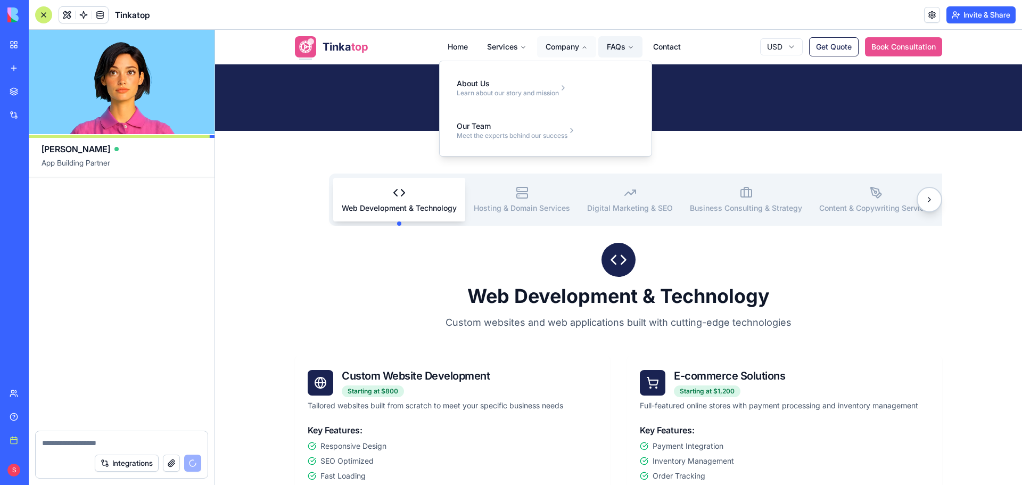
scroll to position [90417, 0]
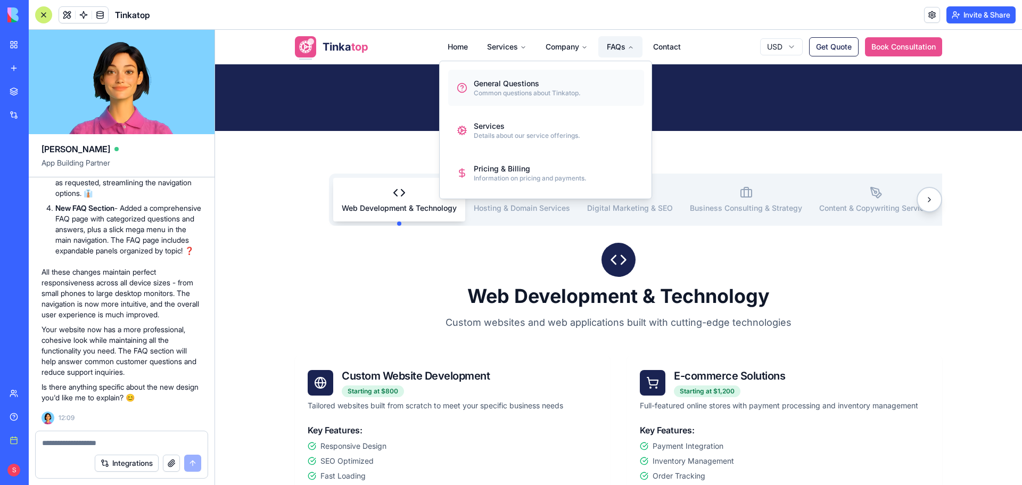
click at [540, 83] on div "General Questions" at bounding box center [527, 83] width 107 height 11
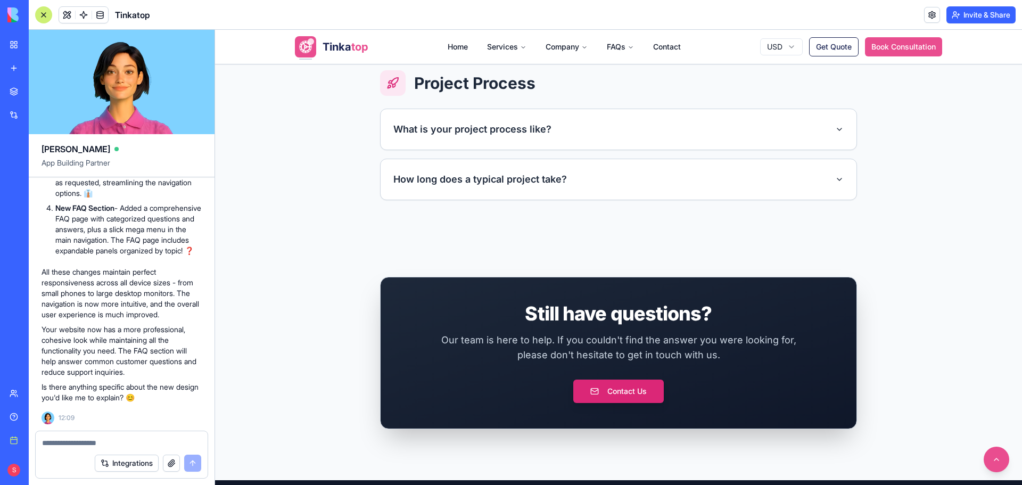
scroll to position [1171, 0]
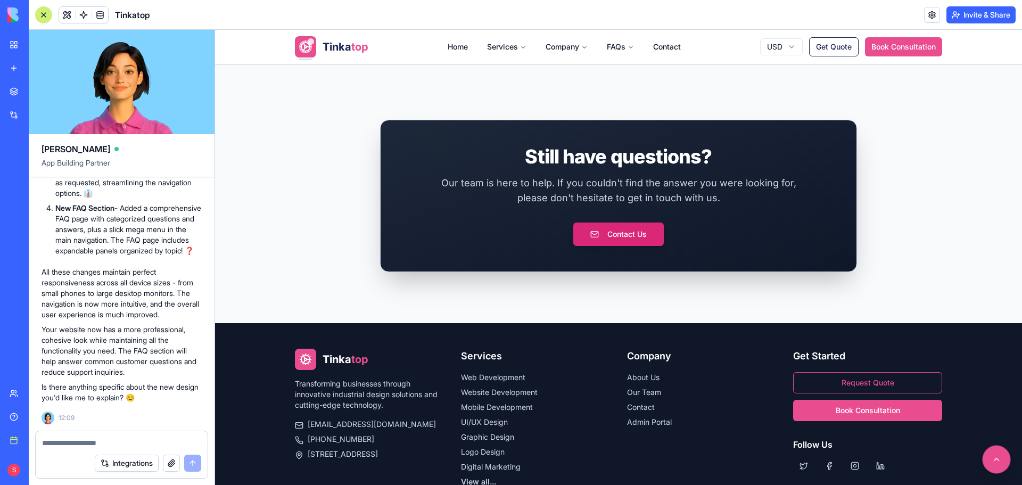
click at [995, 468] on button at bounding box center [997, 460] width 28 height 28
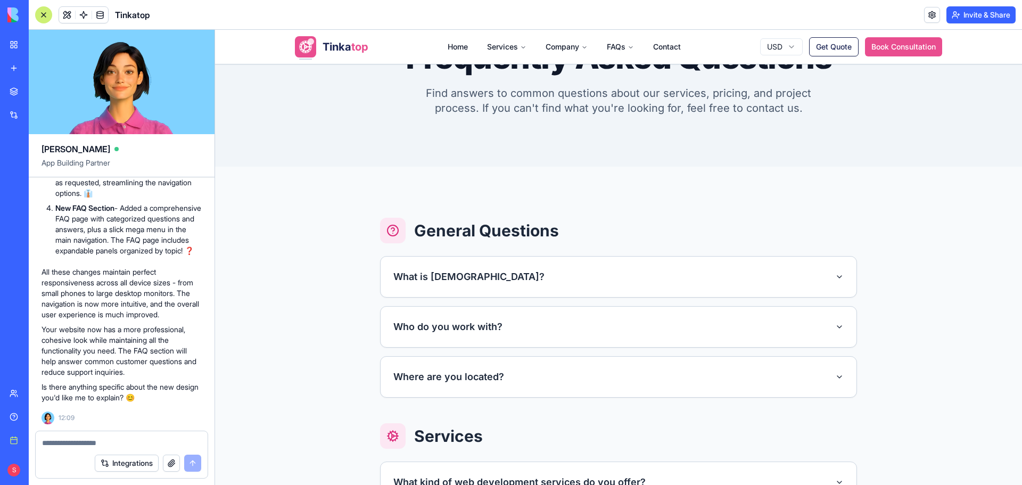
scroll to position [160, 0]
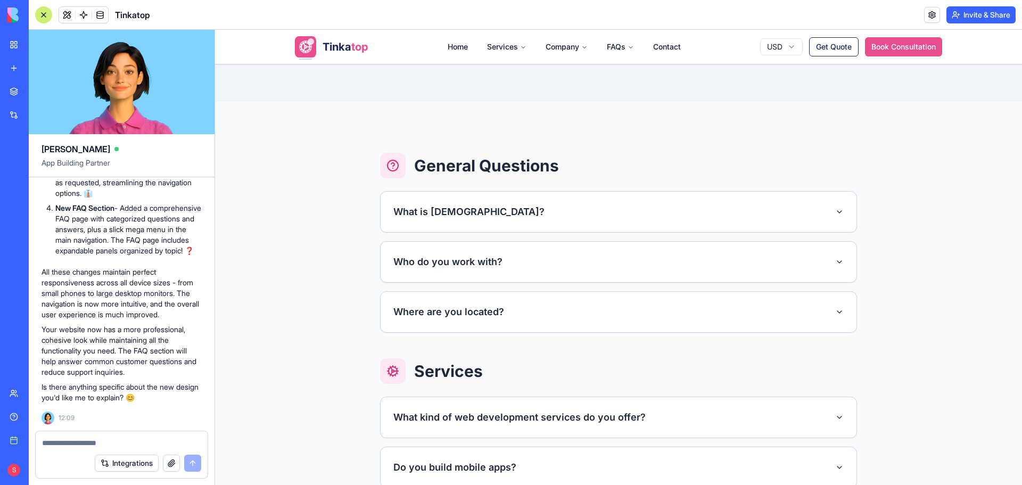
click at [699, 216] on button "What is [DEMOGRAPHIC_DATA]?" at bounding box center [619, 212] width 476 height 40
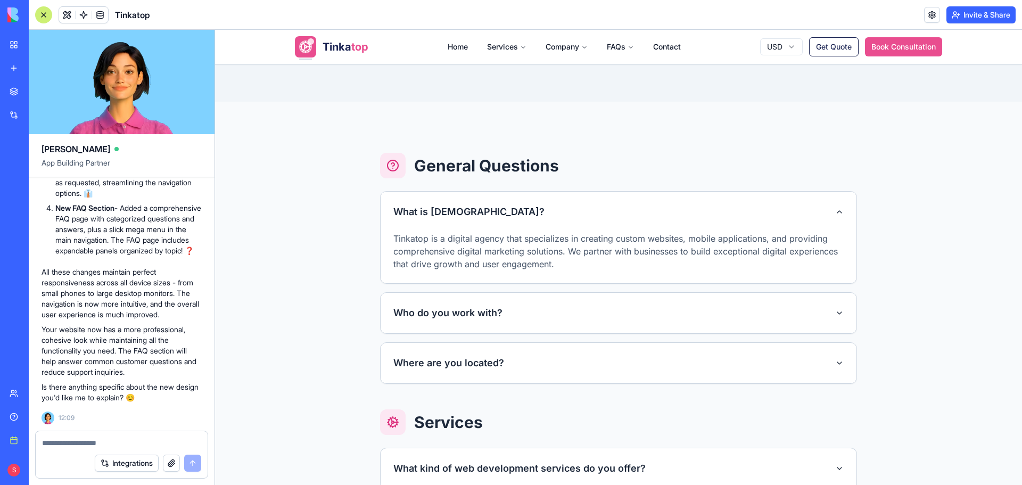
click at [624, 302] on button "Who do you work with?" at bounding box center [619, 313] width 476 height 40
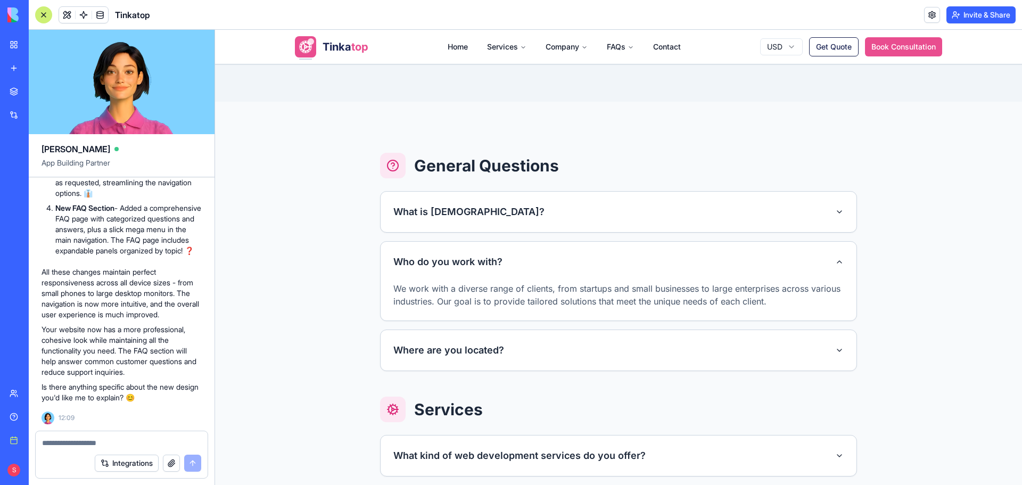
click at [620, 348] on button "Where are you located?" at bounding box center [619, 350] width 476 height 40
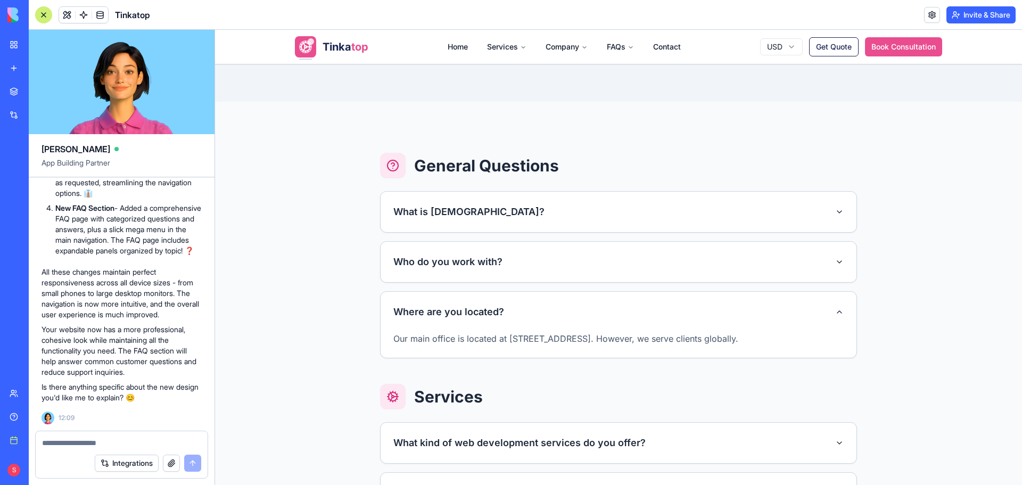
click at [112, 436] on div at bounding box center [122, 439] width 172 height 17
click at [114, 442] on textarea at bounding box center [121, 443] width 159 height 11
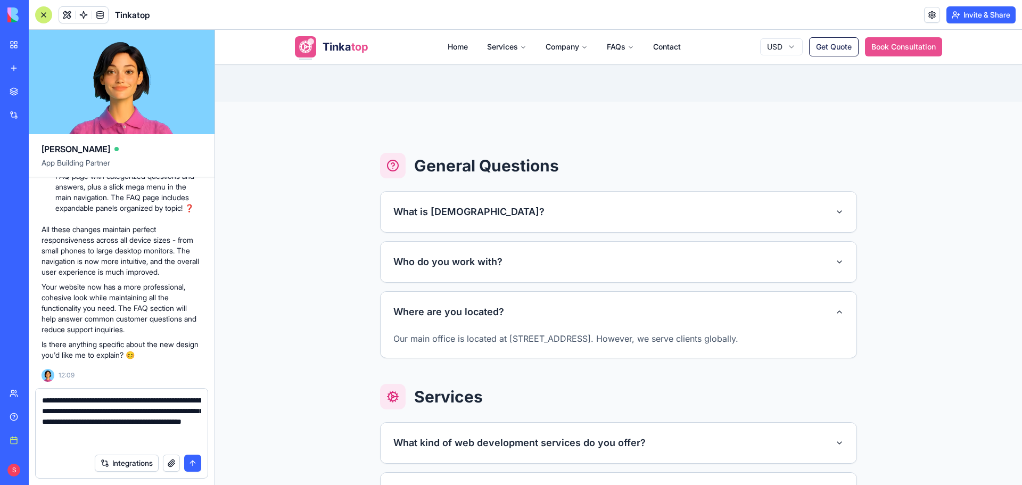
type textarea "**********"
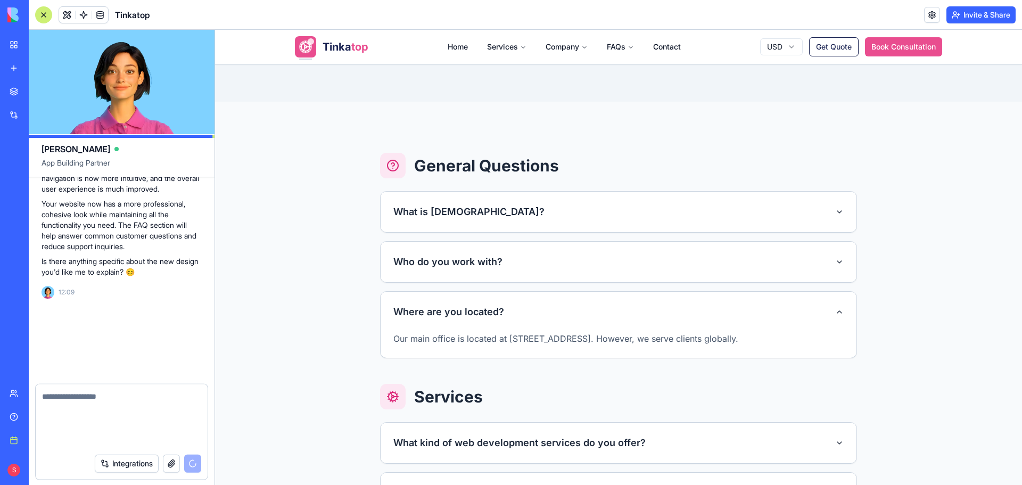
scroll to position [90500, 0]
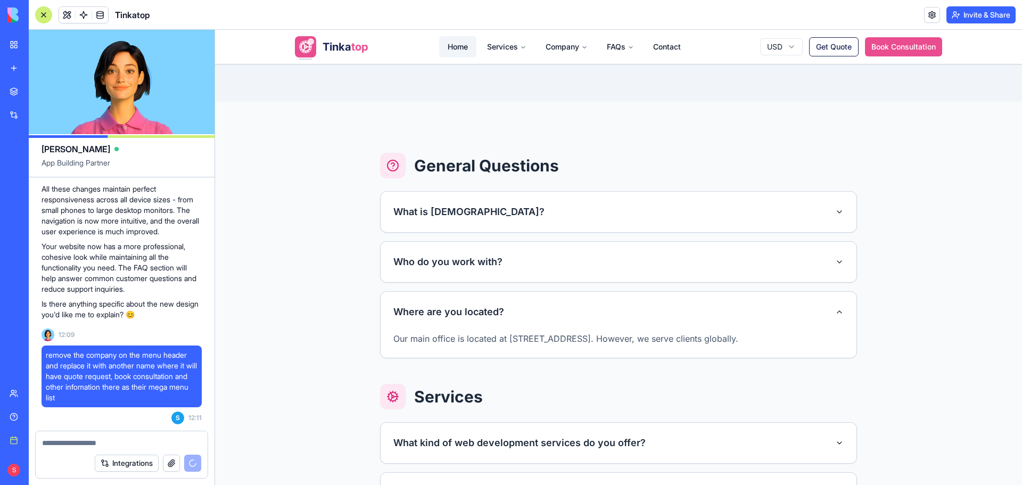
click at [452, 48] on link "Home" at bounding box center [457, 46] width 37 height 21
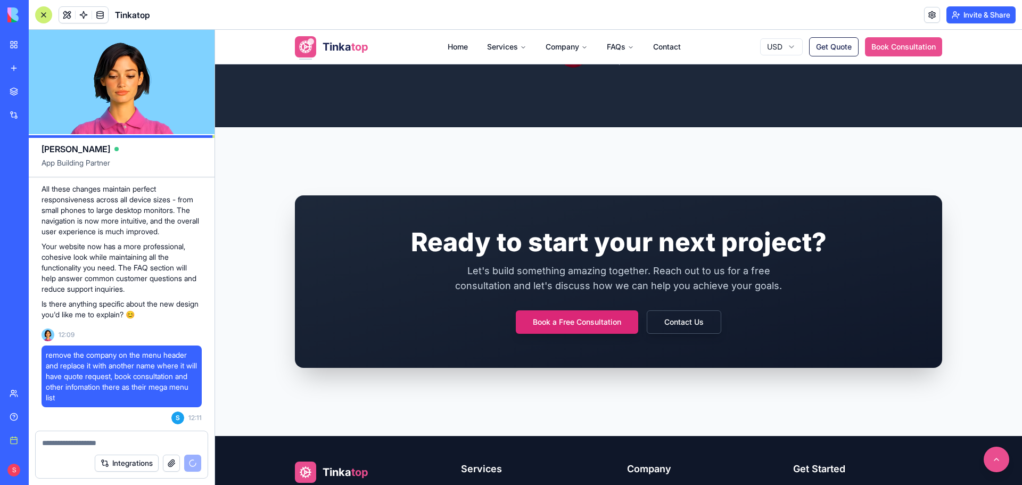
scroll to position [1792, 0]
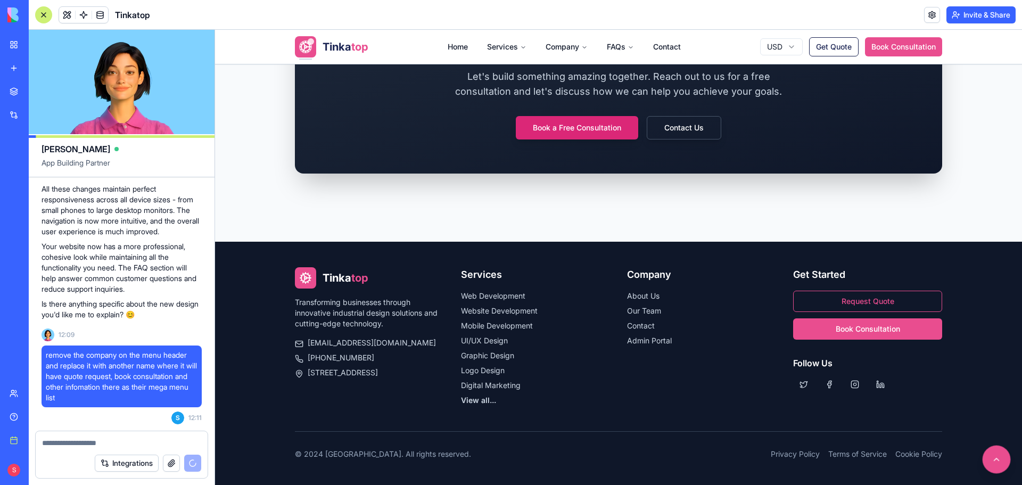
click at [997, 455] on button at bounding box center [997, 460] width 28 height 28
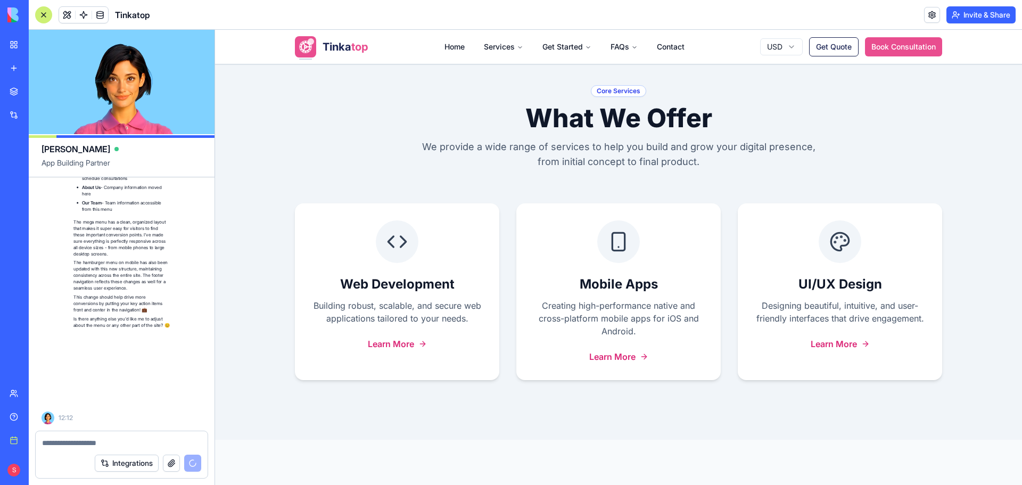
scroll to position [91045, 0]
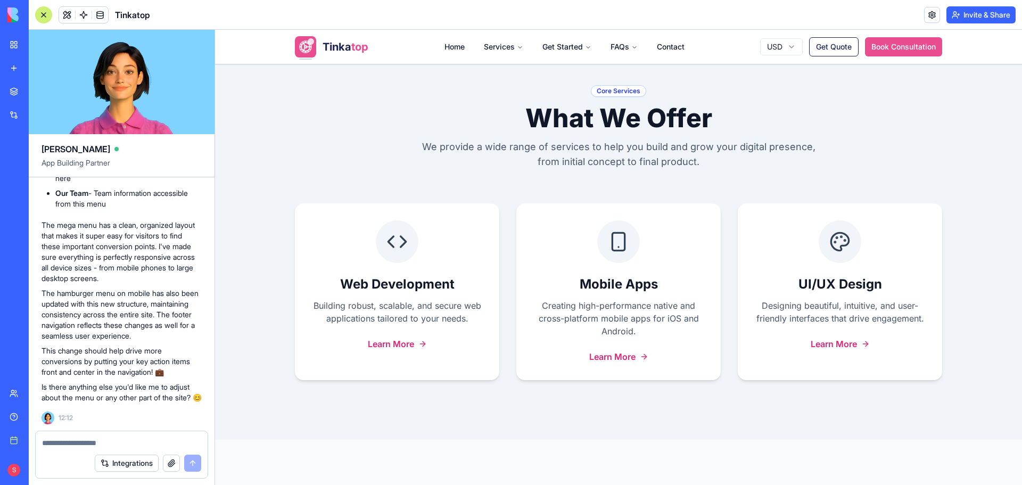
click at [92, 440] on textarea at bounding box center [121, 443] width 159 height 11
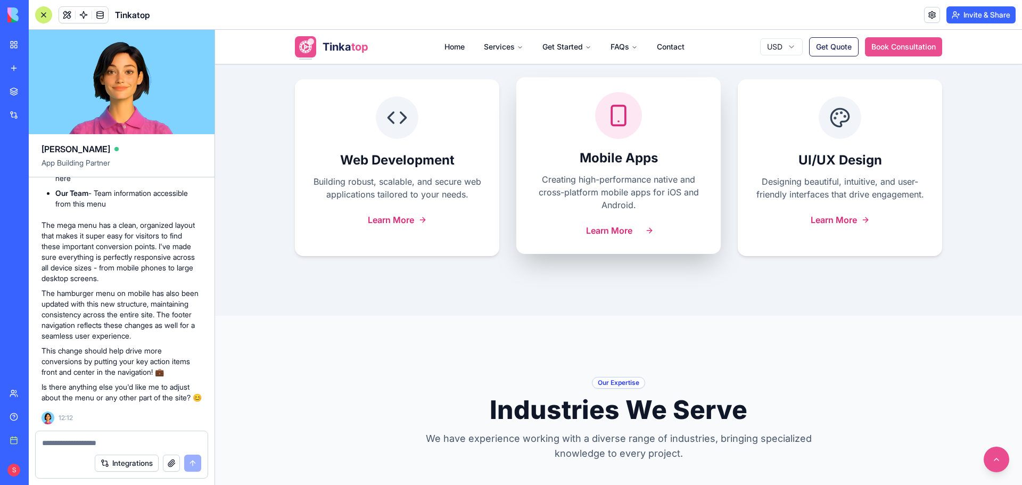
scroll to position [1012, 0]
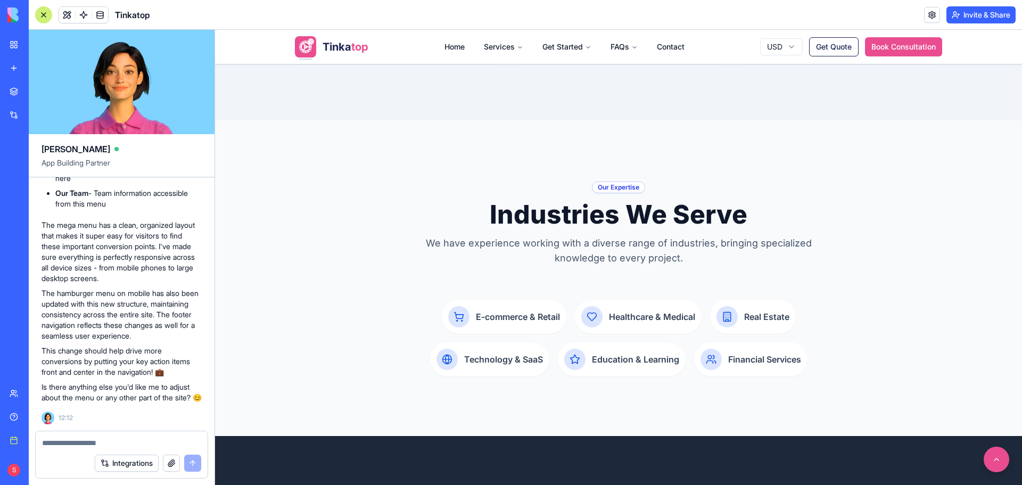
click at [106, 440] on textarea at bounding box center [121, 443] width 159 height 11
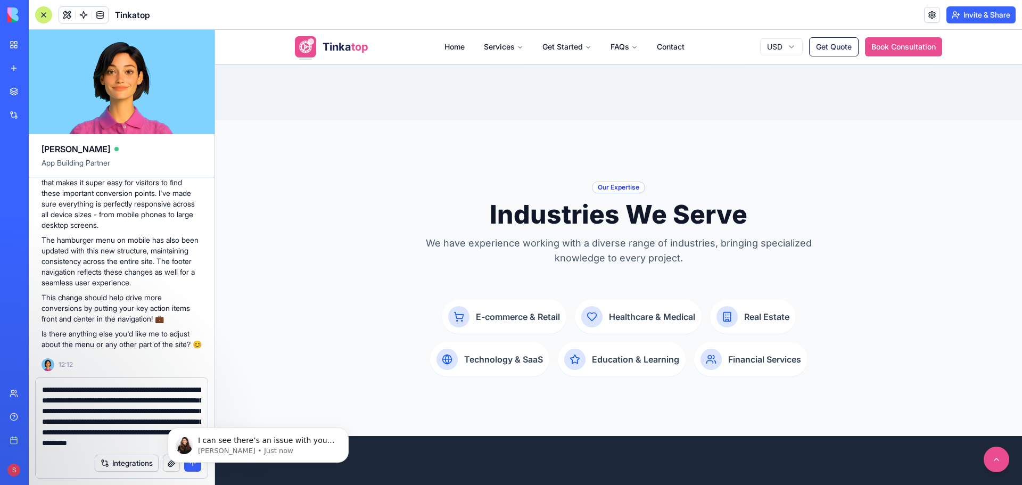
scroll to position [0, 0]
type textarea "**********"
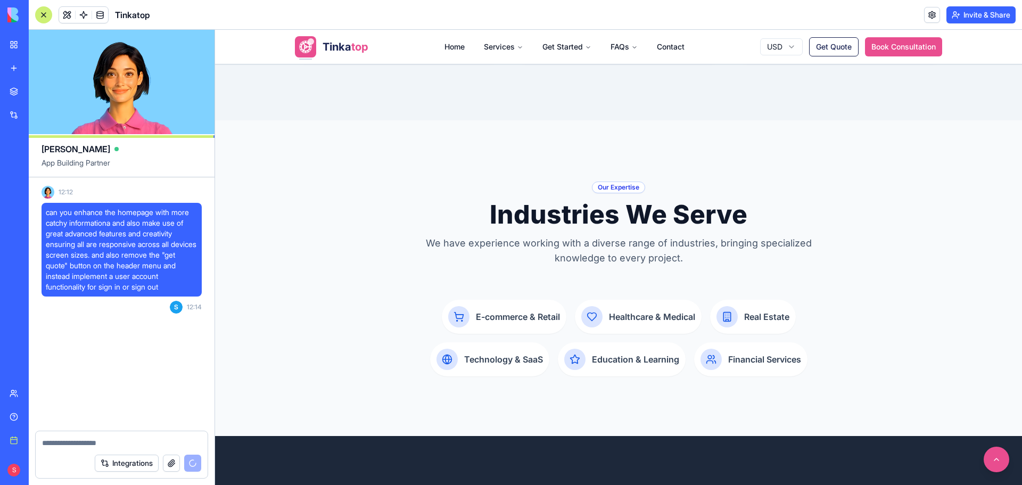
scroll to position [91271, 0]
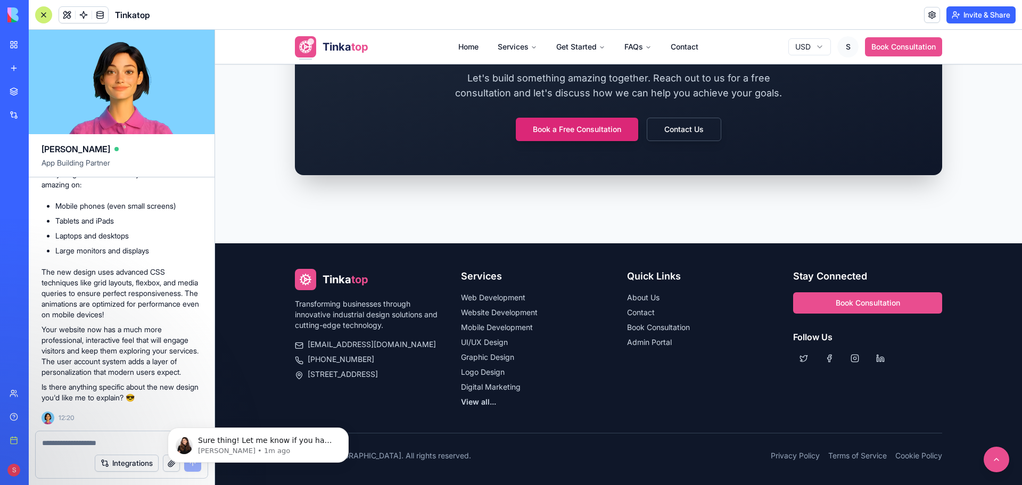
scroll to position [2575, 0]
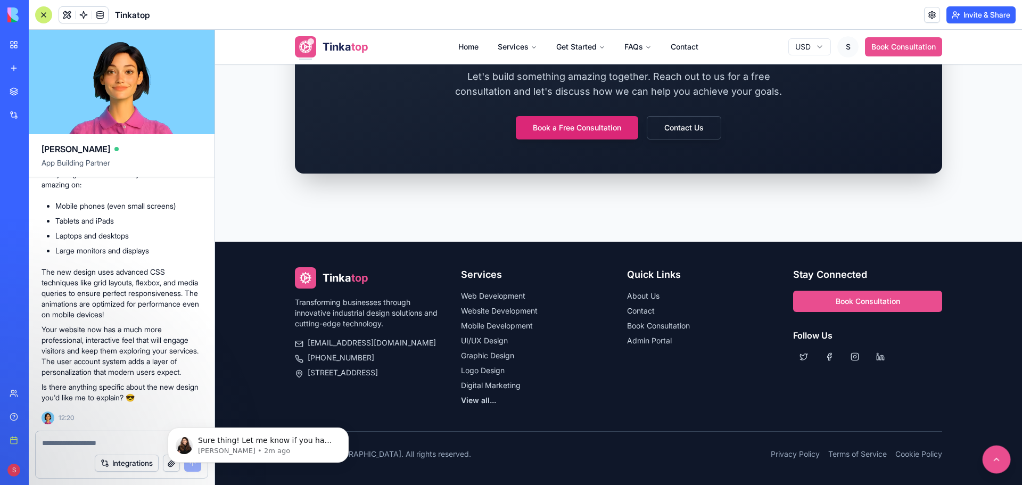
click at [997, 460] on button at bounding box center [997, 460] width 28 height 28
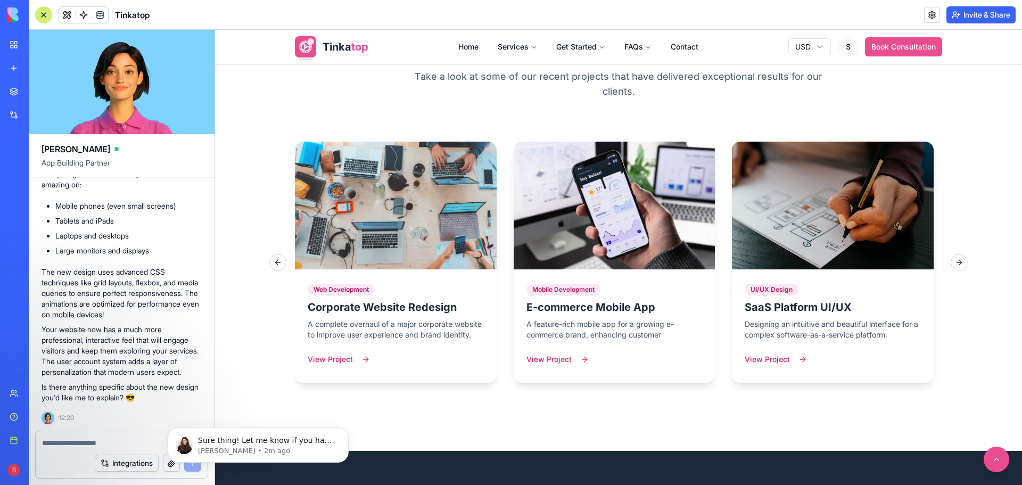
scroll to position [1331, 0]
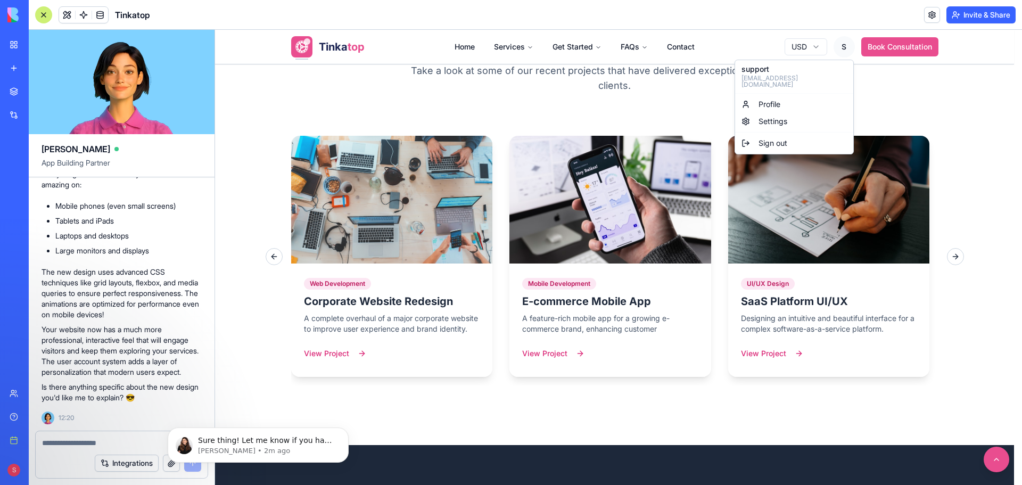
click at [842, 44] on html "Tinka top Home Services Get Started FAQs Contact USD S Book Consultation 🚀 Laun…" at bounding box center [618, 214] width 807 height 3030
click at [781, 113] on link "Settings" at bounding box center [794, 121] width 114 height 17
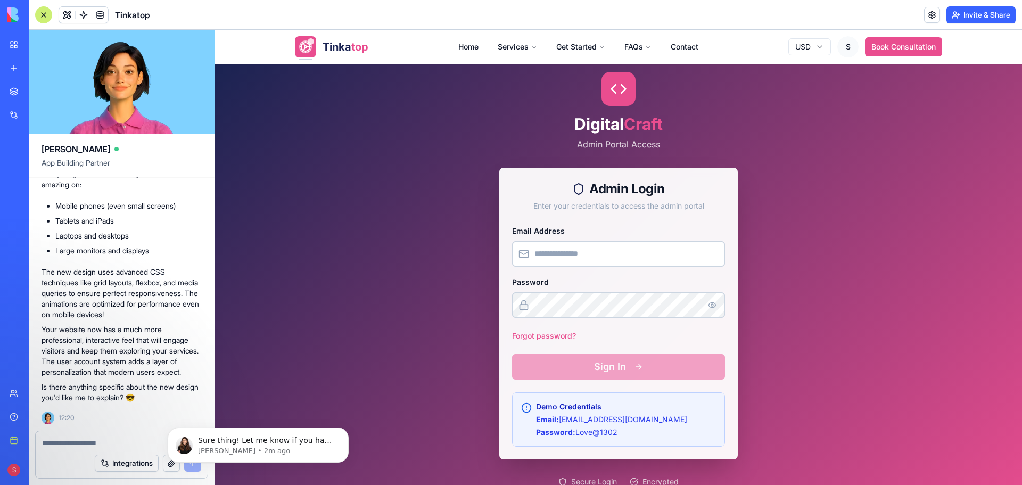
click at [100, 441] on textarea at bounding box center [121, 443] width 159 height 11
drag, startPoint x: 222, startPoint y: 63, endPoint x: 752, endPoint y: 441, distance: 651.6
click at [0, 0] on div "1482x784 frames : 0 0 / 15 secs" at bounding box center [0, 0] width 0 height 0
click at [0, 0] on circle at bounding box center [0, 0] width 0 height 0
click at [0, 0] on img at bounding box center [0, 0] width 0 height 0
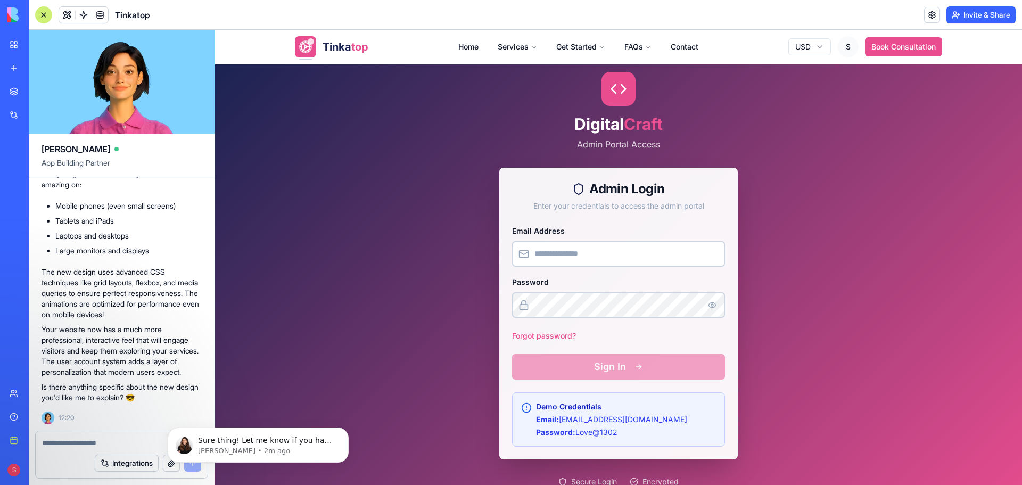
click at [81, 442] on textarea at bounding box center [121, 443] width 159 height 11
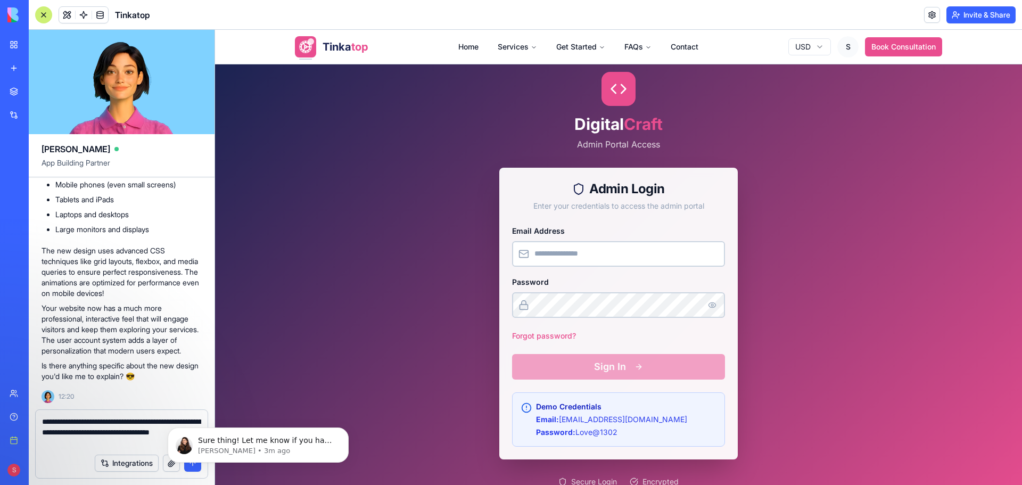
type textarea "**********"
click at [177, 467] on body "Sure thing! Let me know if you have any other questions :) Shelly • 3m ago" at bounding box center [258, 442] width 204 height 66
click at [343, 432] on icon "Dismiss notification" at bounding box center [346, 431] width 6 height 6
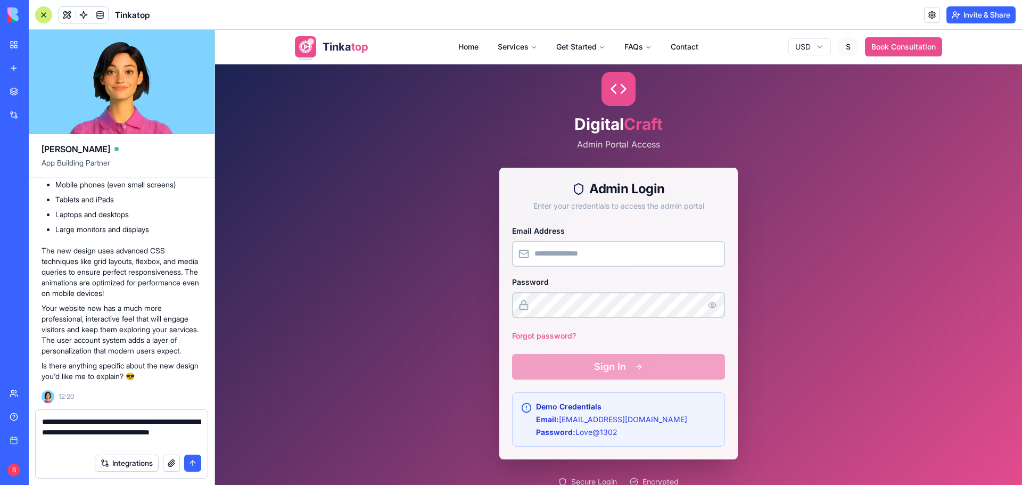
click at [175, 461] on button "button" at bounding box center [171, 463] width 17 height 17
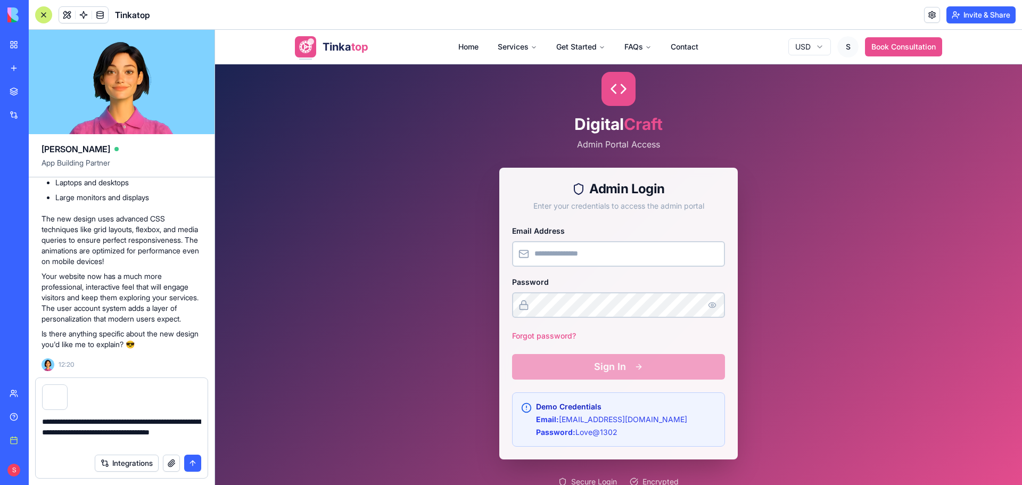
click at [192, 462] on button "submit" at bounding box center [192, 463] width 17 height 17
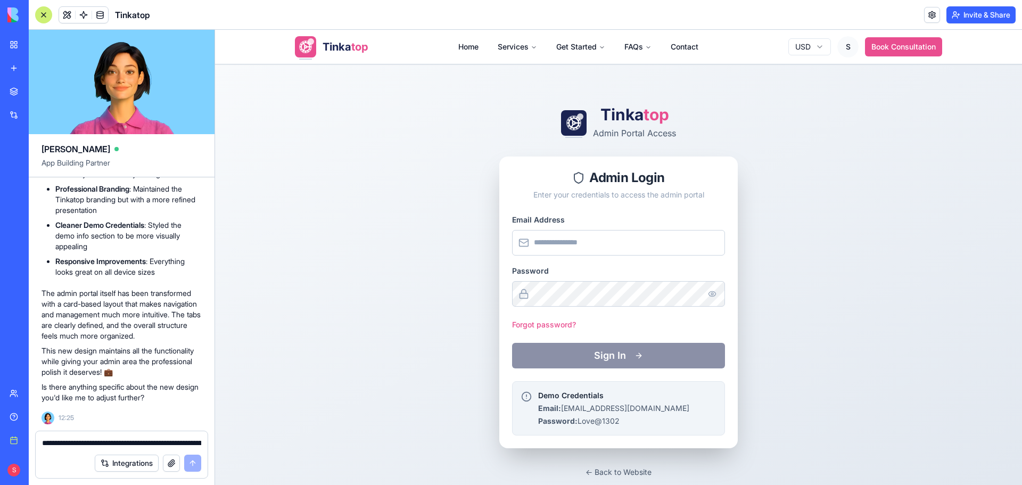
click at [355, 49] on span "top" at bounding box center [359, 46] width 17 height 13
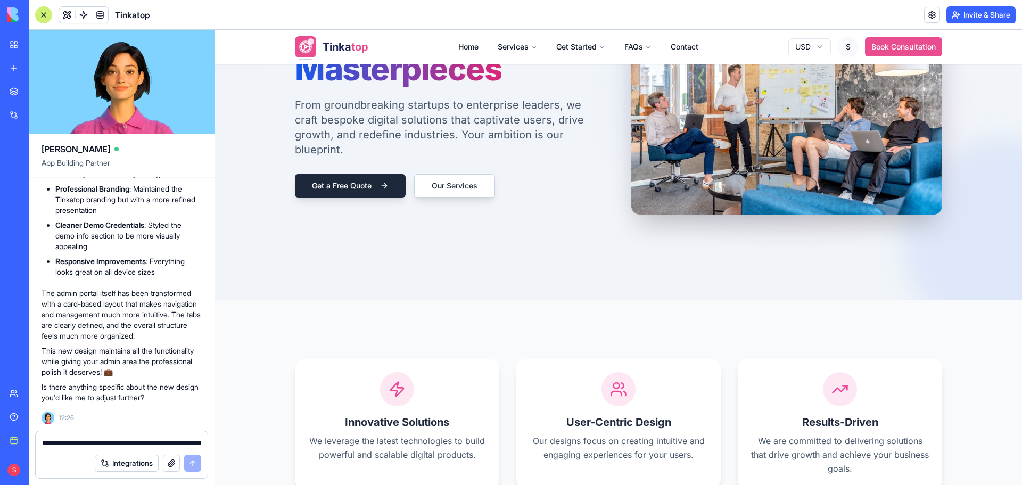
scroll to position [106, 0]
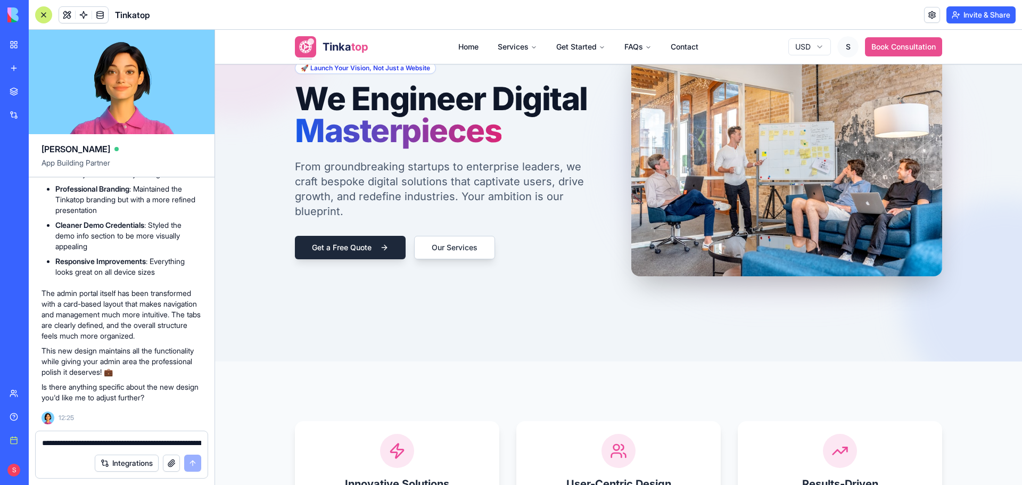
click at [64, 441] on textarea "**********" at bounding box center [121, 443] width 159 height 11
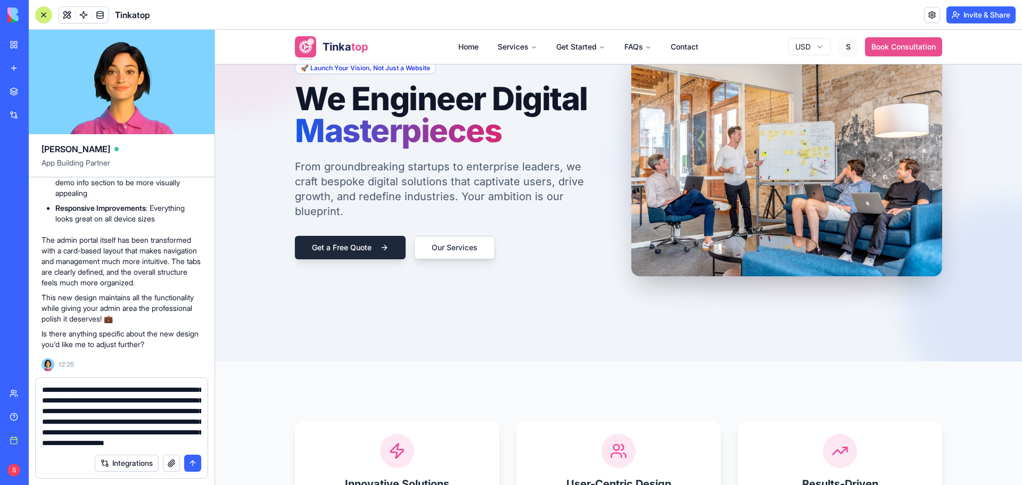
scroll to position [63, 0]
type textarea "**********"
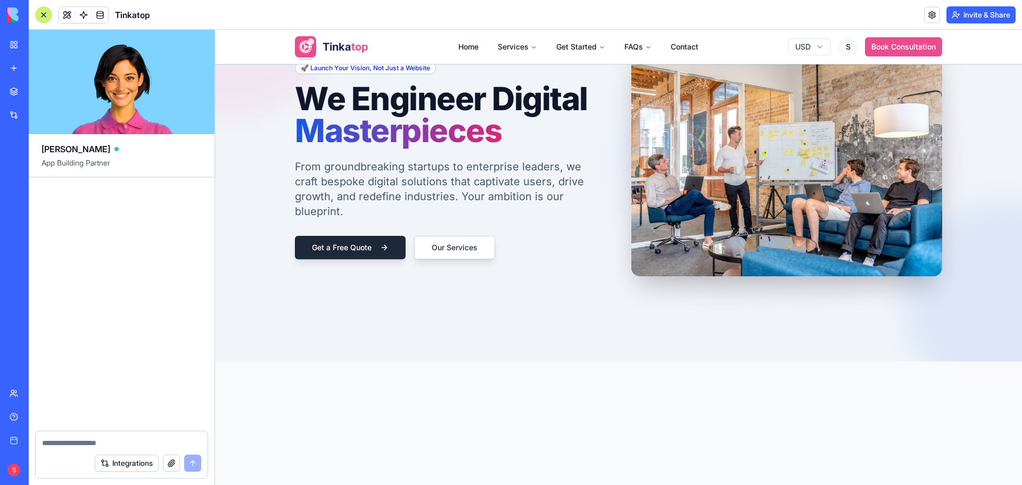
scroll to position [93697, 0]
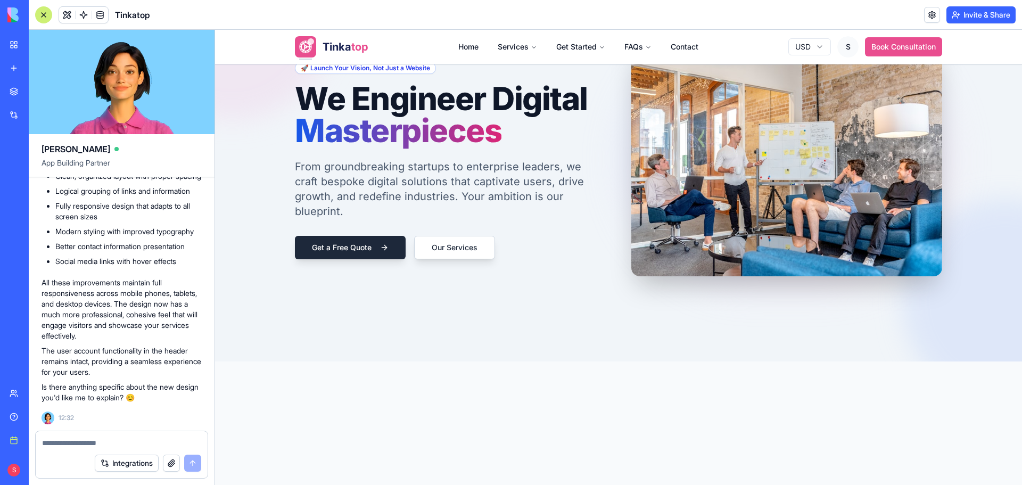
click at [169, 460] on button "button" at bounding box center [171, 463] width 17 height 17
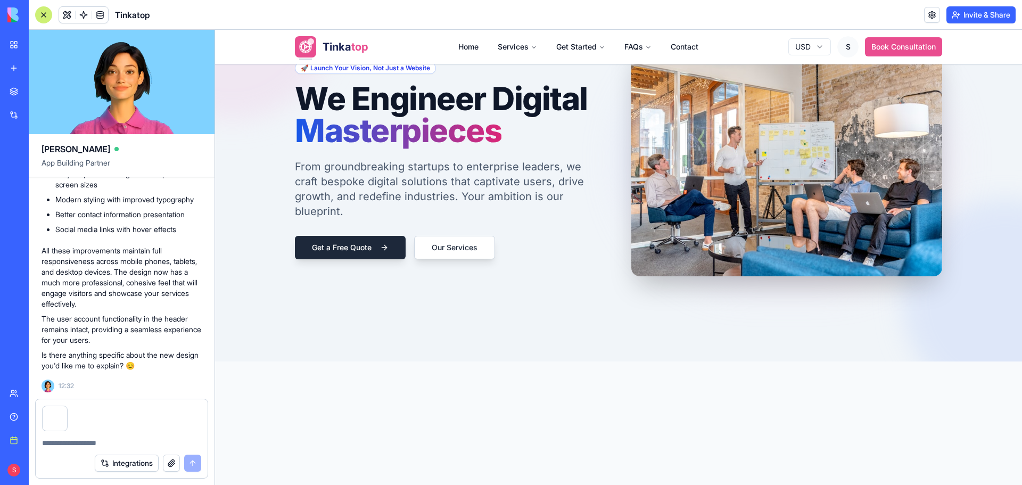
click at [67, 447] on textarea at bounding box center [121, 443] width 159 height 11
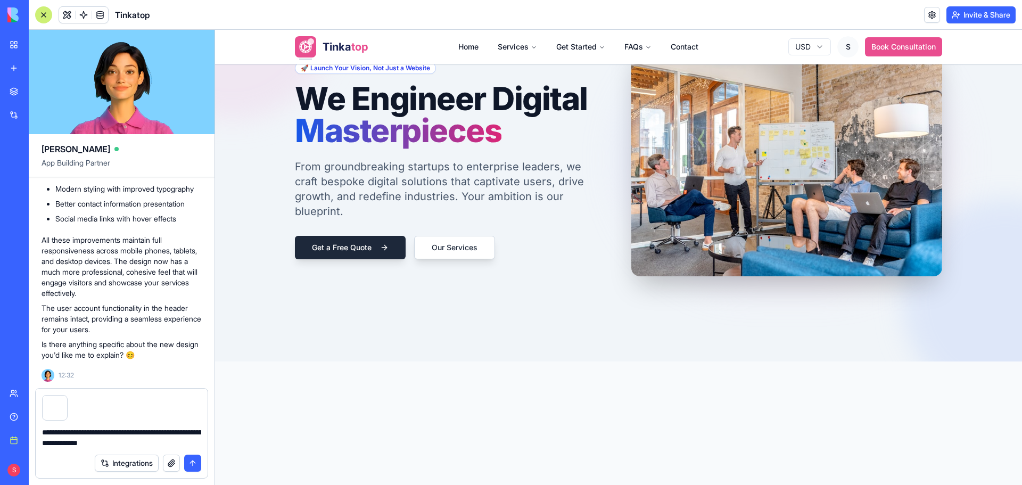
type textarea "**********"
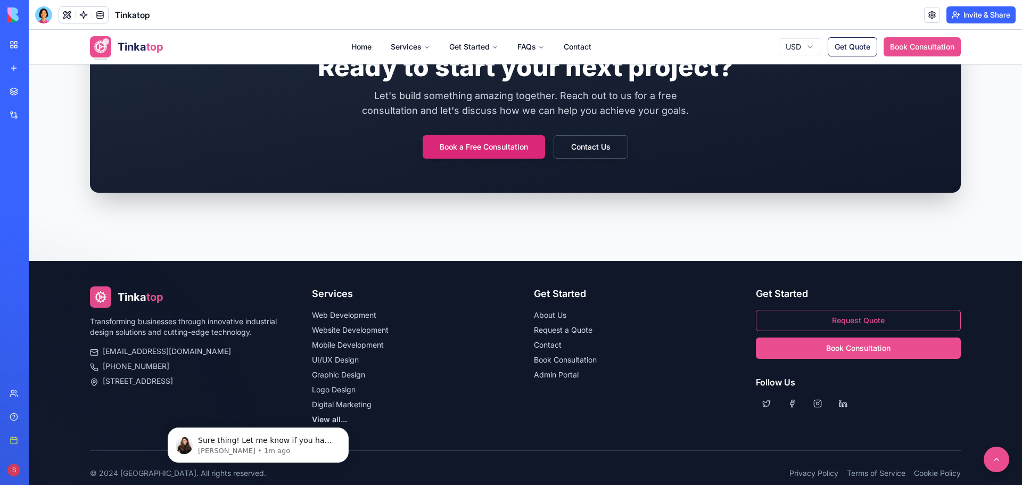
scroll to position [1849, 0]
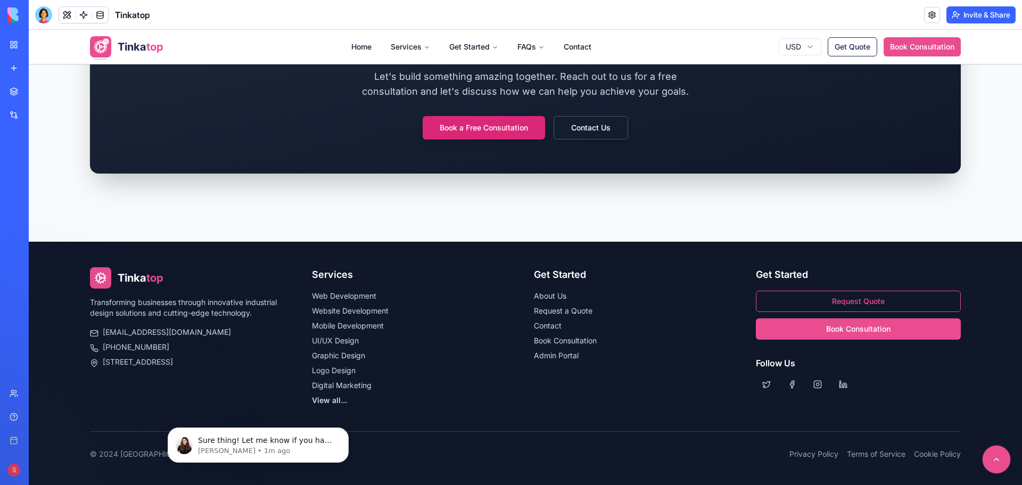
click at [995, 456] on button at bounding box center [997, 460] width 28 height 28
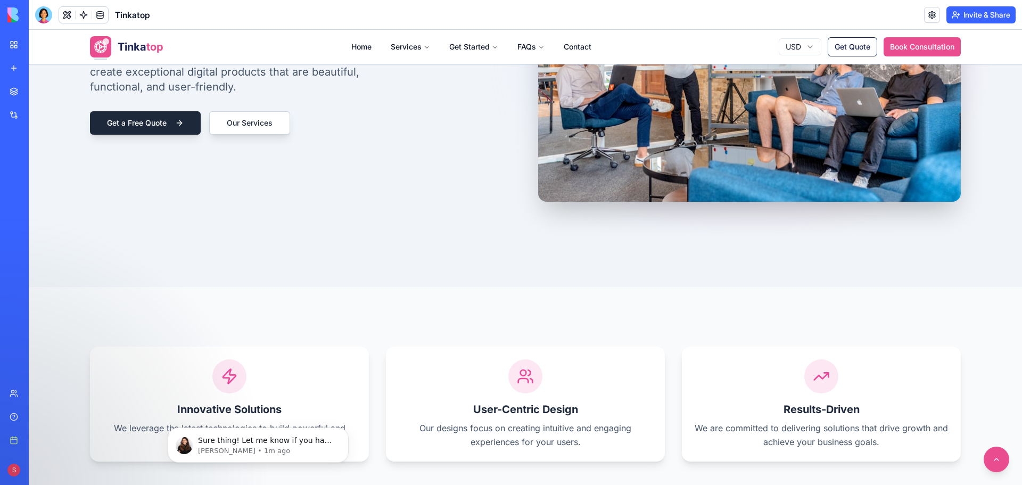
scroll to position [266, 0]
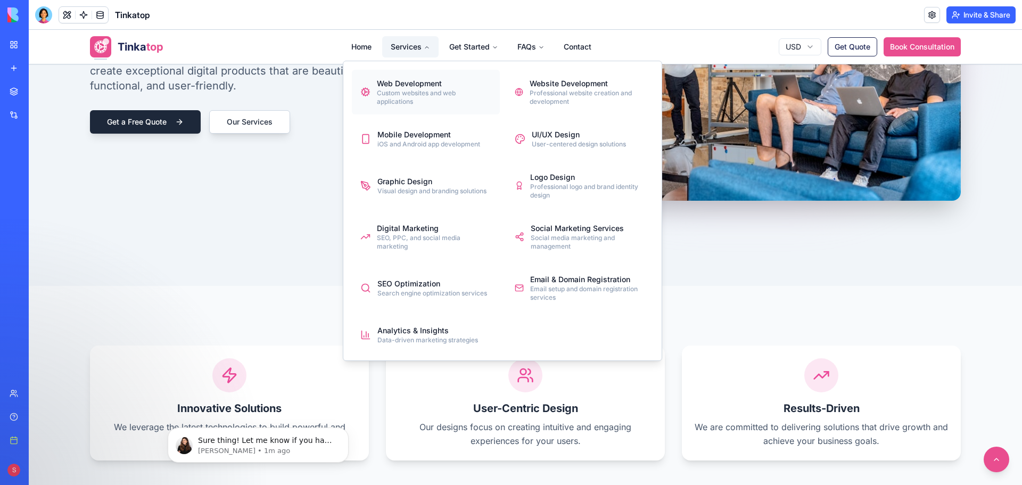
click at [399, 90] on div "Custom websites and web applications" at bounding box center [434, 97] width 114 height 17
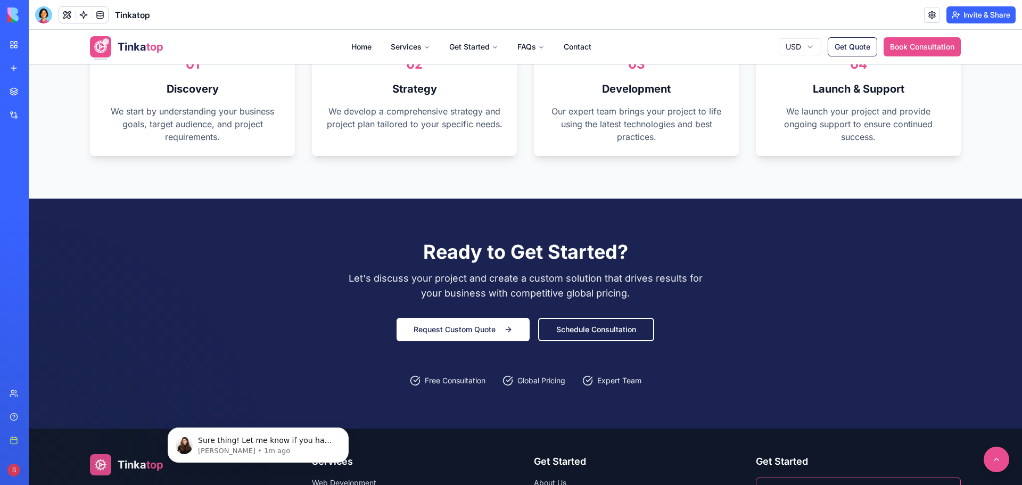
scroll to position [1384, 0]
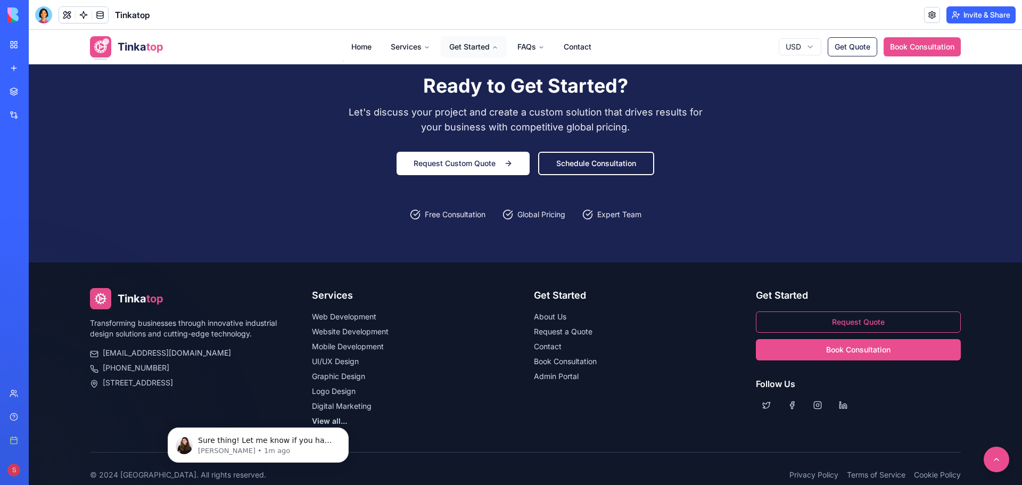
click at [460, 43] on button "Get Started" at bounding box center [474, 46] width 66 height 21
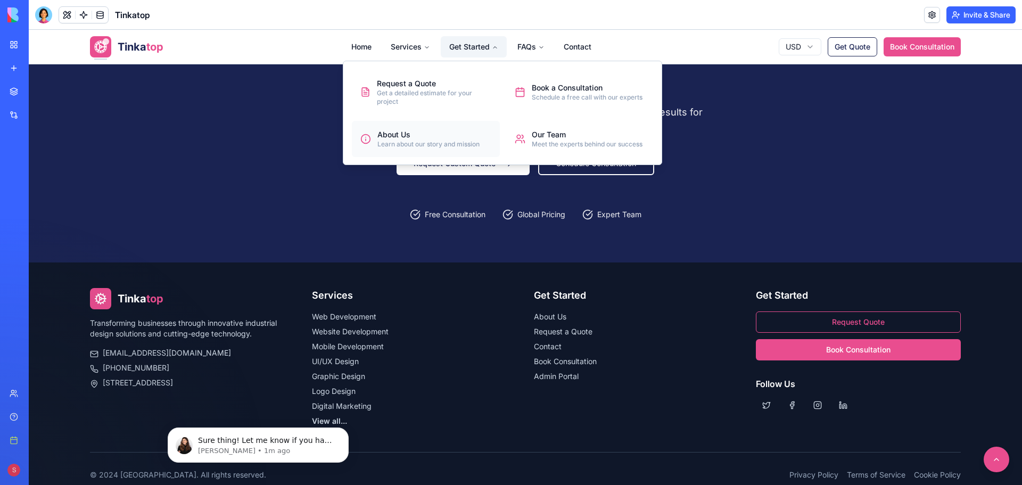
click at [417, 134] on div "About Us" at bounding box center [429, 134] width 102 height 11
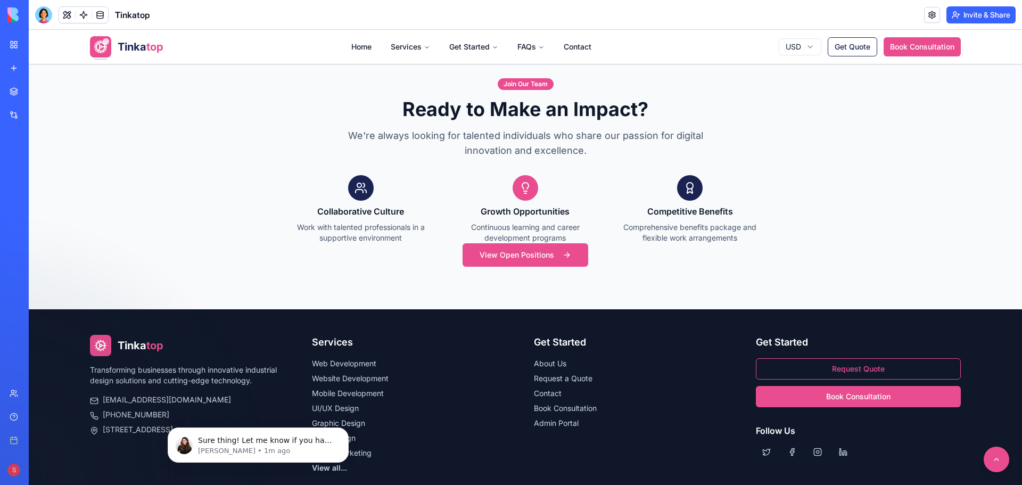
scroll to position [1836, 0]
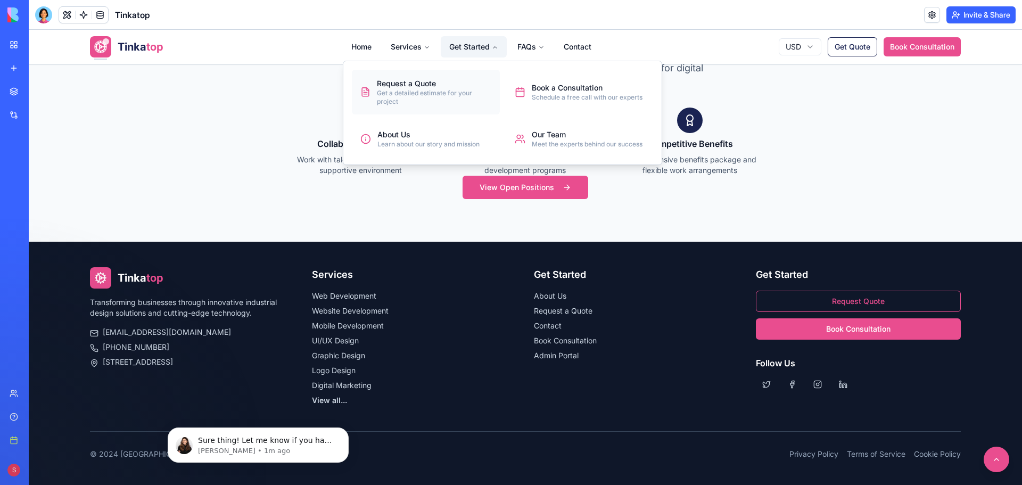
click at [412, 88] on div "Request a Quote" at bounding box center [434, 83] width 114 height 11
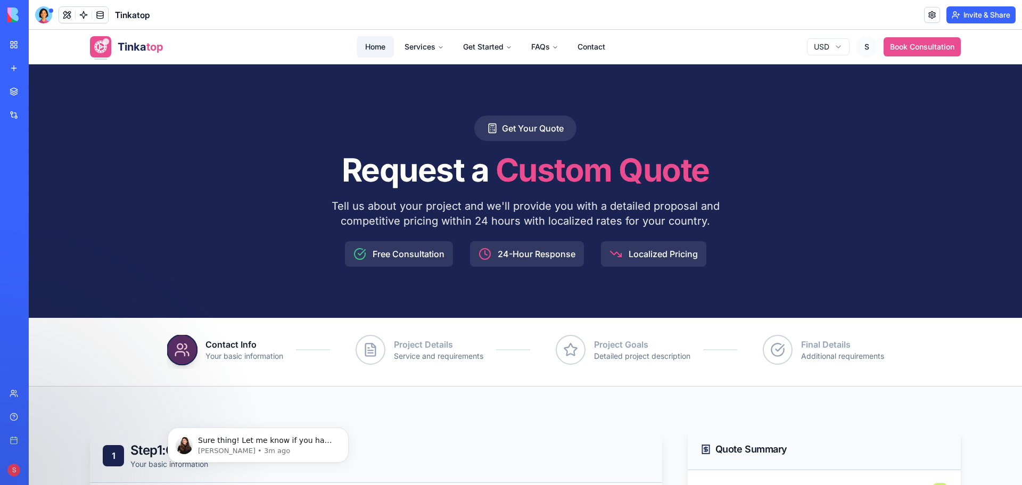
click at [380, 42] on link "Home" at bounding box center [375, 46] width 37 height 21
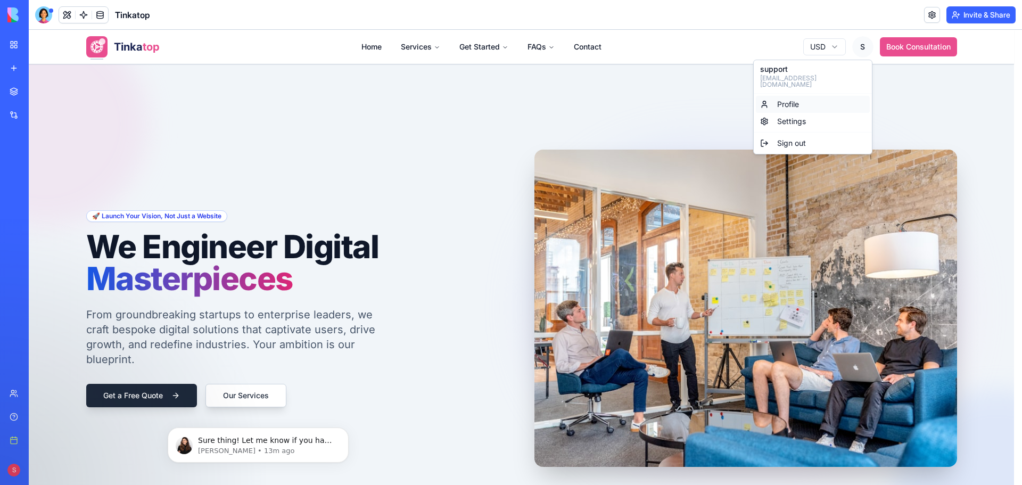
click at [786, 99] on span "Profile" at bounding box center [788, 104] width 22 height 11
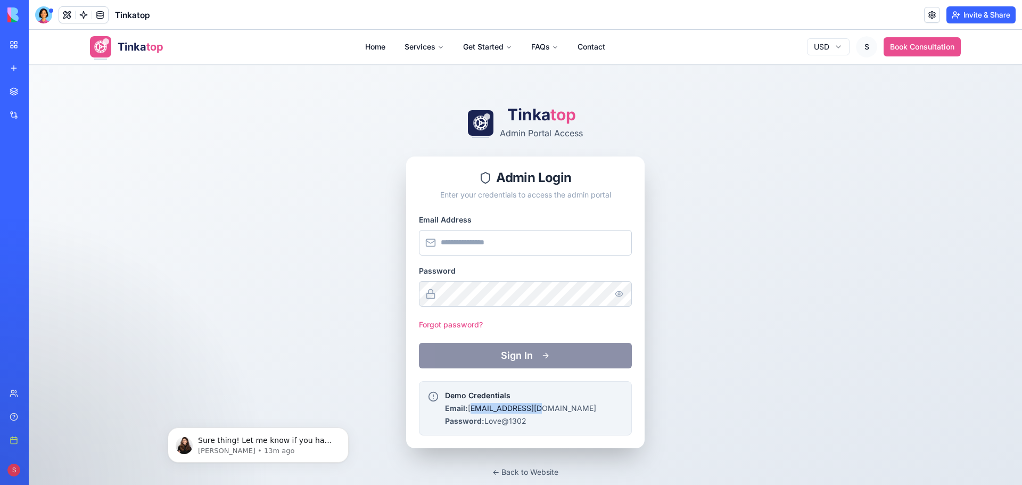
drag, startPoint x: 465, startPoint y: 407, endPoint x: 538, endPoint y: 408, distance: 73.0
click at [538, 408] on div "Demo Credentials Email: [EMAIL_ADDRESS][DOMAIN_NAME] Password: Love@1302" at bounding box center [525, 408] width 195 height 36
copy p "[EMAIL_ADDRESS][DOMAIN_NAME]"
click at [482, 248] on input "Email Address" at bounding box center [525, 243] width 213 height 26
paste input "**********"
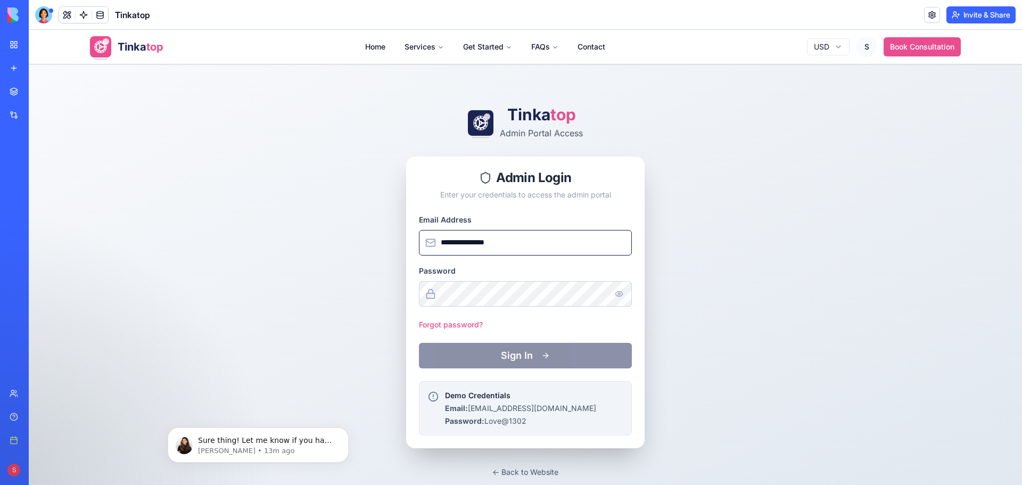
type input "**********"
drag, startPoint x: 482, startPoint y: 421, endPoint x: 533, endPoint y: 420, distance: 51.1
click at [533, 420] on div "Demo Credentials Email: [EMAIL_ADDRESS][DOMAIN_NAME] Password: Love@1302" at bounding box center [525, 408] width 195 height 36
copy p "Love@1302"
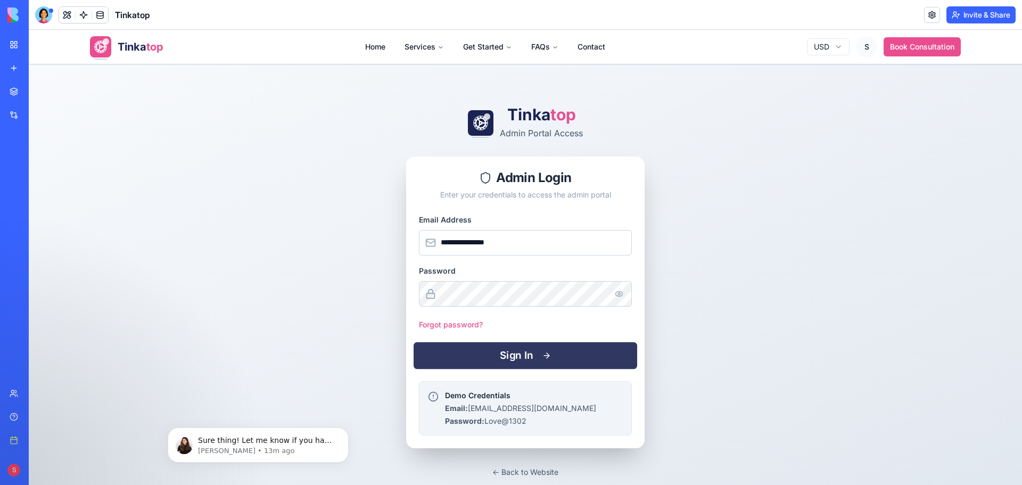
click at [480, 368] on button "Sign In" at bounding box center [526, 355] width 224 height 27
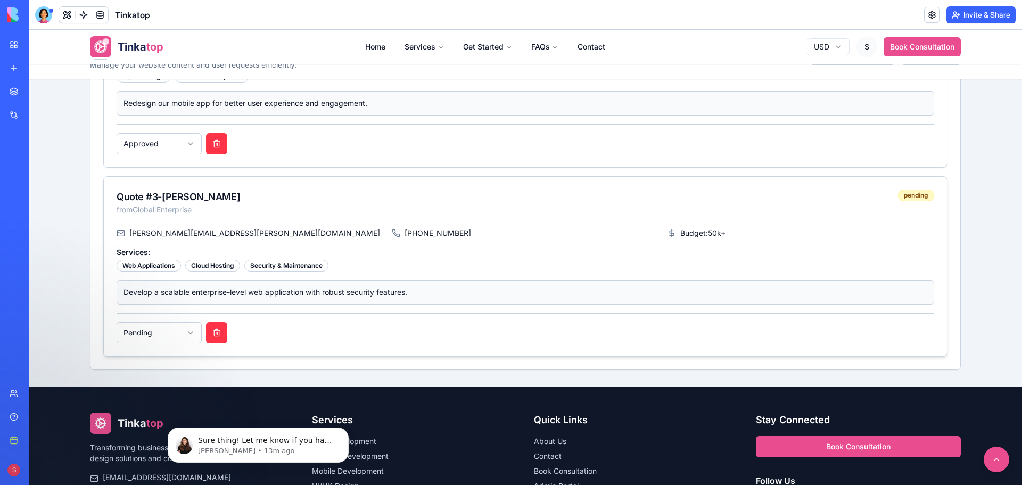
scroll to position [571, 0]
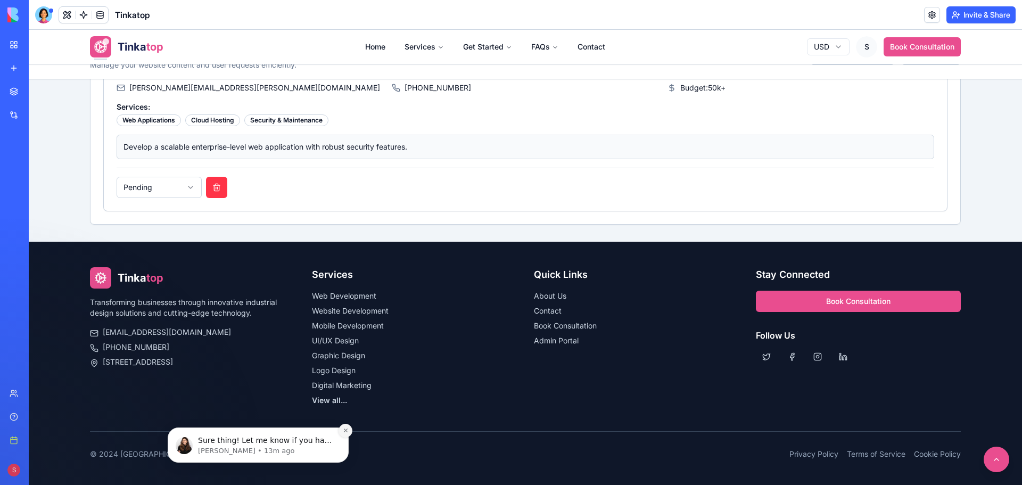
click at [346, 430] on icon "Dismiss notification" at bounding box center [346, 431] width 6 height 6
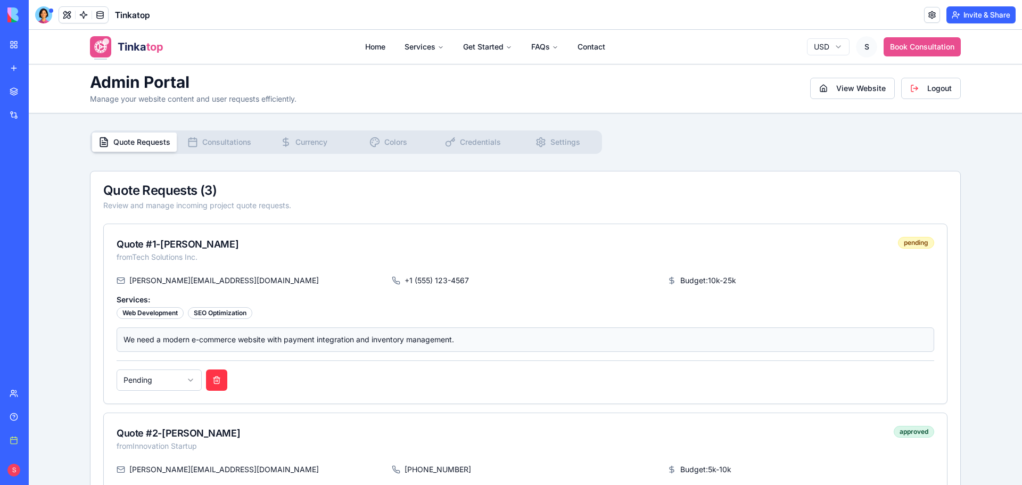
scroll to position [0, 0]
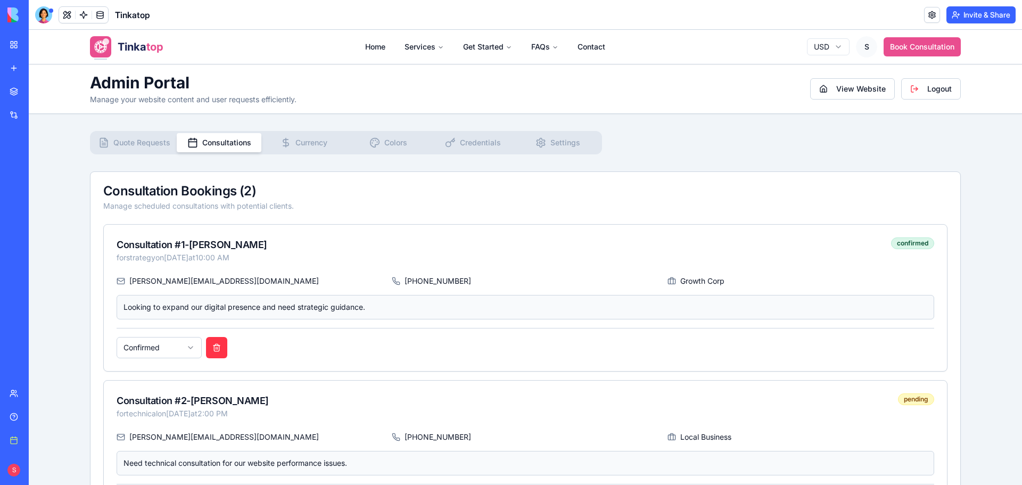
click at [202, 144] on span "Consultations" at bounding box center [226, 142] width 49 height 11
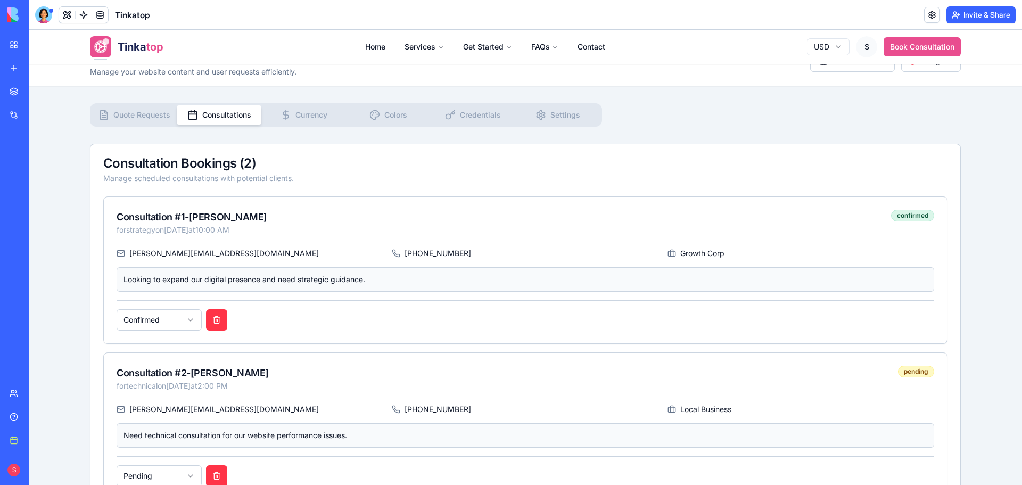
scroll to position [53, 0]
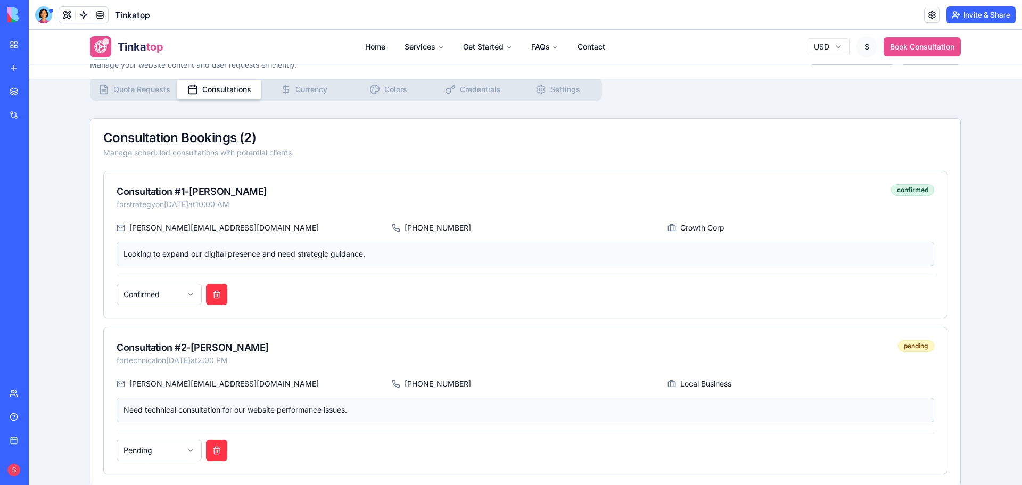
click at [306, 88] on span "Currency" at bounding box center [312, 89] width 32 height 11
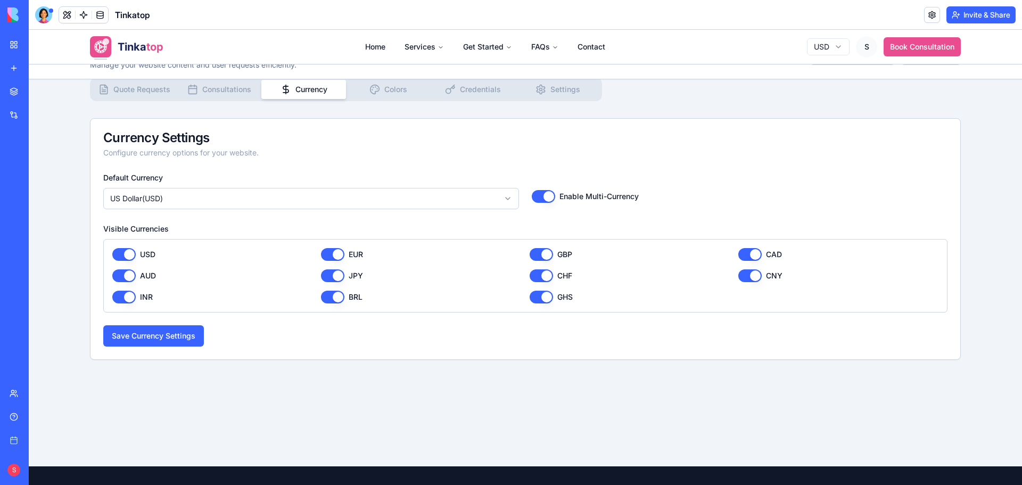
click at [388, 91] on span "Colors" at bounding box center [395, 89] width 23 height 11
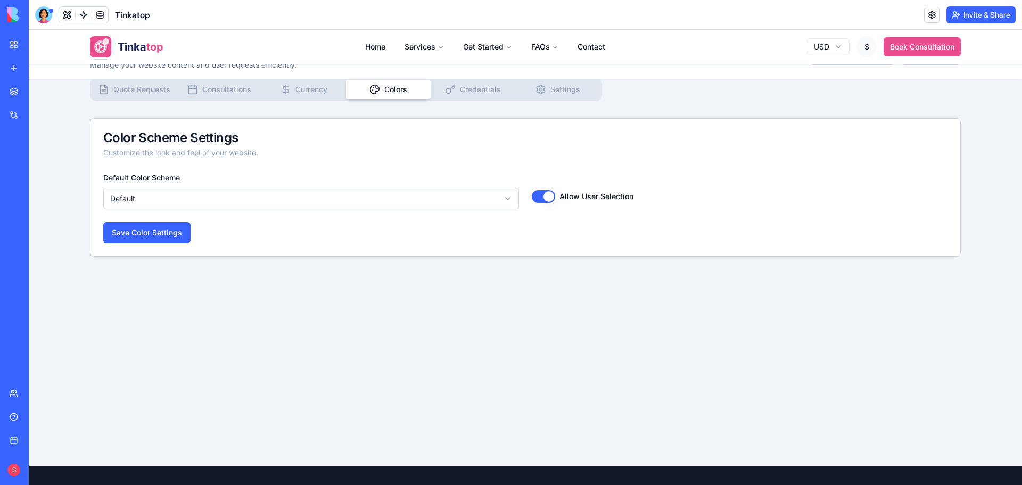
click at [452, 91] on button "Credentials" at bounding box center [473, 89] width 85 height 19
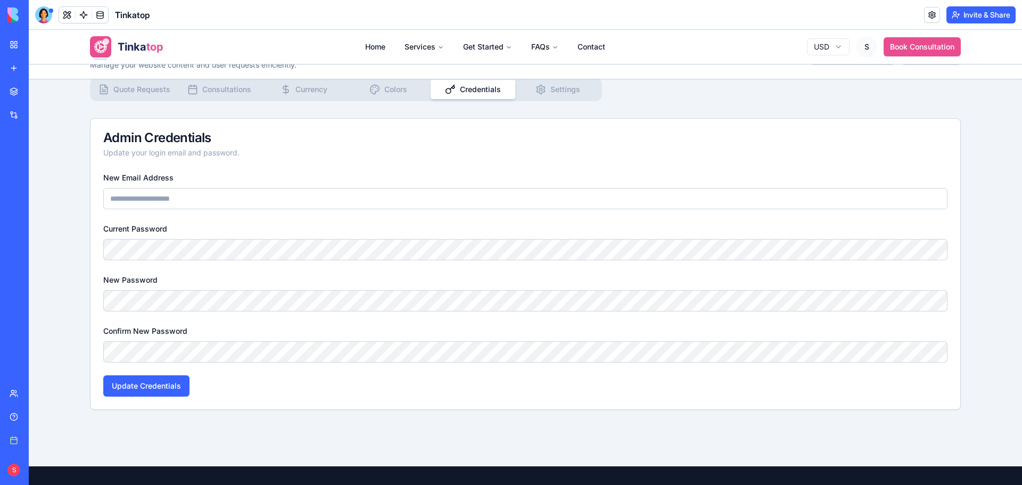
click at [551, 90] on span "Settings" at bounding box center [566, 89] width 30 height 11
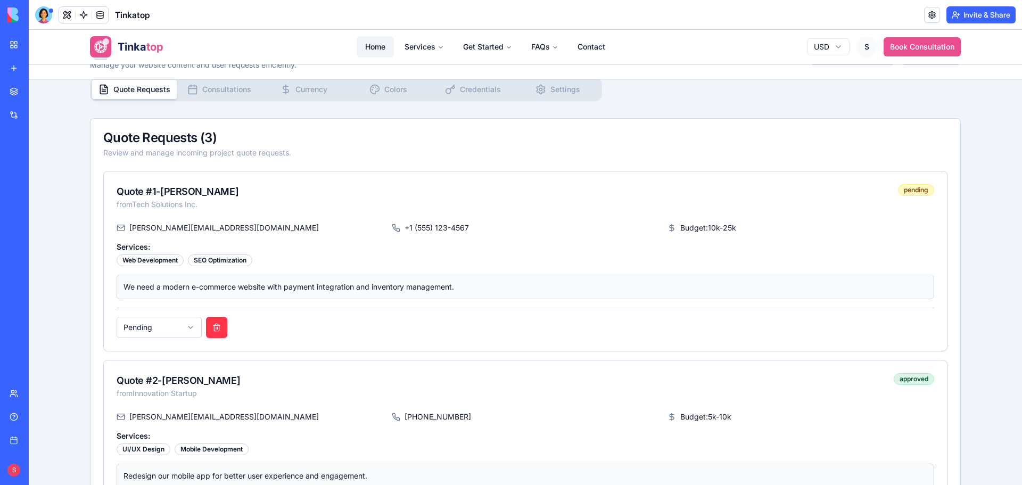
click at [366, 44] on link "Home" at bounding box center [375, 46] width 37 height 21
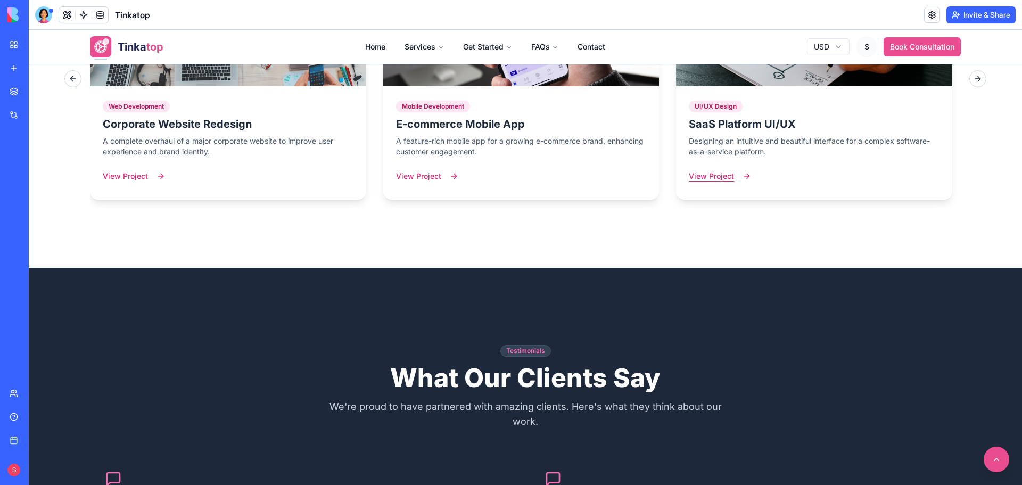
scroll to position [1597, 0]
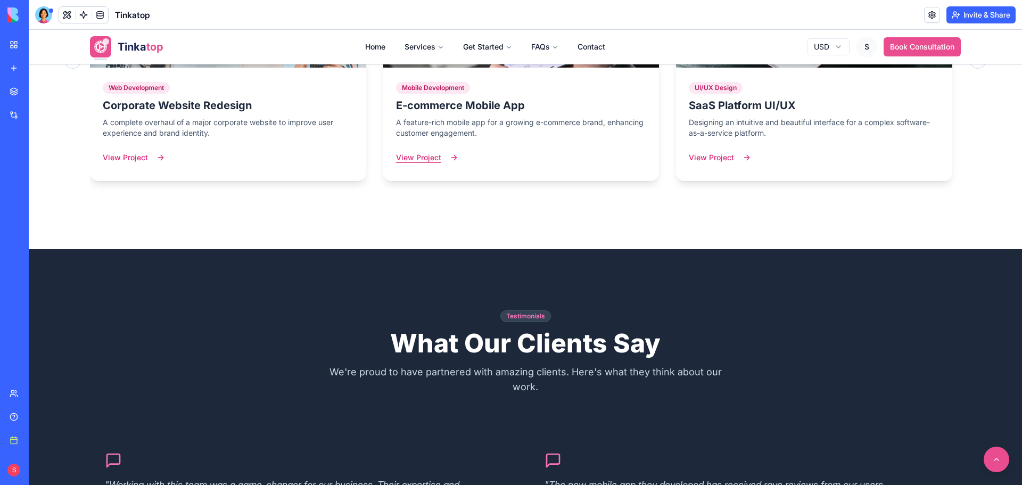
click at [429, 151] on button "View Project" at bounding box center [427, 157] width 62 height 21
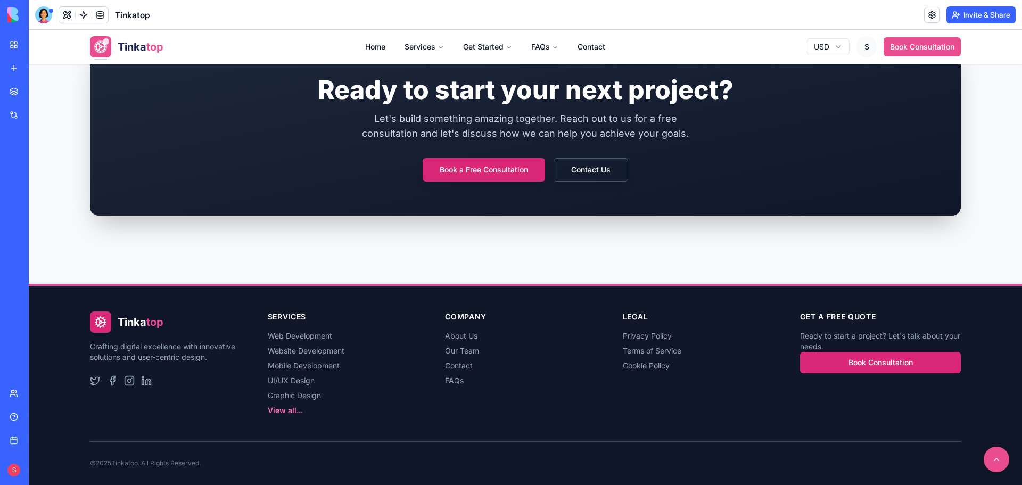
scroll to position [2584, 0]
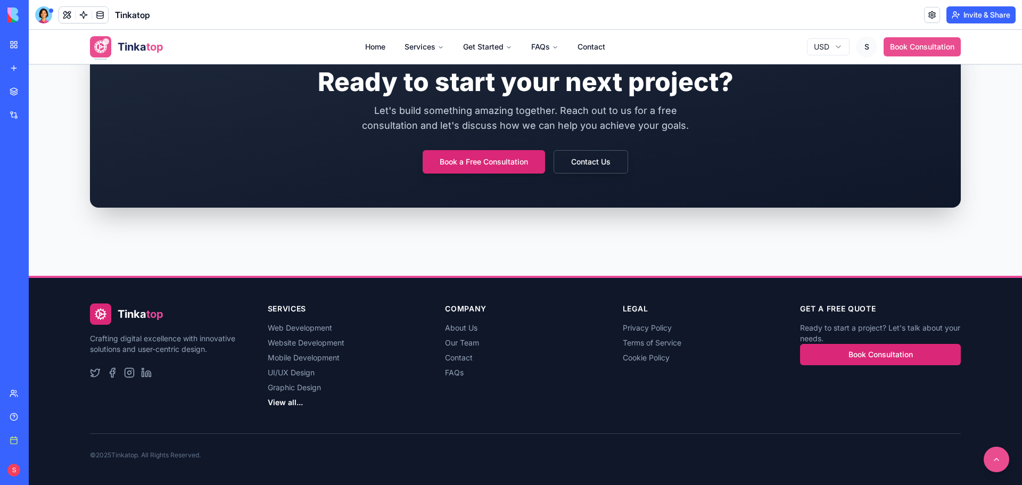
click at [268, 401] on link "View all..." at bounding box center [285, 402] width 35 height 9
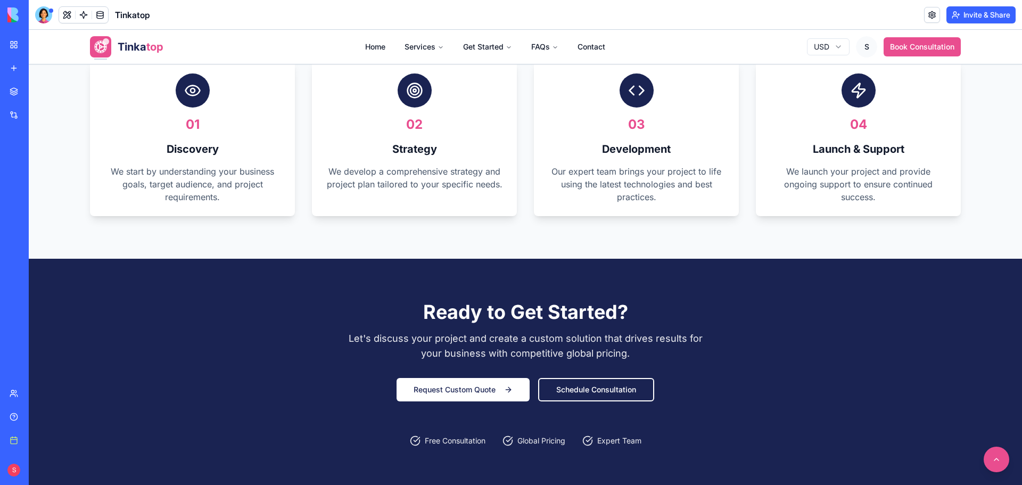
scroll to position [1371, 0]
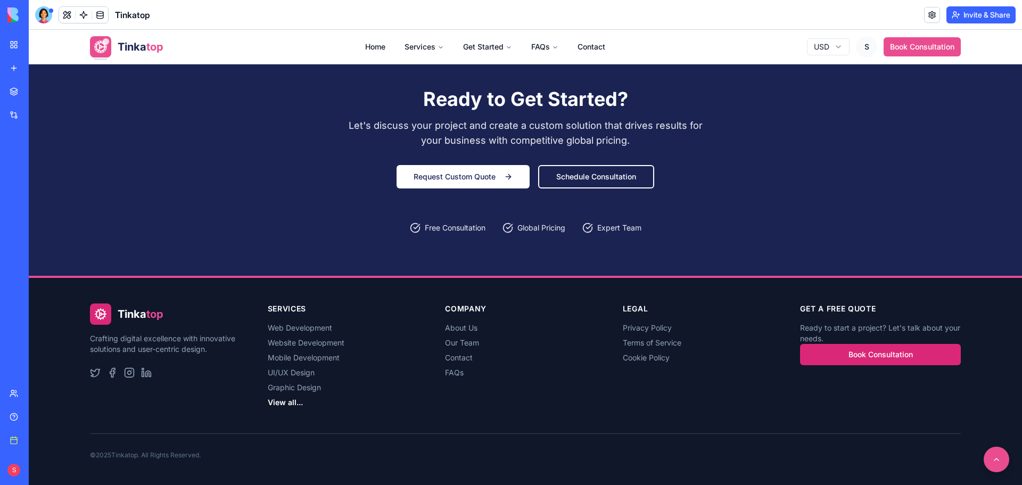
click at [273, 400] on link "View all..." at bounding box center [285, 402] width 35 height 9
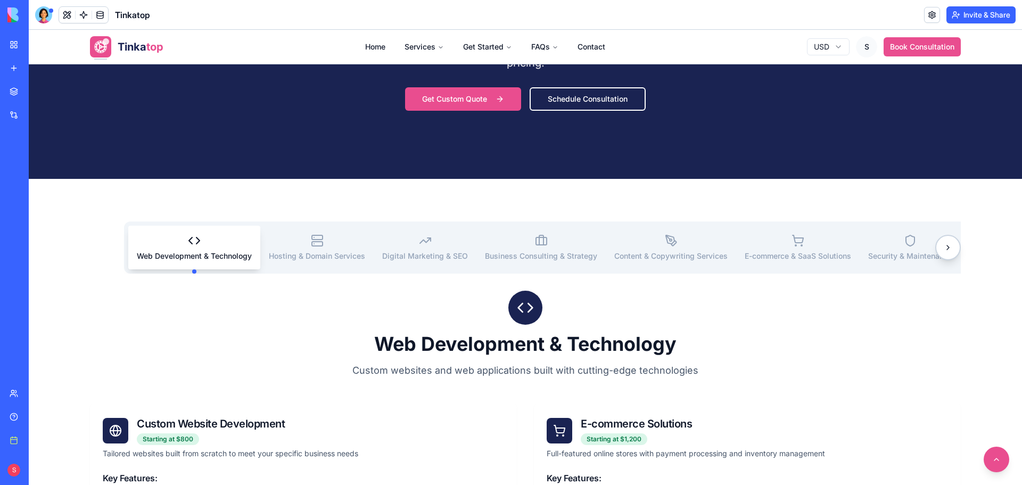
scroll to position [200, 0]
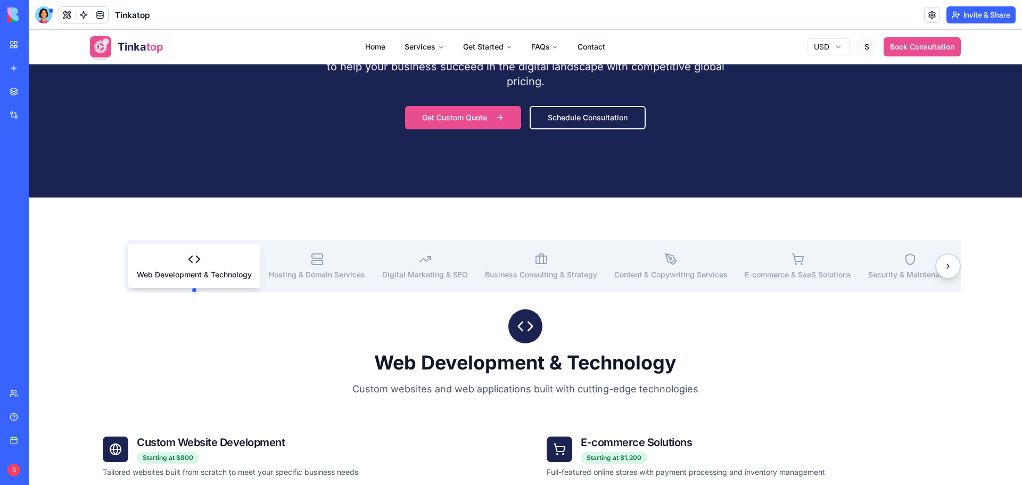
drag, startPoint x: 80, startPoint y: 212, endPoint x: 551, endPoint y: 429, distance: 517.7
click at [0, 0] on div "1682x259 frames : 0 0 / 15 secs" at bounding box center [0, 0] width 0 height 0
click at [0, 0] on icon at bounding box center [0, 0] width 0 height 0
click at [0, 0] on img at bounding box center [0, 0] width 0 height 0
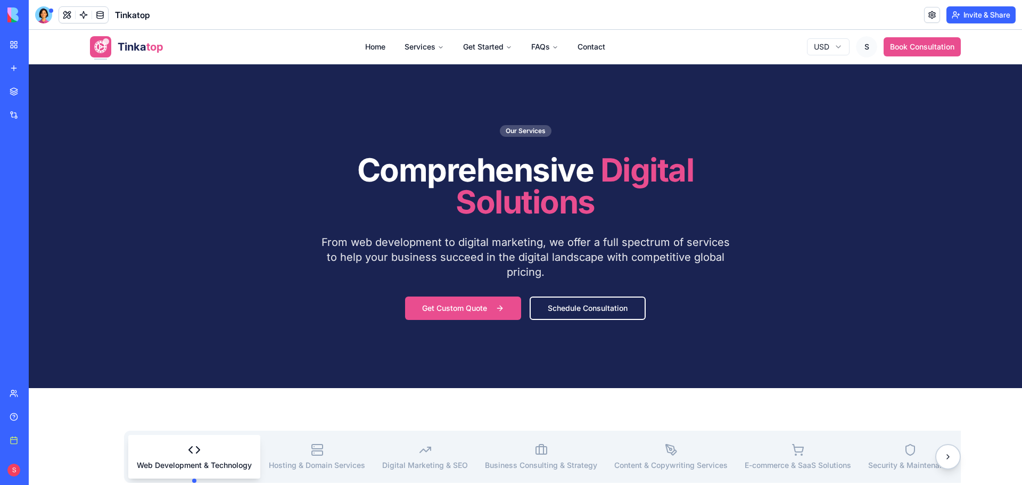
scroll to position [0, 0]
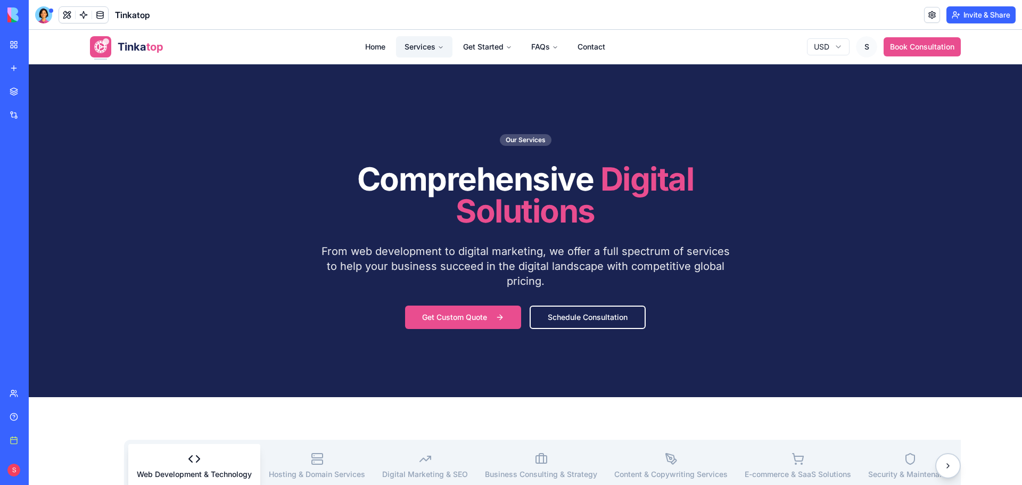
click at [407, 40] on button "Services" at bounding box center [424, 46] width 56 height 21
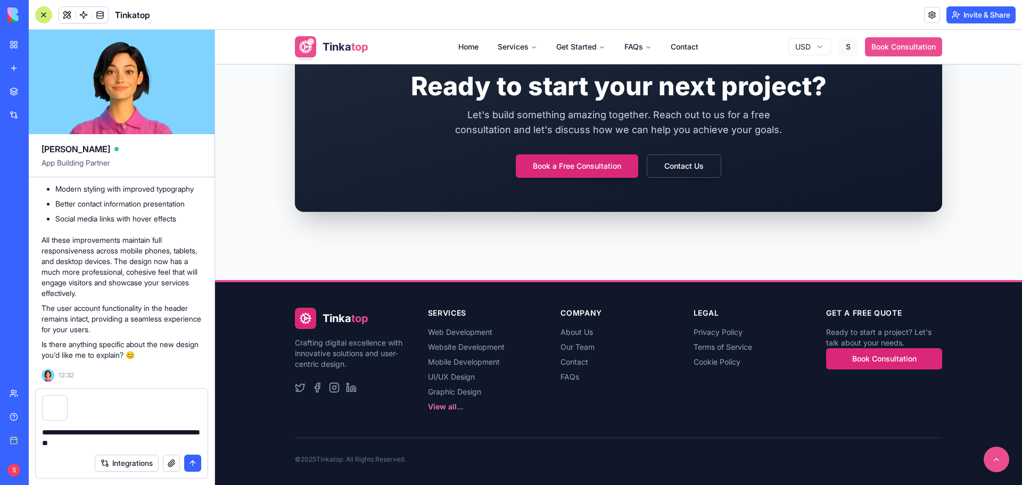
scroll to position [2541, 0]
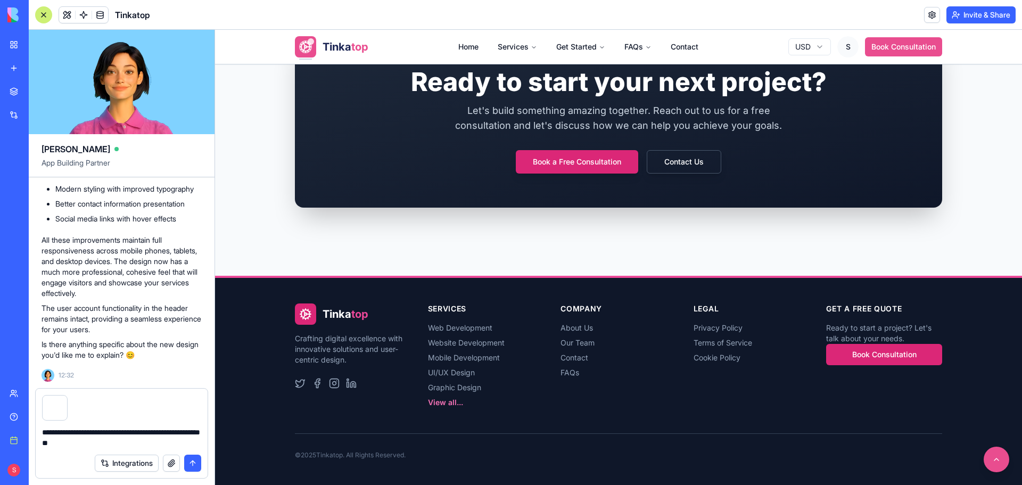
type textarea "**********"
click at [191, 462] on button "submit" at bounding box center [192, 463] width 17 height 17
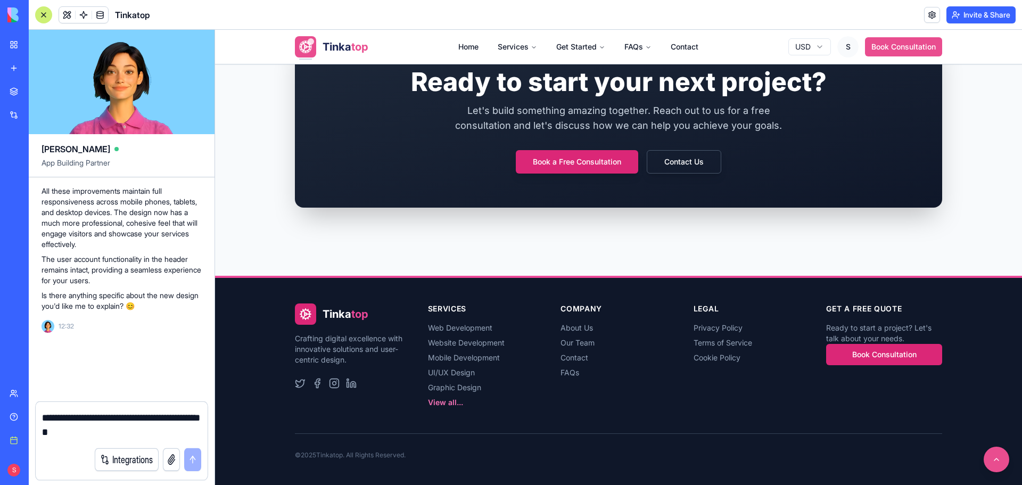
scroll to position [93778, 0]
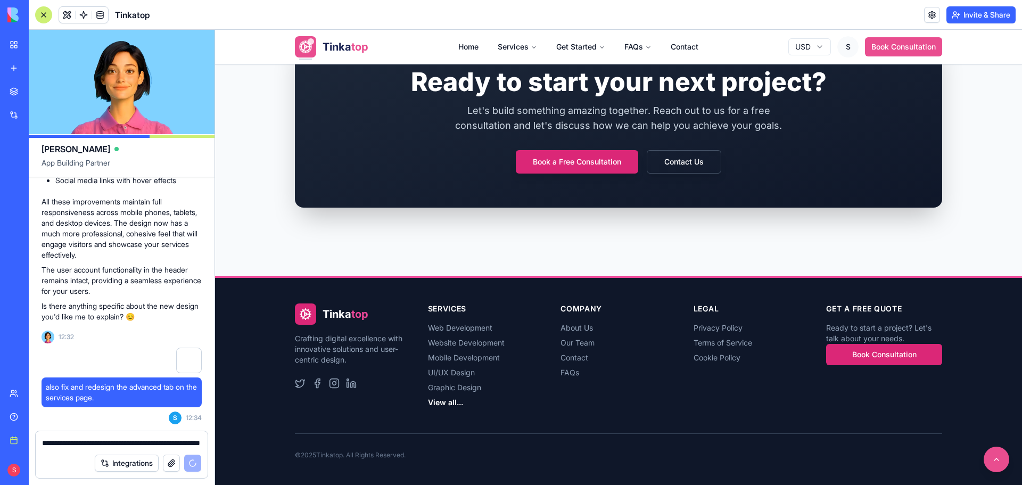
click at [437, 404] on link "View all..." at bounding box center [445, 402] width 35 height 9
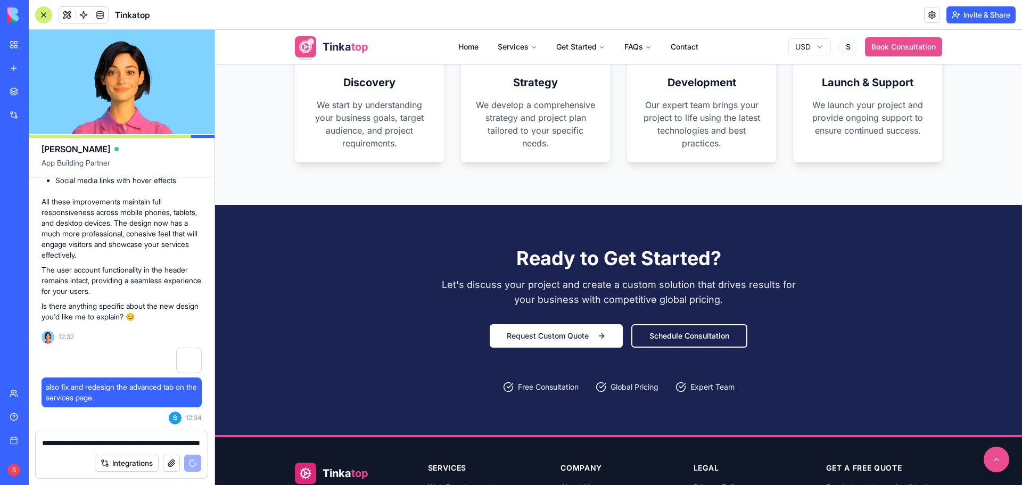
scroll to position [1384, 0]
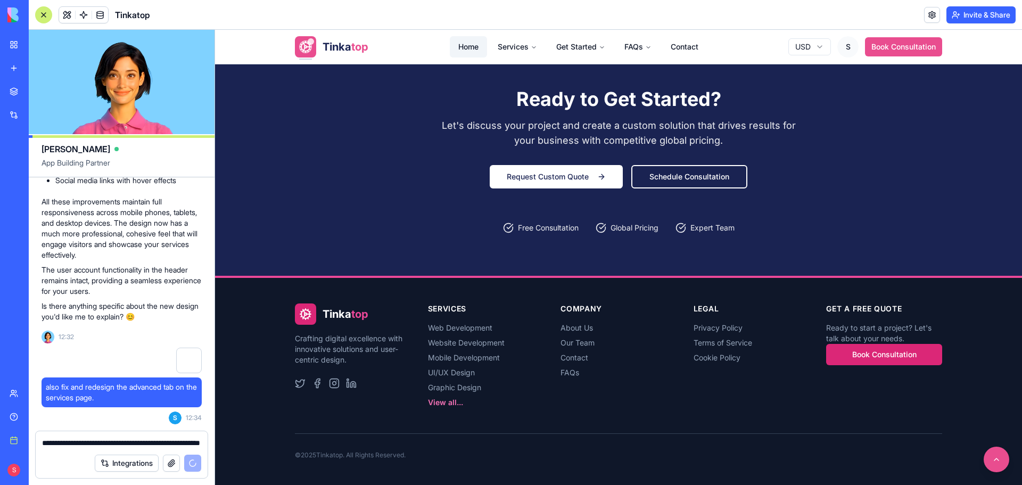
click at [464, 44] on link "Home" at bounding box center [468, 46] width 37 height 21
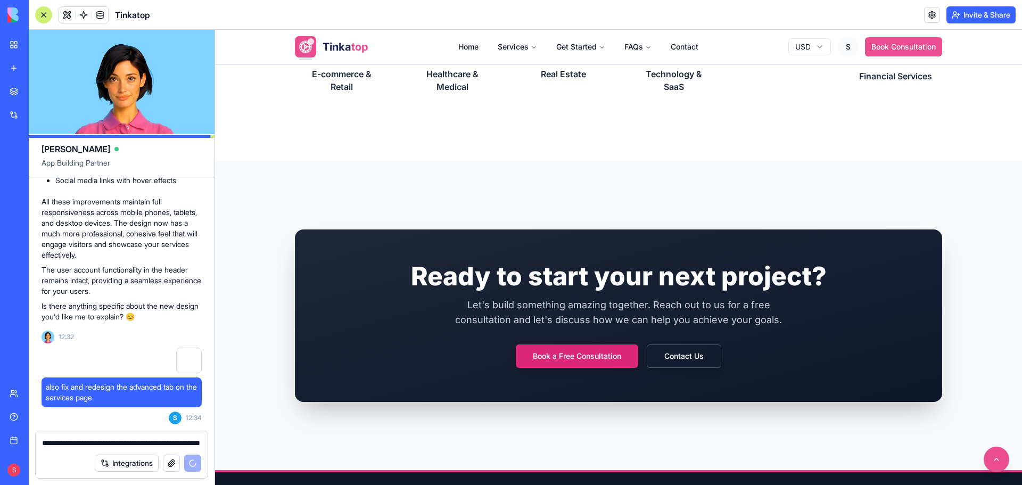
scroll to position [2541, 0]
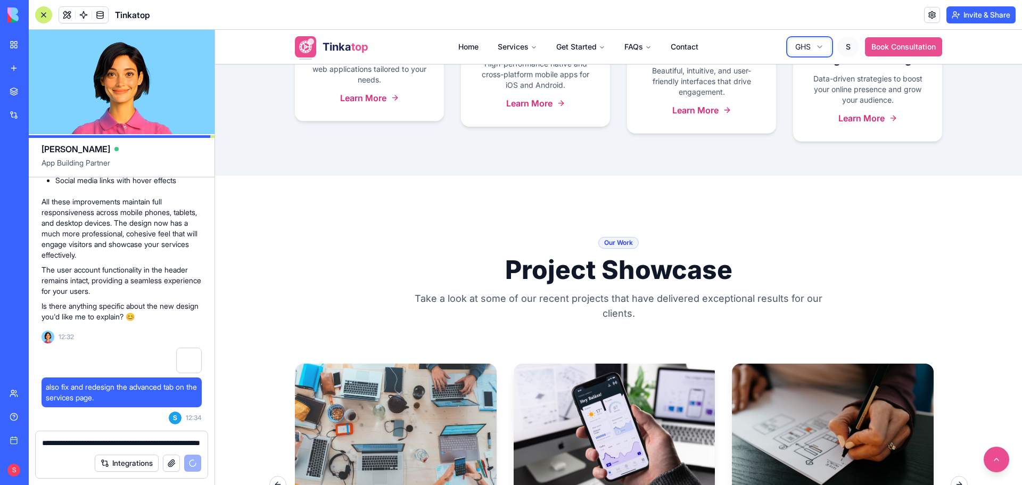
scroll to position [890, 0]
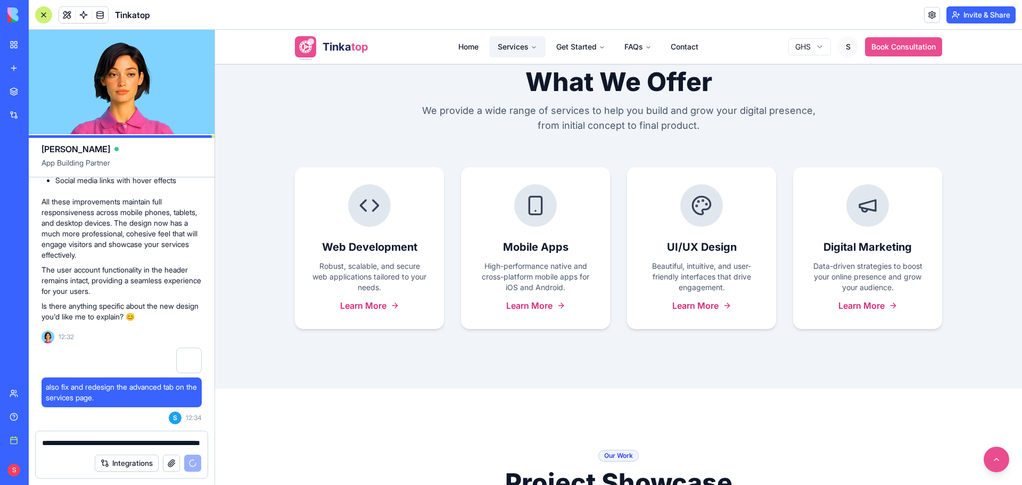
click at [502, 40] on button "Services" at bounding box center [517, 46] width 56 height 21
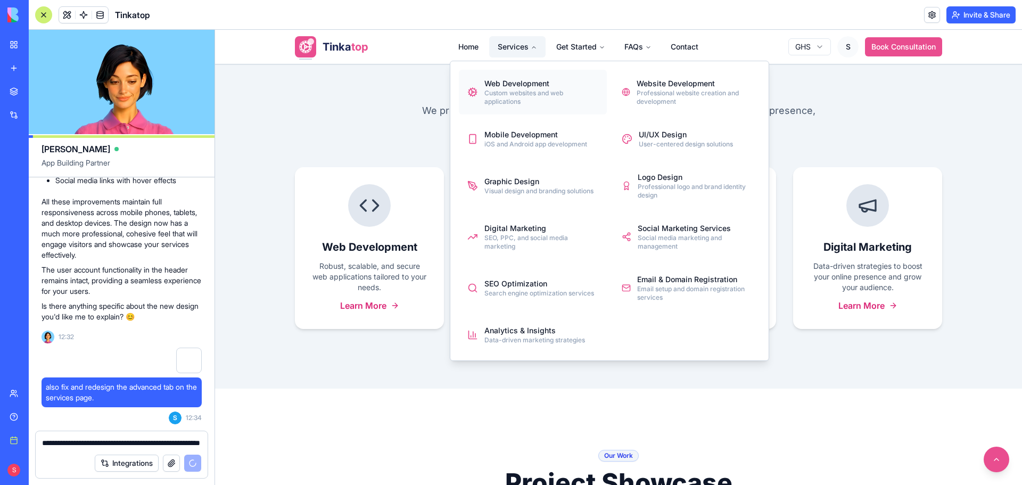
click at [506, 91] on div "Custom websites and web applications" at bounding box center [542, 97] width 114 height 17
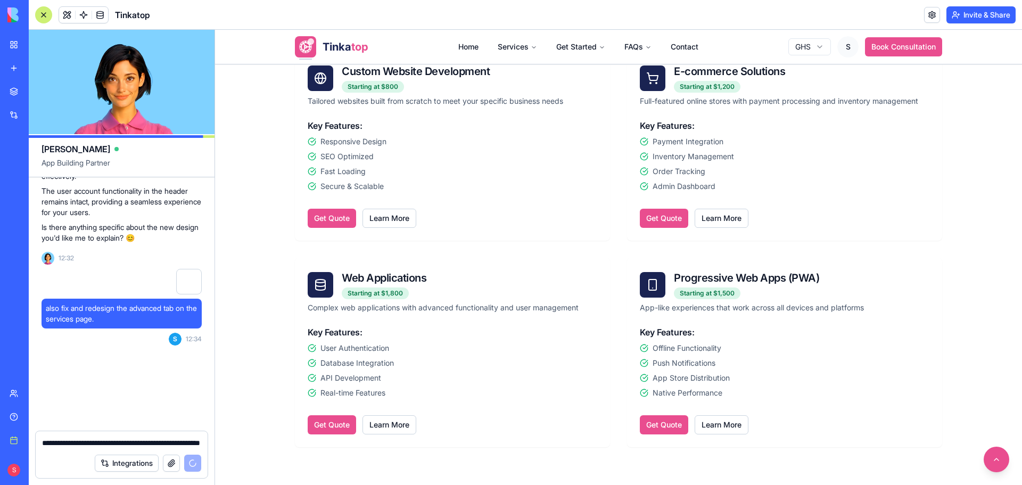
scroll to position [93857, 0]
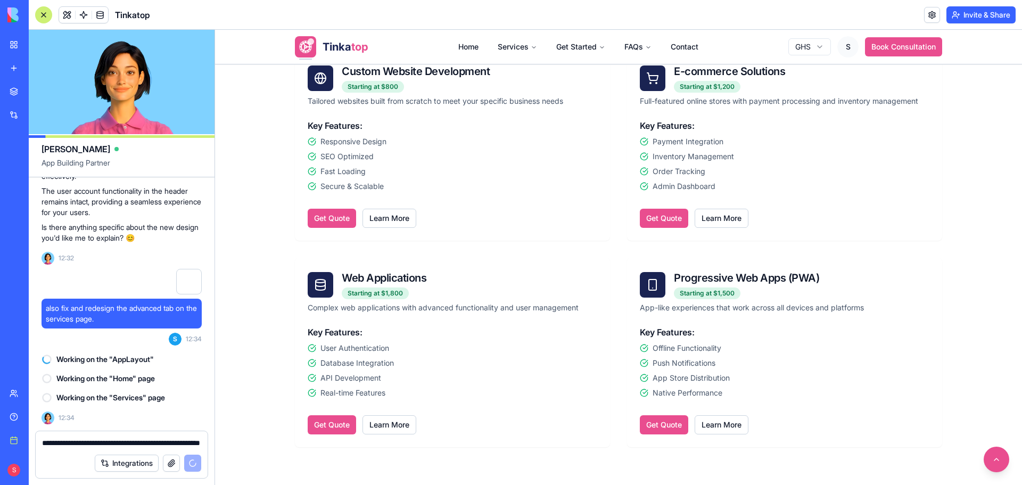
click at [811, 42] on html "Tinka top Home Services Get Started FAQs Contact GHS S Book Consultation Our Se…" at bounding box center [618, 378] width 807 height 1839
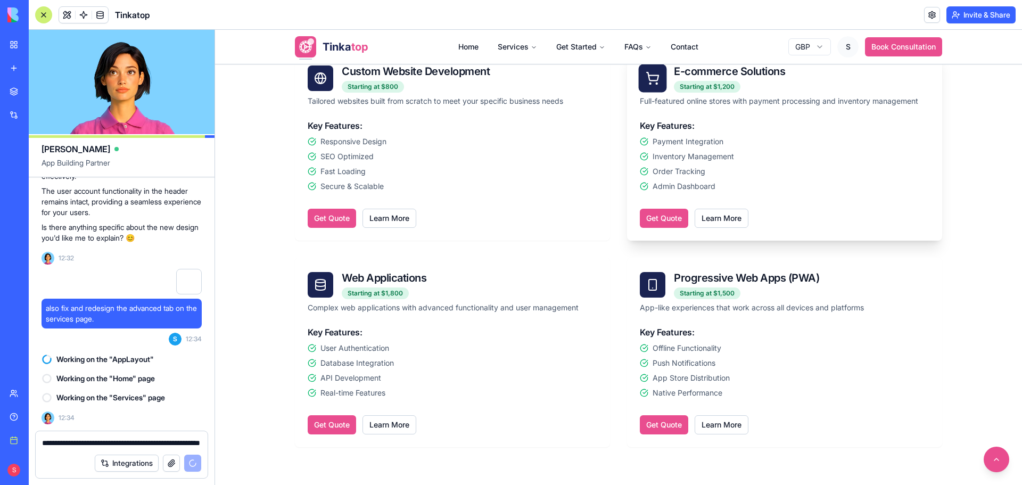
click at [796, 204] on div "Get Quote Learn More" at bounding box center [785, 214] width 290 height 28
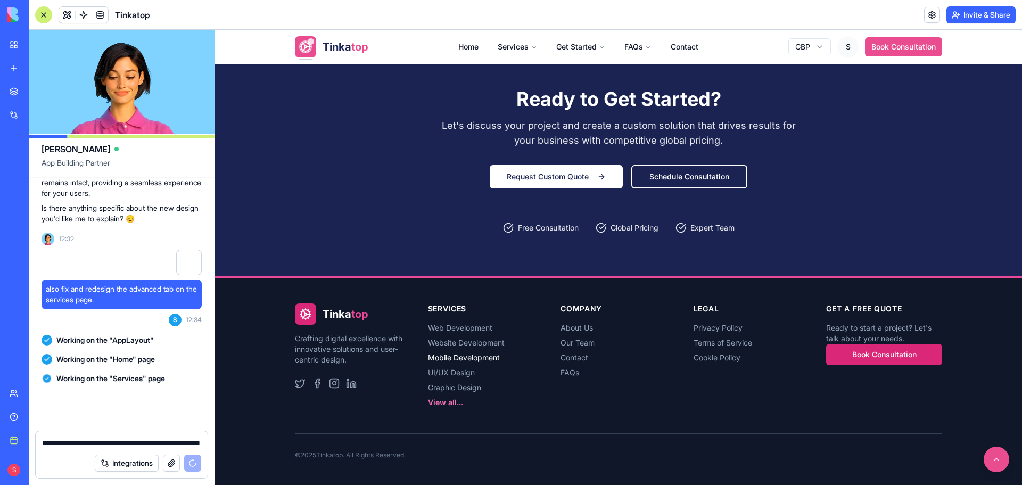
scroll to position [93876, 0]
click at [564, 374] on link "FAQs" at bounding box center [570, 372] width 19 height 9
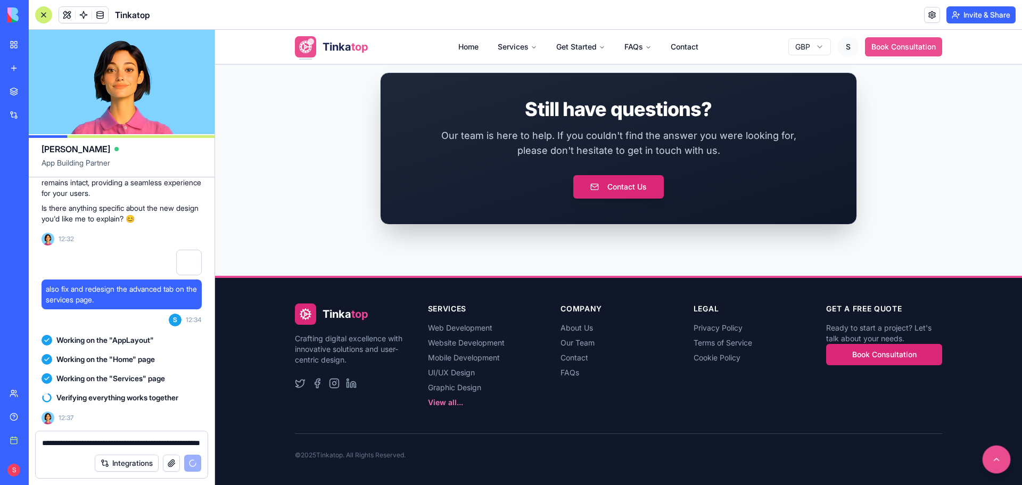
click at [988, 459] on button at bounding box center [997, 460] width 28 height 28
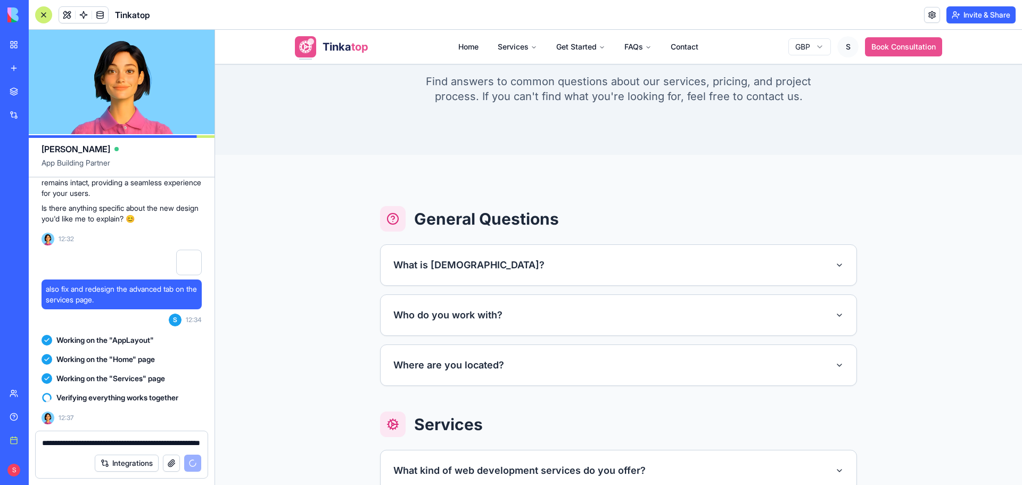
click at [480, 254] on button "What is Tinkatop?" at bounding box center [619, 265] width 476 height 40
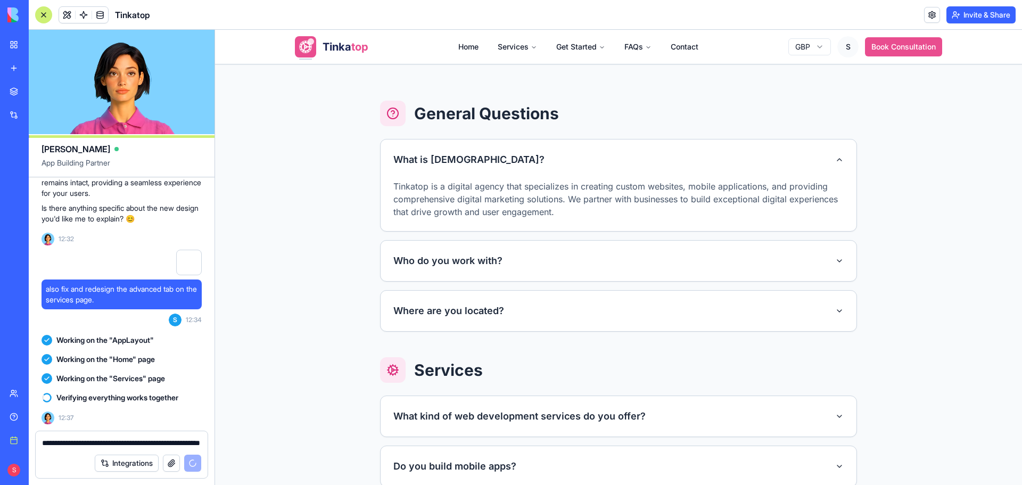
scroll to position [213, 0]
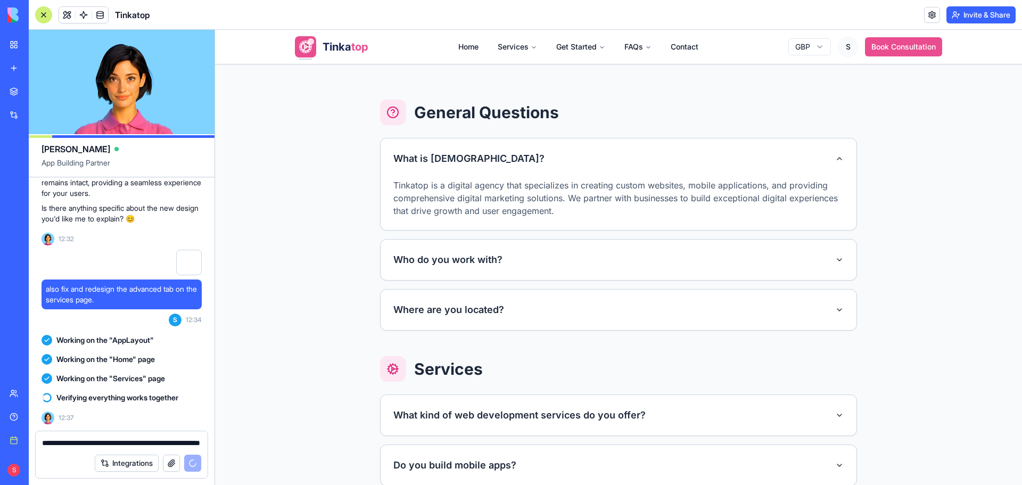
click at [496, 260] on button "Who do you work with?" at bounding box center [619, 260] width 476 height 40
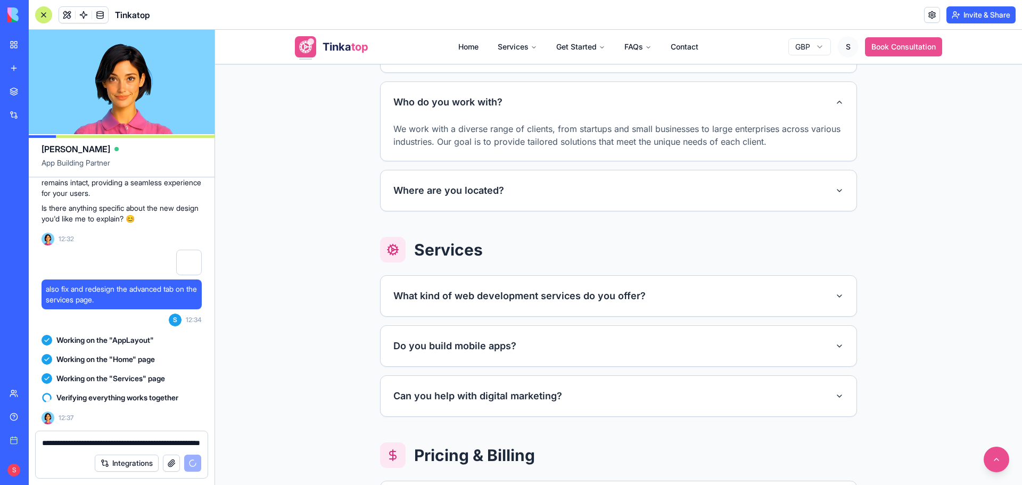
click at [514, 184] on button "Where are you located?" at bounding box center [619, 190] width 476 height 40
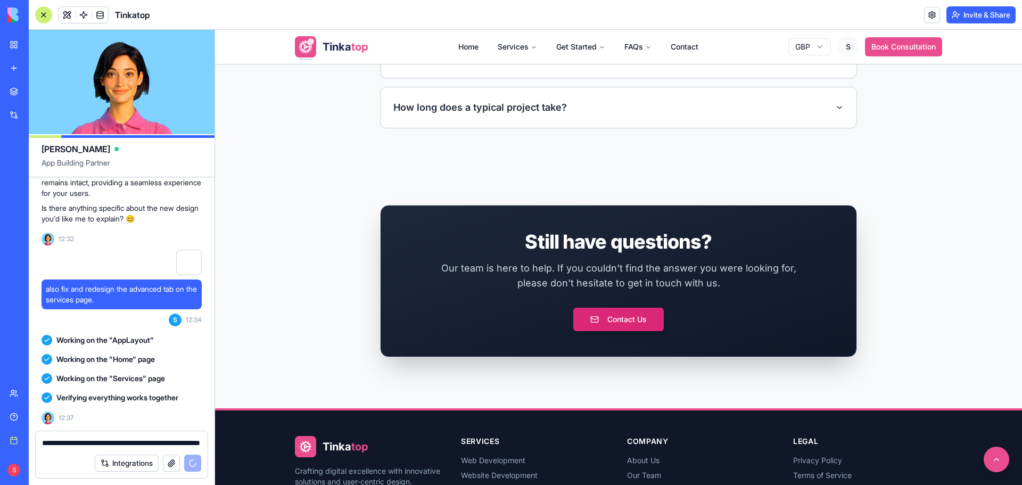
scroll to position [1227, 0]
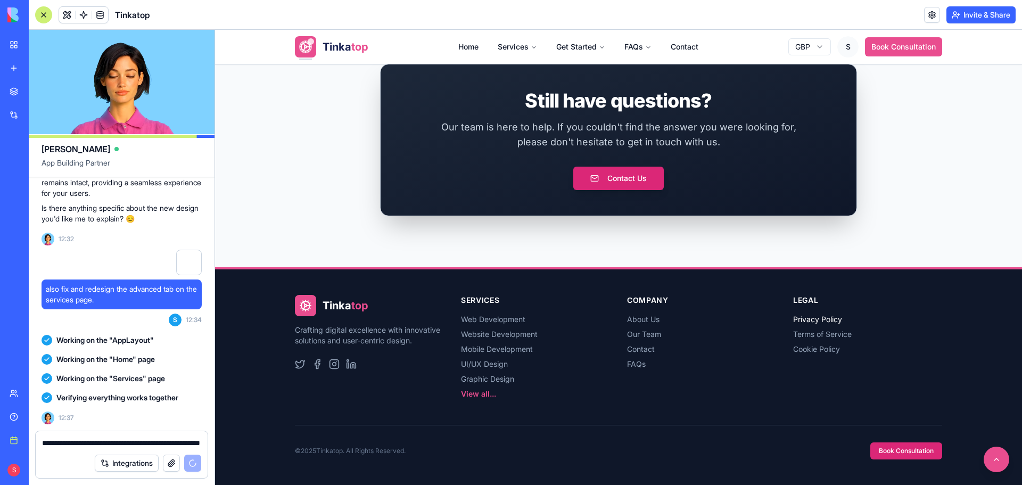
click at [813, 319] on link "Privacy Policy" at bounding box center [817, 319] width 49 height 9
click at [823, 331] on link "Terms of Service" at bounding box center [822, 334] width 59 height 9
click at [821, 350] on link "Cookie Policy" at bounding box center [816, 349] width 47 height 9
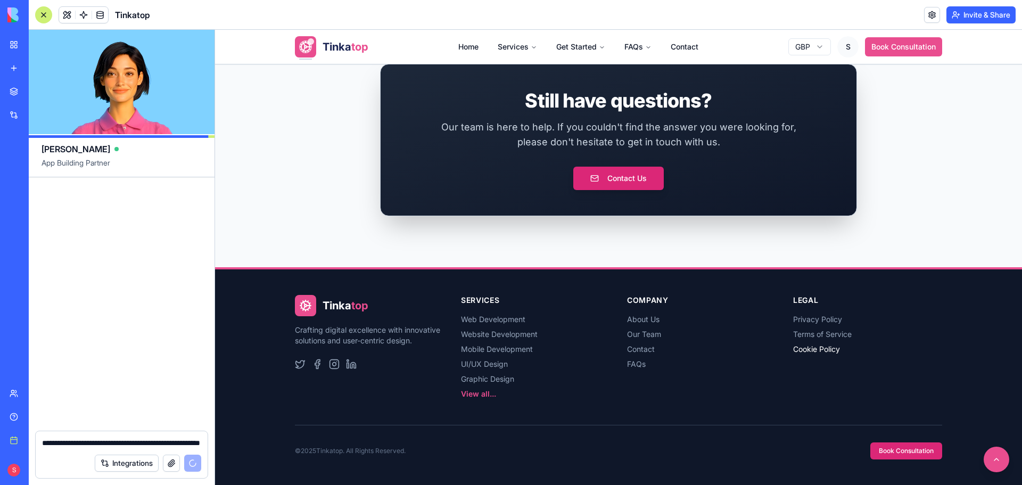
scroll to position [94332, 0]
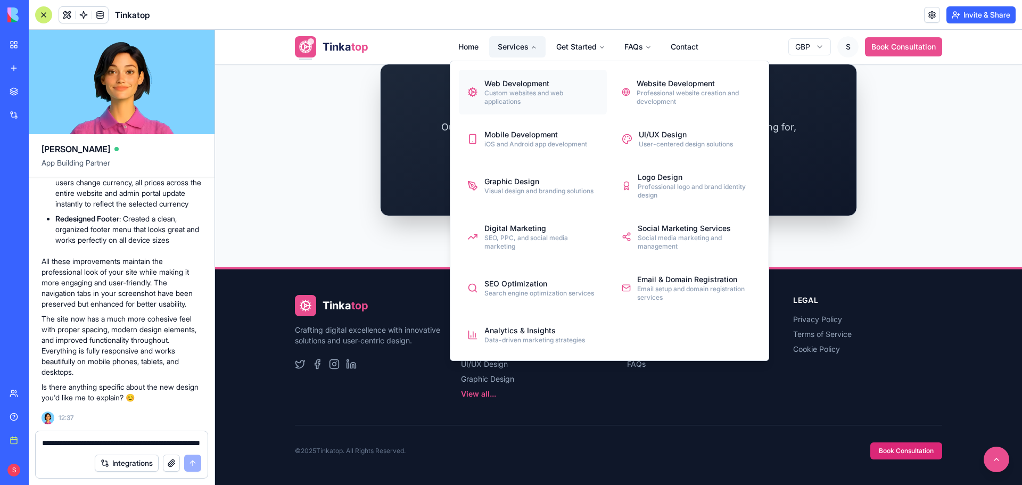
click at [505, 85] on div "Web Development" at bounding box center [542, 83] width 114 height 11
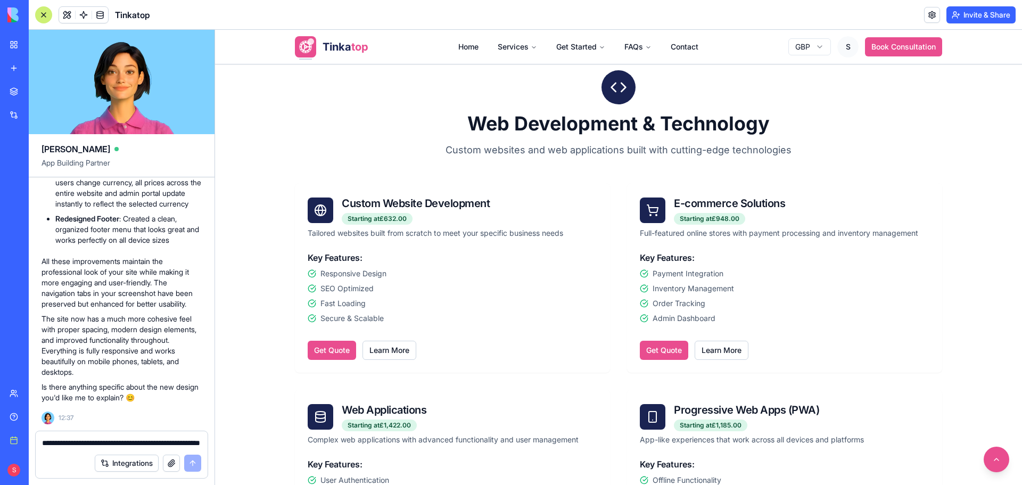
scroll to position [483, 0]
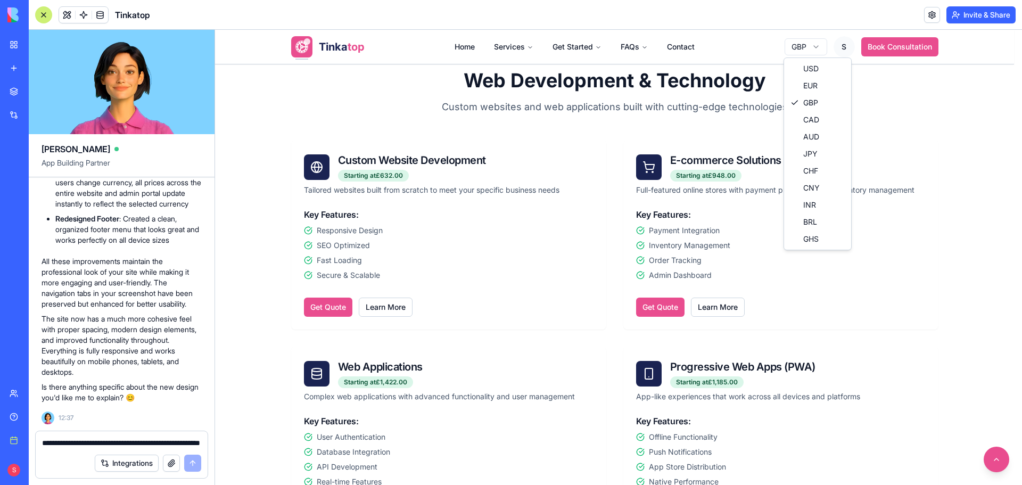
click at [811, 47] on html "Tinka top Home Services Get Started FAQs Contact GBP S Book Consultation Our Se…" at bounding box center [618, 471] width 807 height 1849
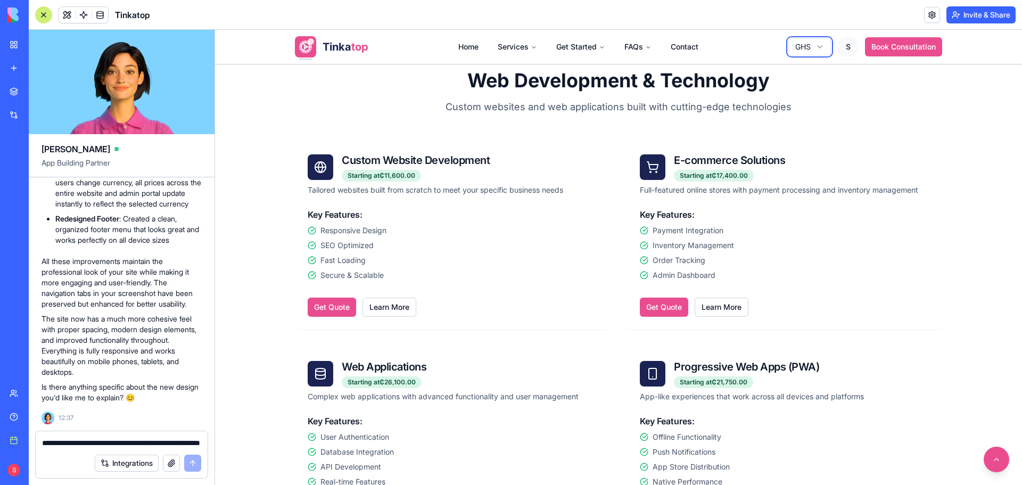
drag, startPoint x: 264, startPoint y: 120, endPoint x: 758, endPoint y: 412, distance: 573.4
click at [0, 0] on div "1340x607 frames : 0 0 / 15 secs" at bounding box center [0, 0] width 0 height 0
click at [0, 0] on icon at bounding box center [0, 0] width 0 height 0
click at [0, 0] on img at bounding box center [0, 0] width 0 height 0
click at [169, 464] on button "button" at bounding box center [171, 463] width 17 height 17
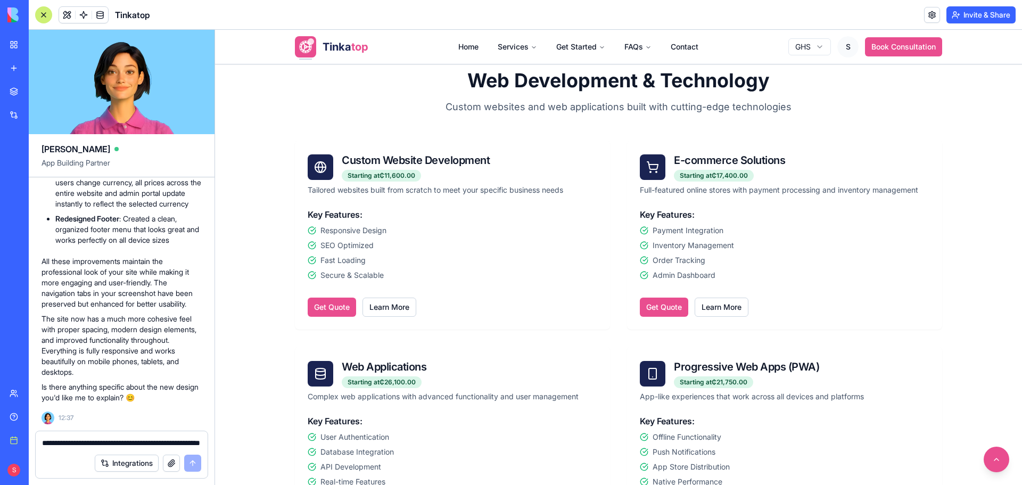
click at [117, 444] on textarea "**********" at bounding box center [121, 443] width 159 height 11
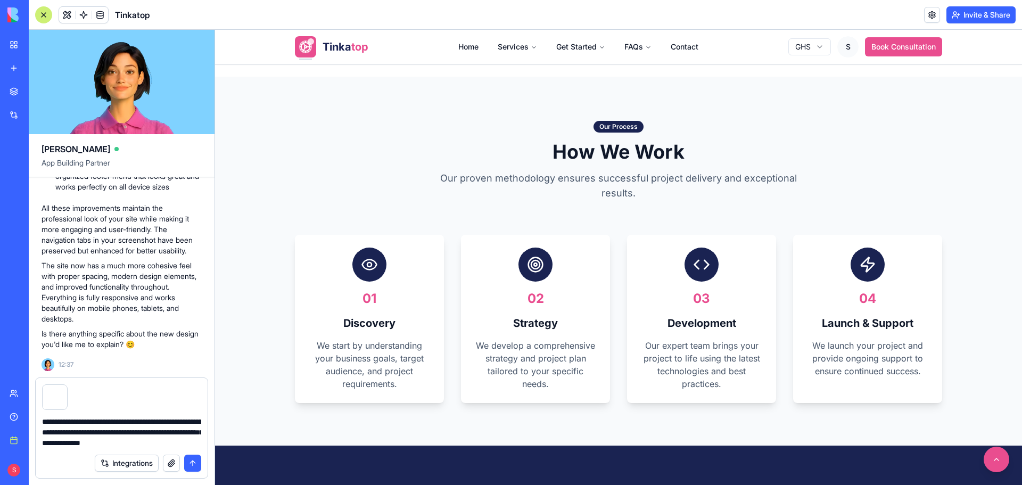
scroll to position [1393, 0]
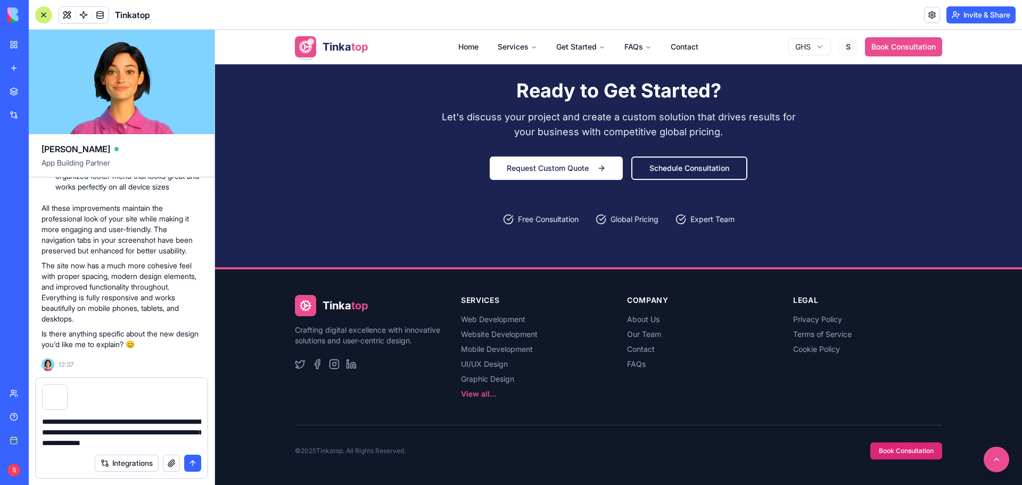
drag, startPoint x: 1021, startPoint y: 279, endPoint x: 1227, endPoint y: 513, distance: 312.0
drag, startPoint x: 787, startPoint y: 299, endPoint x: 840, endPoint y: 357, distance: 78.4
click at [840, 357] on div "Tinka top Crafting digital excellence with innovative solutions and user-centri…" at bounding box center [618, 347] width 647 height 104
copy div "Legal Privacy Policy Terms of Service Cookie Policy"
click at [198, 443] on textarea "**********" at bounding box center [121, 432] width 159 height 32
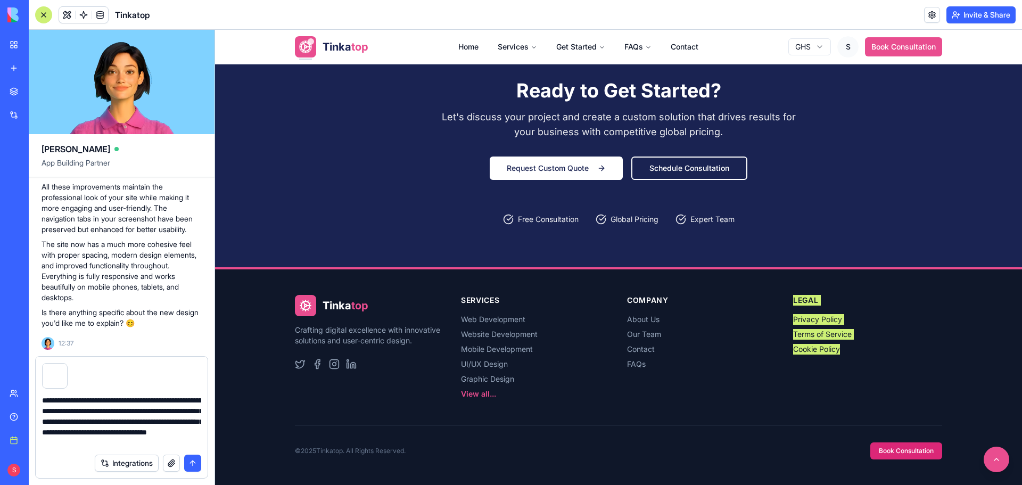
type textarea "**********"
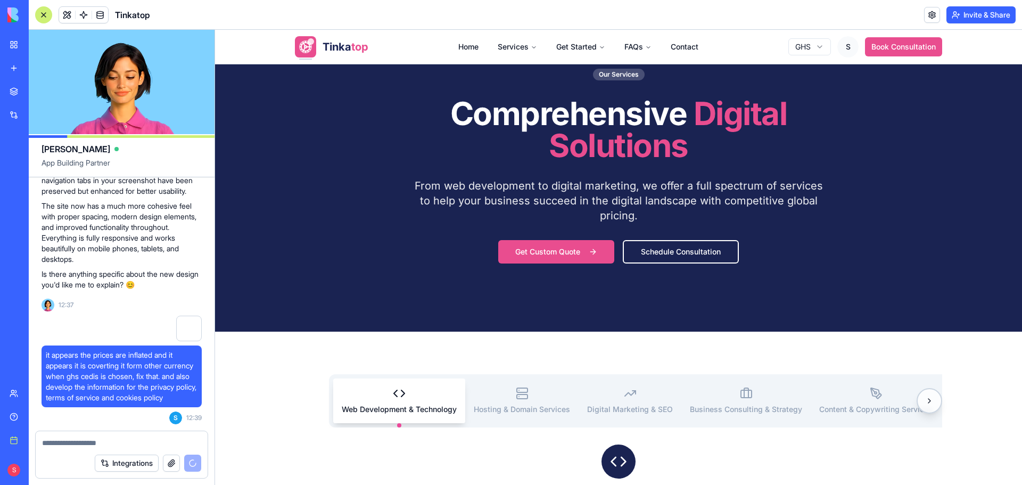
scroll to position [213, 0]
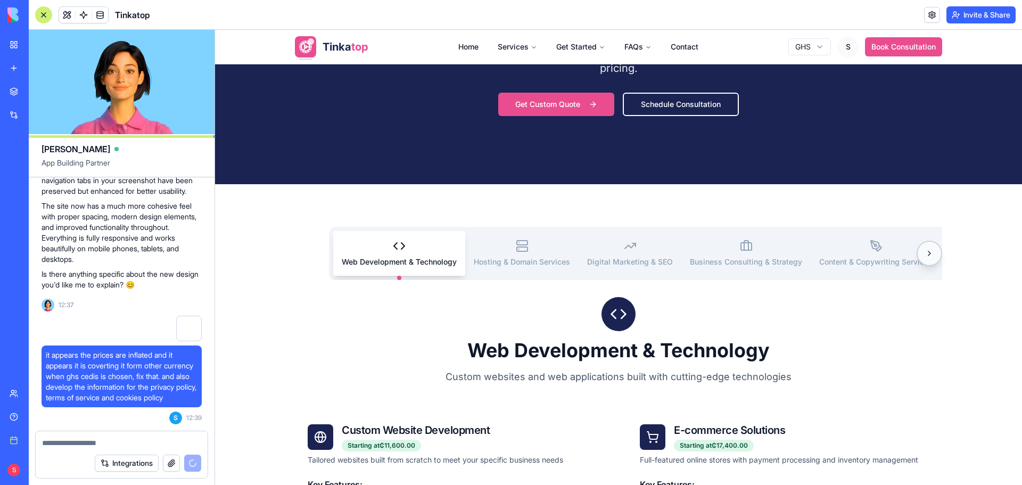
click at [926, 259] on button at bounding box center [930, 254] width 26 height 26
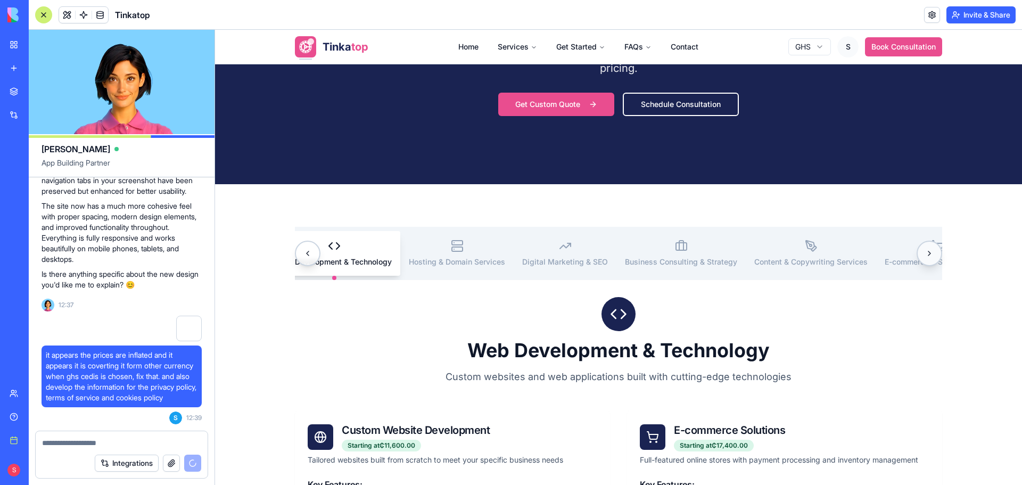
scroll to position [0, 106]
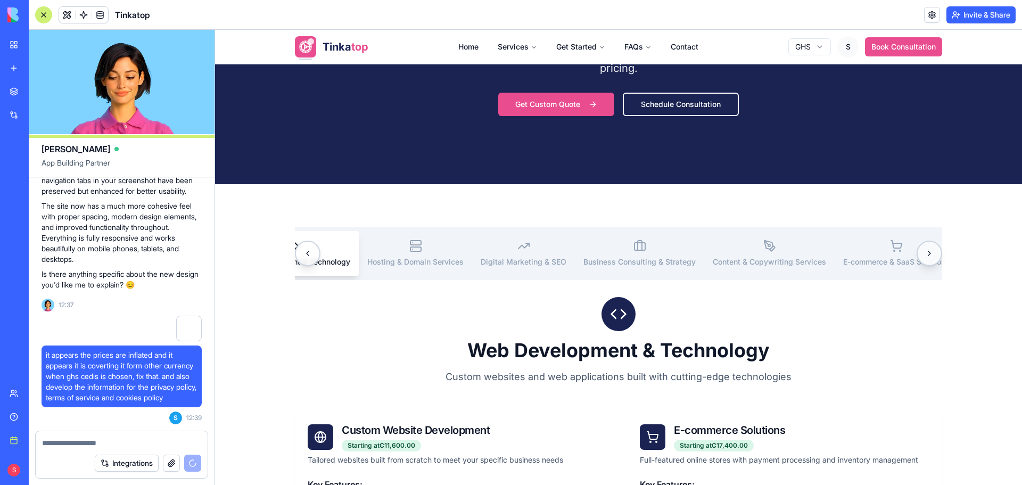
click at [928, 258] on button at bounding box center [930, 254] width 26 height 26
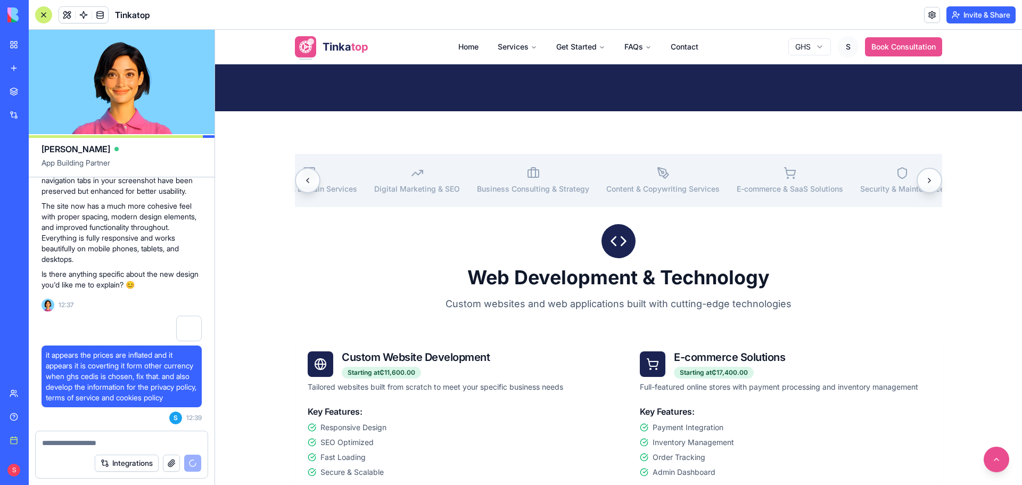
scroll to position [532, 0]
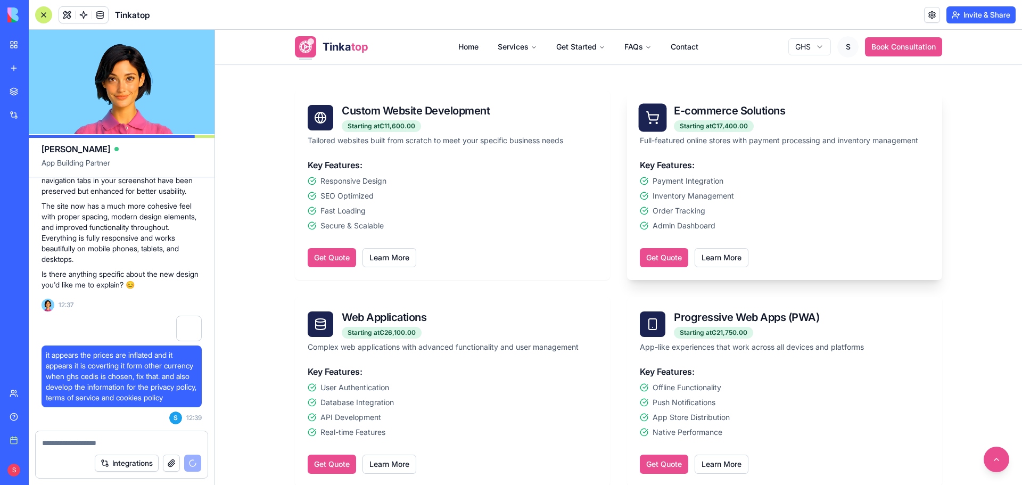
click at [658, 260] on button "Get Quote" at bounding box center [664, 257] width 48 height 19
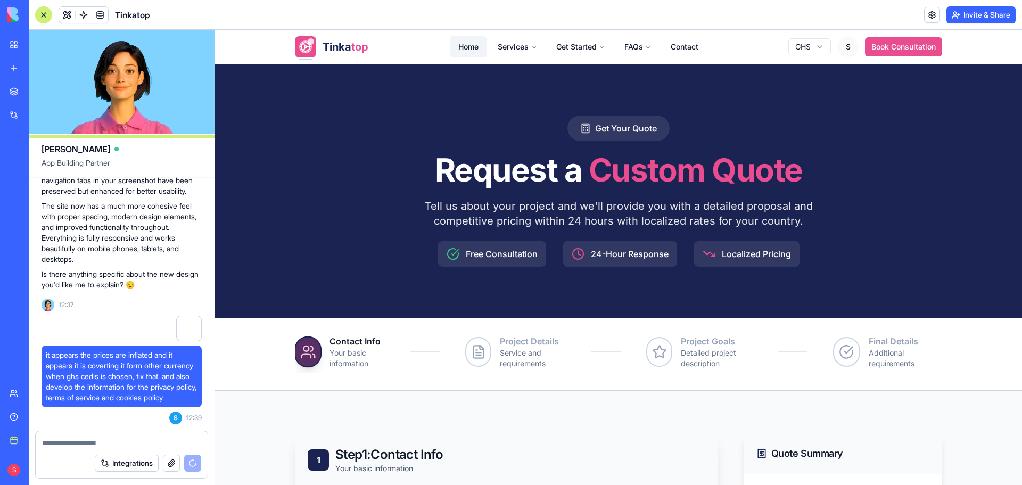
click at [456, 38] on link "Home" at bounding box center [468, 46] width 37 height 21
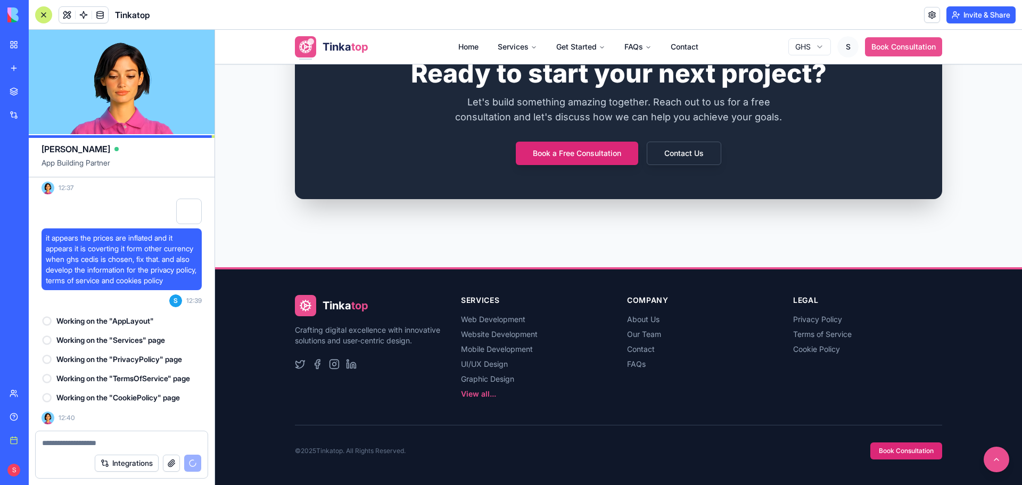
scroll to position [94572, 0]
click at [695, 161] on button "Contact Us" at bounding box center [684, 153] width 78 height 24
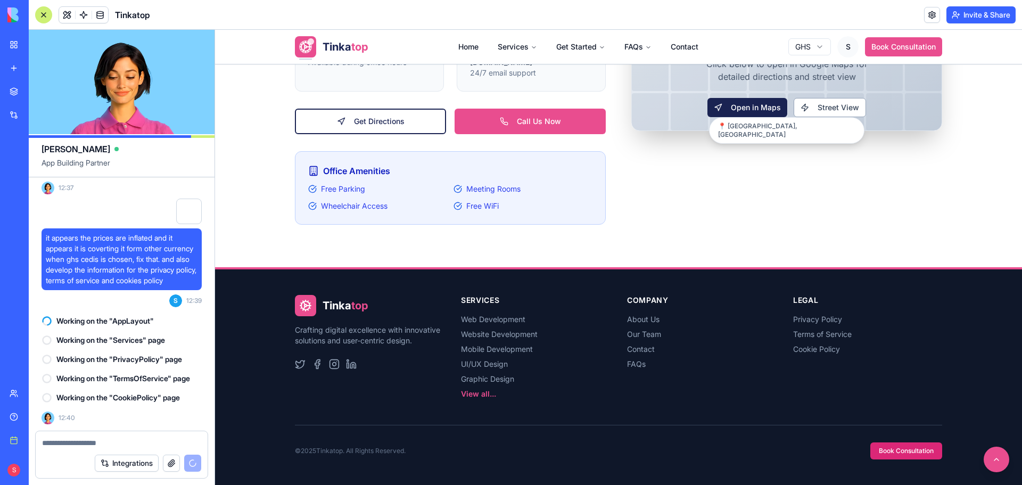
scroll to position [2194, 0]
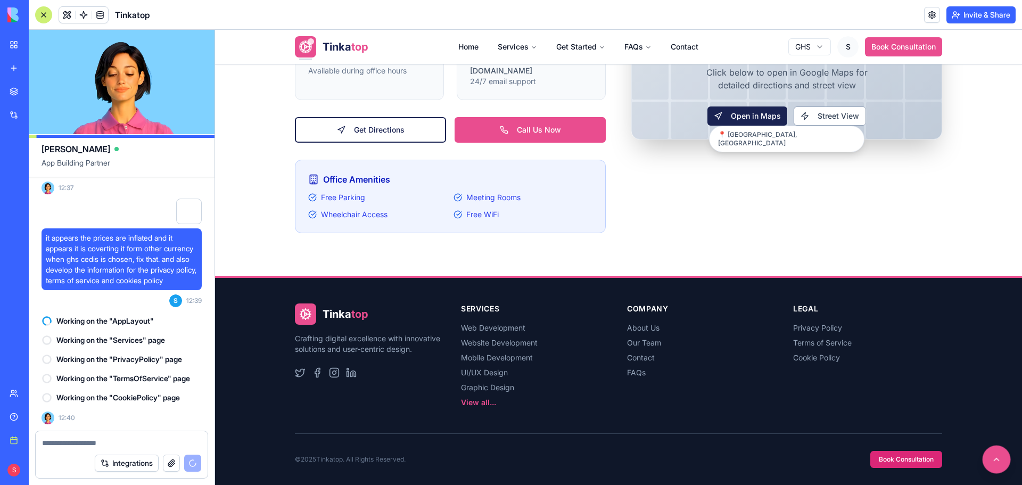
click at [986, 457] on button at bounding box center [997, 460] width 28 height 28
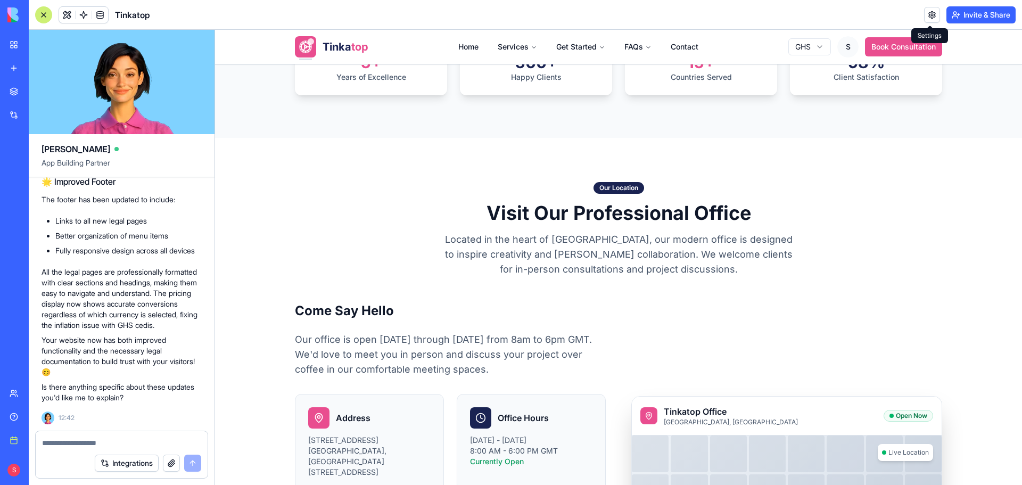
scroll to position [95220, 0]
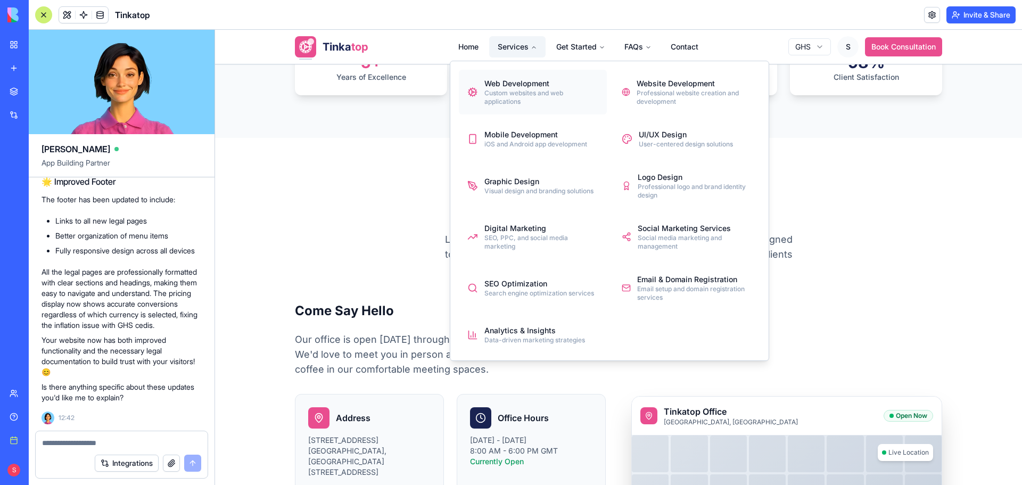
click at [505, 96] on div "Custom websites and web applications" at bounding box center [542, 97] width 114 height 17
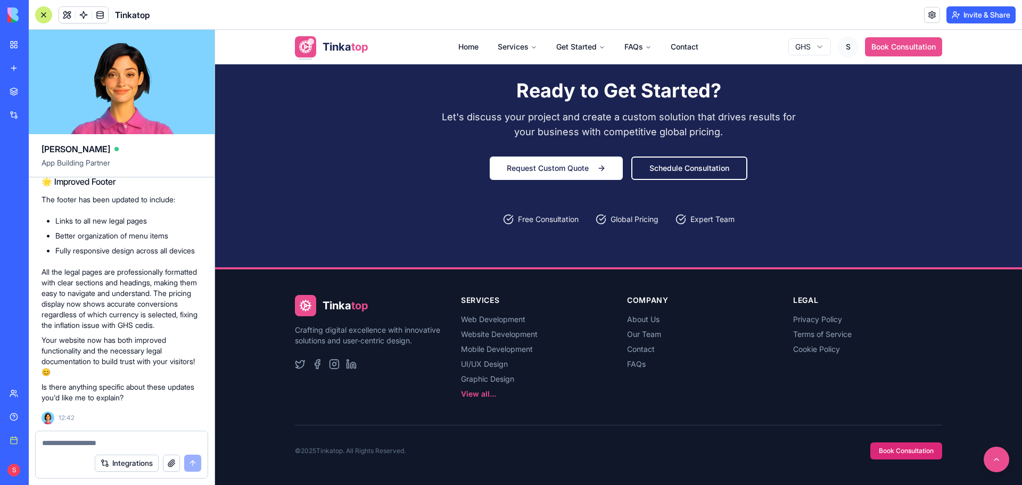
scroll to position [1393, 0]
click at [990, 452] on button at bounding box center [997, 460] width 28 height 28
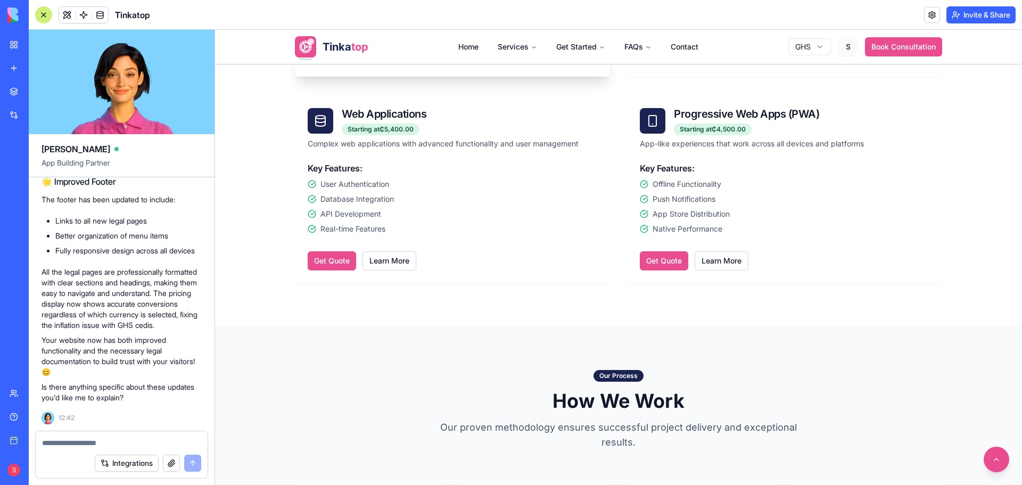
scroll to position [745, 0]
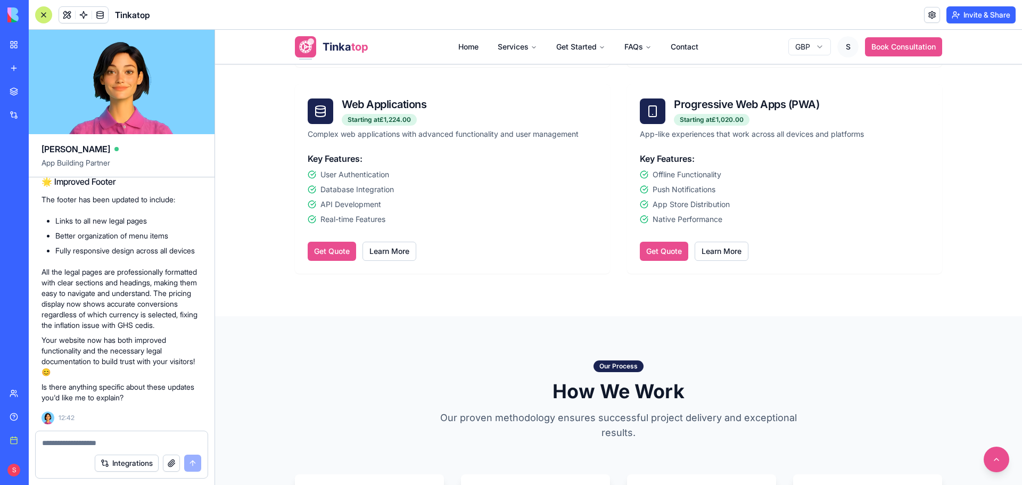
click at [814, 44] on html "Tinka top Home Services Get Started FAQs Contact GBP S Book Consultation Our Se…" at bounding box center [618, 208] width 807 height 1849
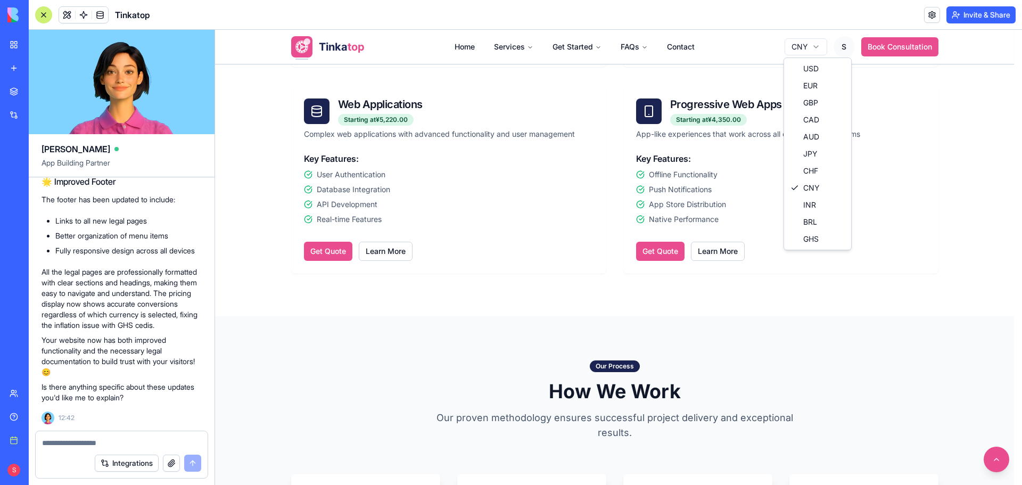
click at [812, 48] on html "Tinka top Home Services Get Started FAQs Contact CNY S Book Consultation Our Se…" at bounding box center [618, 208] width 807 height 1849
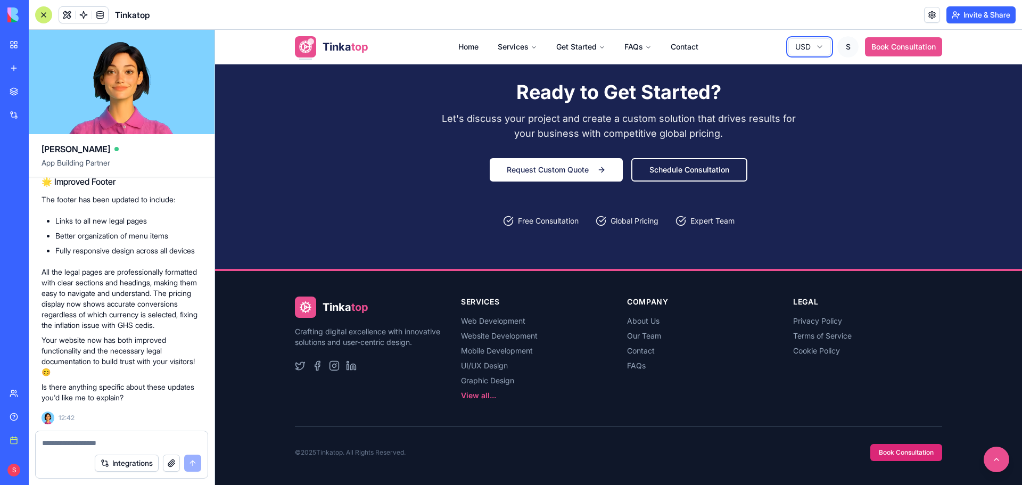
scroll to position [1393, 0]
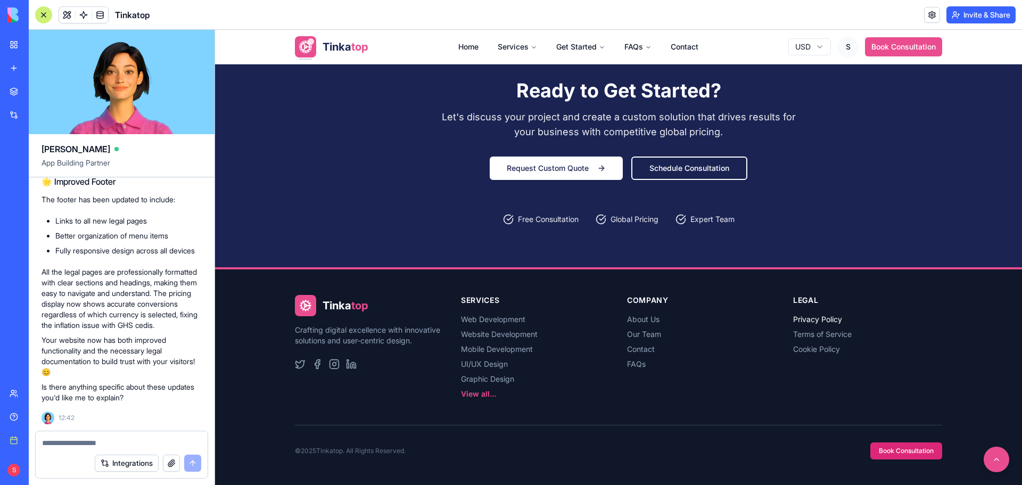
click at [825, 318] on link "Privacy Policy" at bounding box center [817, 319] width 49 height 9
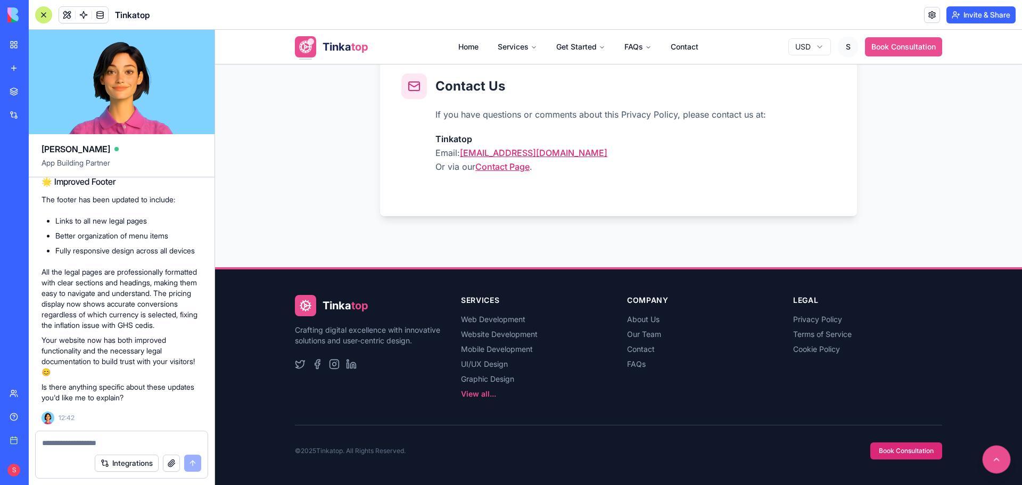
click at [987, 459] on button at bounding box center [997, 460] width 28 height 28
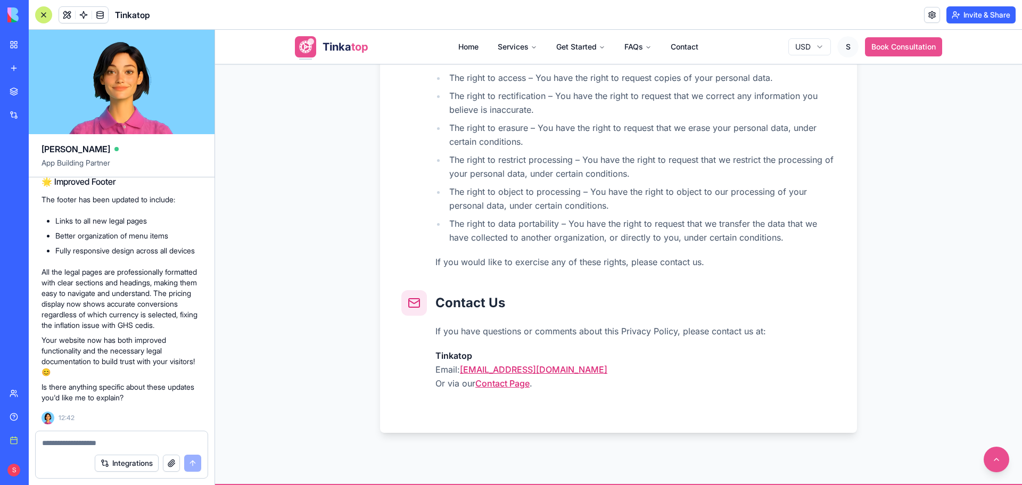
scroll to position [1225, 0]
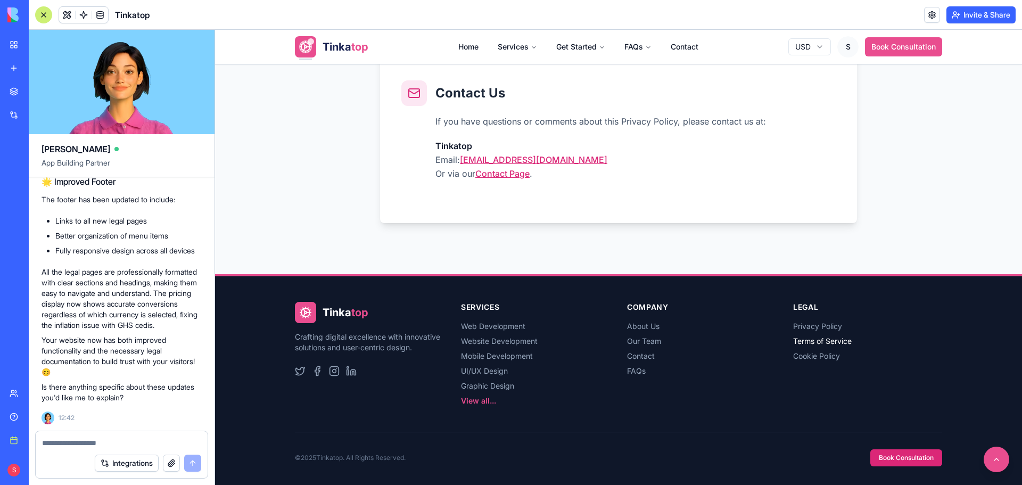
click at [808, 339] on link "Terms of Service" at bounding box center [822, 341] width 59 height 9
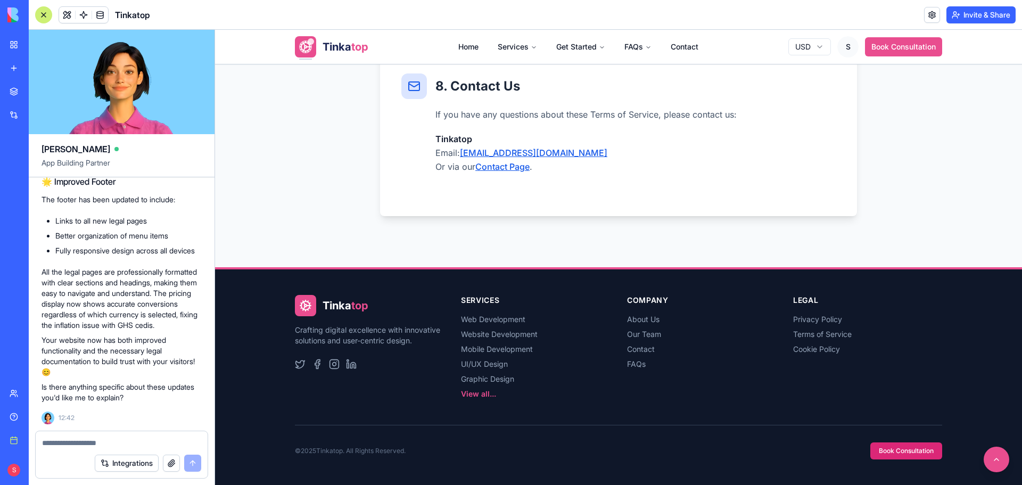
scroll to position [998, 0]
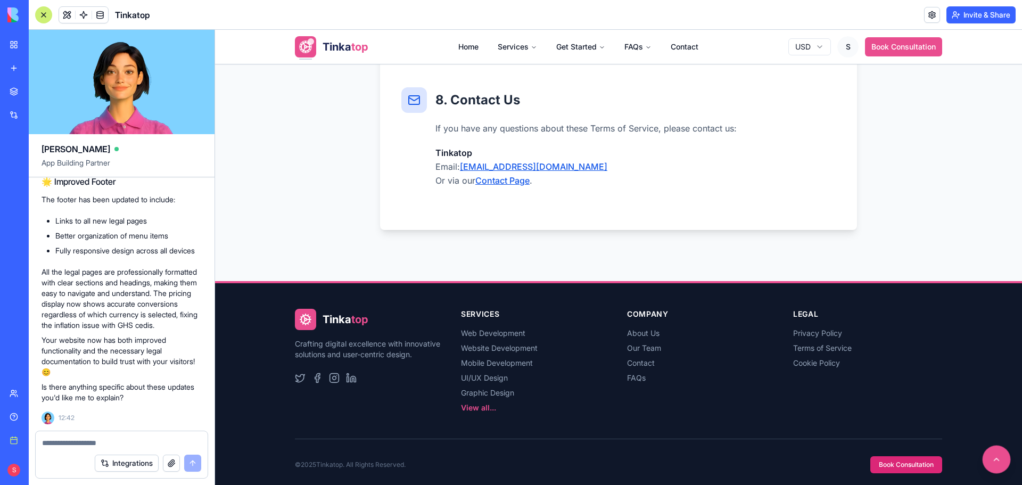
click at [983, 460] on button at bounding box center [997, 460] width 28 height 28
click at [812, 358] on link "Cookie Policy" at bounding box center [816, 362] width 47 height 9
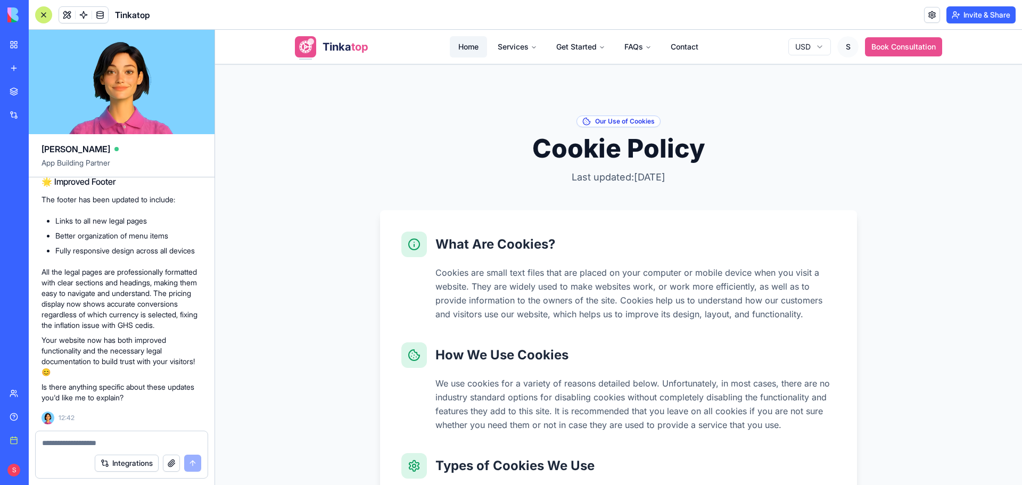
click at [455, 43] on link "Home" at bounding box center [468, 46] width 37 height 21
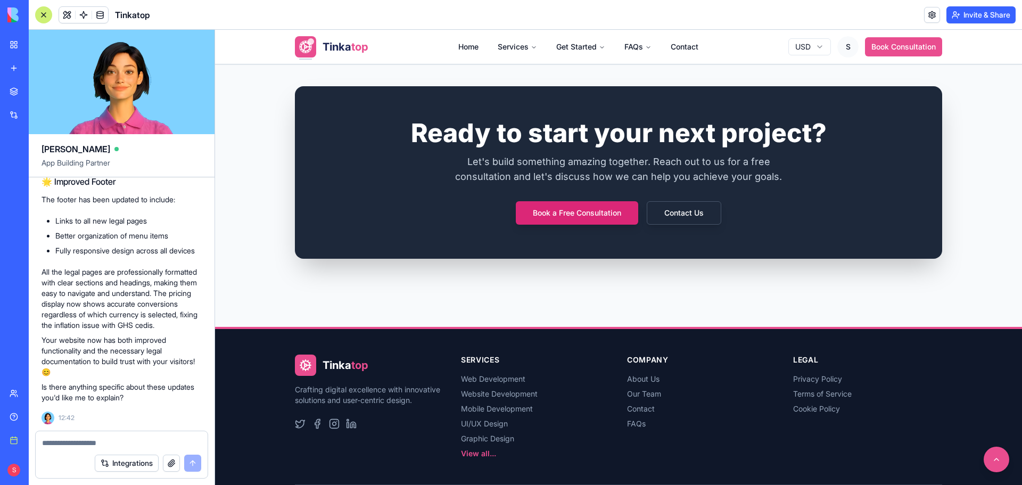
scroll to position [2549, 0]
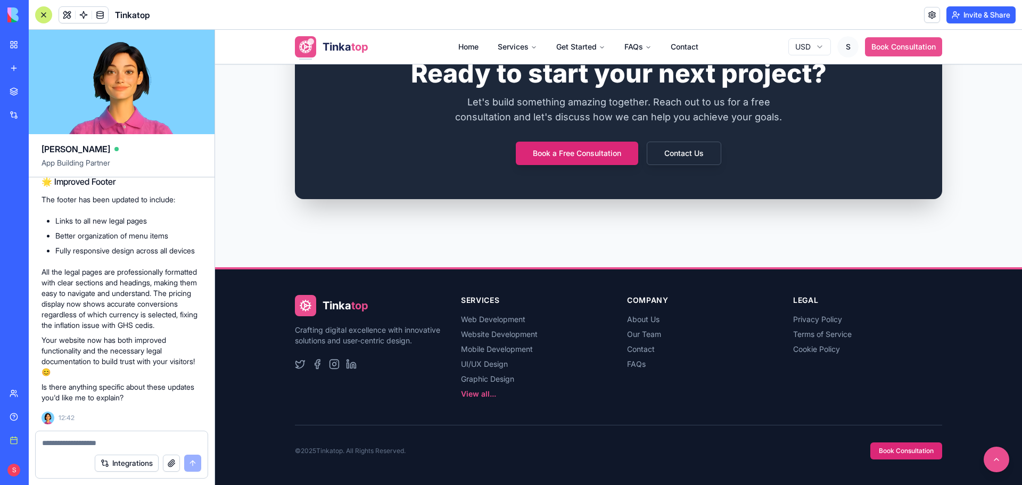
click at [472, 395] on link "View all..." at bounding box center [478, 393] width 35 height 9
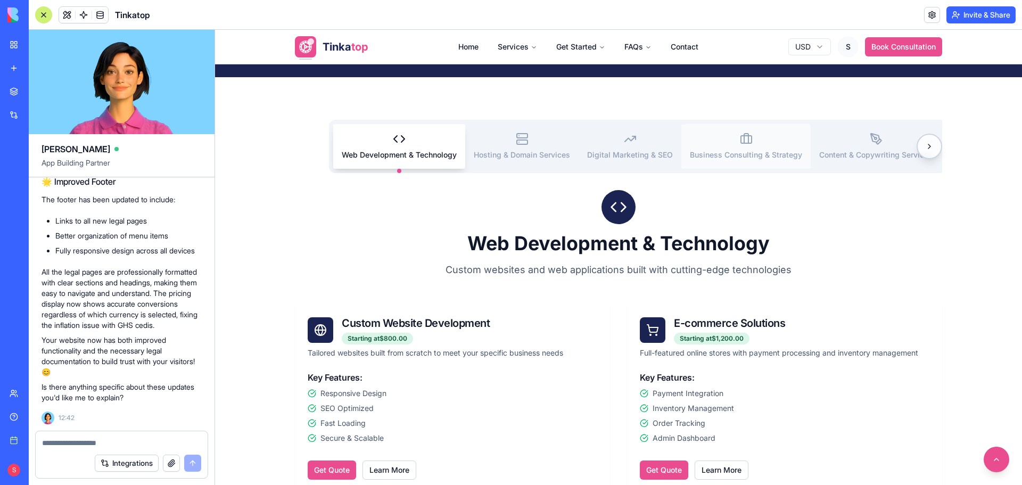
scroll to position [222, 0]
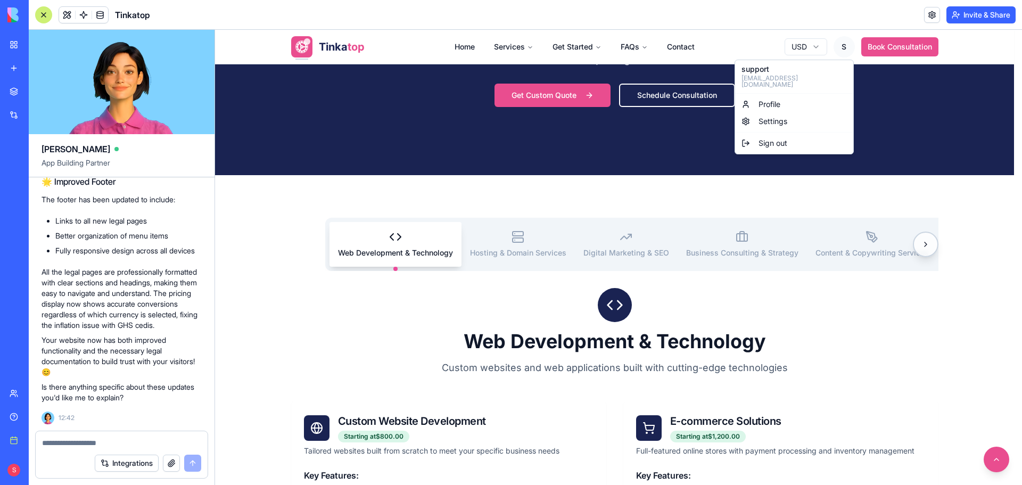
click at [779, 99] on span "Profile" at bounding box center [770, 104] width 22 height 11
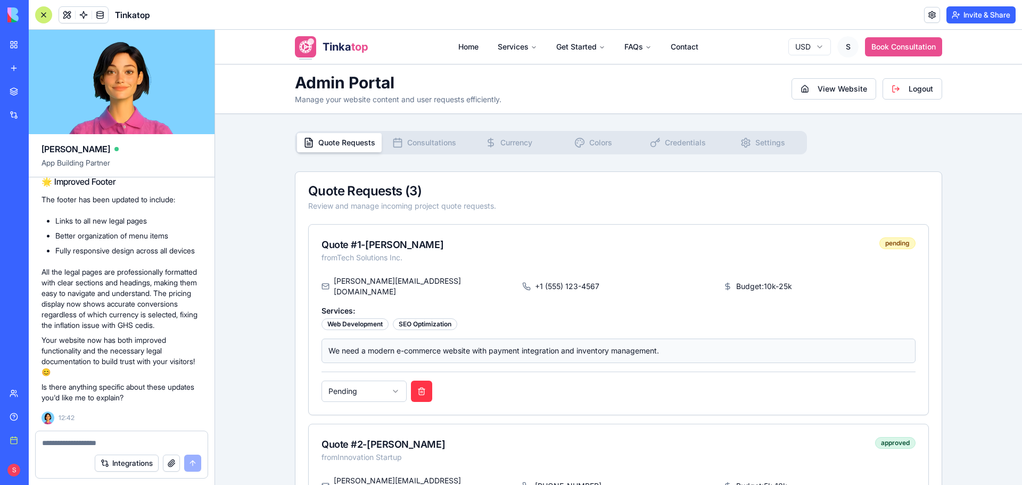
click at [92, 434] on div at bounding box center [122, 439] width 172 height 17
click at [89, 445] on textarea at bounding box center [121, 443] width 159 height 11
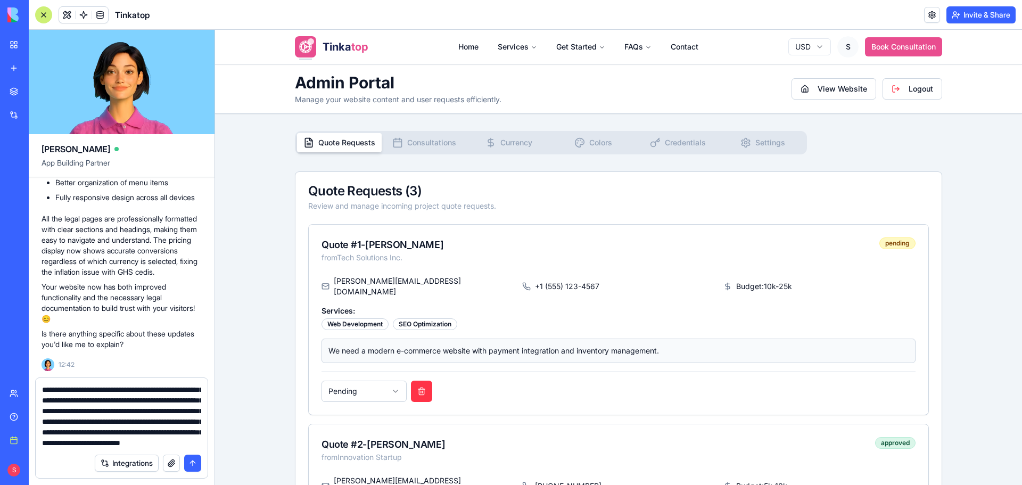
scroll to position [42, 0]
type textarea "**********"
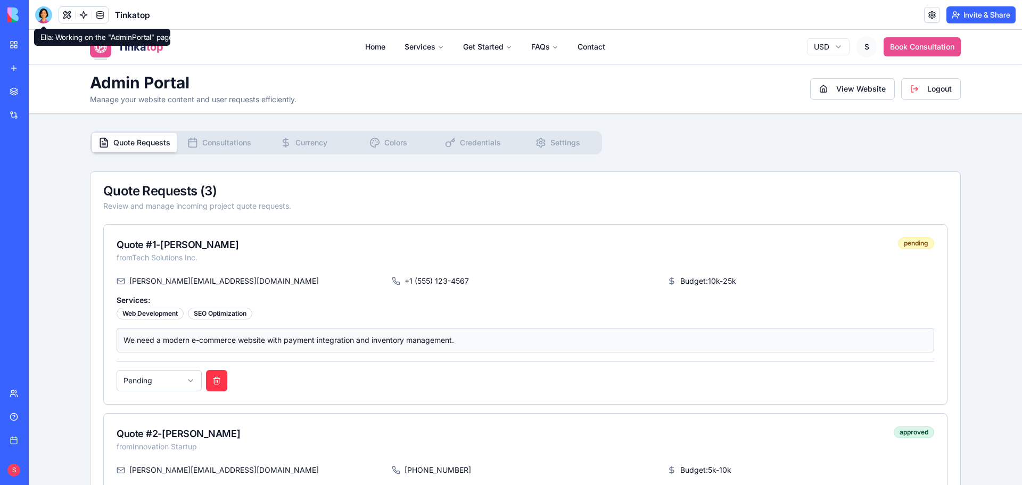
click at [38, 17] on div at bounding box center [43, 14] width 17 height 17
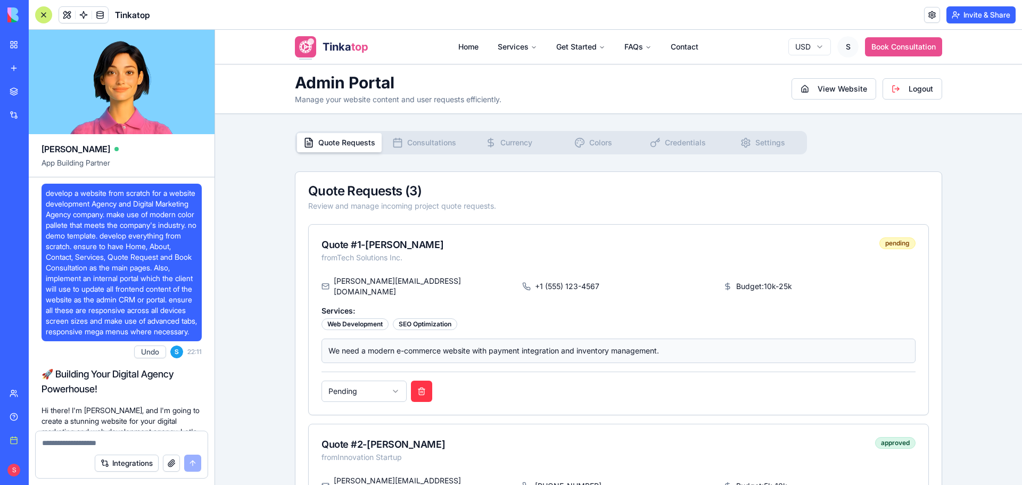
scroll to position [95426, 0]
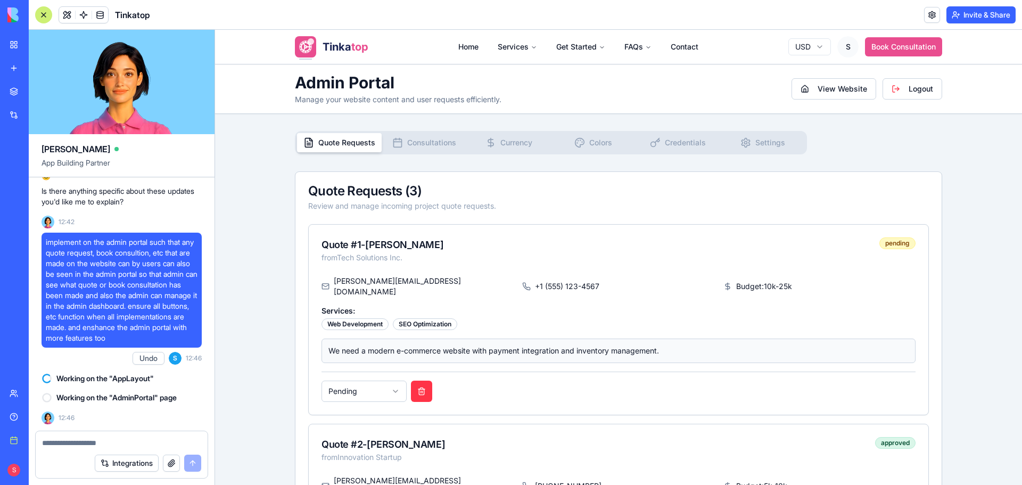
click at [323, 44] on span "Tinka" at bounding box center [337, 46] width 29 height 13
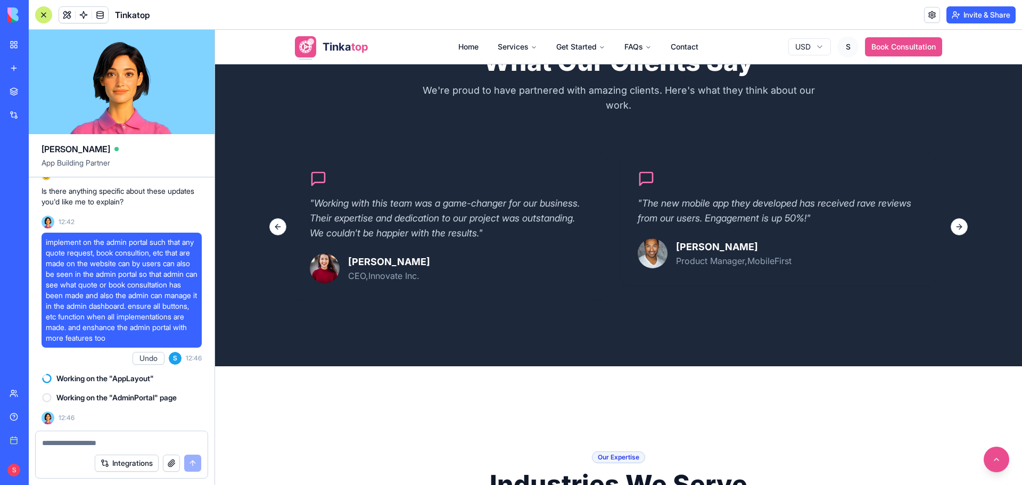
scroll to position [1810, 0]
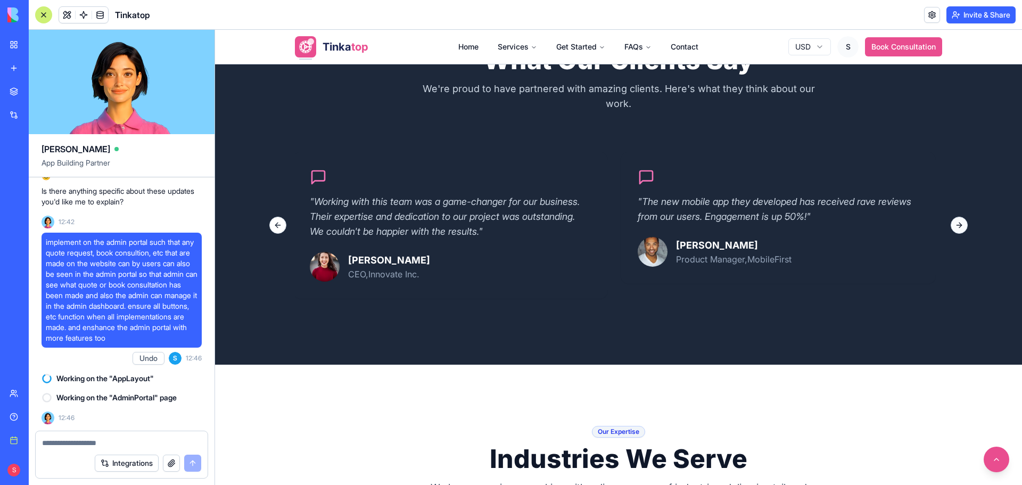
click at [952, 221] on button "Next slide" at bounding box center [959, 225] width 17 height 17
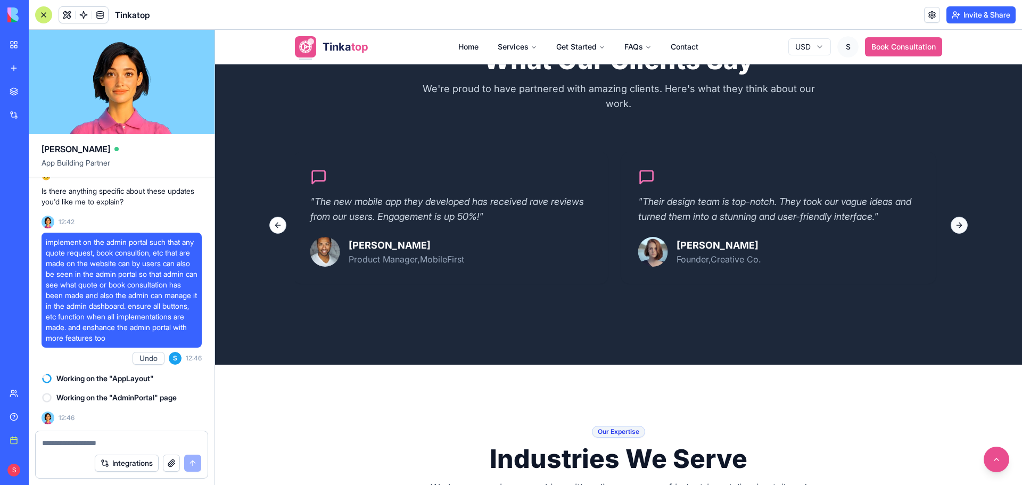
click at [951, 222] on button "Next slide" at bounding box center [959, 225] width 17 height 17
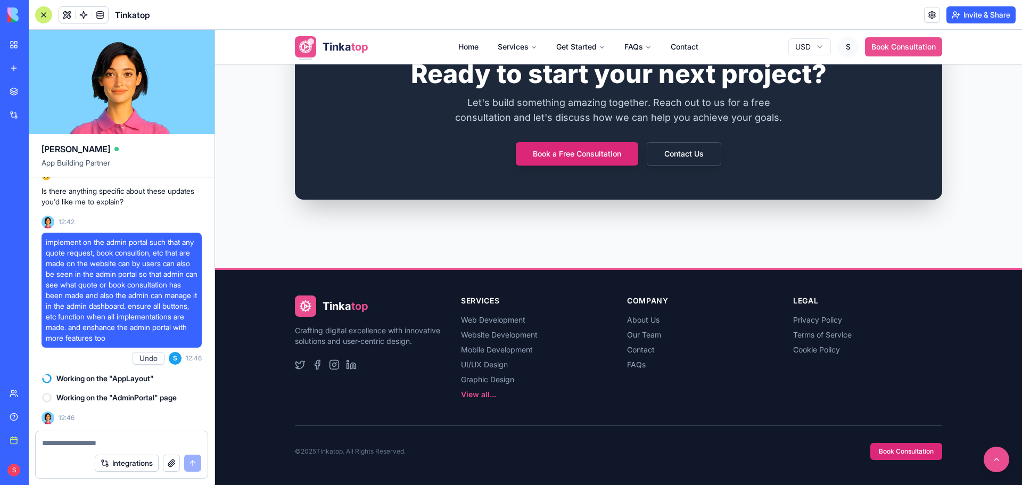
scroll to position [2549, 0]
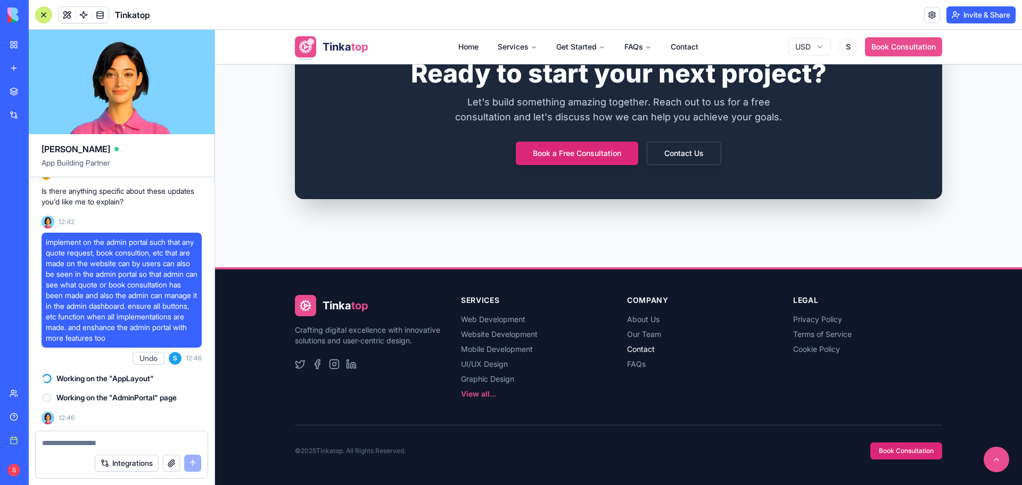
click at [640, 350] on link "Contact" at bounding box center [641, 349] width 28 height 9
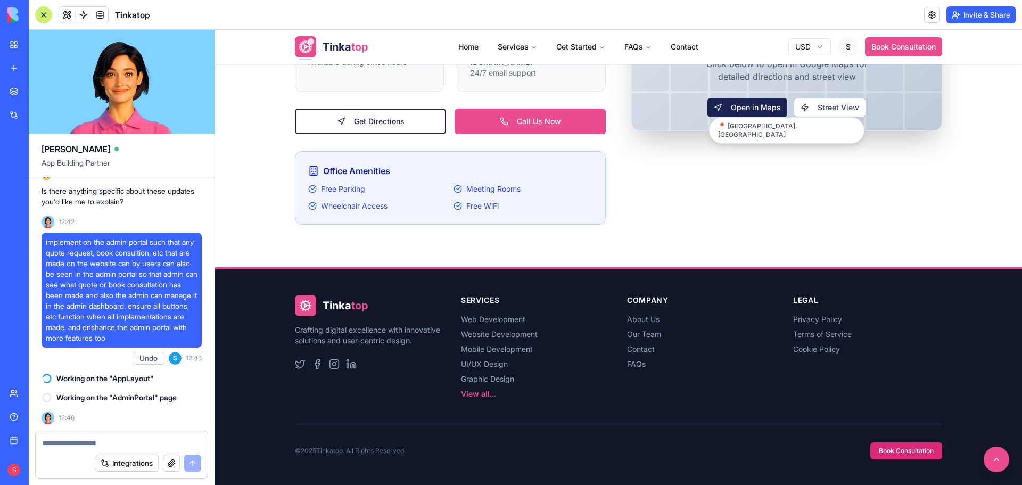
scroll to position [2194, 0]
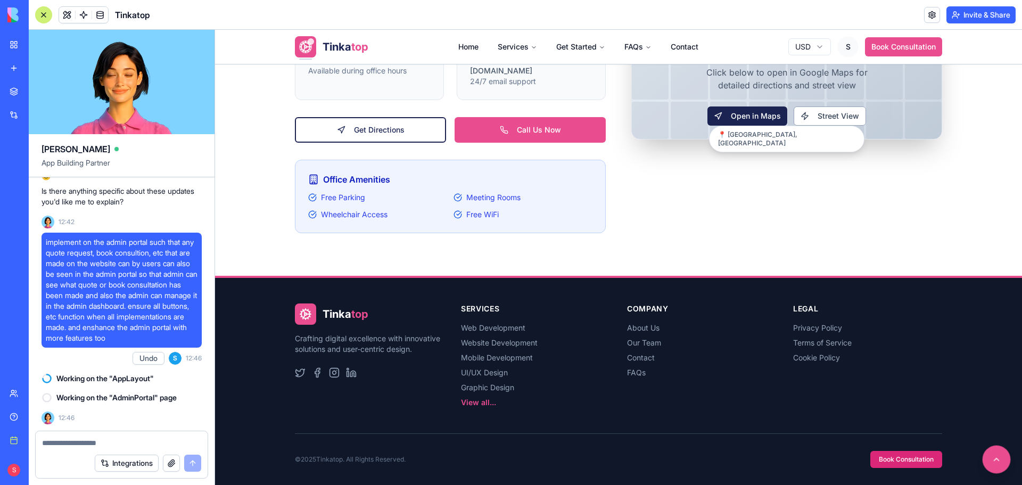
click at [983, 457] on button at bounding box center [997, 460] width 28 height 28
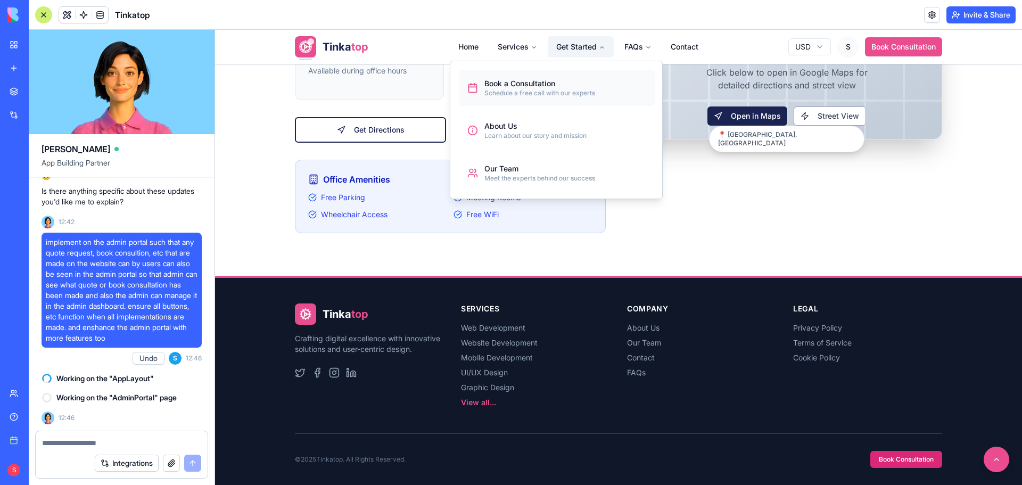
click at [544, 84] on div "Book a Consultation" at bounding box center [540, 83] width 111 height 11
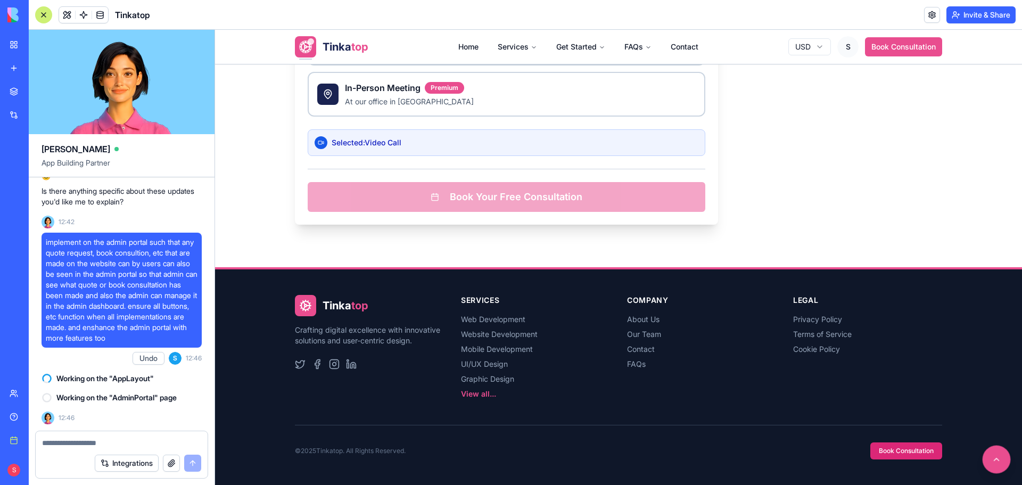
click at [991, 462] on button at bounding box center [997, 460] width 28 height 28
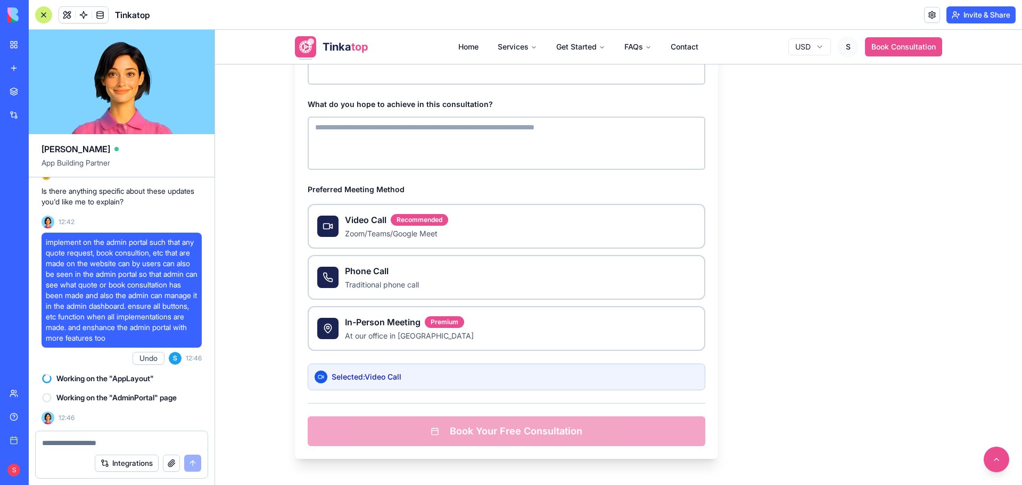
scroll to position [1357, 0]
drag, startPoint x: 273, startPoint y: 179, endPoint x: 807, endPoint y: 391, distance: 575.3
click at [0, 0] on div "1003x399 frames : 0 0 / 15 secs" at bounding box center [0, 0] width 0 height 0
click at [0, 0] on icon at bounding box center [0, 0] width 0 height 0
click at [0, 0] on img at bounding box center [0, 0] width 0 height 0
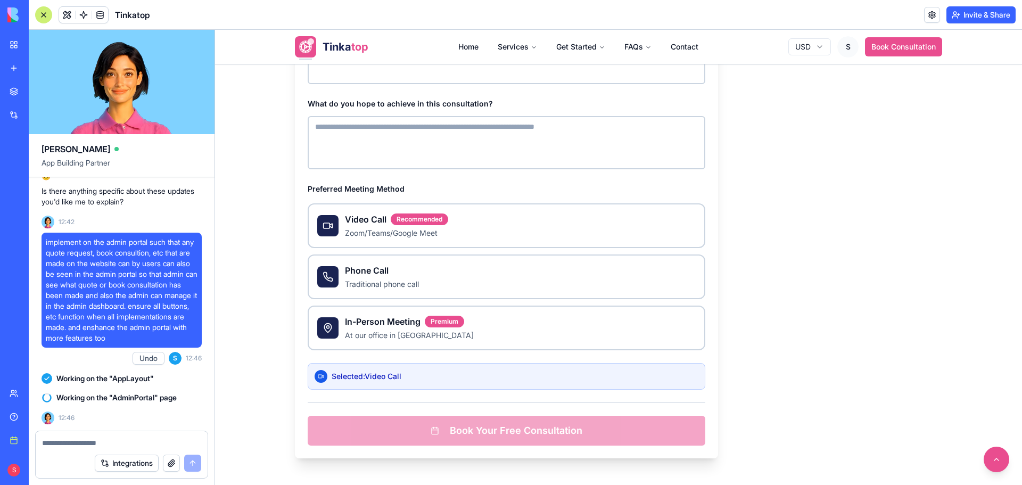
click at [167, 458] on button "button" at bounding box center [171, 463] width 17 height 17
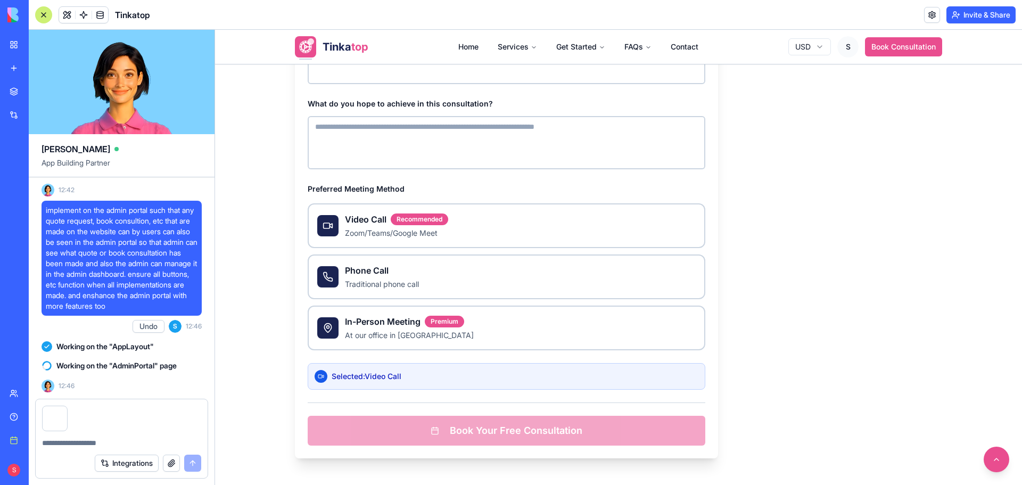
click at [73, 445] on textarea at bounding box center [121, 443] width 159 height 11
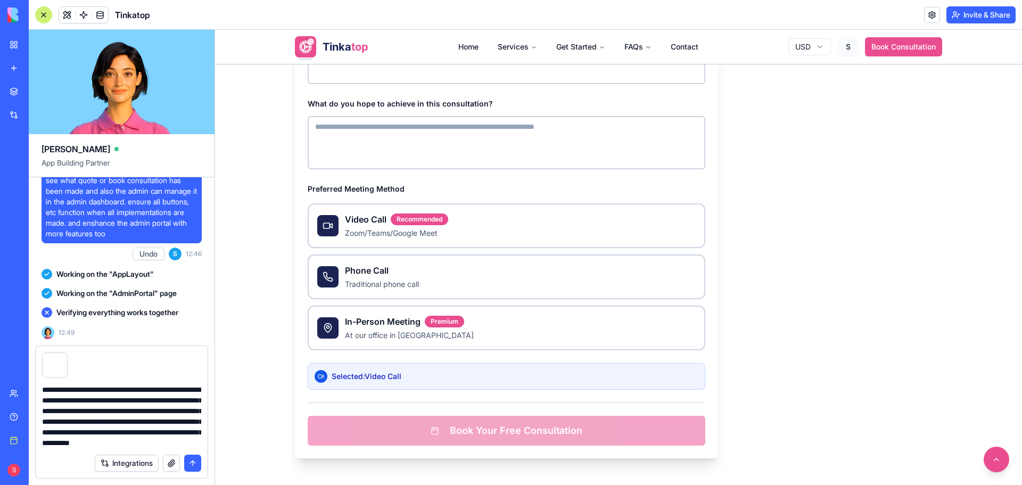
scroll to position [0, 0]
drag, startPoint x: 83, startPoint y: 447, endPoint x: 42, endPoint y: 384, distance: 75.3
click at [42, 384] on div "**********" at bounding box center [122, 413] width 172 height 70
type textarea "**********"
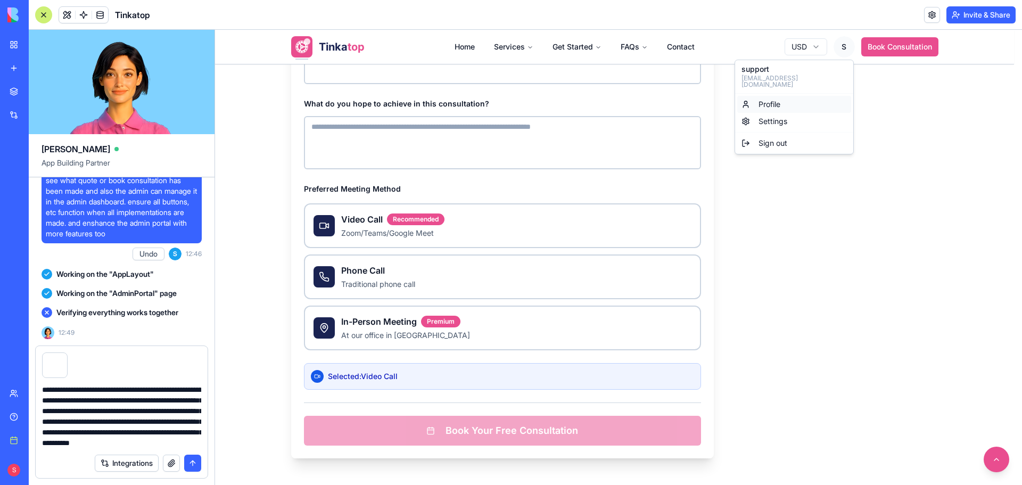
click at [784, 96] on link "Profile" at bounding box center [794, 104] width 114 height 17
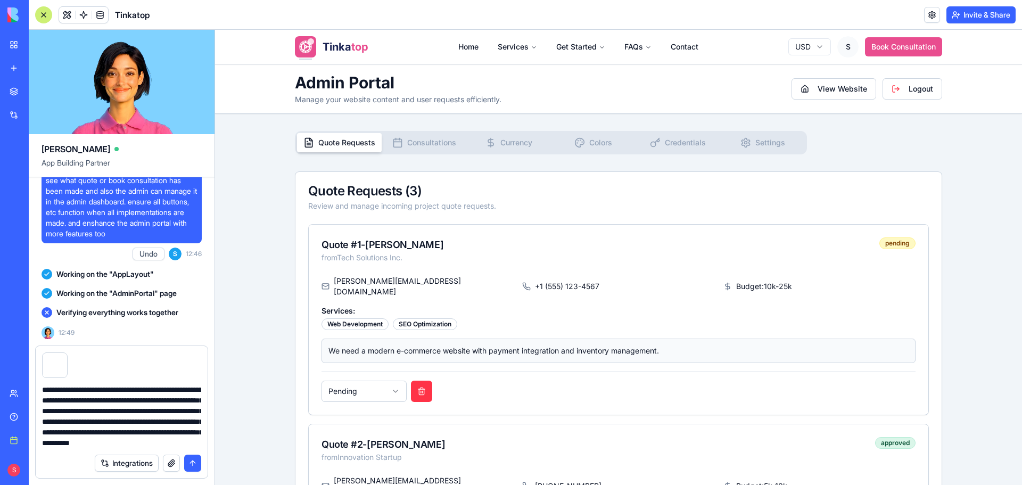
click at [432, 145] on span "Consultations" at bounding box center [431, 142] width 49 height 11
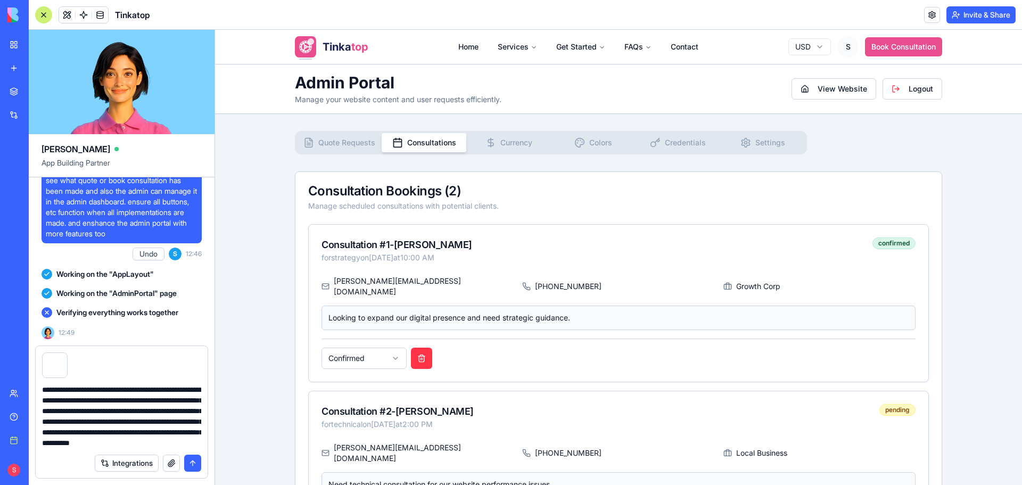
click at [354, 147] on span "Quote Requests" at bounding box center [346, 142] width 57 height 11
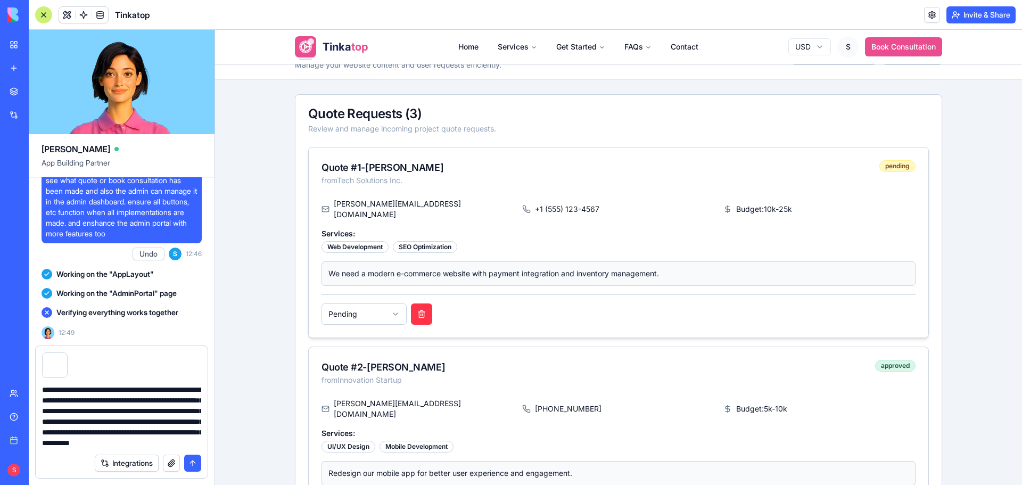
scroll to position [160, 0]
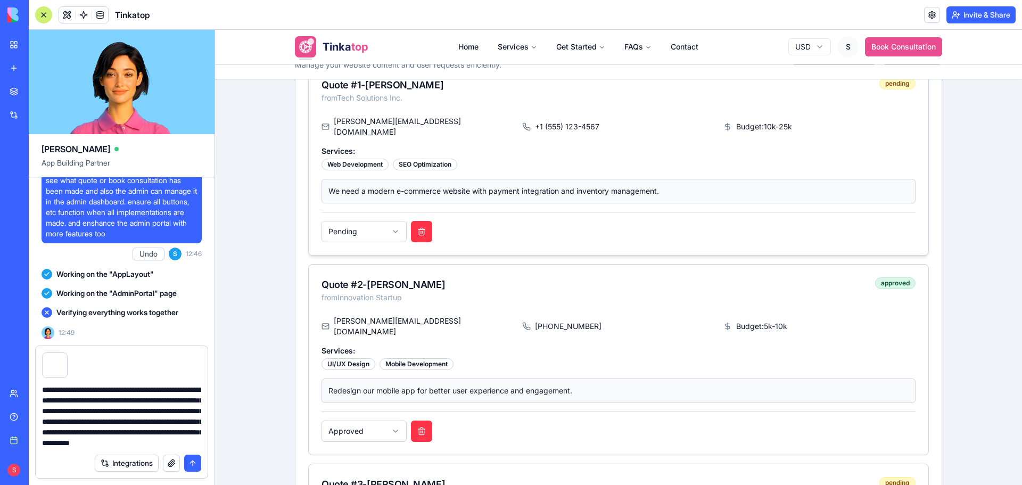
click at [381, 217] on html "Tinka top Home Services Get Started FAQs Contact USD S Book Consultation Admin …" at bounding box center [618, 386] width 807 height 1033
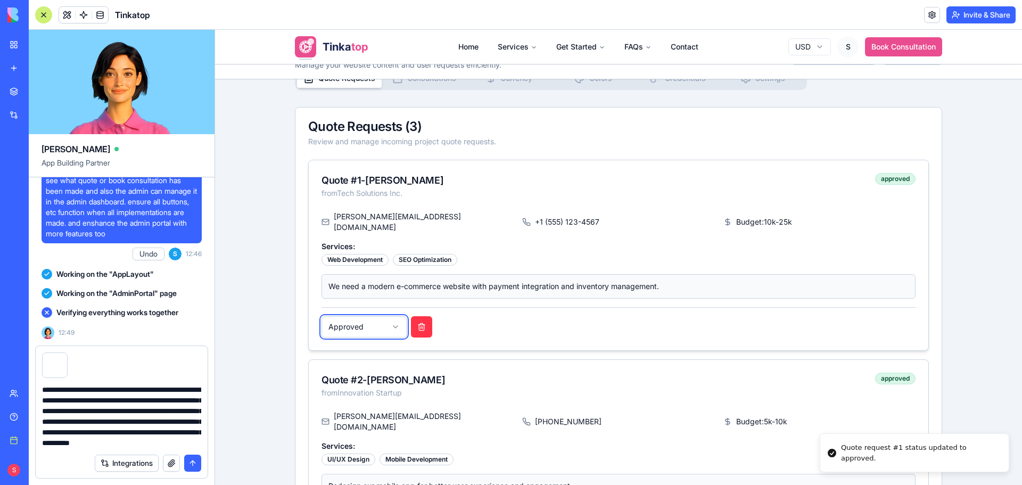
scroll to position [53, 0]
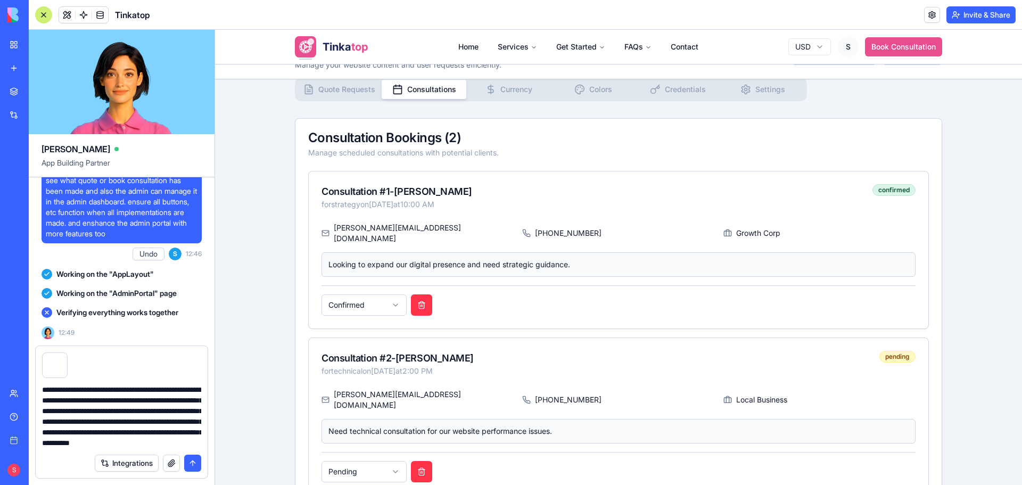
click at [437, 95] on button "Consultations" at bounding box center [424, 89] width 85 height 19
click at [107, 398] on textarea "**********" at bounding box center [121, 416] width 159 height 64
click at [201, 439] on textarea "**********" at bounding box center [121, 416] width 159 height 64
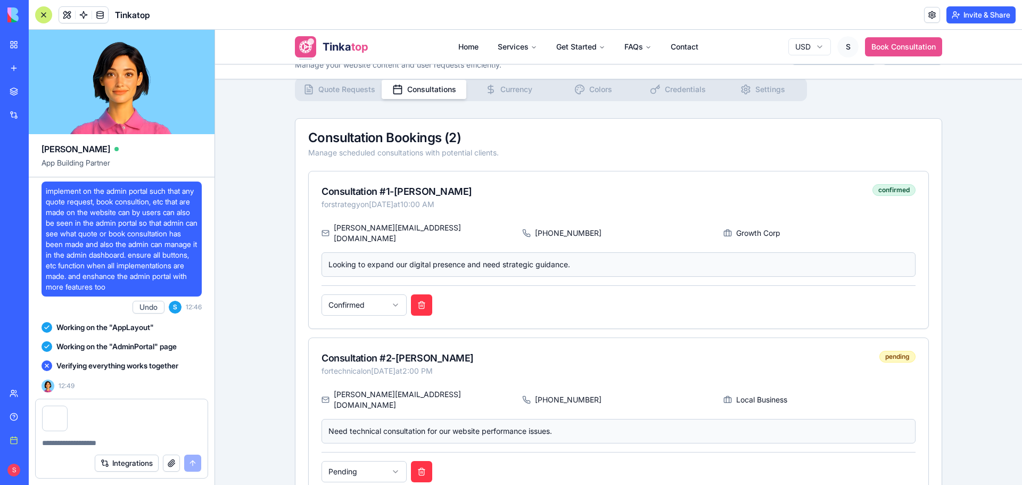
scroll to position [95477, 0]
click at [67, 408] on button "button" at bounding box center [67, 408] width 0 height 0
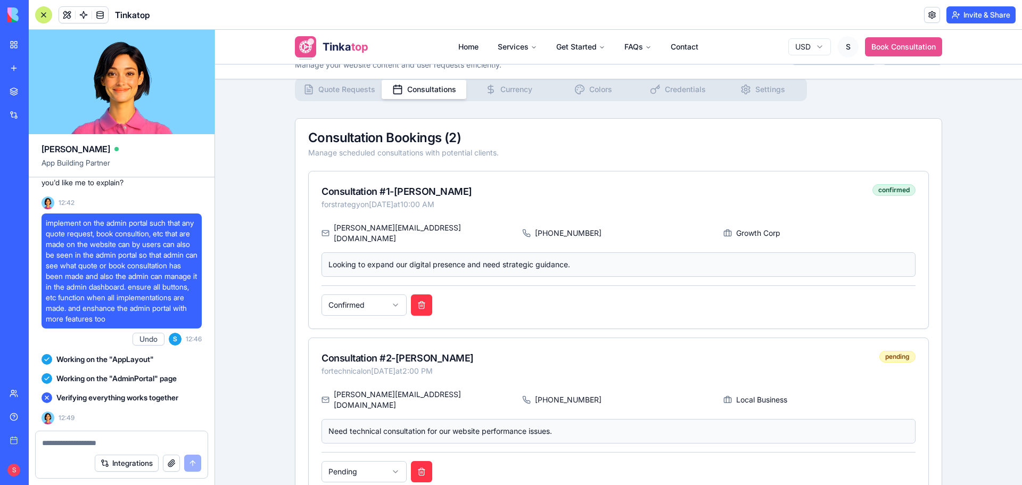
scroll to position [95445, 0]
click at [332, 48] on span "Tinka" at bounding box center [337, 46] width 29 height 13
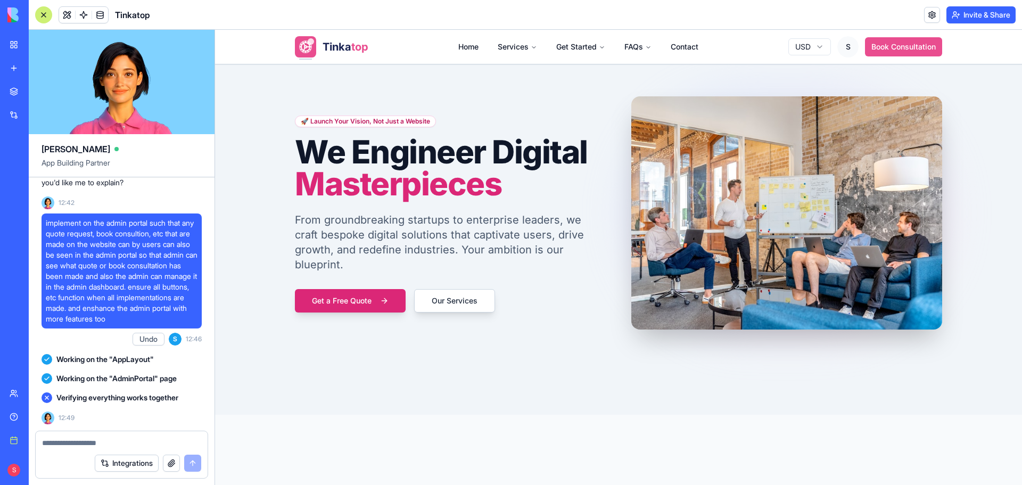
scroll to position [106, 0]
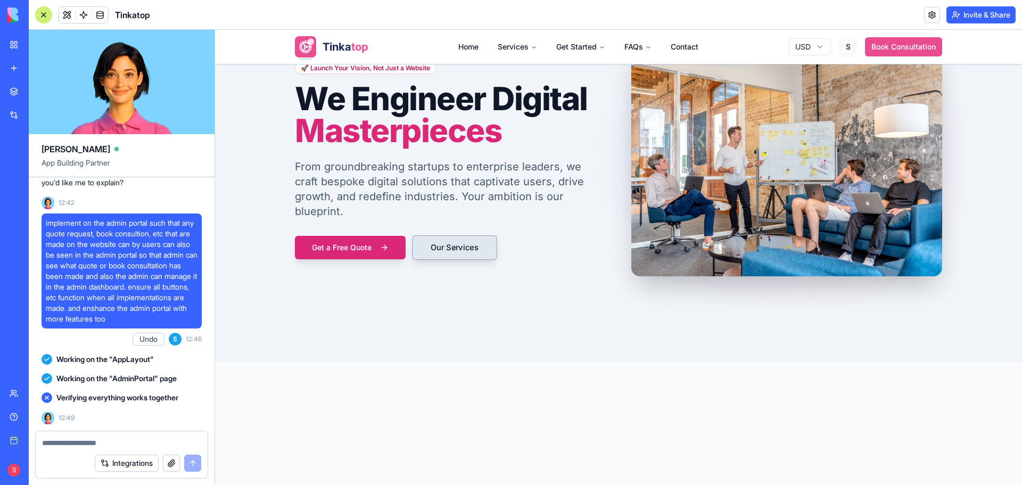
click at [477, 243] on button "Our Services" at bounding box center [454, 247] width 85 height 24
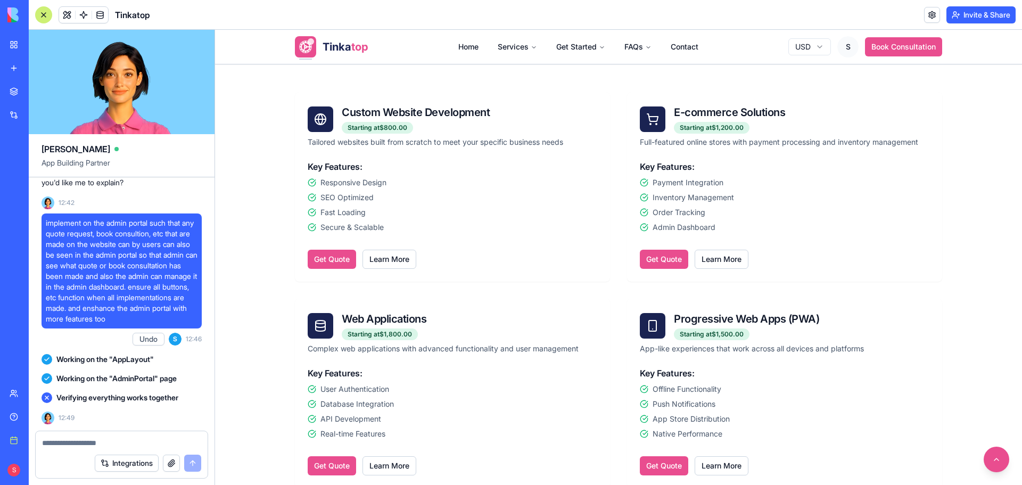
scroll to position [532, 0]
